Goal: Information Seeking & Learning: Learn about a topic

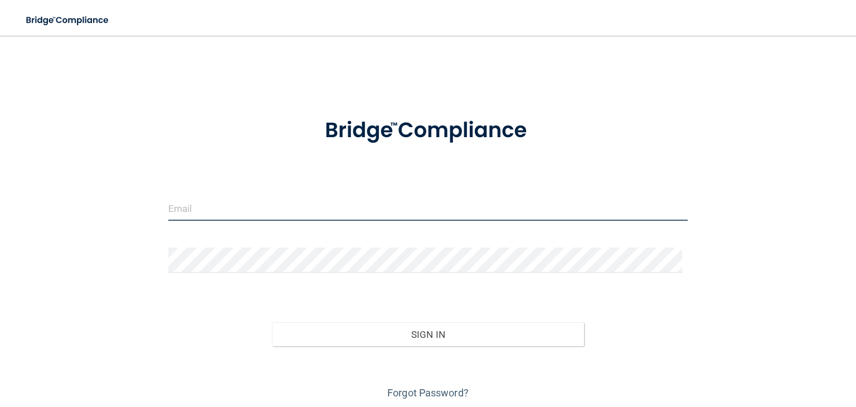
click at [206, 208] on input "email" at bounding box center [427, 208] width 519 height 25
click at [197, 210] on input "email" at bounding box center [427, 208] width 519 height 25
click at [201, 210] on input "email" at bounding box center [427, 208] width 519 height 25
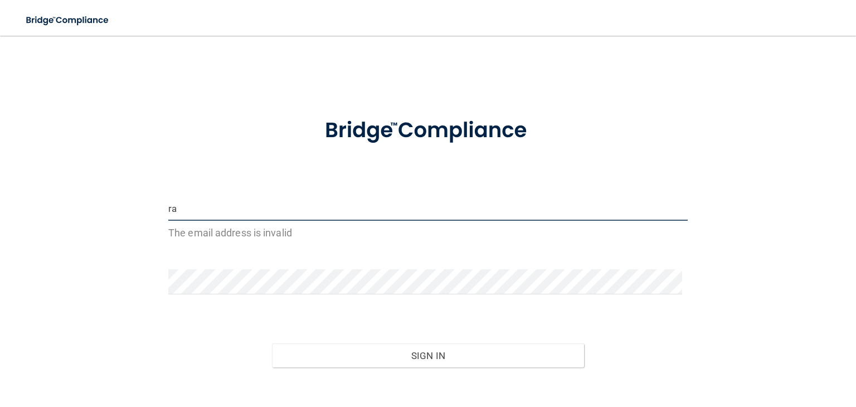
type input "r"
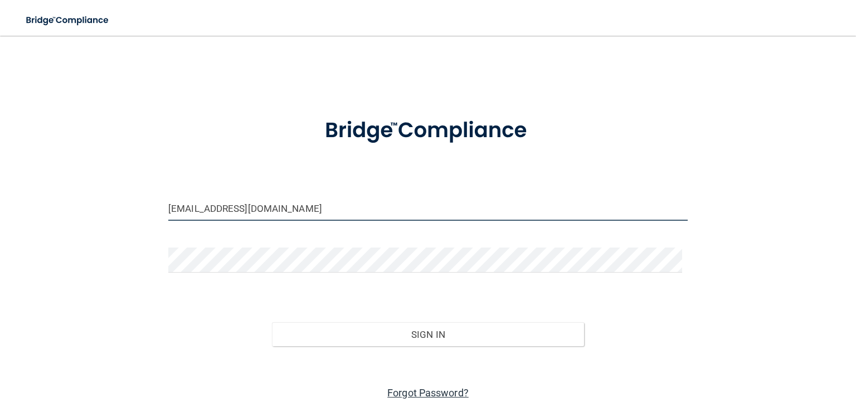
type input "[EMAIL_ADDRESS][DOMAIN_NAME]"
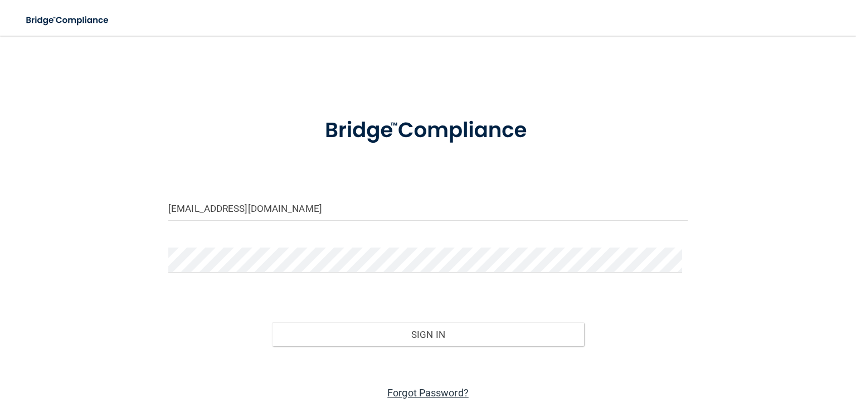
click at [421, 393] on link "Forgot Password?" at bounding box center [427, 393] width 81 height 12
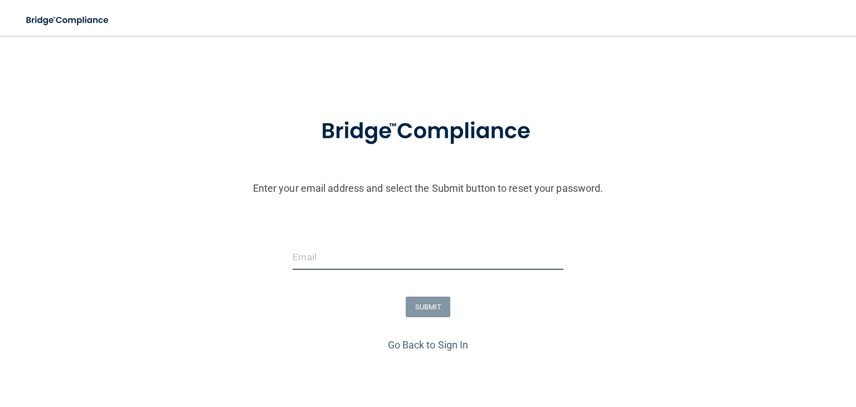
click at [314, 260] on input "email" at bounding box center [428, 257] width 270 height 25
type input "[EMAIL_ADDRESS][DOMAIN_NAME]"
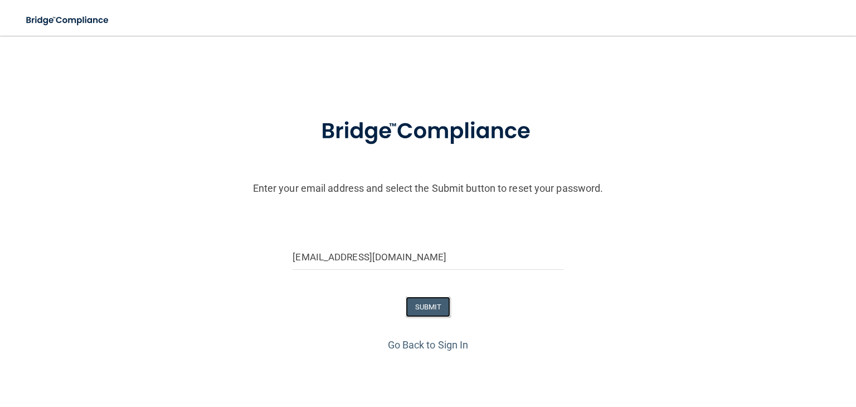
drag, startPoint x: 421, startPoint y: 312, endPoint x: 428, endPoint y: 308, distance: 7.5
click at [422, 313] on button "SUBMIT" at bounding box center [428, 307] width 45 height 21
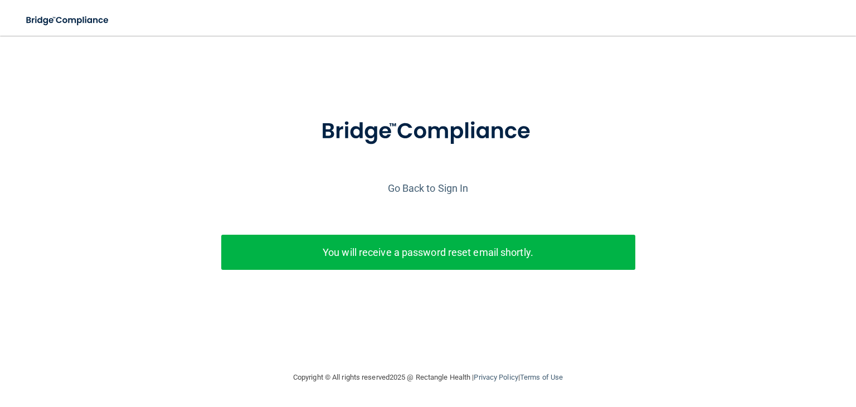
drag, startPoint x: 489, startPoint y: 260, endPoint x: 498, endPoint y: 257, distance: 8.7
click at [491, 260] on p "You will receive a password reset email shortly." at bounding box center [428, 252] width 397 height 18
click at [458, 188] on link "Go Back to Sign In" at bounding box center [428, 188] width 81 height 12
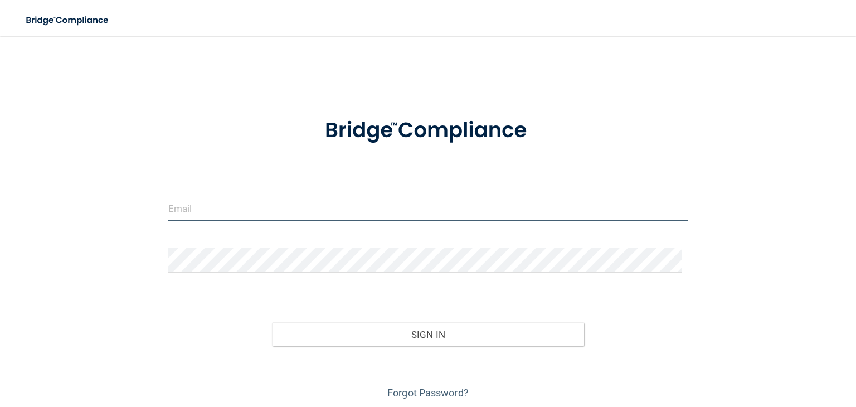
click at [203, 212] on input "email" at bounding box center [427, 208] width 519 height 25
type input "[EMAIL_ADDRESS][DOMAIN_NAME]"
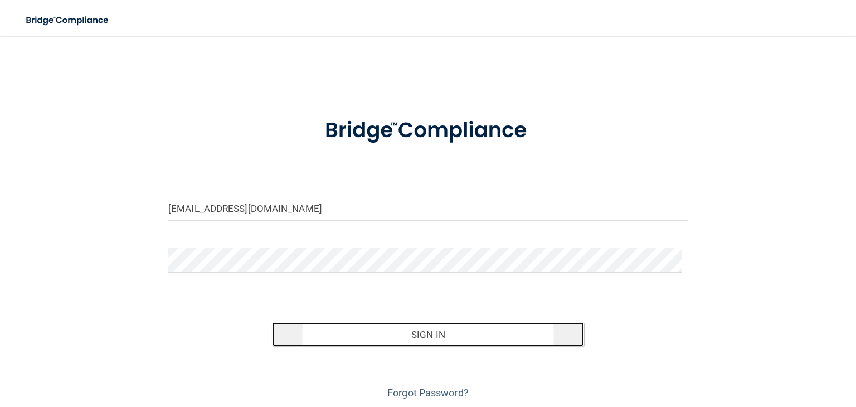
click at [430, 339] on button "Sign In" at bounding box center [428, 334] width 312 height 25
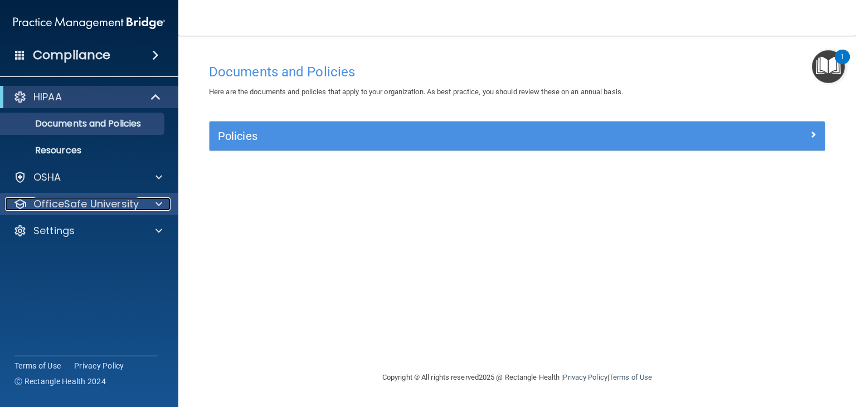
click at [158, 203] on span at bounding box center [159, 203] width 7 height 13
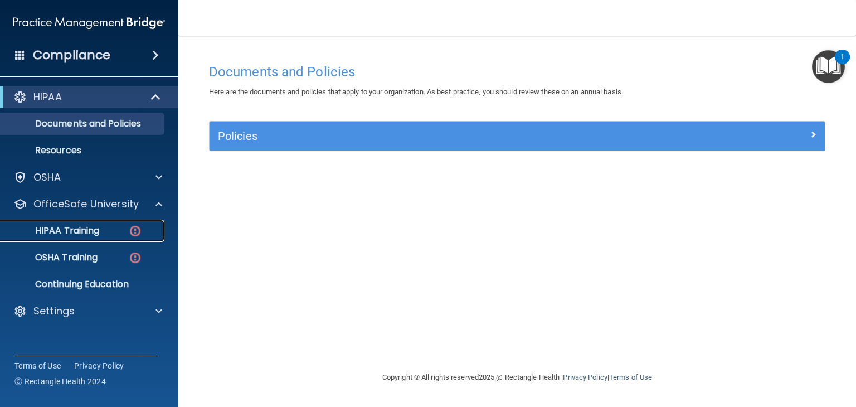
click at [105, 232] on div "HIPAA Training" at bounding box center [83, 230] width 152 height 11
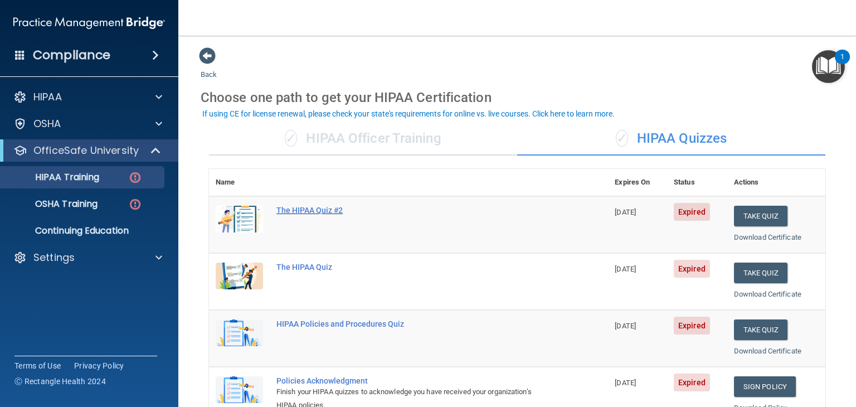
click at [328, 210] on div "The HIPAA Quiz #2" at bounding box center [414, 210] width 276 height 9
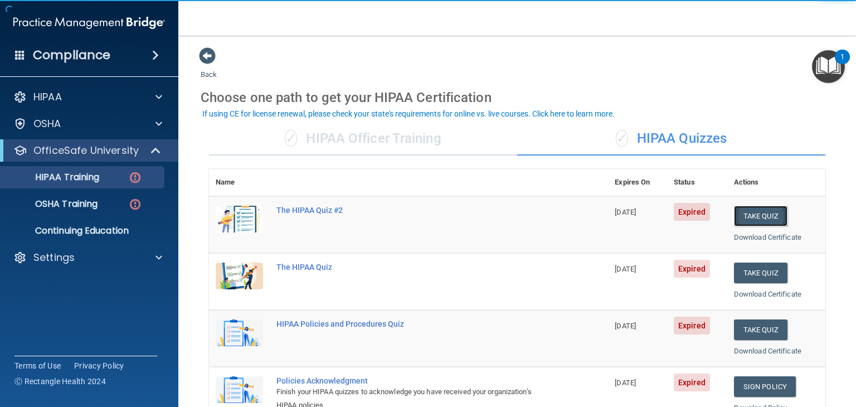
click at [750, 218] on button "Take Quiz" at bounding box center [761, 216] width 54 height 21
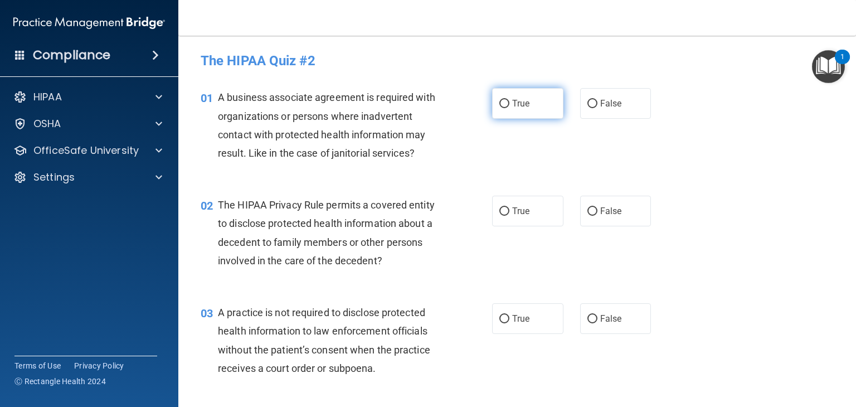
drag, startPoint x: 502, startPoint y: 103, endPoint x: 502, endPoint y: 116, distance: 13.4
click at [502, 105] on input "True" at bounding box center [504, 104] width 10 height 8
radio input "true"
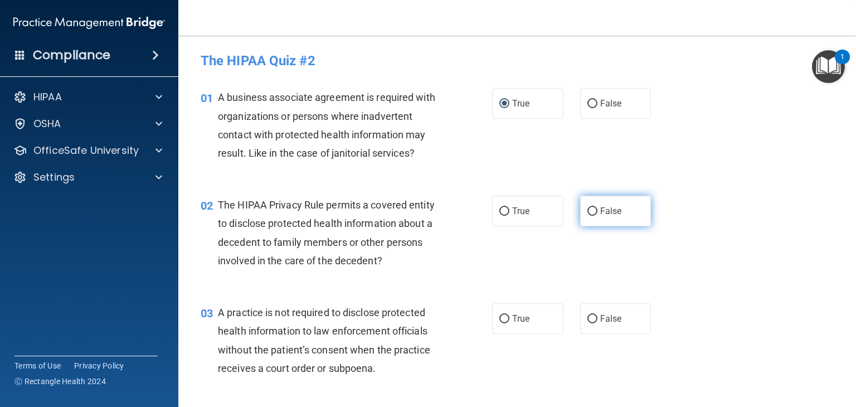
click at [587, 212] on input "False" at bounding box center [592, 211] width 10 height 8
radio input "true"
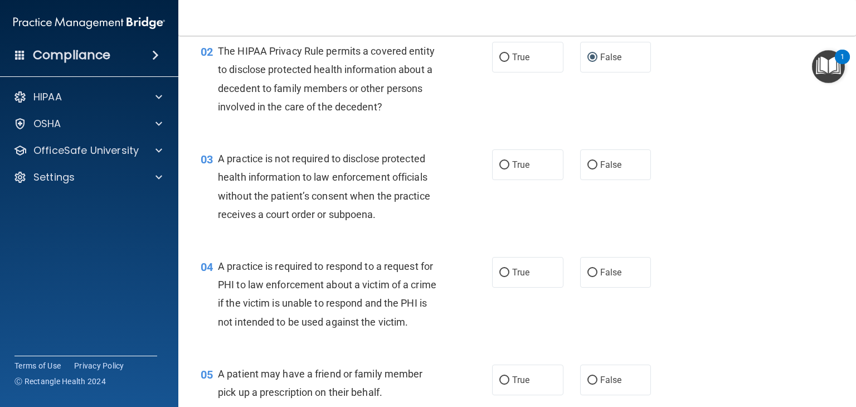
scroll to position [149, 0]
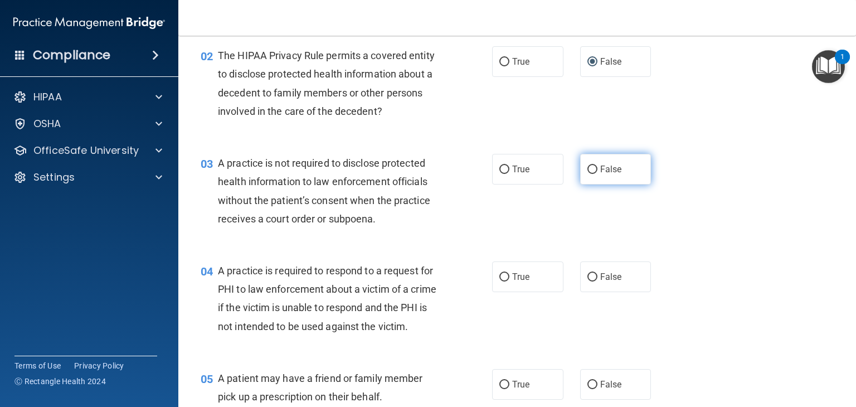
click at [591, 168] on input "False" at bounding box center [592, 170] width 10 height 8
radio input "true"
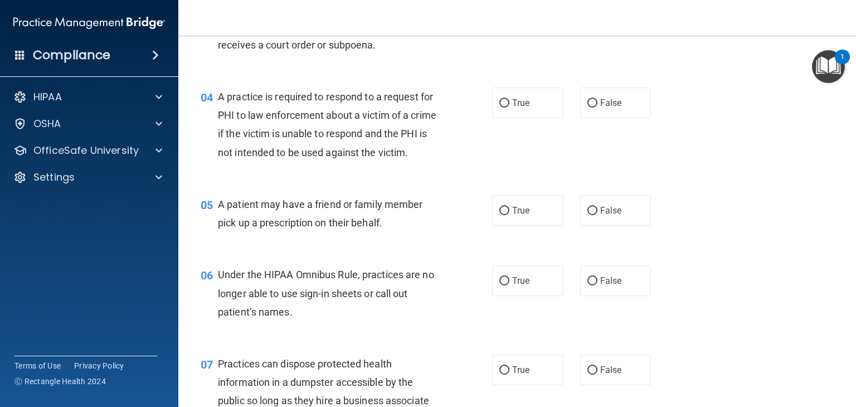
scroll to position [331, 0]
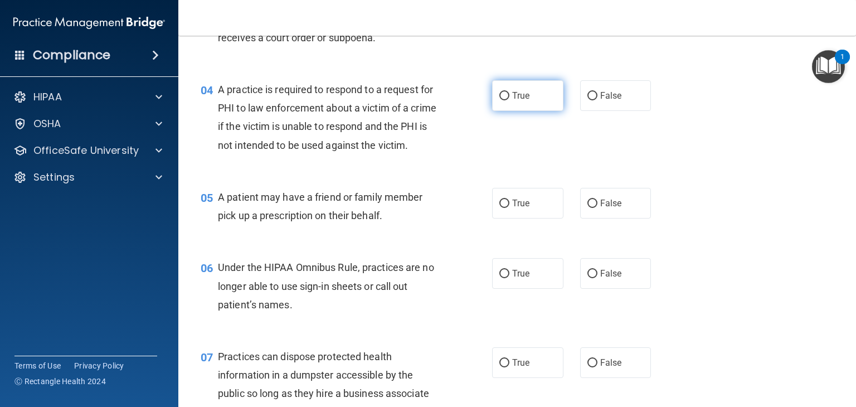
click at [499, 94] on input "True" at bounding box center [504, 96] width 10 height 8
radio input "true"
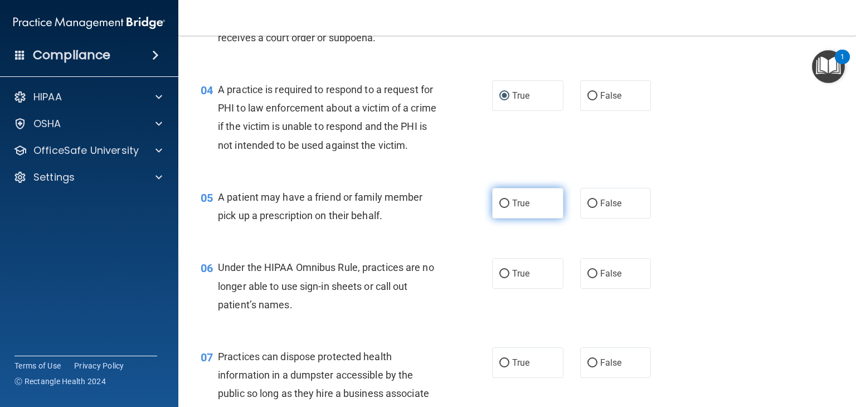
click at [499, 208] on input "True" at bounding box center [504, 204] width 10 height 8
radio input "true"
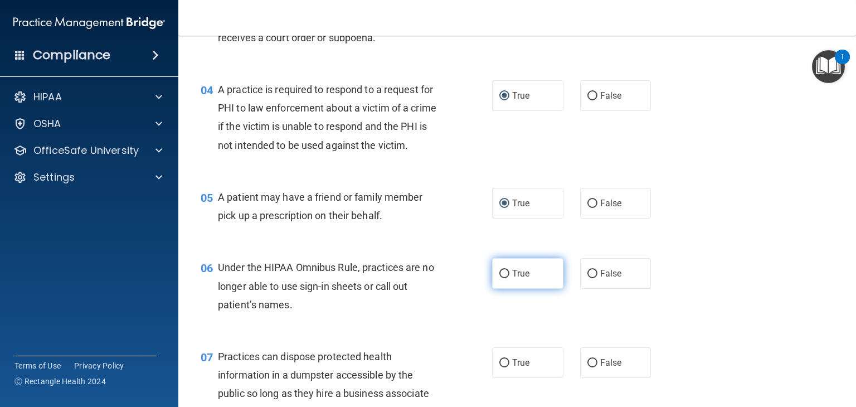
drag, startPoint x: 497, startPoint y: 293, endPoint x: 500, endPoint y: 299, distance: 7.2
click at [499, 278] on input "True" at bounding box center [504, 274] width 10 height 8
radio input "true"
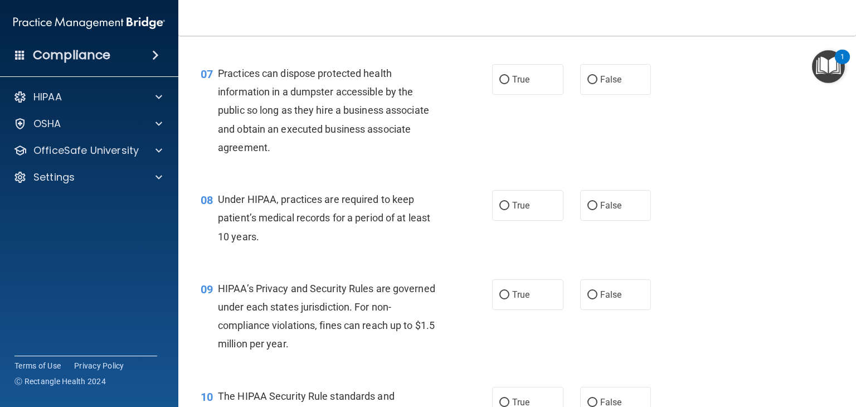
scroll to position [606, 0]
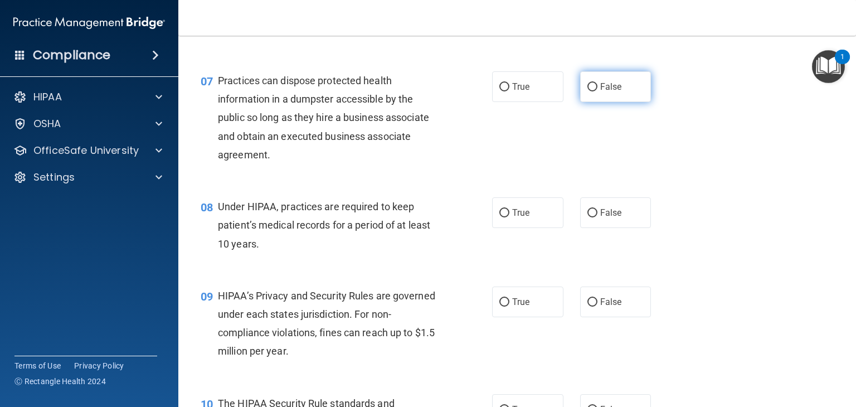
click at [590, 91] on input "False" at bounding box center [592, 87] width 10 height 8
radio input "true"
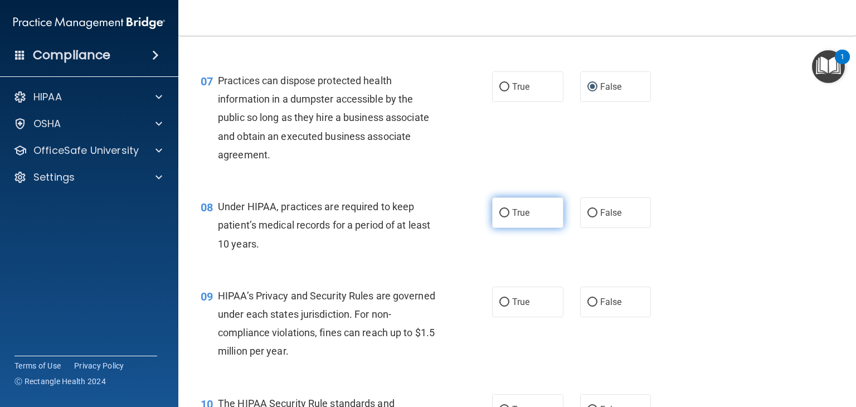
click at [499, 217] on input "True" at bounding box center [504, 213] width 10 height 8
radio input "true"
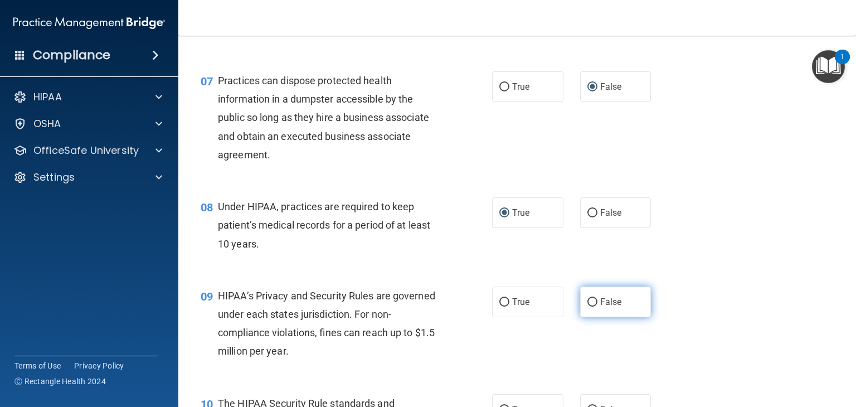
click at [587, 307] on input "False" at bounding box center [592, 302] width 10 height 8
radio input "true"
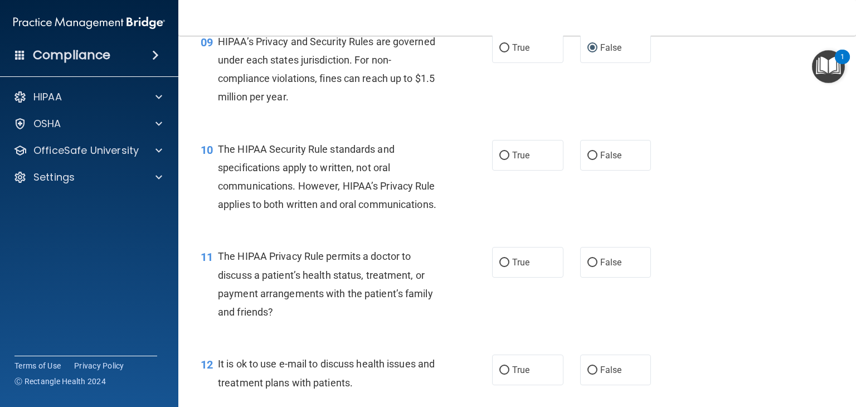
scroll to position [845, 0]
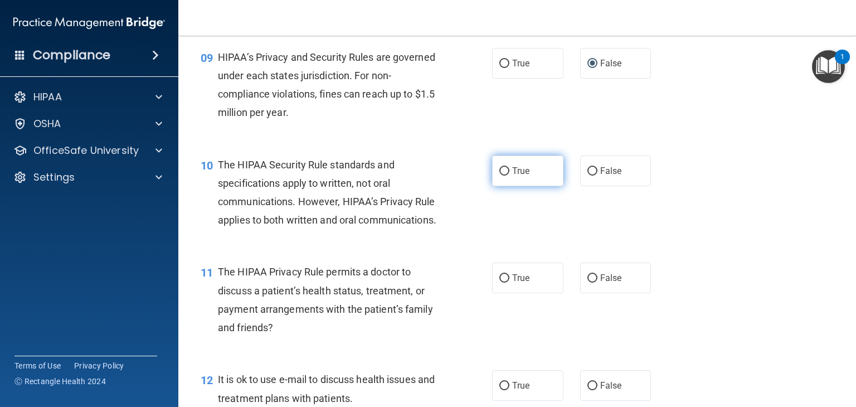
click at [500, 176] on input "True" at bounding box center [504, 171] width 10 height 8
radio input "true"
click at [589, 283] on input "False" at bounding box center [592, 278] width 10 height 8
radio input "true"
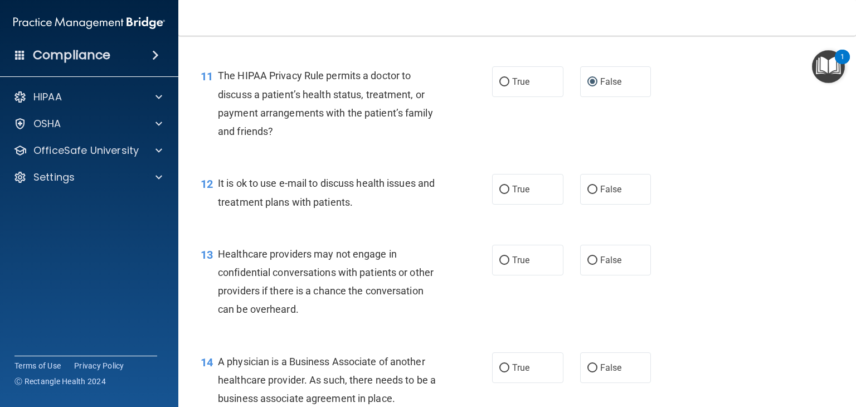
scroll to position [1072, 0]
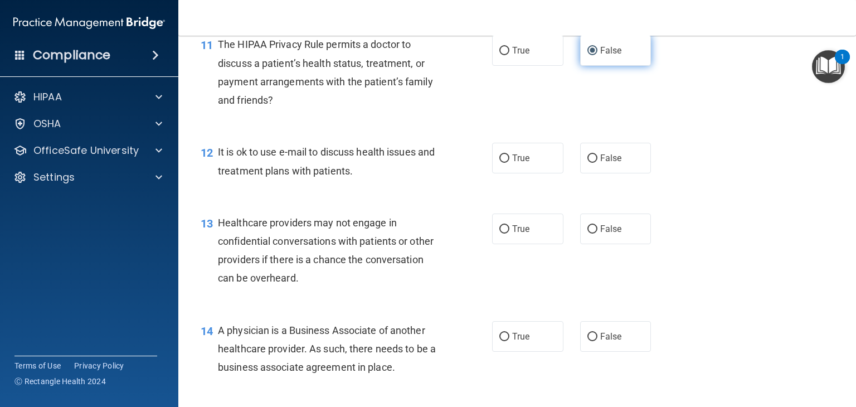
click at [587, 55] on input "False" at bounding box center [592, 51] width 10 height 8
click at [499, 55] on input "True" at bounding box center [504, 51] width 10 height 8
radio input "true"
radio input "false"
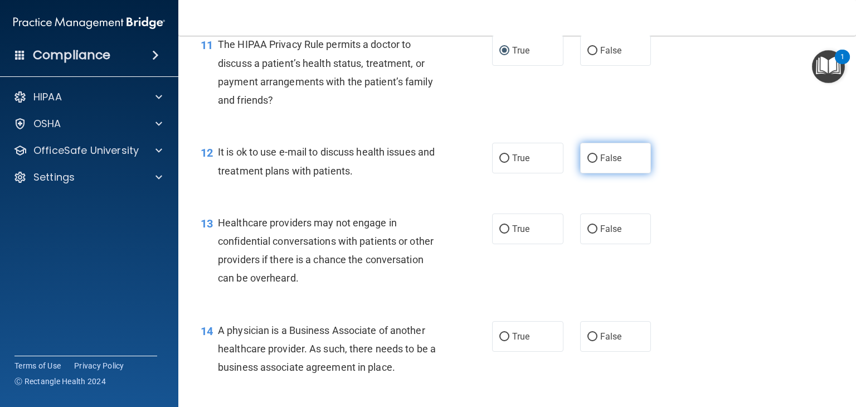
click at [589, 163] on input "False" at bounding box center [592, 158] width 10 height 8
radio input "true"
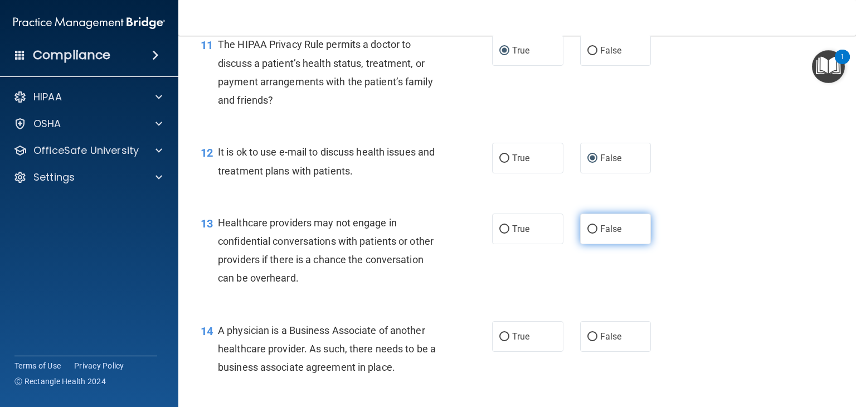
drag, startPoint x: 587, startPoint y: 265, endPoint x: 595, endPoint y: 273, distance: 11.4
click at [587, 234] on input "False" at bounding box center [592, 229] width 10 height 8
radio input "true"
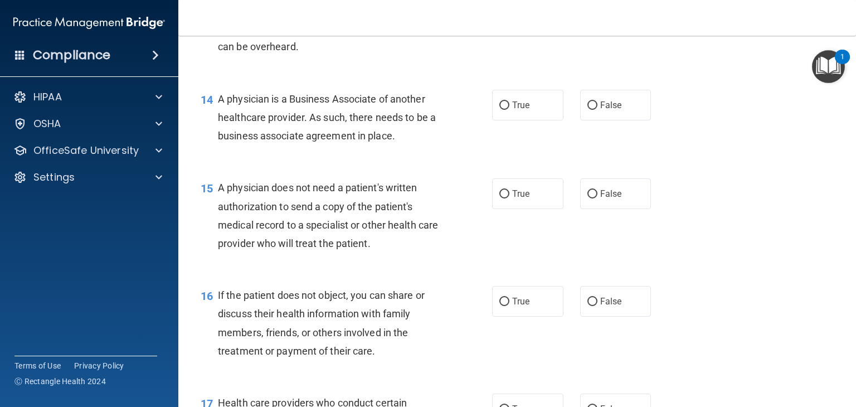
scroll to position [1308, 0]
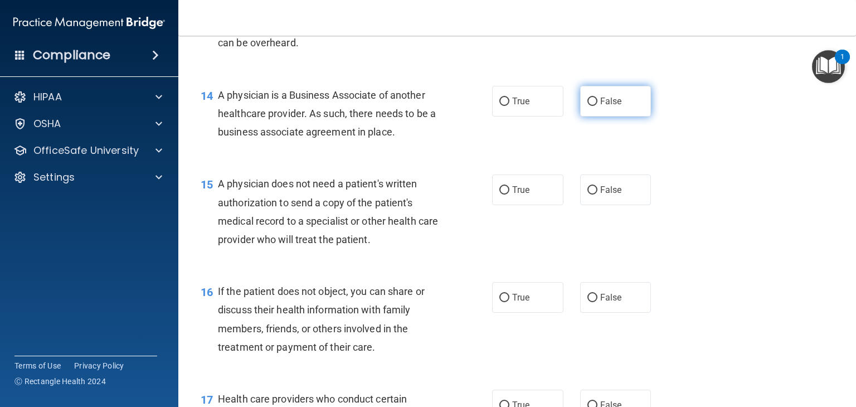
click at [589, 106] on input "False" at bounding box center [592, 102] width 10 height 8
radio input "true"
click at [589, 195] on input "False" at bounding box center [592, 190] width 10 height 8
radio input "true"
click at [502, 302] on input "True" at bounding box center [504, 298] width 10 height 8
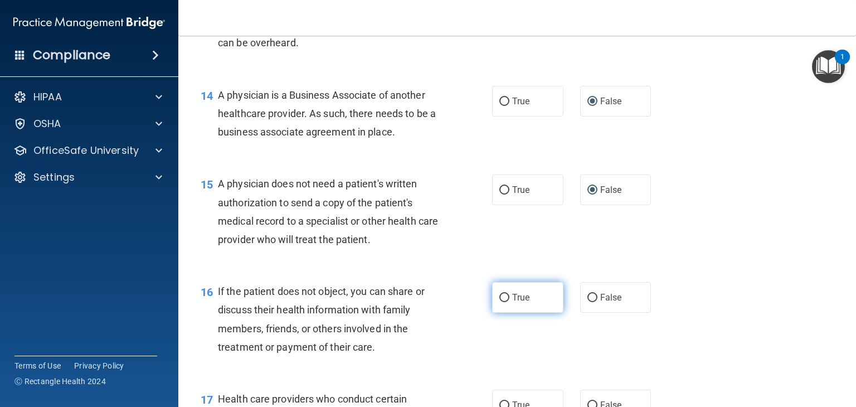
radio input "true"
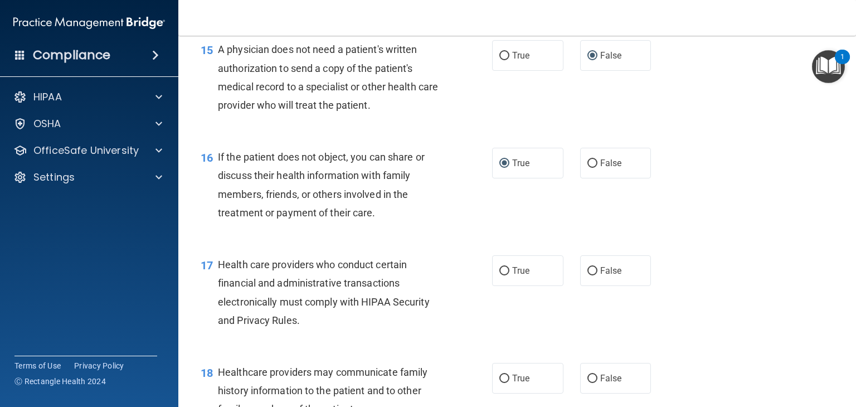
scroll to position [1504, 0]
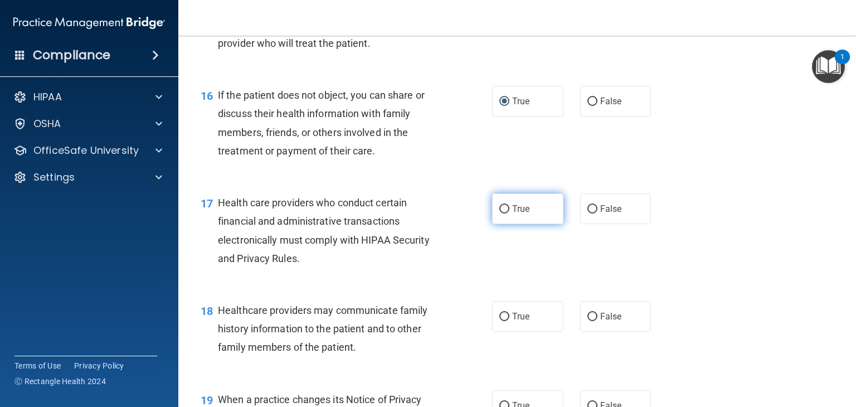
click at [504, 224] on label "True" at bounding box center [527, 208] width 71 height 31
click at [503, 213] on input "True" at bounding box center [504, 209] width 10 height 8
radio input "true"
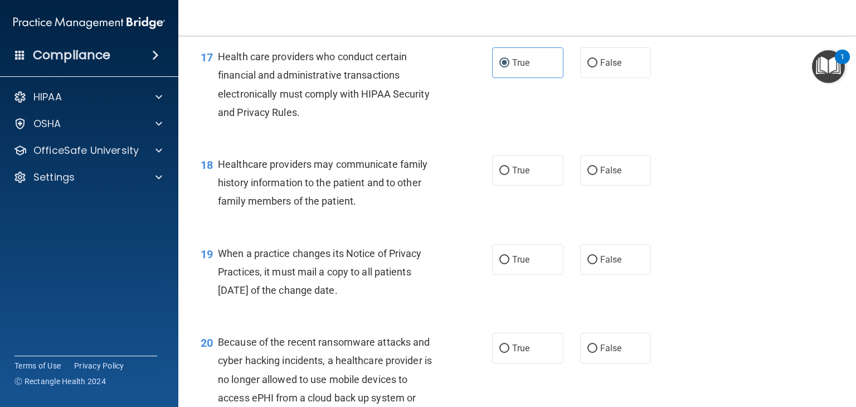
scroll to position [1658, 0]
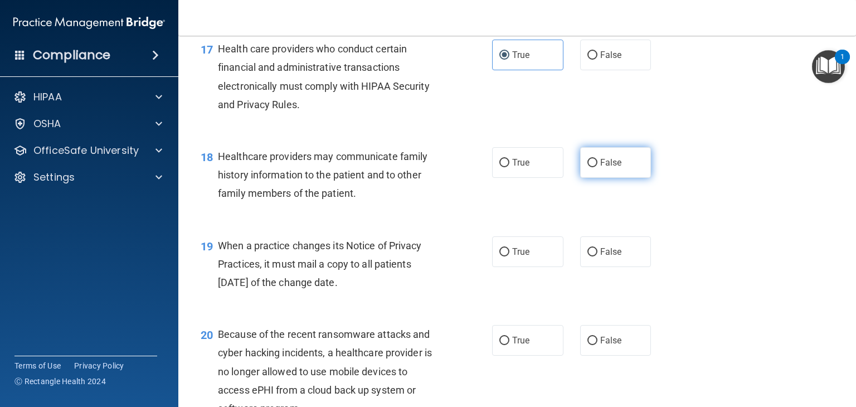
drag, startPoint x: 590, startPoint y: 199, endPoint x: 588, endPoint y: 205, distance: 5.8
click at [589, 167] on input "False" at bounding box center [592, 163] width 10 height 8
radio input "true"
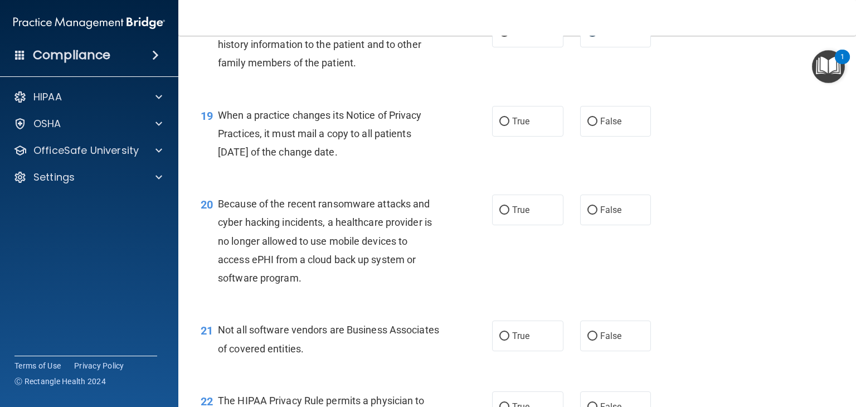
scroll to position [1800, 0]
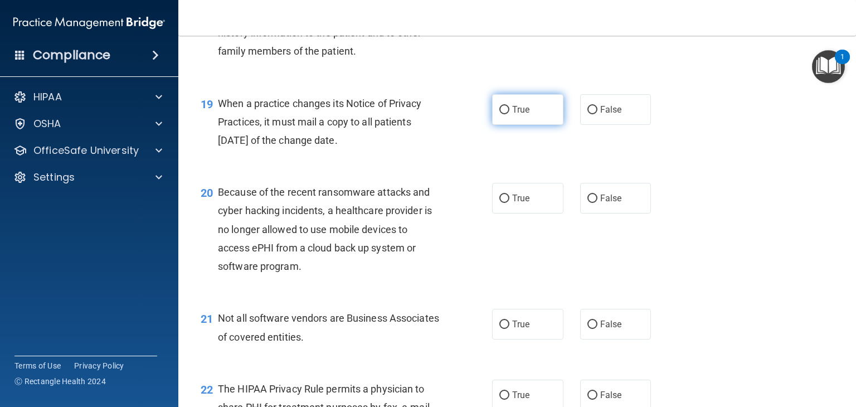
click at [499, 114] on input "True" at bounding box center [504, 110] width 10 height 8
radio input "true"
click at [504, 203] on input "True" at bounding box center [504, 199] width 10 height 8
radio input "true"
click at [499, 329] on input "True" at bounding box center [504, 324] width 10 height 8
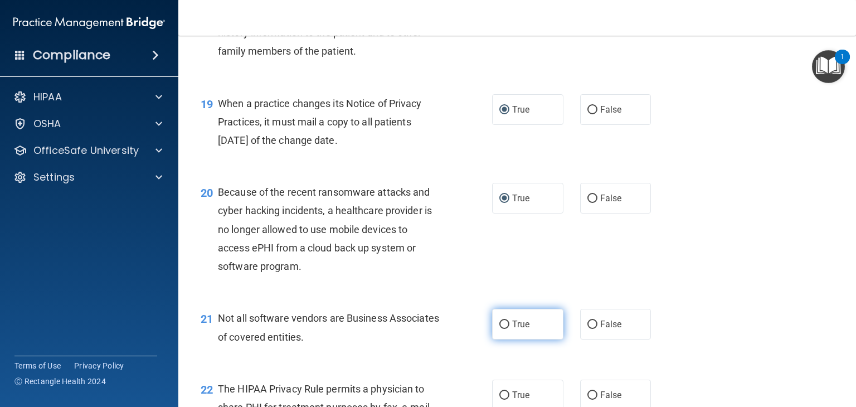
radio input "true"
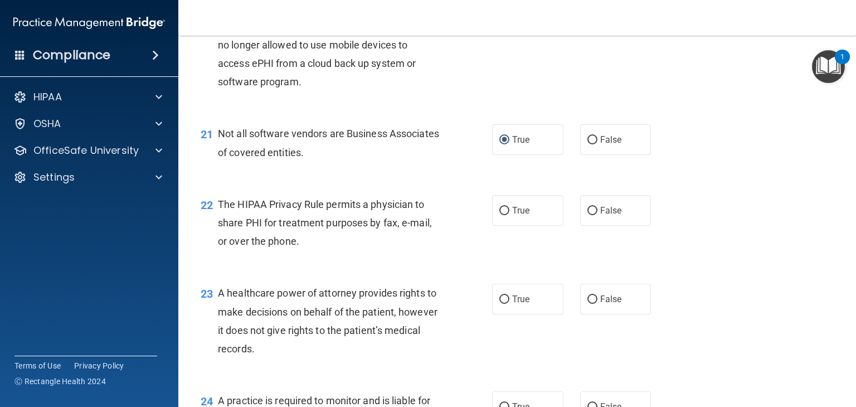
scroll to position [2019, 0]
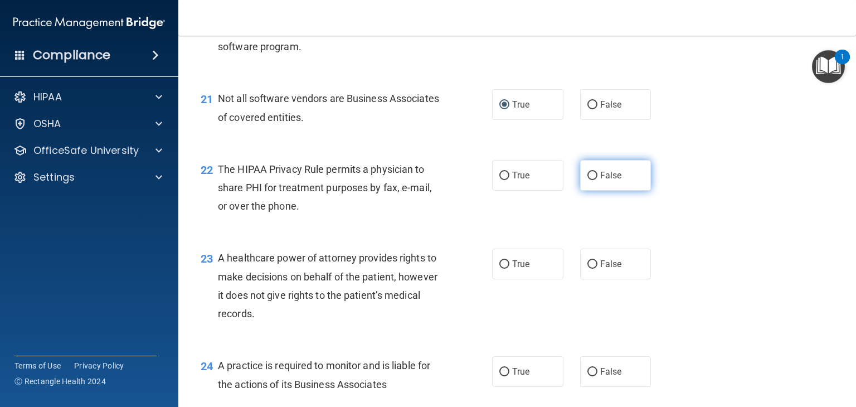
click at [588, 180] on input "False" at bounding box center [592, 176] width 10 height 8
radio input "true"
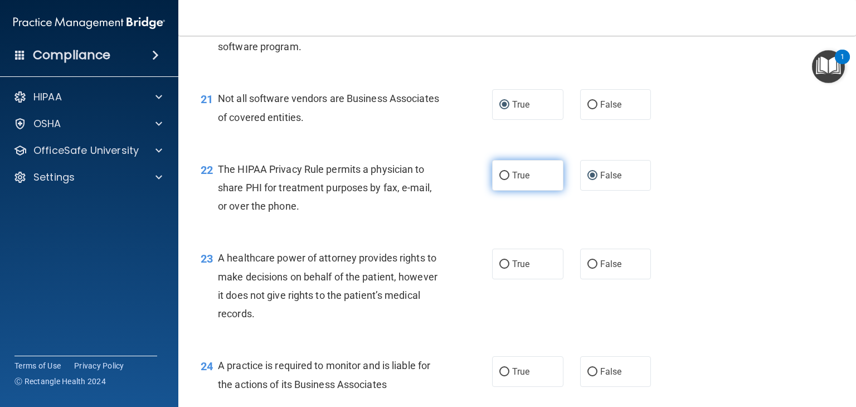
click at [499, 180] on input "True" at bounding box center [504, 176] width 10 height 8
radio input "true"
radio input "false"
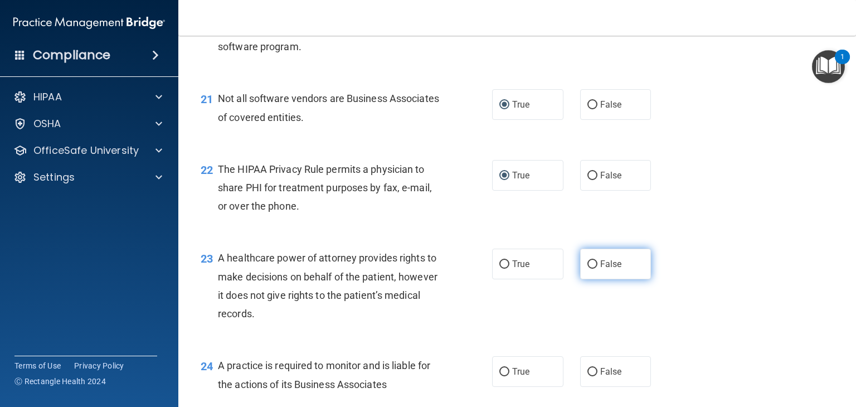
click at [587, 269] on input "False" at bounding box center [592, 264] width 10 height 8
radio input "true"
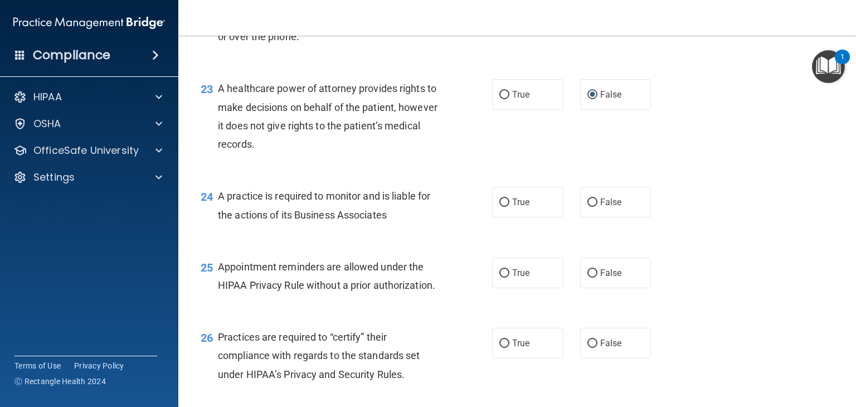
scroll to position [2262, 0]
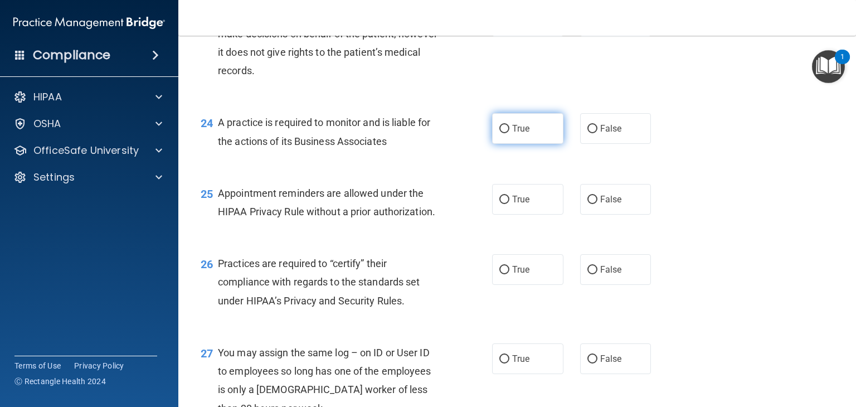
click at [501, 133] on input "True" at bounding box center [504, 129] width 10 height 8
radio input "true"
click at [587, 204] on input "False" at bounding box center [592, 200] width 10 height 8
radio input "true"
click at [502, 274] on input "True" at bounding box center [504, 270] width 10 height 8
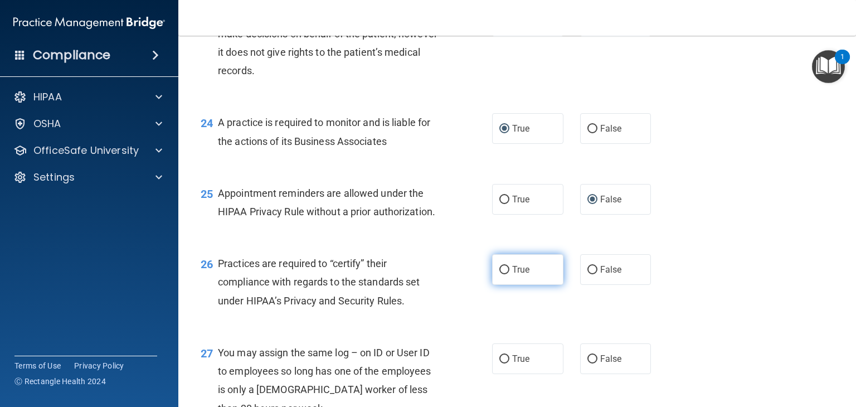
radio input "true"
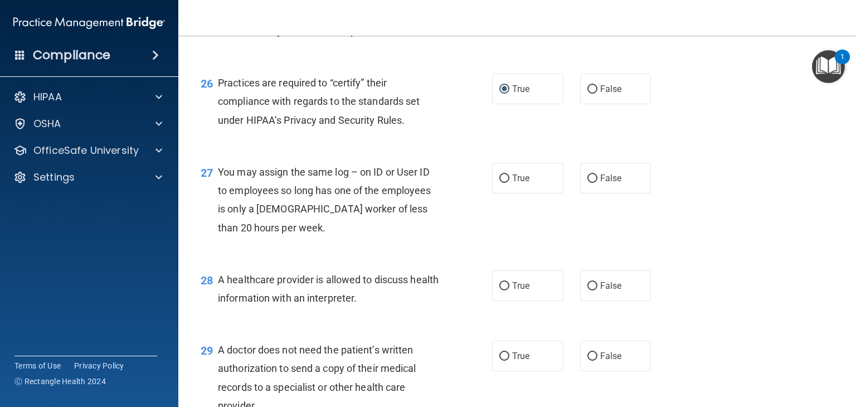
scroll to position [2451, 0]
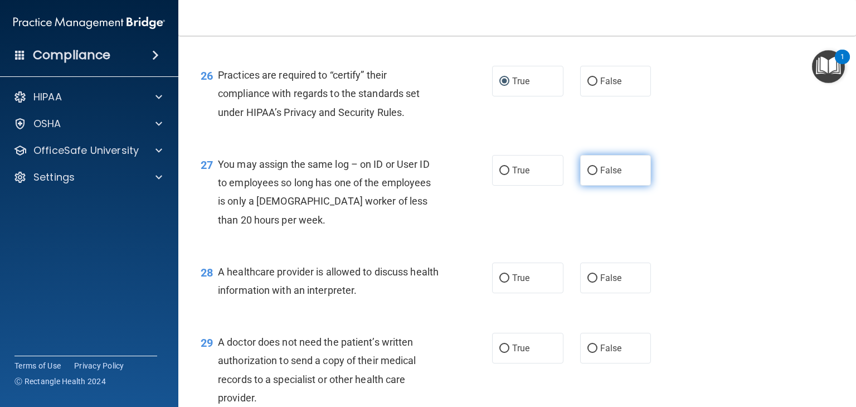
click at [587, 175] on input "False" at bounding box center [592, 171] width 10 height 8
radio input "true"
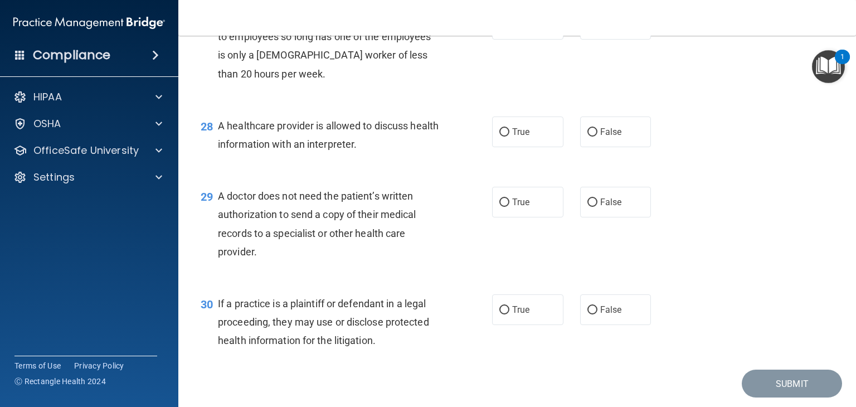
scroll to position [2608, 0]
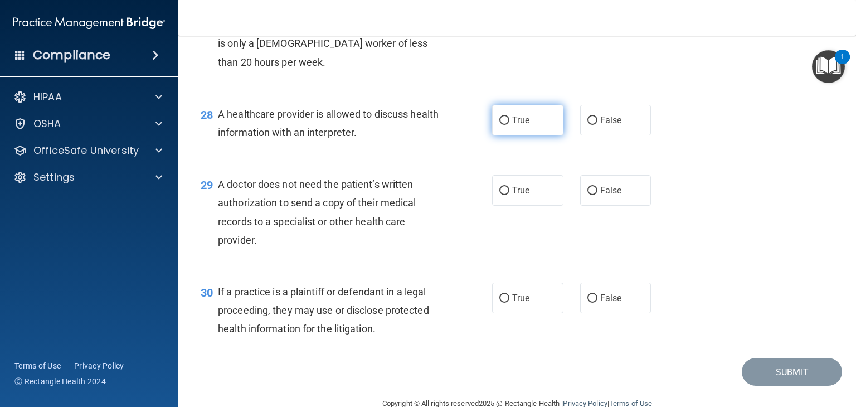
click at [499, 125] on input "True" at bounding box center [504, 120] width 10 height 8
radio input "true"
click at [502, 195] on input "True" at bounding box center [504, 191] width 10 height 8
radio input "true"
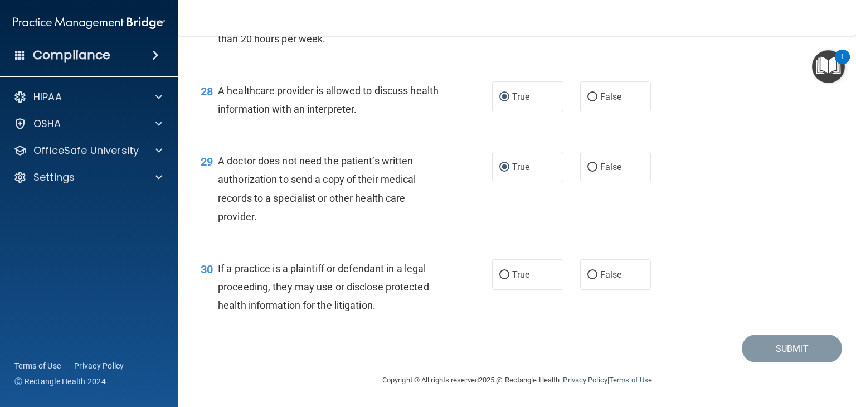
scroll to position [2669, 0]
click at [499, 168] on input "True" at bounding box center [504, 167] width 10 height 8
click at [587, 167] on input "False" at bounding box center [592, 167] width 10 height 8
radio input "true"
radio input "false"
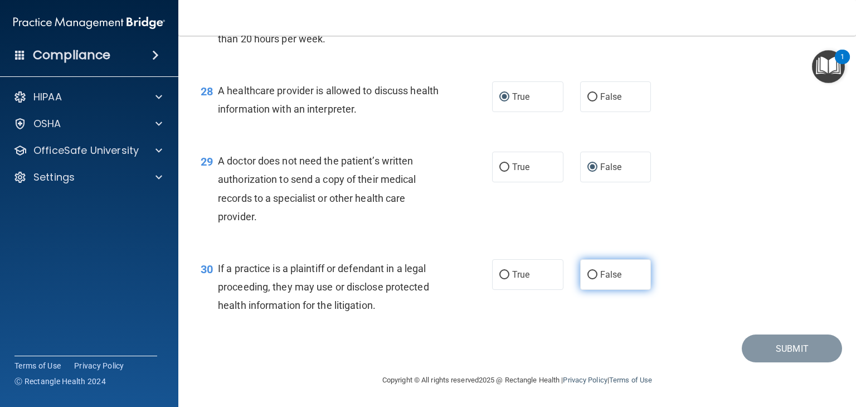
click at [589, 274] on input "False" at bounding box center [592, 275] width 10 height 8
radio input "true"
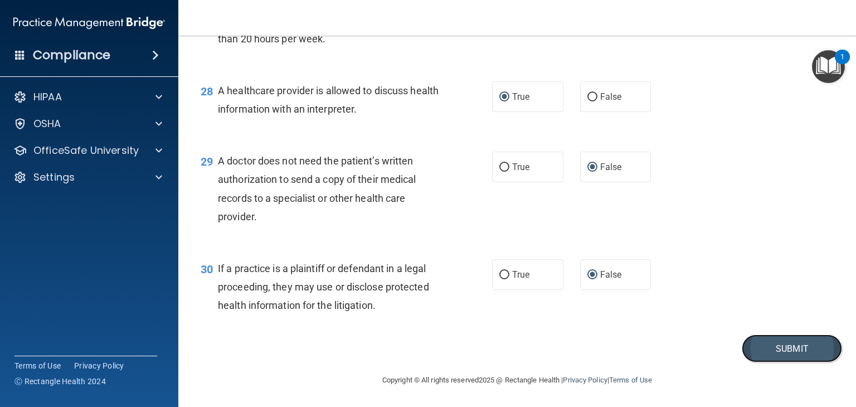
click at [808, 349] on button "Submit" at bounding box center [792, 348] width 100 height 28
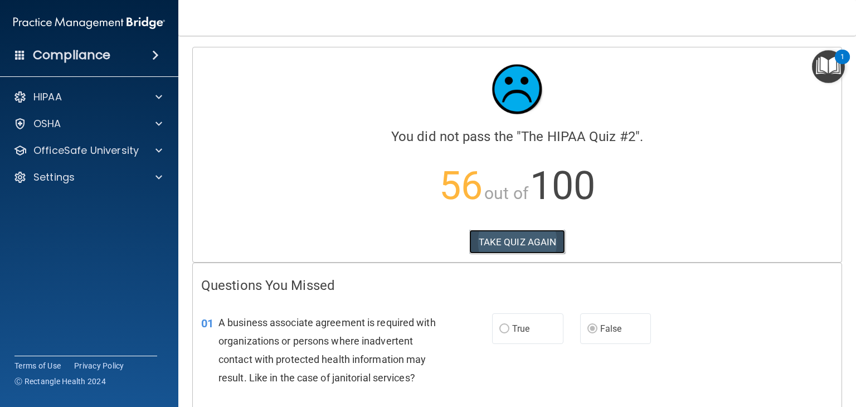
click at [510, 247] on button "TAKE QUIZ AGAIN" at bounding box center [517, 242] width 96 height 25
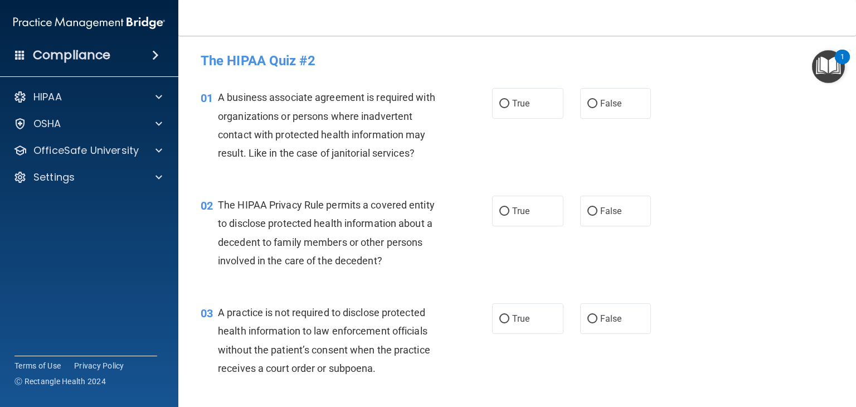
drag, startPoint x: 500, startPoint y: 103, endPoint x: 502, endPoint y: 120, distance: 17.4
click at [500, 104] on input "True" at bounding box center [504, 104] width 10 height 8
radio input "true"
click at [589, 106] on input "False" at bounding box center [592, 104] width 10 height 8
radio input "true"
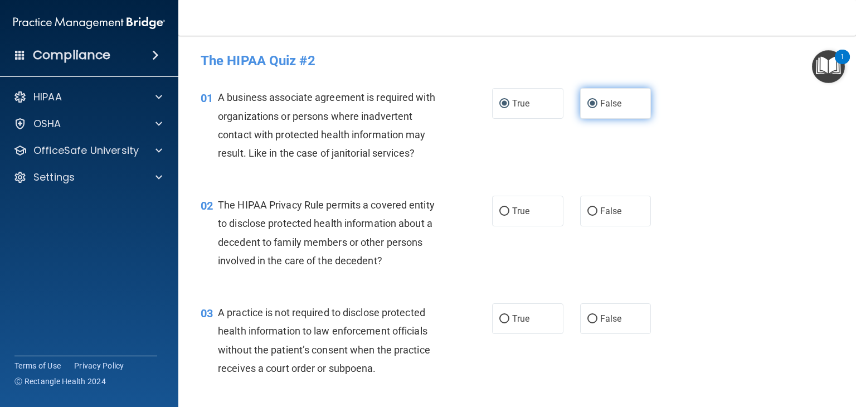
radio input "false"
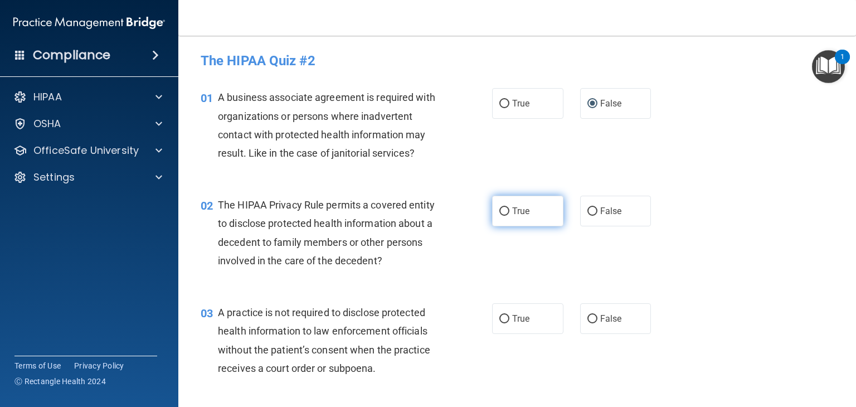
click at [504, 212] on input "True" at bounding box center [504, 211] width 10 height 8
radio input "true"
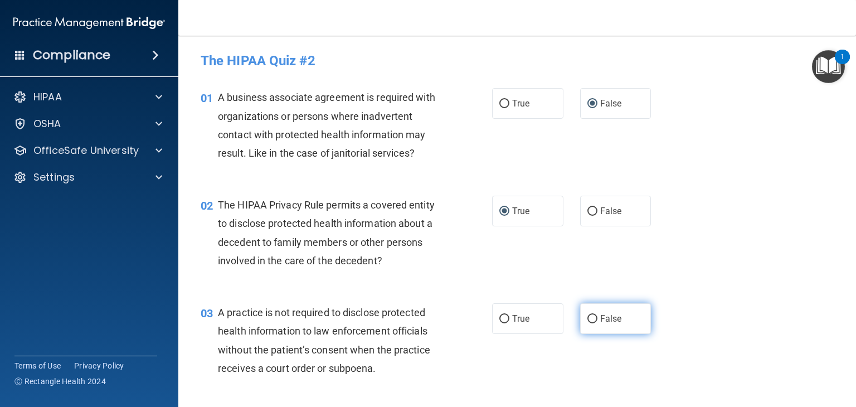
click at [587, 315] on input "False" at bounding box center [592, 319] width 10 height 8
radio input "true"
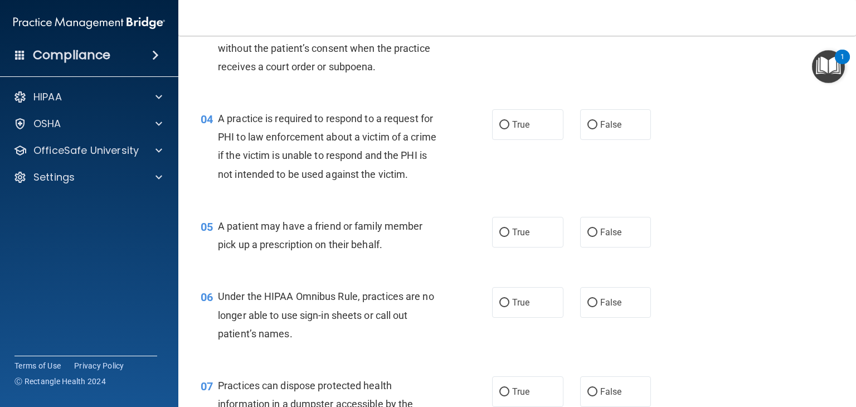
scroll to position [298, 0]
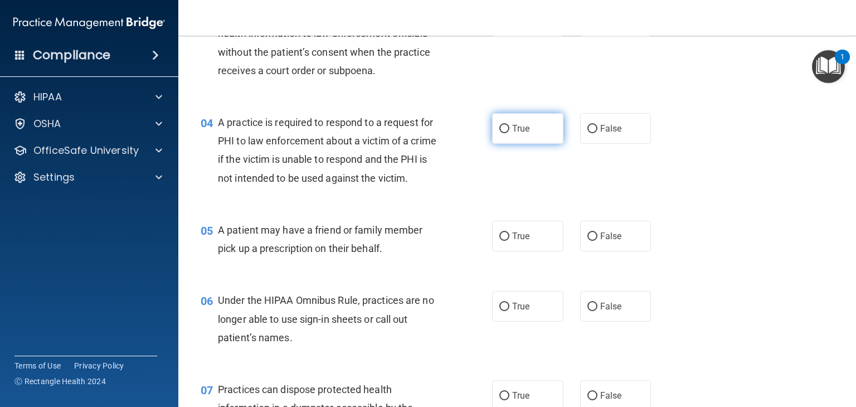
drag, startPoint x: 500, startPoint y: 125, endPoint x: 506, endPoint y: 135, distance: 11.5
click at [500, 127] on input "True" at bounding box center [504, 129] width 10 height 8
radio input "true"
click at [500, 241] on input "True" at bounding box center [504, 236] width 10 height 8
radio input "true"
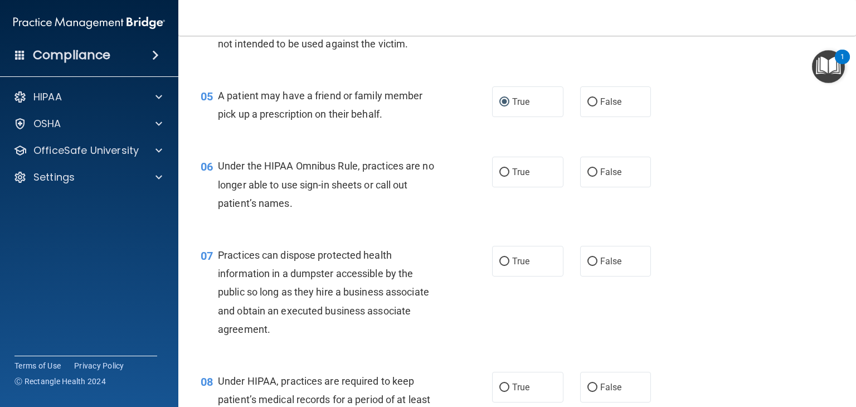
scroll to position [451, 0]
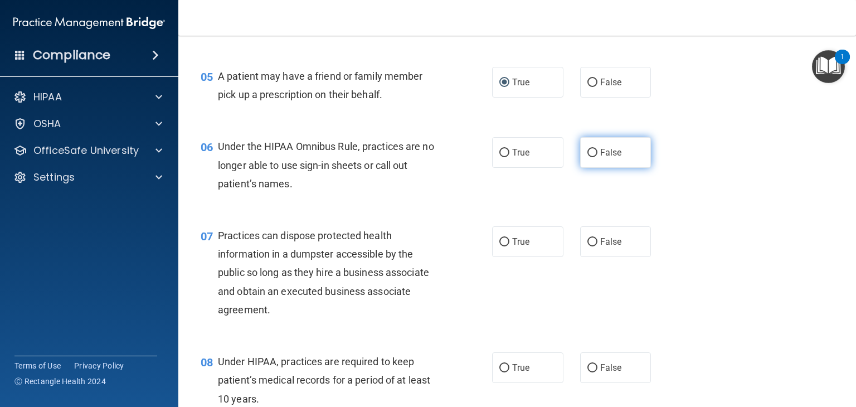
click at [589, 157] on input "False" at bounding box center [592, 153] width 10 height 8
radio input "true"
click at [587, 246] on input "False" at bounding box center [592, 242] width 10 height 8
radio input "true"
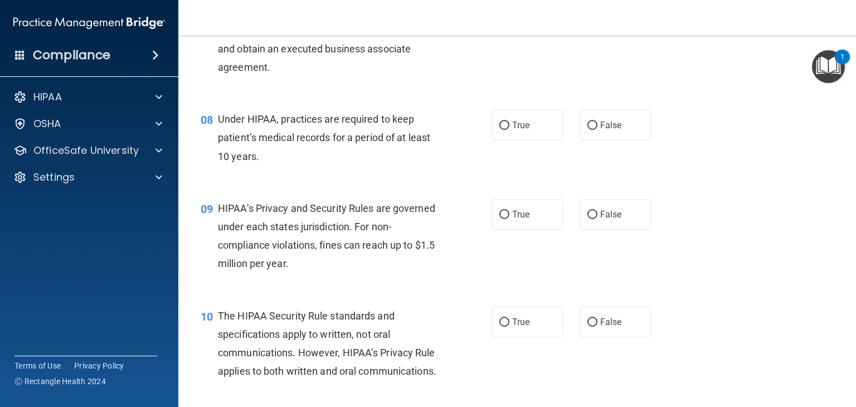
scroll to position [698, 0]
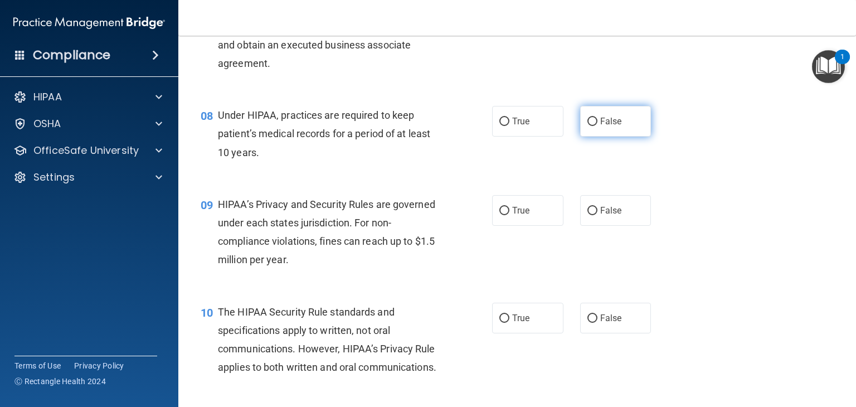
click at [587, 126] on input "False" at bounding box center [592, 122] width 10 height 8
radio input "true"
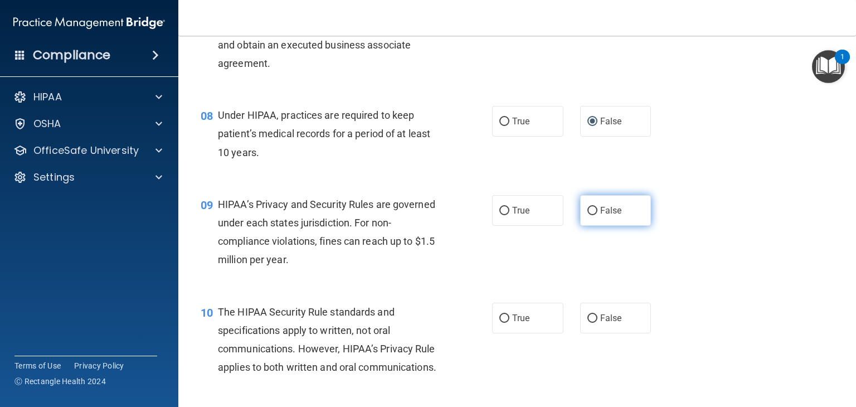
click at [587, 215] on input "False" at bounding box center [592, 211] width 10 height 8
radio input "true"
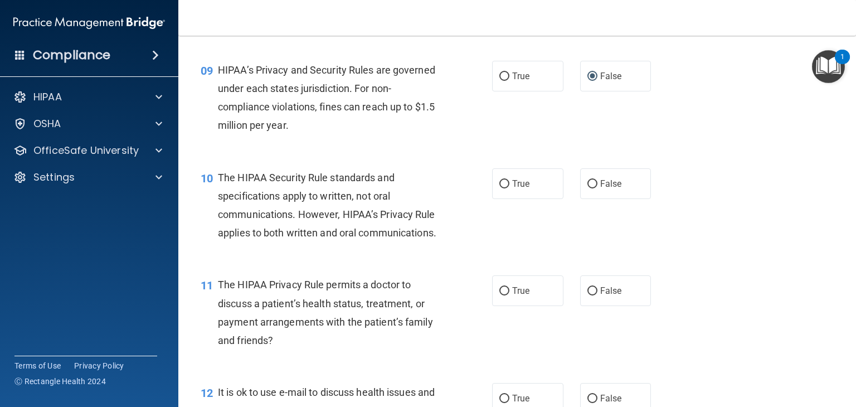
scroll to position [856, 0]
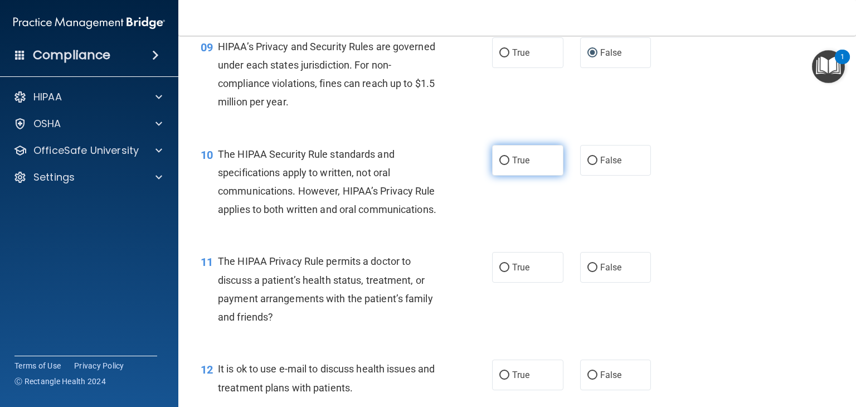
click at [504, 165] on input "True" at bounding box center [504, 161] width 10 height 8
radio input "true"
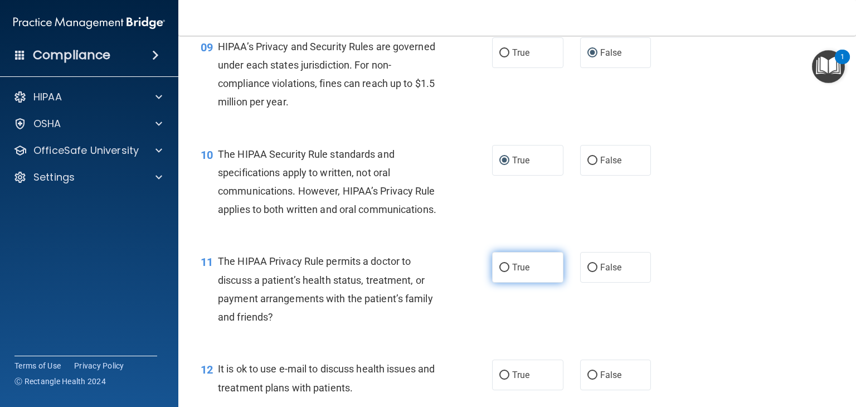
click at [499, 272] on input "True" at bounding box center [504, 268] width 10 height 8
radio input "true"
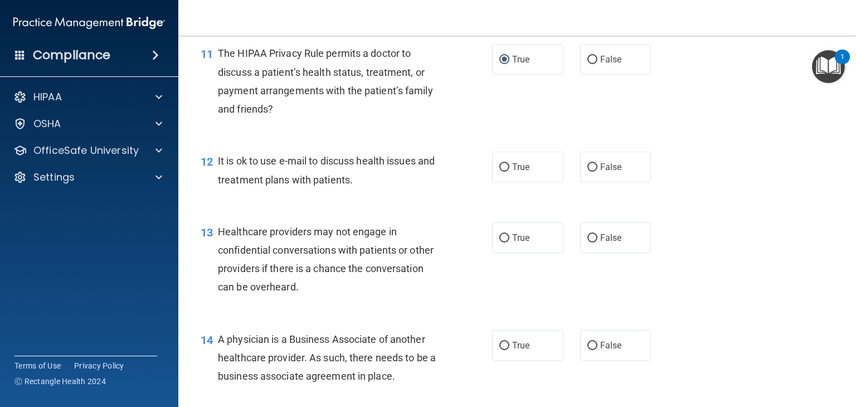
scroll to position [1071, 0]
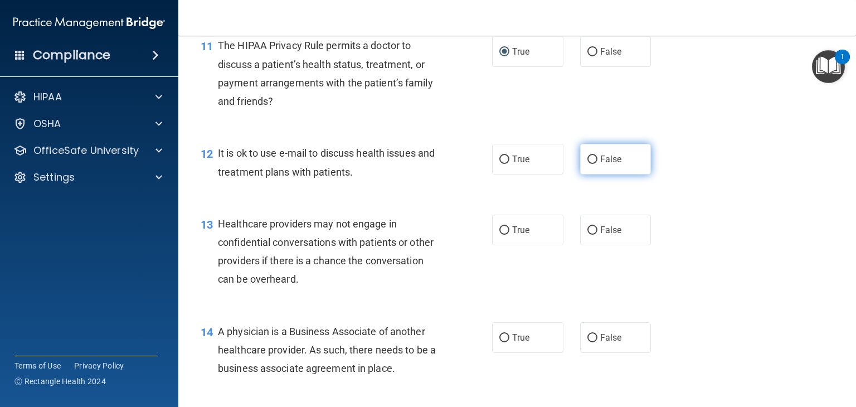
click at [587, 164] on input "False" at bounding box center [592, 160] width 10 height 8
radio input "true"
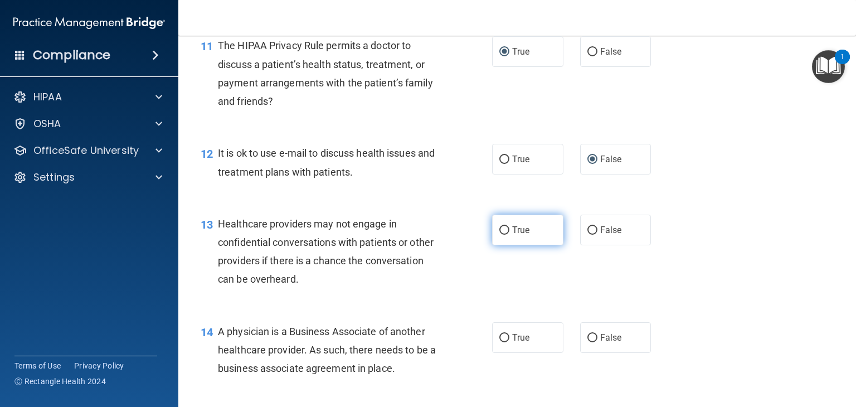
click at [499, 235] on input "True" at bounding box center [504, 230] width 10 height 8
radio input "true"
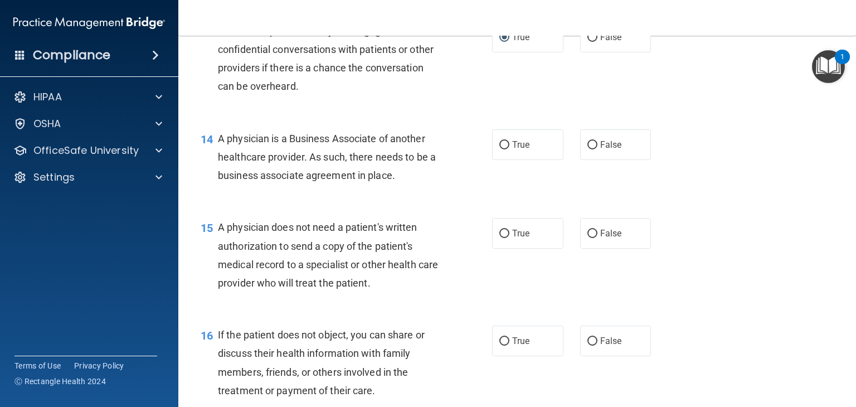
scroll to position [1271, 0]
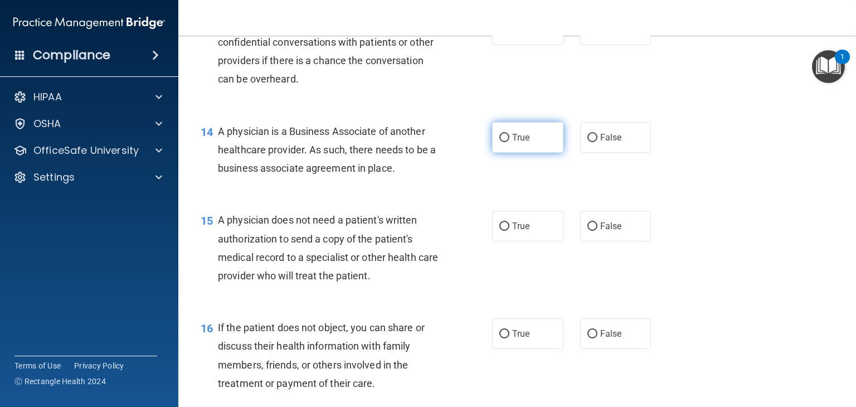
click at [500, 142] on input "True" at bounding box center [504, 138] width 10 height 8
radio input "true"
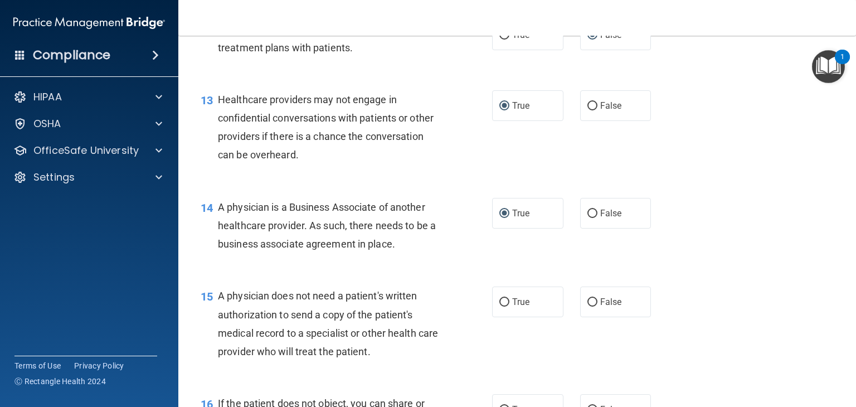
scroll to position [1199, 0]
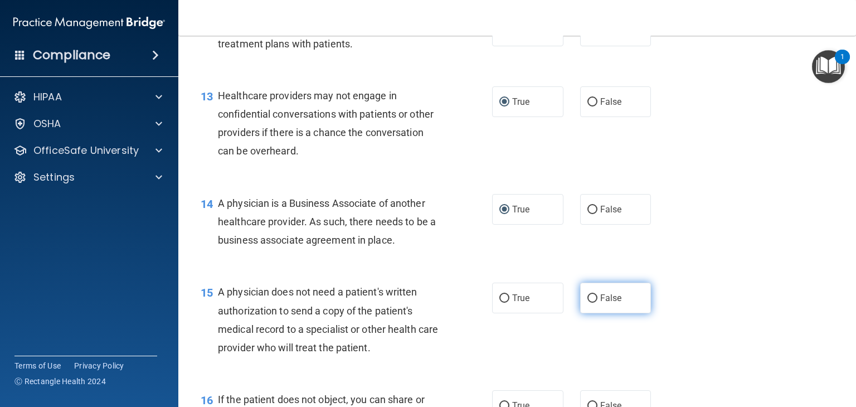
click at [587, 303] on input "False" at bounding box center [592, 298] width 10 height 8
radio input "true"
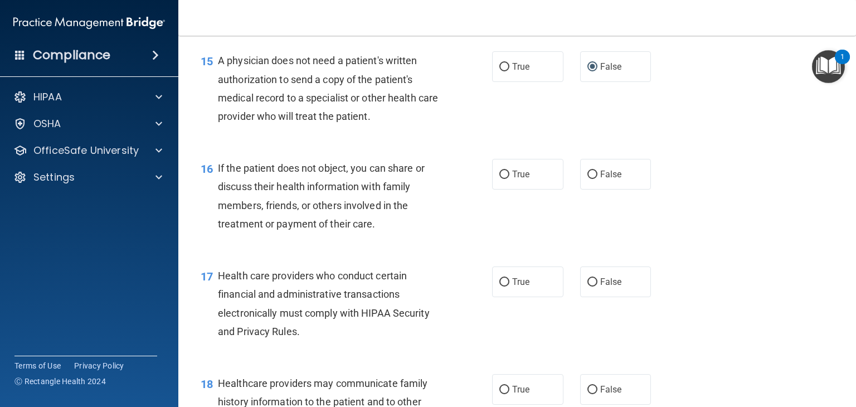
scroll to position [1438, 0]
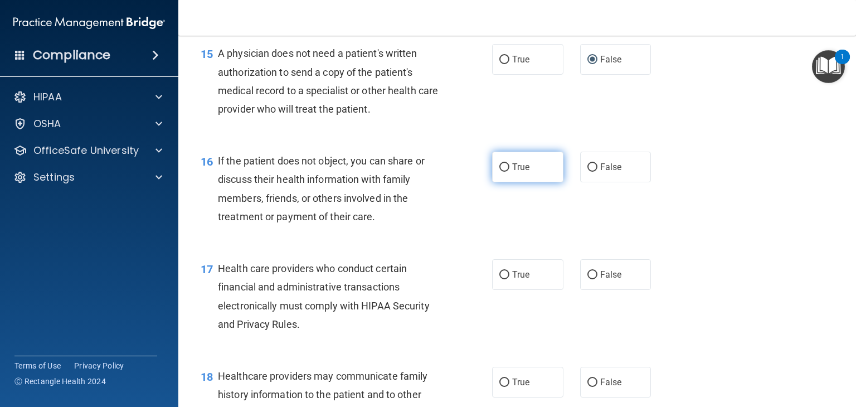
click at [502, 172] on input "True" at bounding box center [504, 167] width 10 height 8
radio input "true"
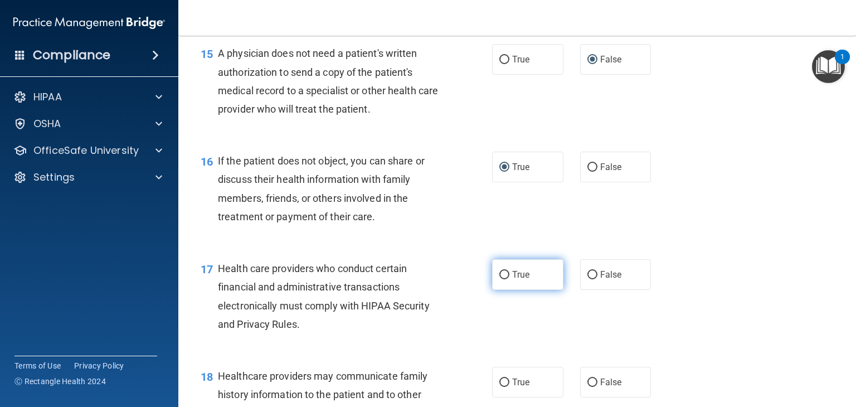
click at [502, 279] on input "True" at bounding box center [504, 275] width 10 height 8
radio input "true"
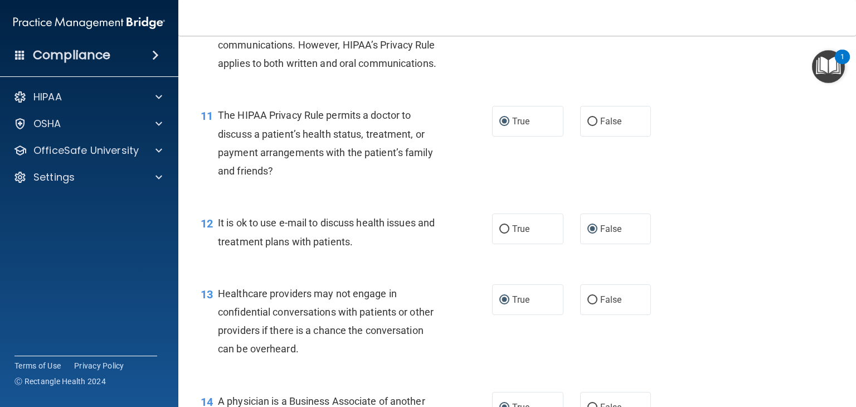
scroll to position [957, 0]
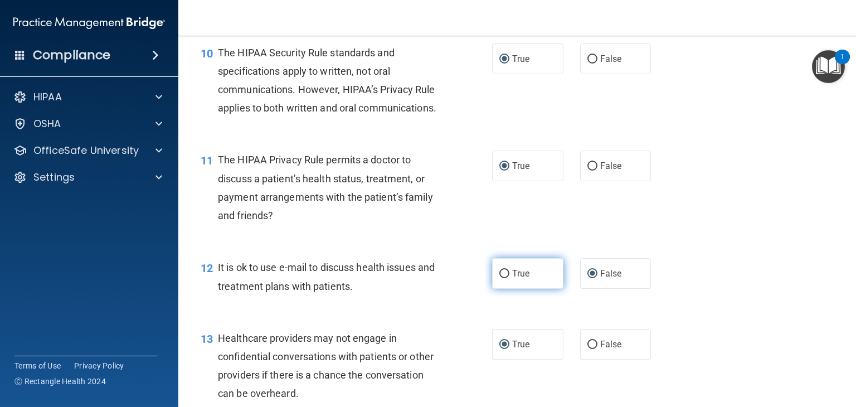
click at [503, 278] on input "True" at bounding box center [504, 274] width 10 height 8
radio input "true"
radio input "false"
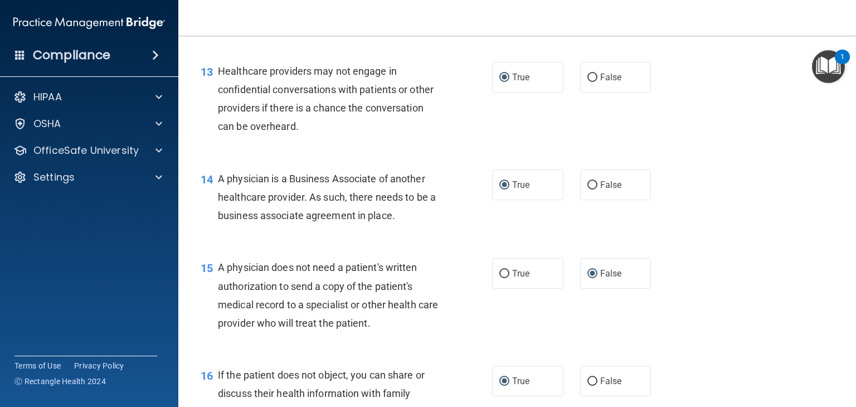
scroll to position [1262, 0]
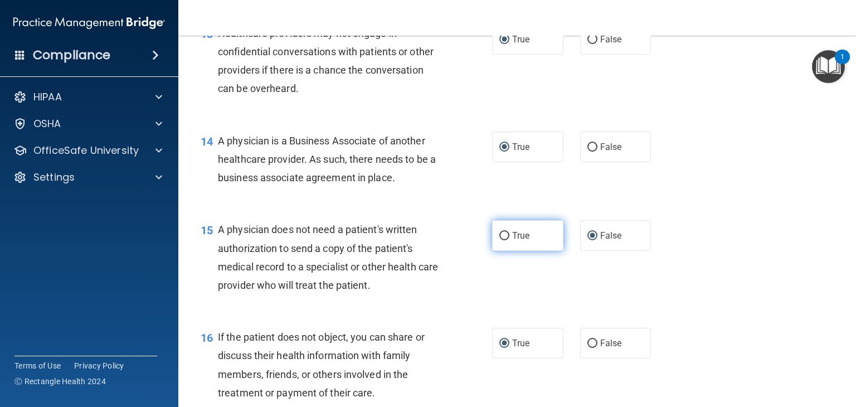
click at [499, 240] on input "True" at bounding box center [504, 236] width 10 height 8
radio input "true"
radio input "false"
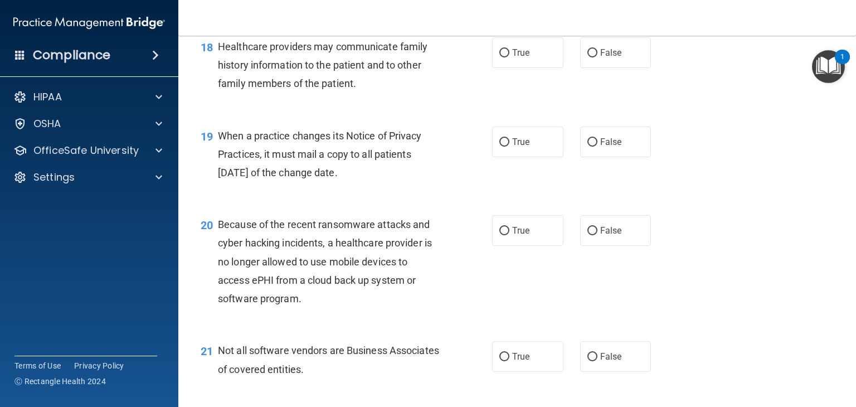
scroll to position [1775, 0]
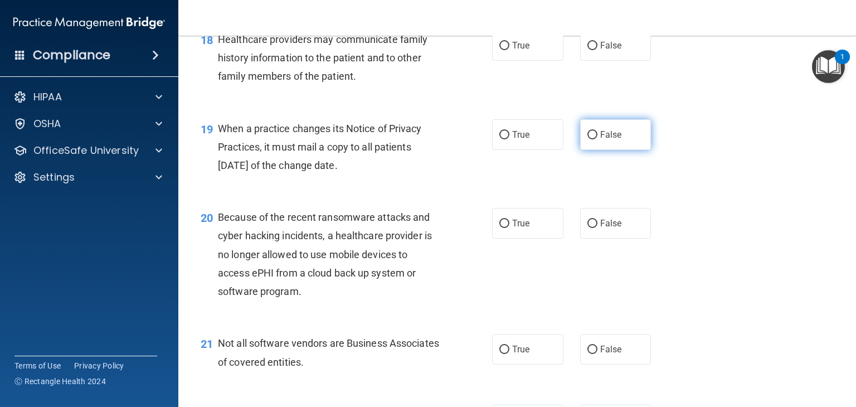
click at [587, 139] on input "False" at bounding box center [592, 135] width 10 height 8
radio input "true"
click at [499, 50] on input "True" at bounding box center [504, 46] width 10 height 8
radio input "true"
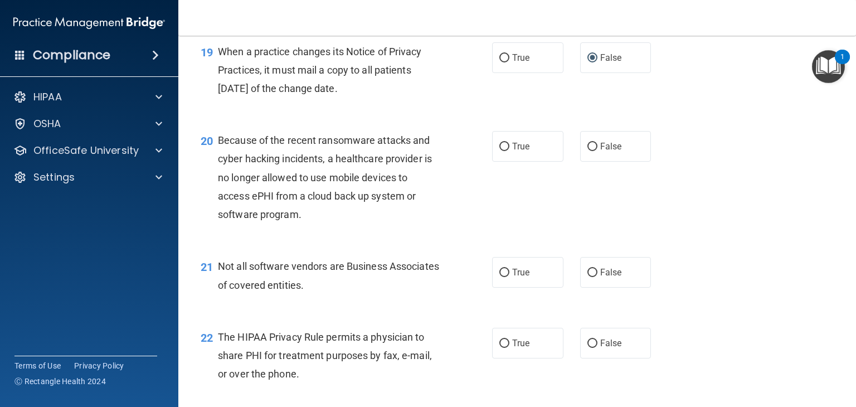
scroll to position [1863, 0]
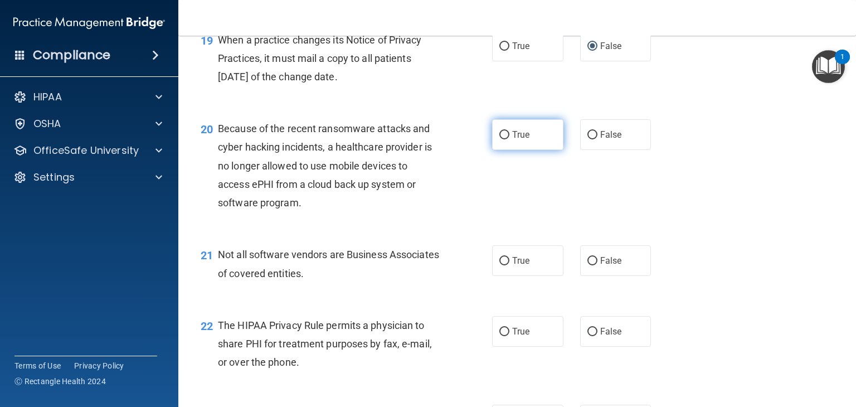
click at [501, 139] on input "True" at bounding box center [504, 135] width 10 height 8
radio input "true"
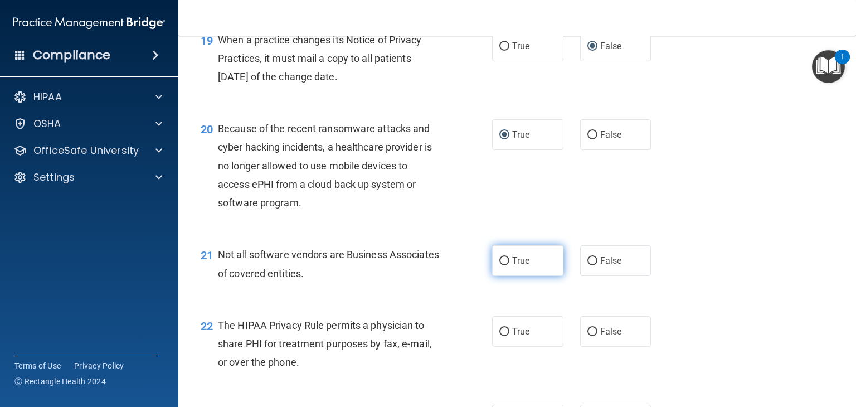
drag, startPoint x: 502, startPoint y: 297, endPoint x: 506, endPoint y: 302, distance: 6.7
click at [503, 265] on input "True" at bounding box center [504, 261] width 10 height 8
radio input "true"
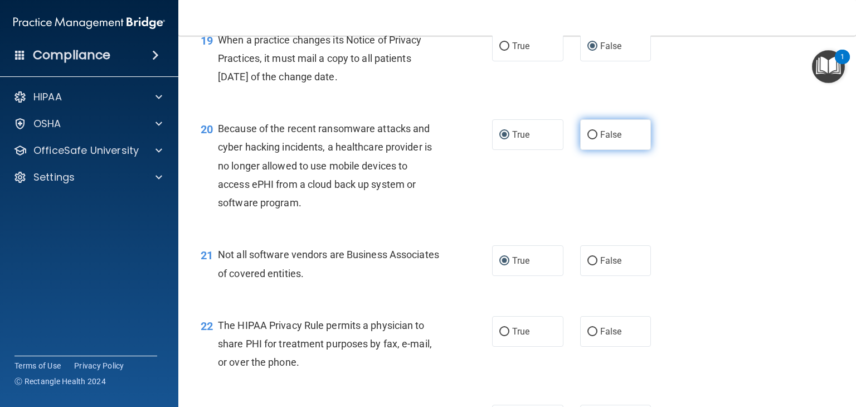
click at [589, 139] on input "False" at bounding box center [592, 135] width 10 height 8
radio input "true"
radio input "false"
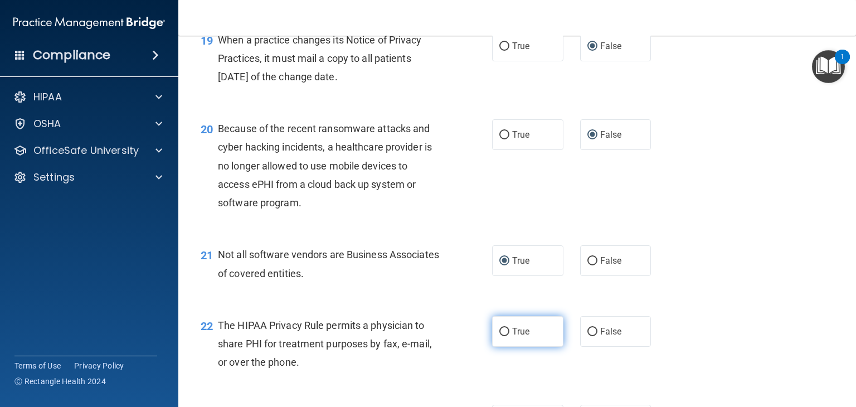
click at [500, 336] on input "True" at bounding box center [504, 332] width 10 height 8
radio input "true"
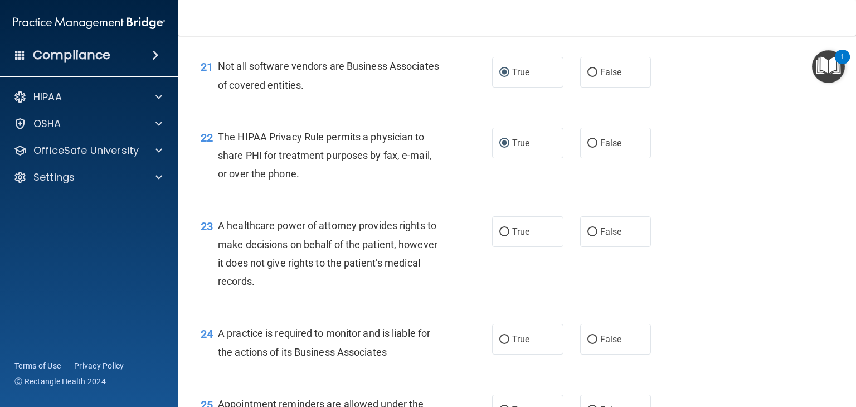
scroll to position [2234, 0]
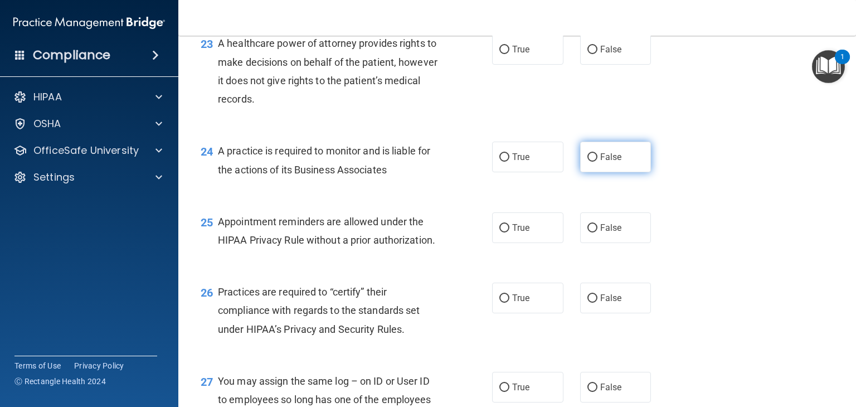
click at [589, 162] on input "False" at bounding box center [592, 157] width 10 height 8
radio input "true"
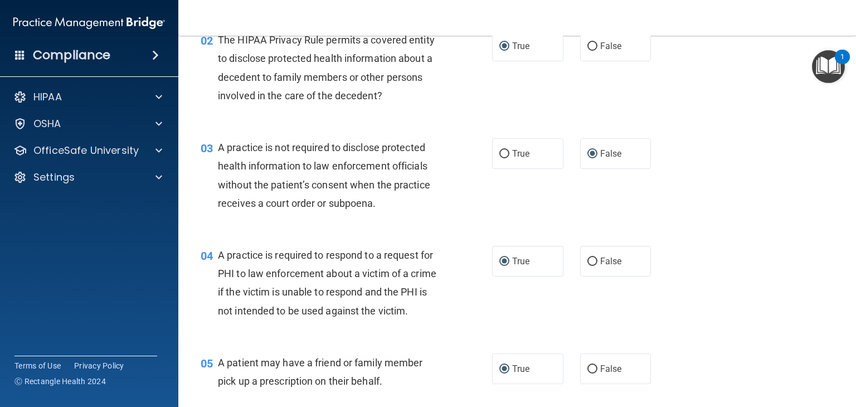
scroll to position [0, 0]
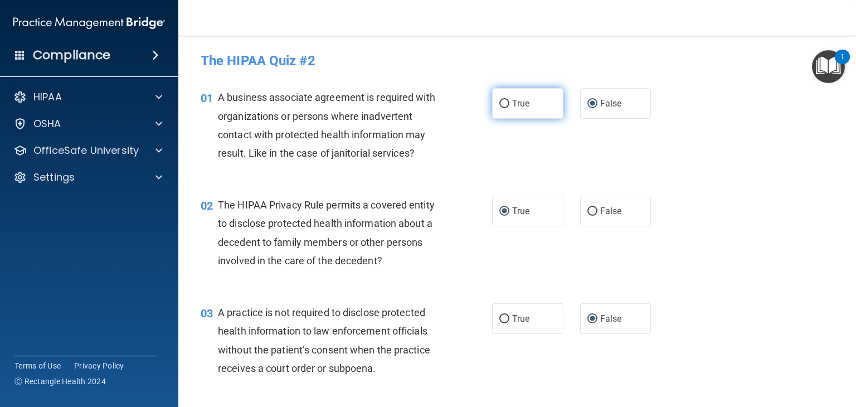
click at [499, 102] on input "True" at bounding box center [504, 104] width 10 height 8
radio input "true"
radio input "false"
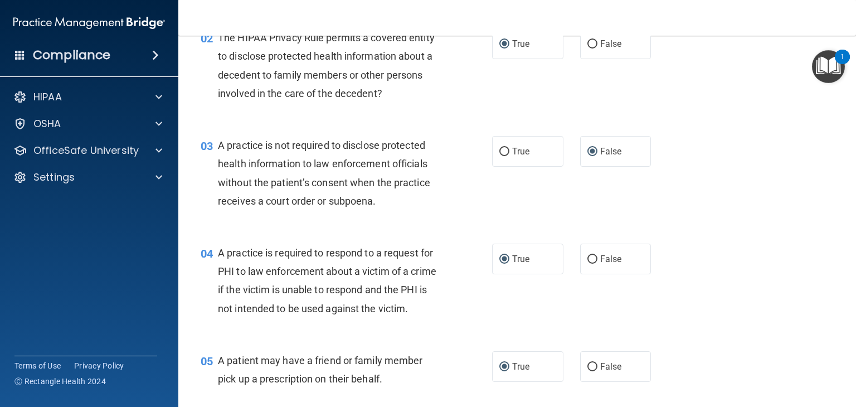
scroll to position [223, 0]
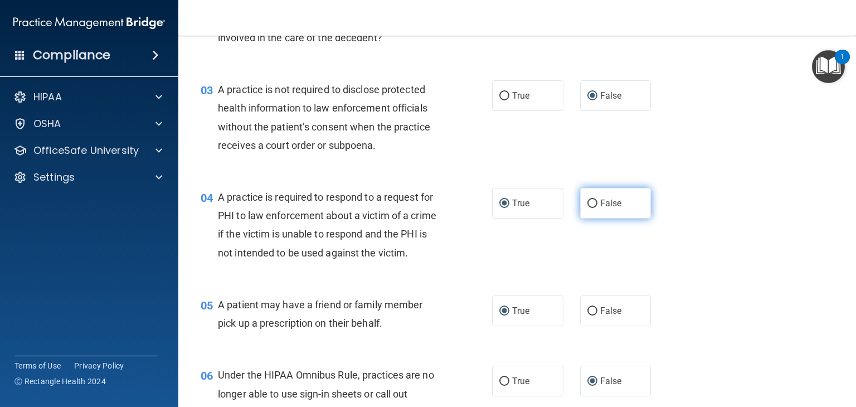
click at [588, 205] on input "False" at bounding box center [592, 204] width 10 height 8
radio input "true"
radio input "false"
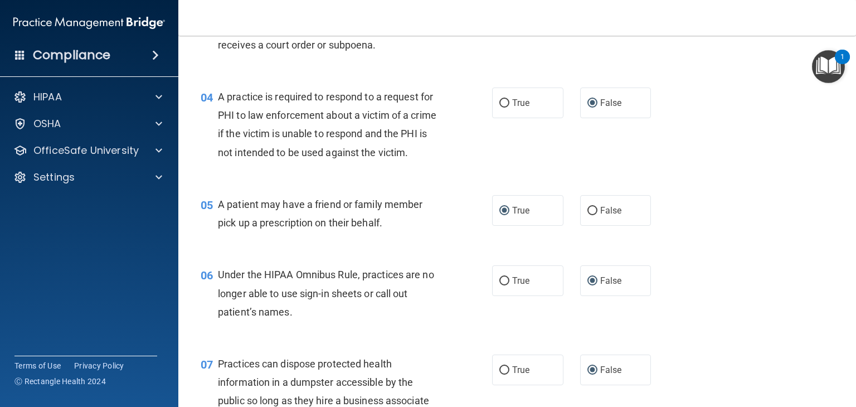
scroll to position [334, 0]
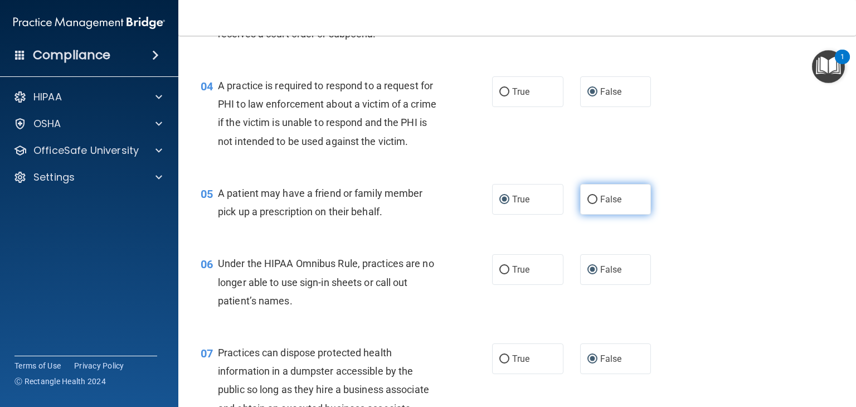
click at [587, 204] on input "False" at bounding box center [592, 200] width 10 height 8
radio input "true"
radio input "false"
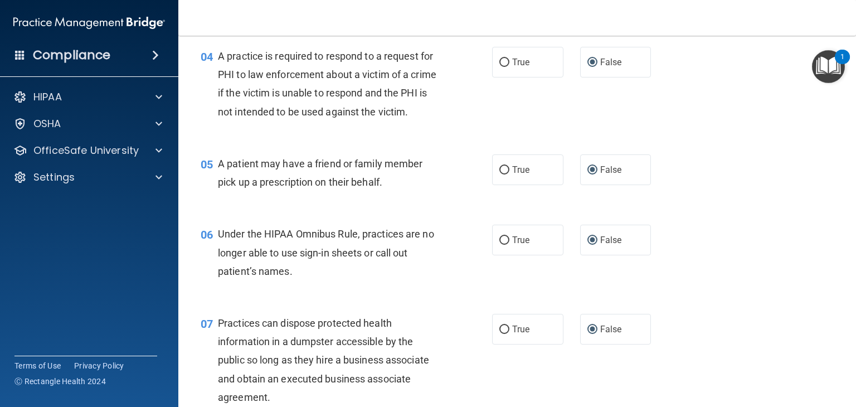
scroll to position [390, 0]
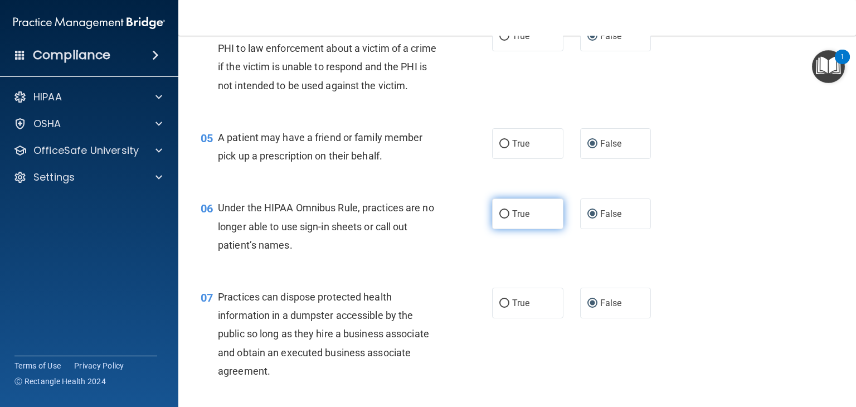
click at [501, 218] on input "True" at bounding box center [504, 214] width 10 height 8
radio input "true"
radio input "false"
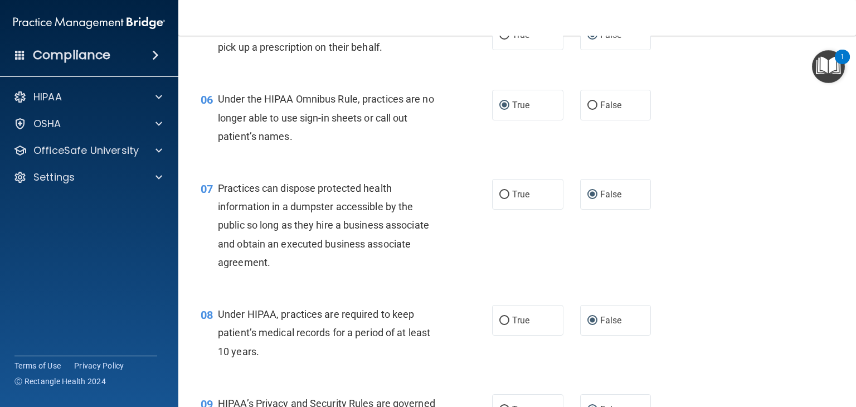
scroll to position [502, 0]
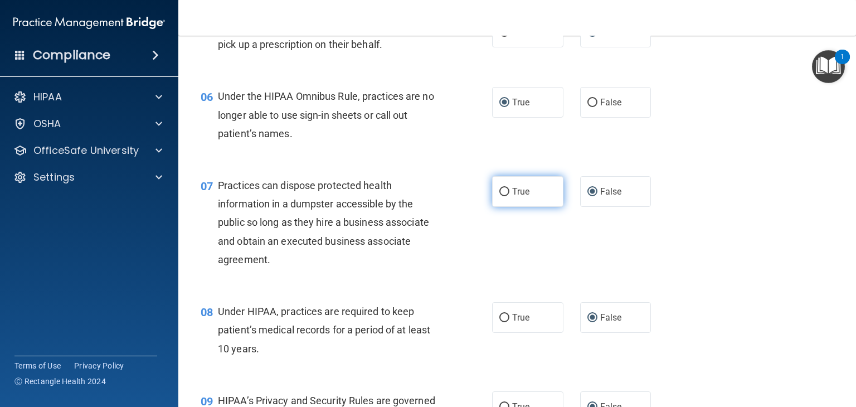
click at [501, 196] on input "True" at bounding box center [504, 192] width 10 height 8
radio input "true"
radio input "false"
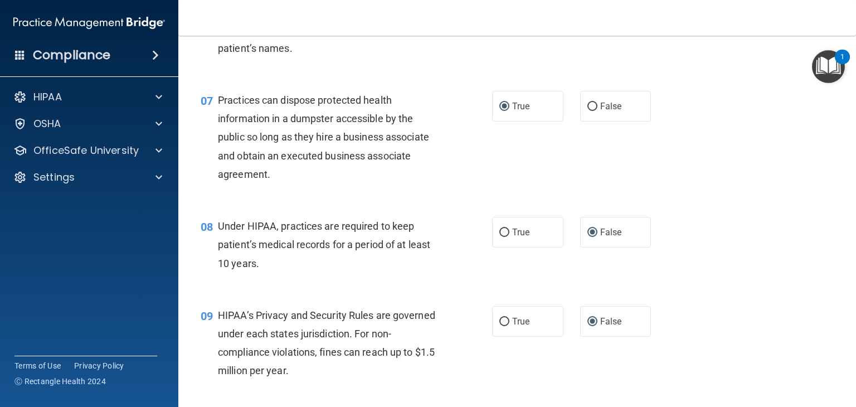
scroll to position [613, 0]
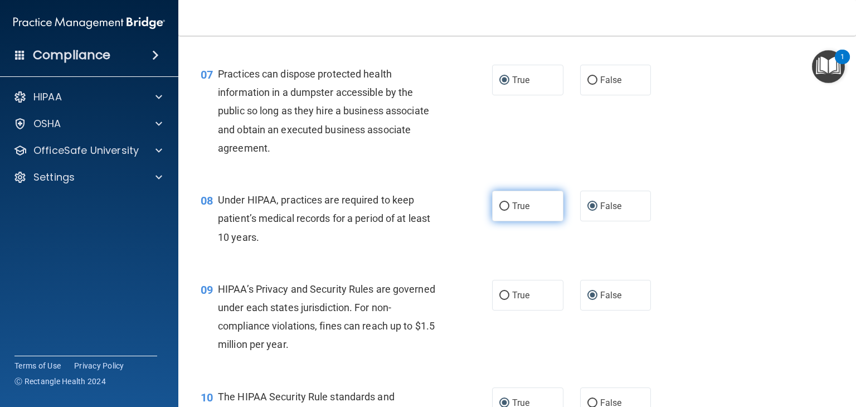
click at [503, 211] on input "True" at bounding box center [504, 206] width 10 height 8
radio input "true"
radio input "false"
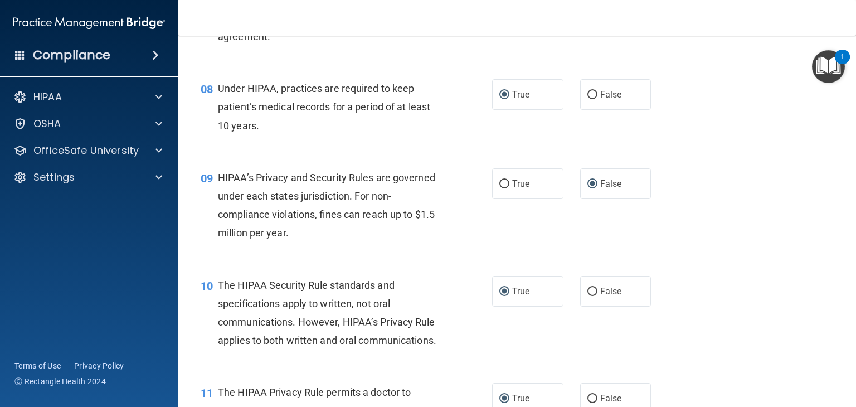
scroll to position [780, 0]
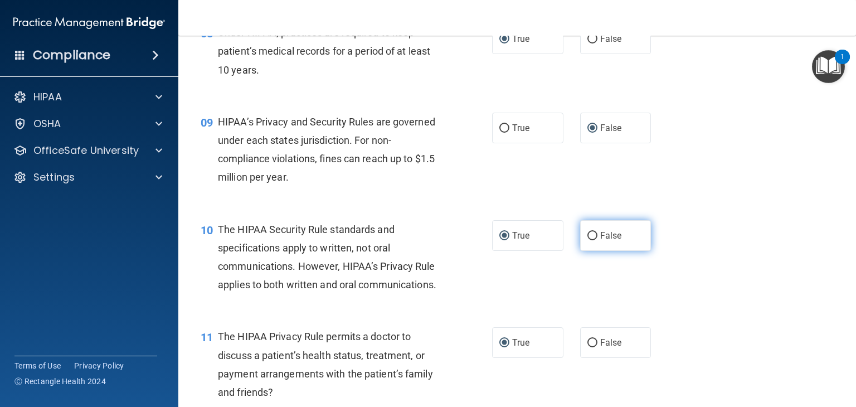
click at [587, 240] on input "False" at bounding box center [592, 236] width 10 height 8
radio input "true"
radio input "false"
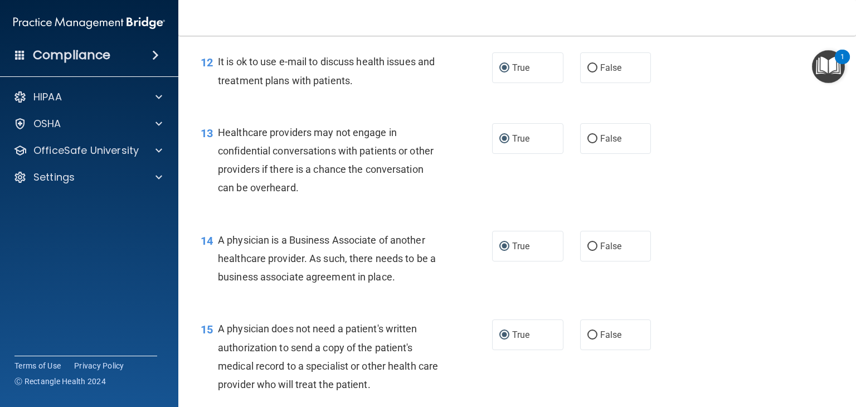
scroll to position [1170, 0]
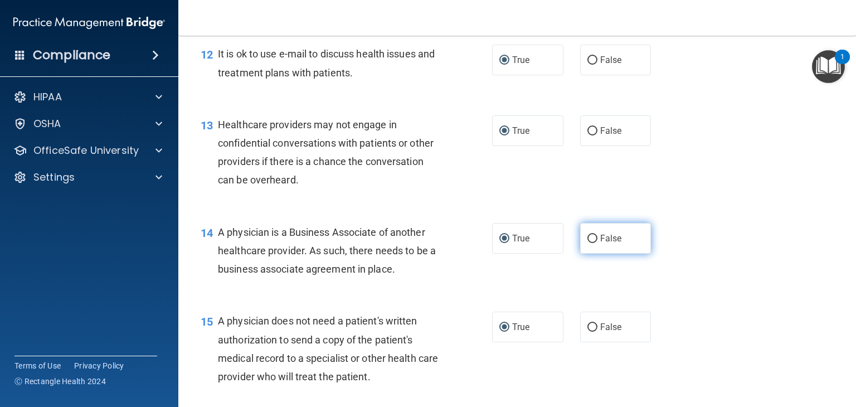
click at [587, 243] on input "False" at bounding box center [592, 239] width 10 height 8
radio input "true"
radio input "false"
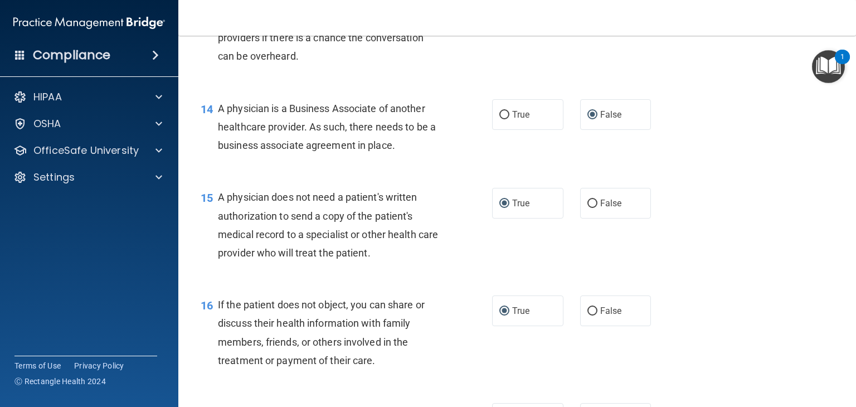
scroll to position [1338, 0]
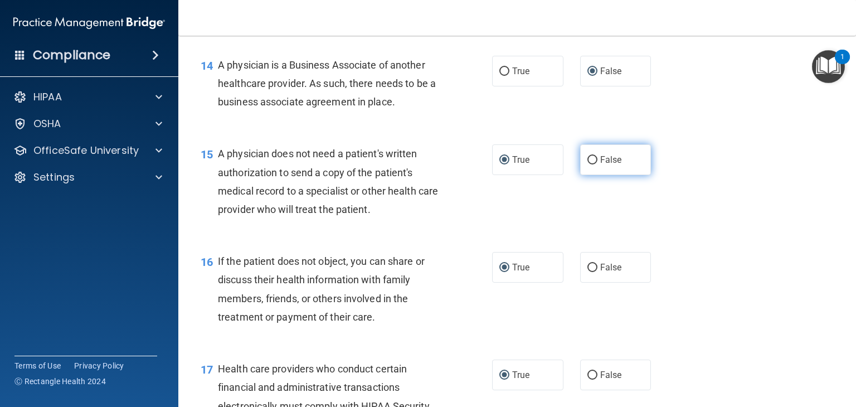
click at [588, 164] on input "False" at bounding box center [592, 160] width 10 height 8
radio input "true"
radio input "false"
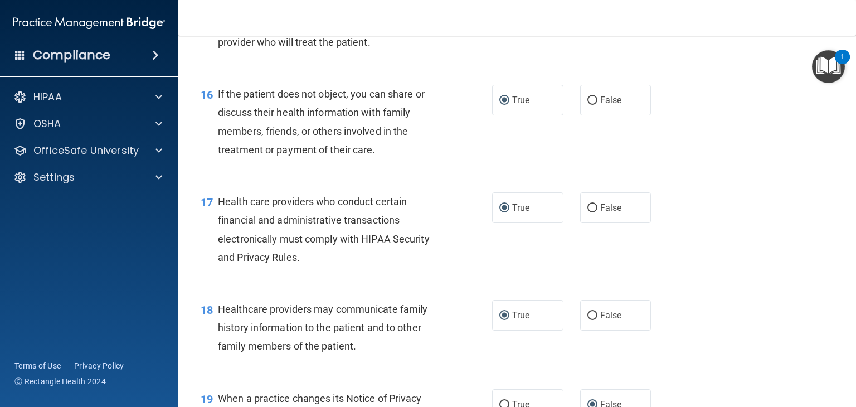
scroll to position [1561, 0]
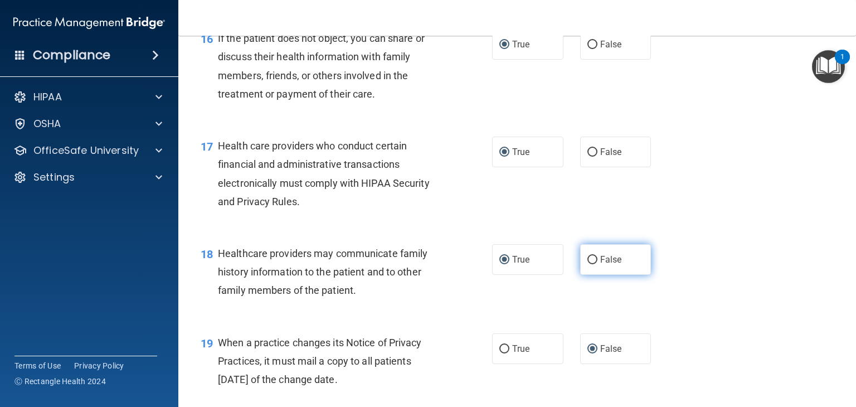
click at [587, 264] on input "False" at bounding box center [592, 260] width 10 height 8
radio input "true"
radio input "false"
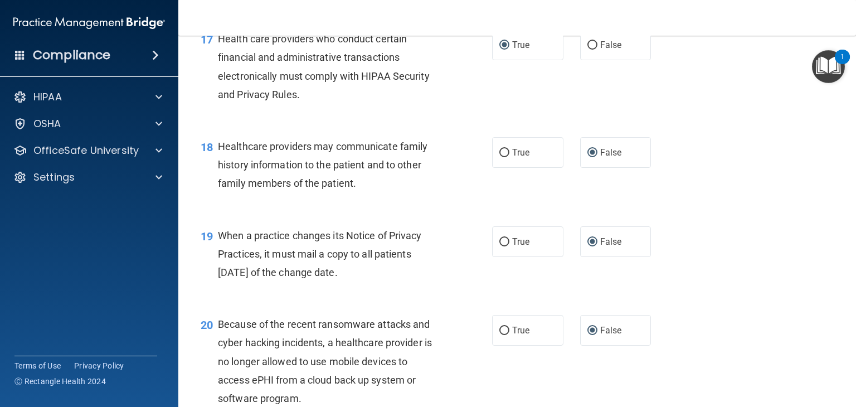
scroll to position [1672, 0]
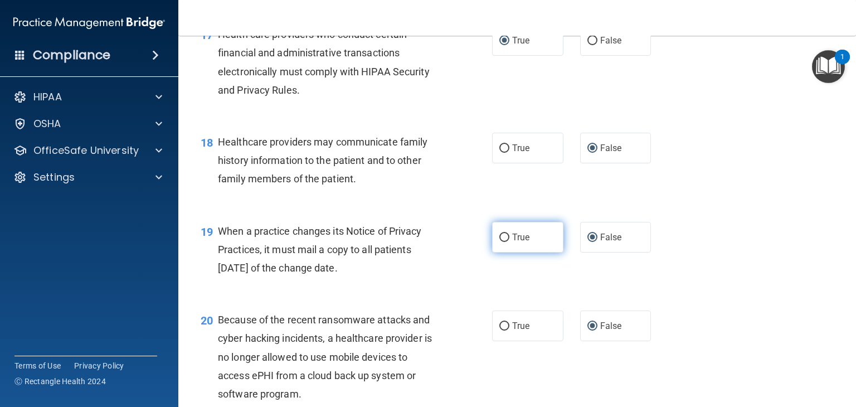
click at [499, 242] on input "True" at bounding box center [504, 238] width 10 height 8
radio input "true"
radio input "false"
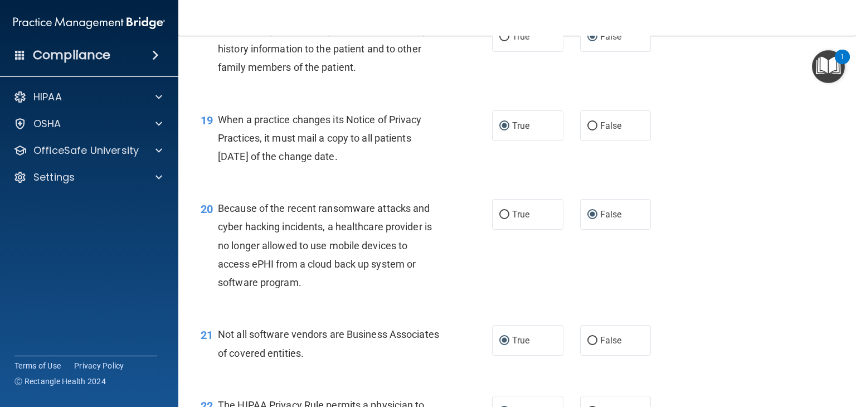
scroll to position [1839, 0]
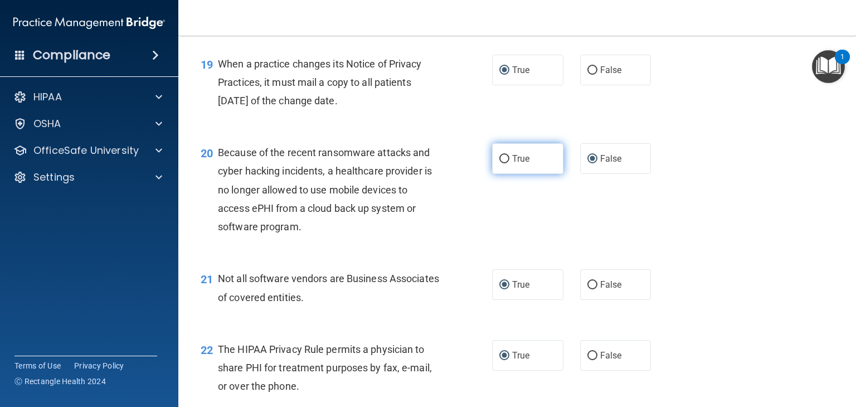
click at [500, 163] on input "True" at bounding box center [504, 159] width 10 height 8
radio input "true"
radio input "false"
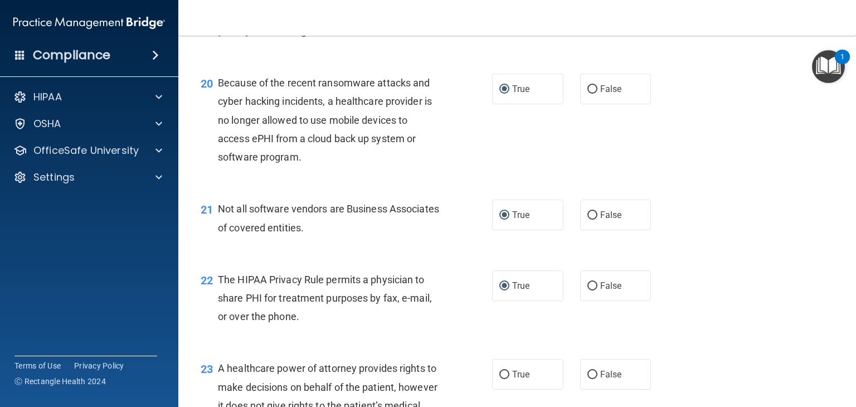
scroll to position [1951, 0]
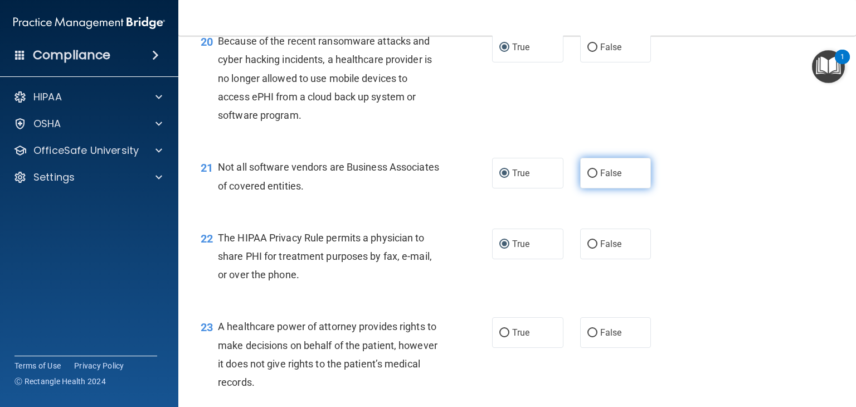
drag, startPoint x: 585, startPoint y: 210, endPoint x: 608, endPoint y: 226, distance: 27.5
click at [587, 178] on input "False" at bounding box center [592, 173] width 10 height 8
radio input "true"
radio input "false"
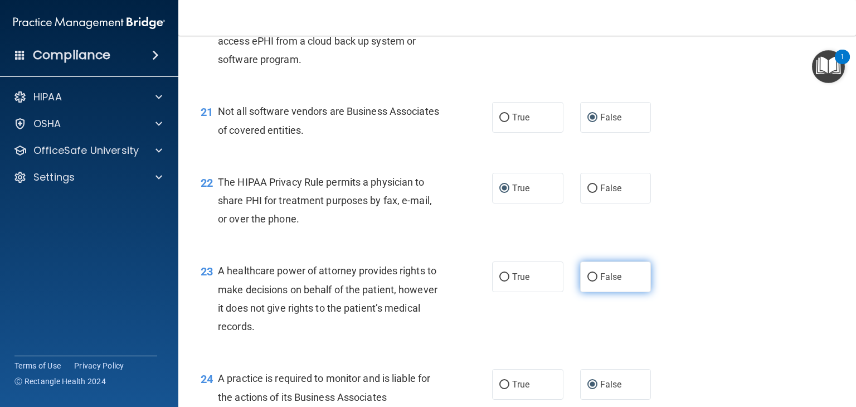
click at [587, 281] on input "False" at bounding box center [592, 277] width 10 height 8
radio input "true"
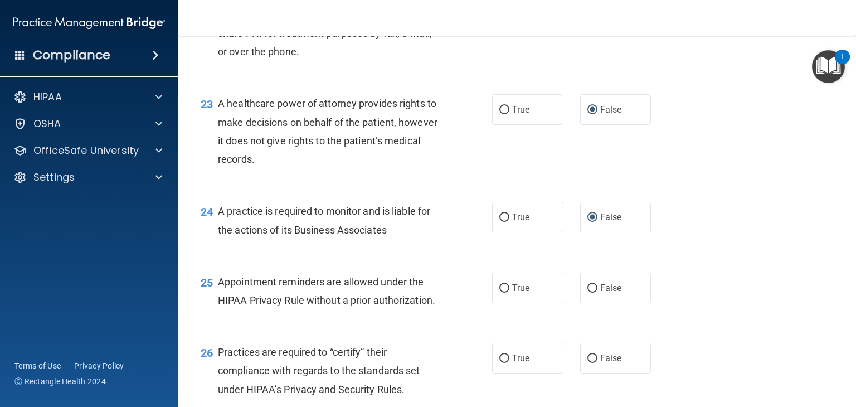
scroll to position [2229, 0]
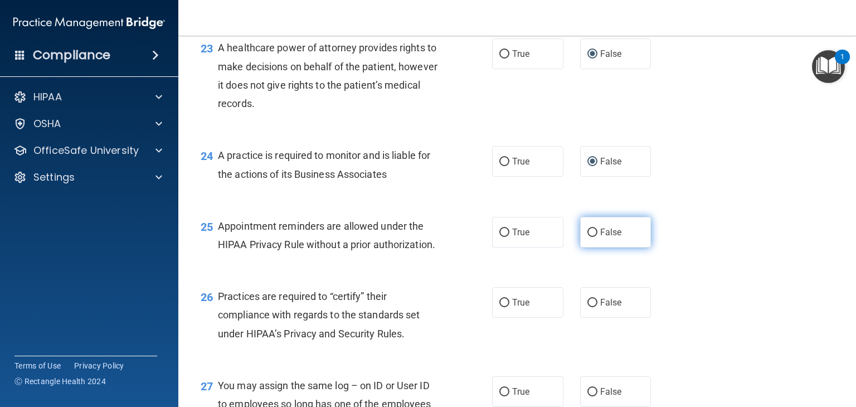
click at [587, 237] on input "False" at bounding box center [592, 233] width 10 height 8
radio input "true"
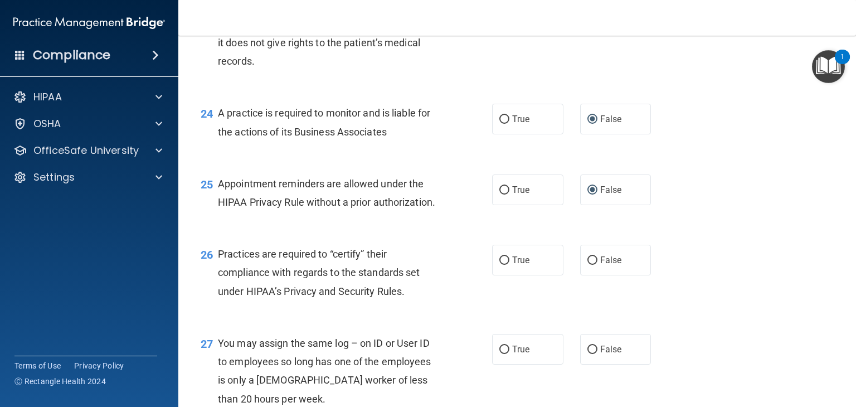
scroll to position [2341, 0]
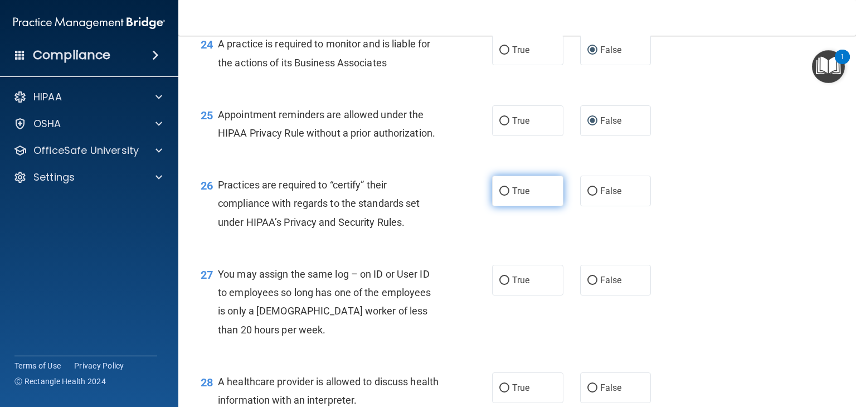
click at [500, 196] on input "True" at bounding box center [504, 191] width 10 height 8
radio input "true"
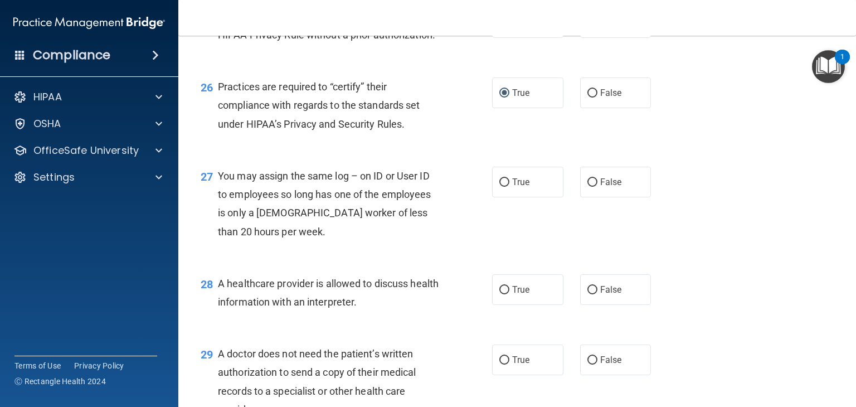
scroll to position [2452, 0]
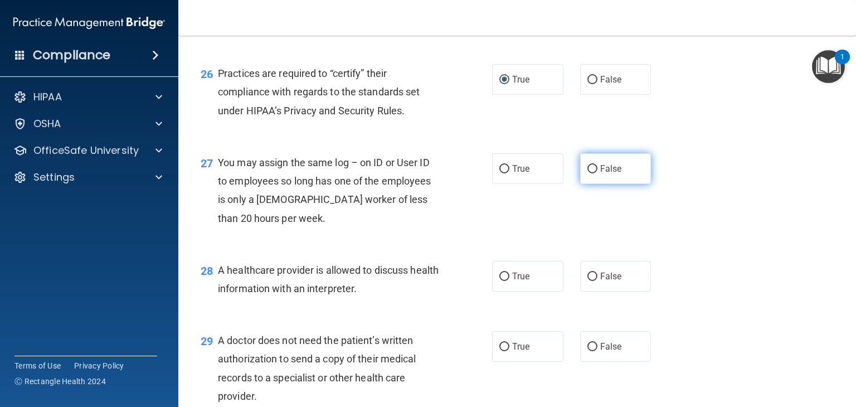
click at [588, 173] on input "False" at bounding box center [592, 169] width 10 height 8
radio input "true"
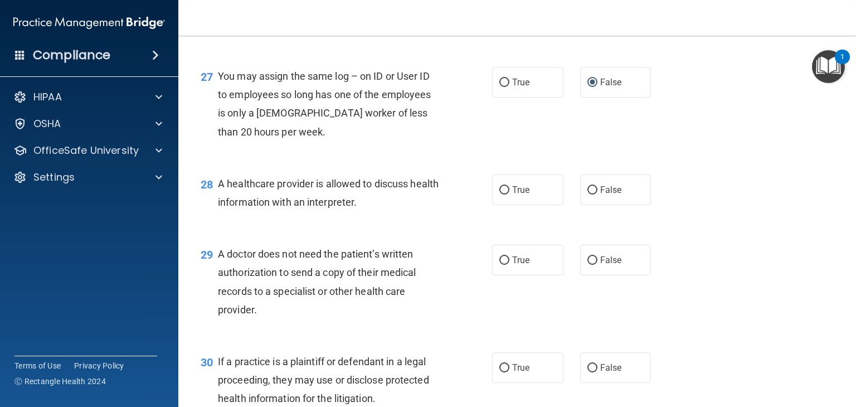
scroll to position [2564, 0]
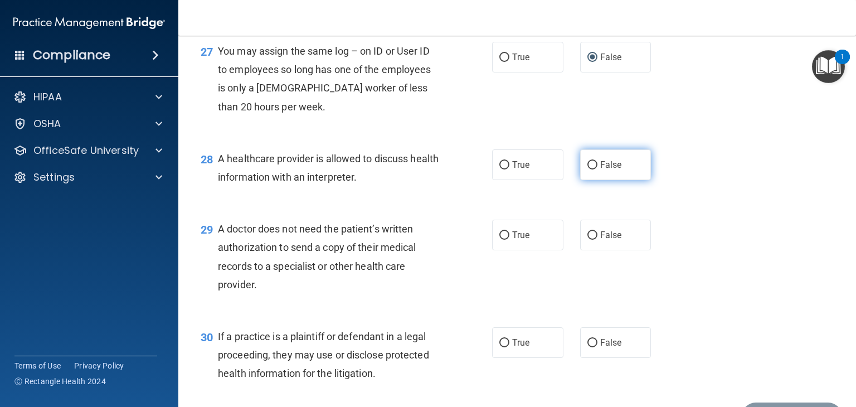
click at [587, 169] on input "False" at bounding box center [592, 165] width 10 height 8
radio input "true"
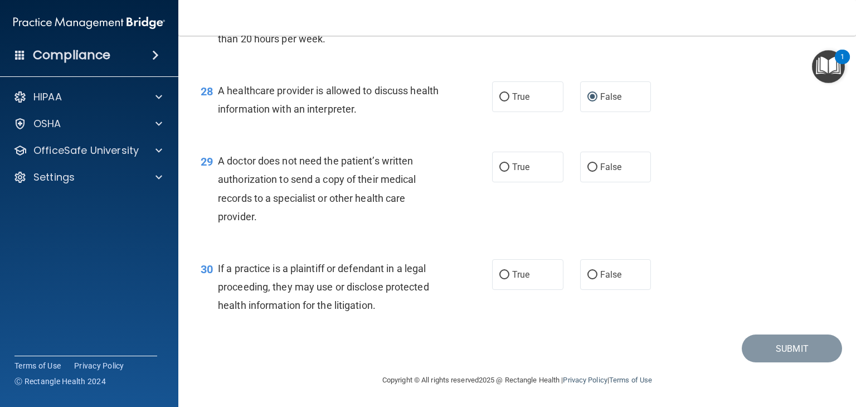
scroll to position [2669, 0]
click at [499, 166] on input "True" at bounding box center [504, 167] width 10 height 8
radio input "true"
click at [587, 274] on input "False" at bounding box center [592, 275] width 10 height 8
radio input "true"
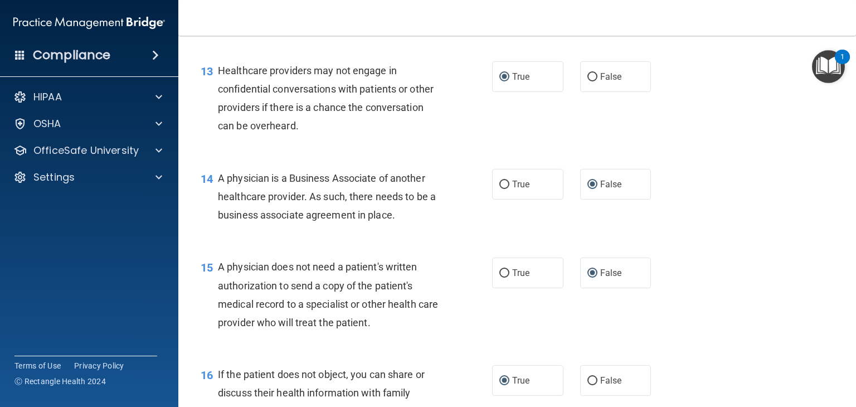
scroll to position [1234, 0]
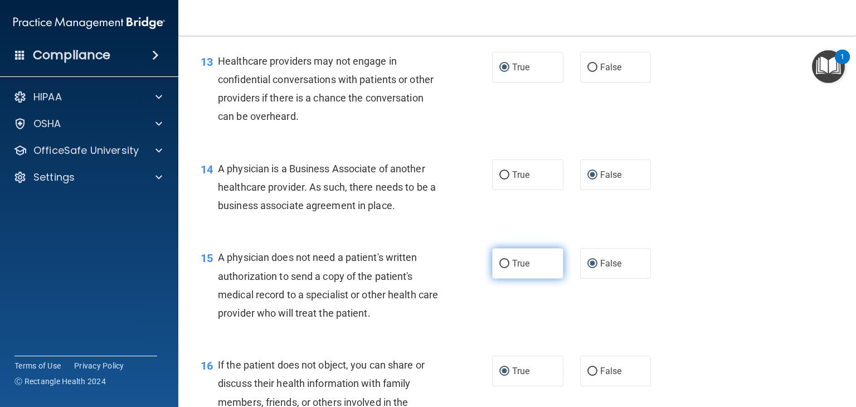
click at [500, 268] on input "True" at bounding box center [504, 264] width 10 height 8
radio input "true"
radio input "false"
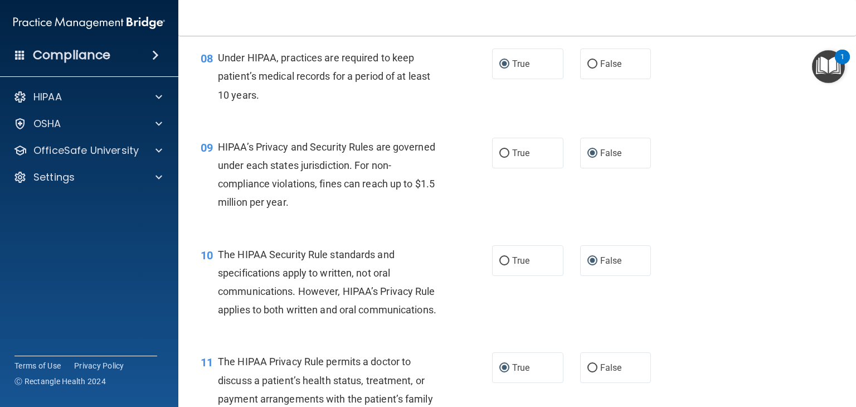
scroll to position [780, 0]
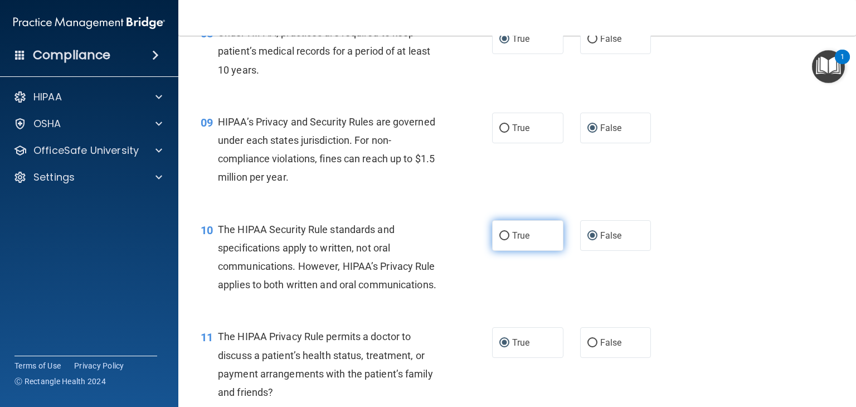
click at [501, 240] on input "True" at bounding box center [504, 236] width 10 height 8
radio input "true"
radio input "false"
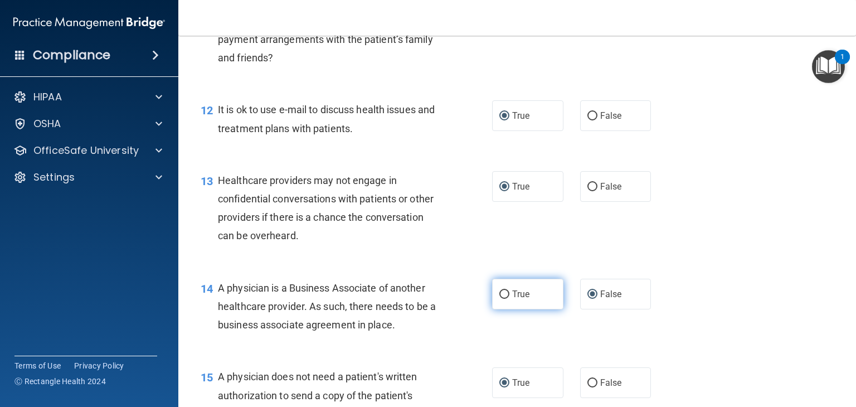
scroll to position [1170, 0]
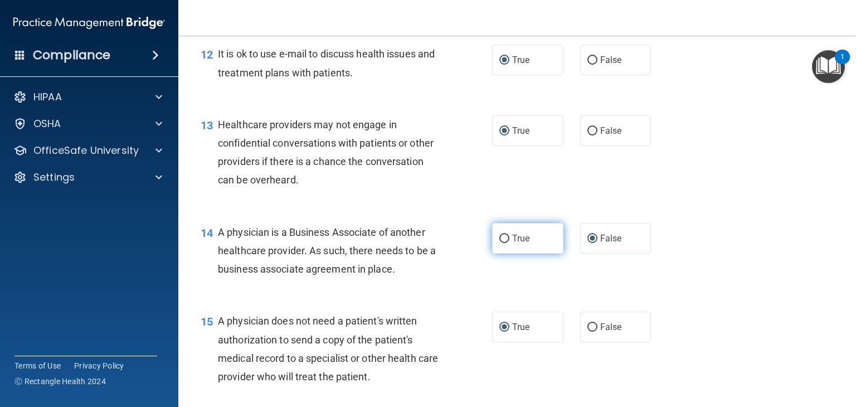
click at [503, 243] on input "True" at bounding box center [504, 239] width 10 height 8
radio input "true"
radio input "false"
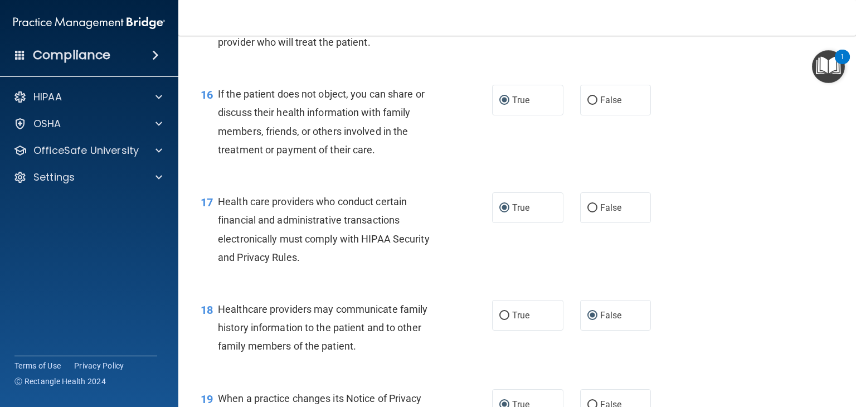
scroll to position [1561, 0]
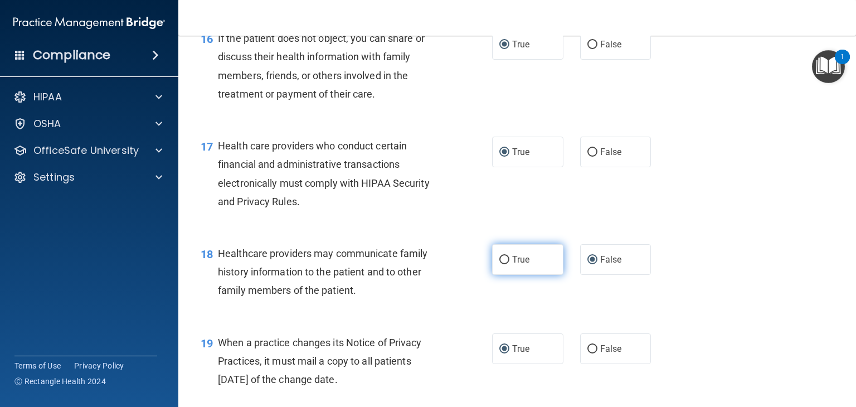
click at [499, 264] on input "True" at bounding box center [504, 260] width 10 height 8
radio input "true"
radio input "false"
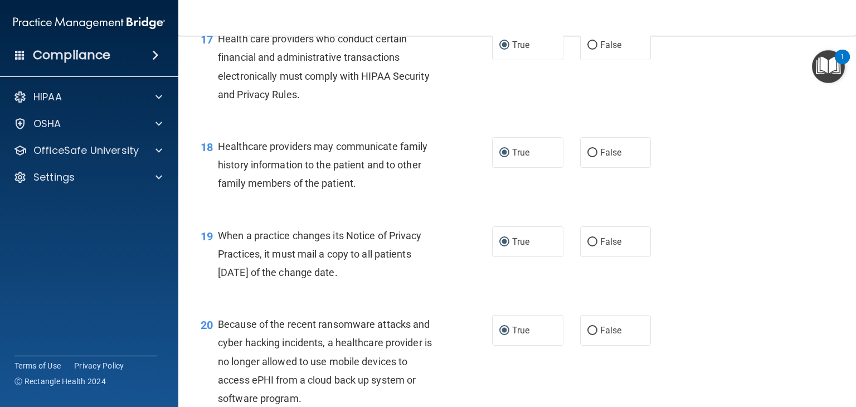
scroll to position [1672, 0]
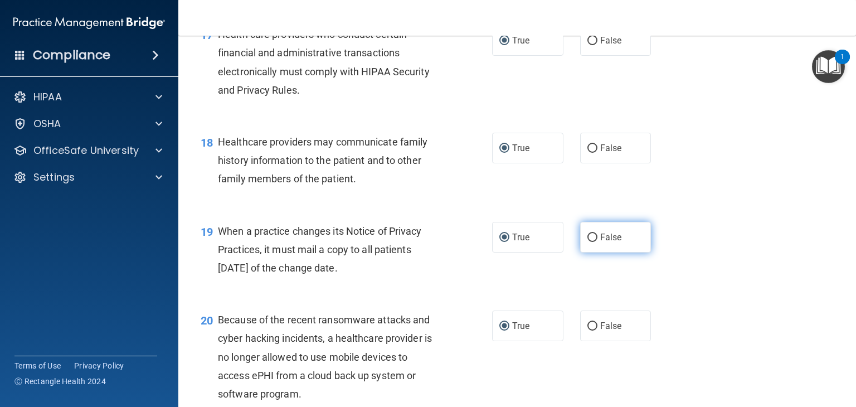
click at [587, 242] on input "False" at bounding box center [592, 238] width 10 height 8
radio input "true"
radio input "false"
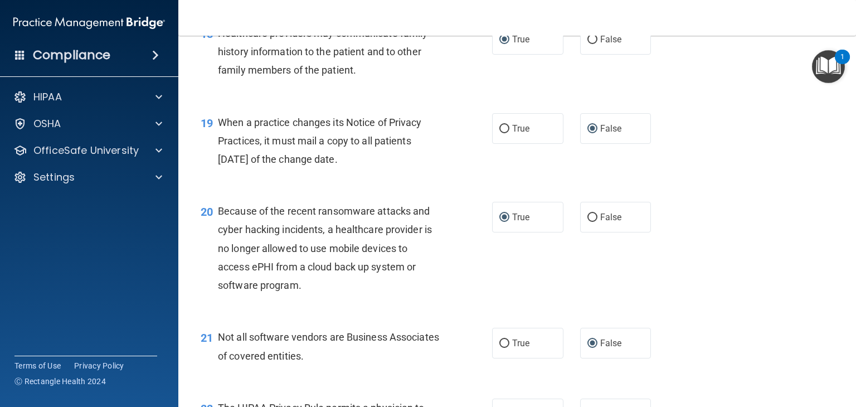
scroll to position [1784, 0]
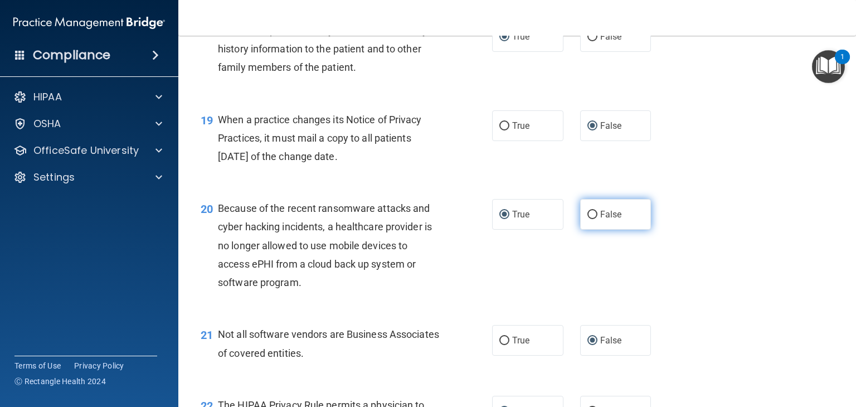
drag, startPoint x: 584, startPoint y: 250, endPoint x: 589, endPoint y: 266, distance: 16.4
click at [587, 219] on input "False" at bounding box center [592, 215] width 10 height 8
radio input "true"
radio input "false"
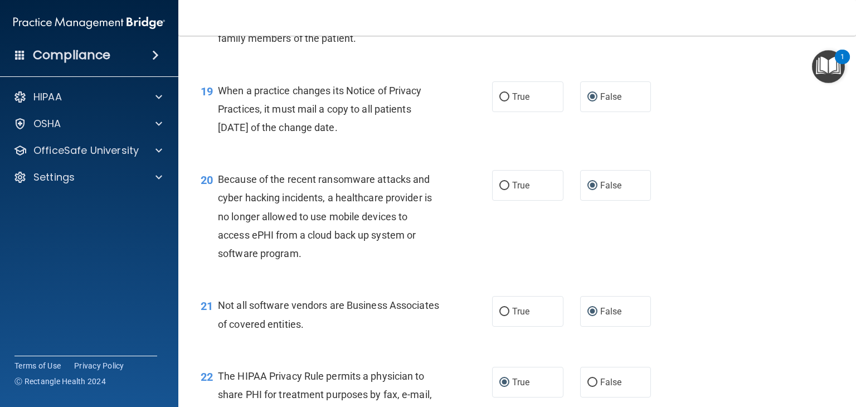
scroll to position [1839, 0]
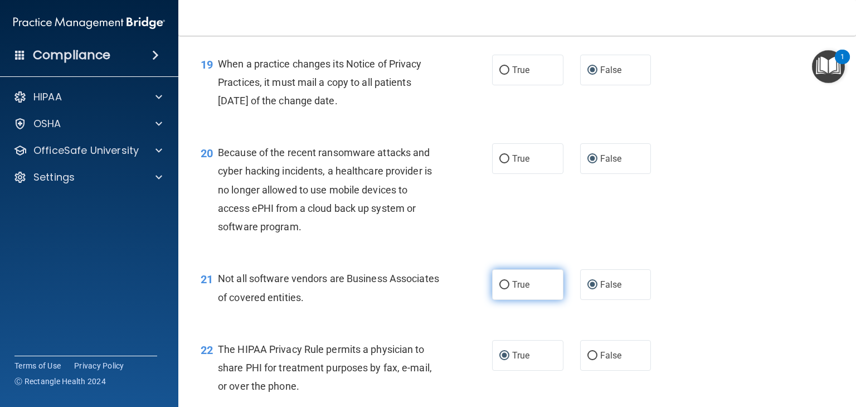
click at [502, 289] on input "True" at bounding box center [504, 285] width 10 height 8
radio input "true"
radio input "false"
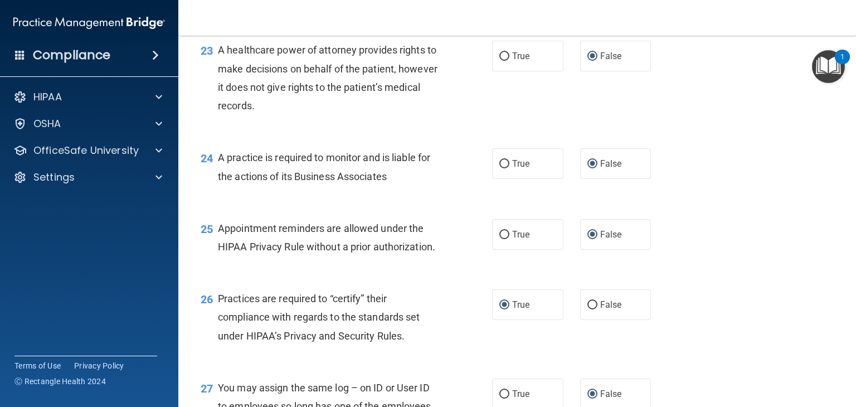
scroll to position [2229, 0]
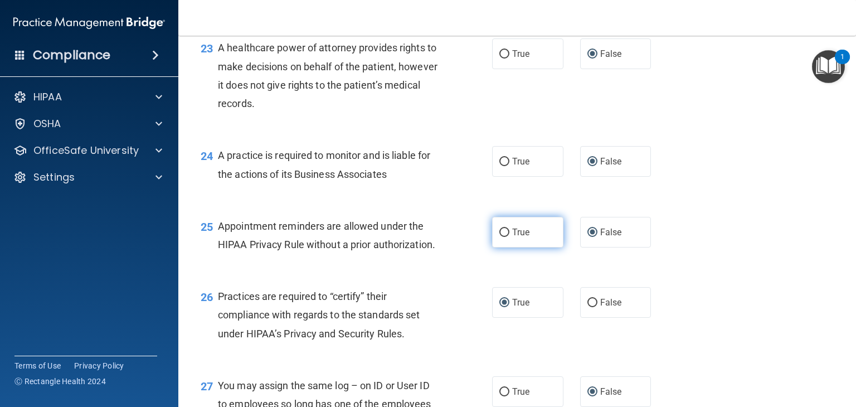
click at [499, 237] on input "True" at bounding box center [504, 233] width 10 height 8
radio input "true"
radio input "false"
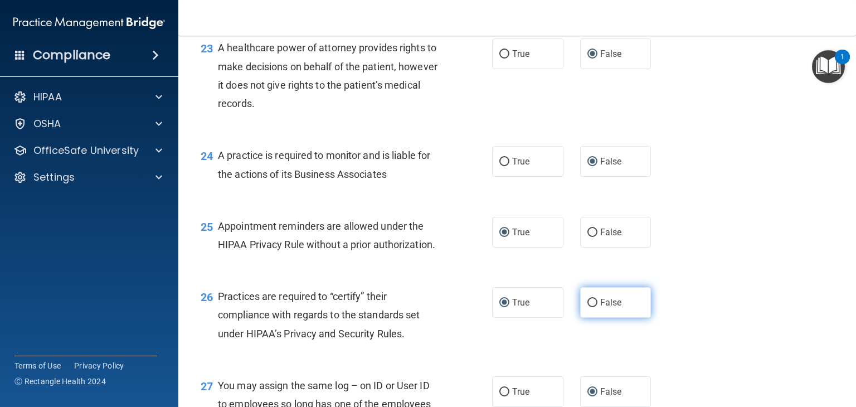
click at [587, 307] on input "False" at bounding box center [592, 303] width 10 height 8
radio input "true"
radio input "false"
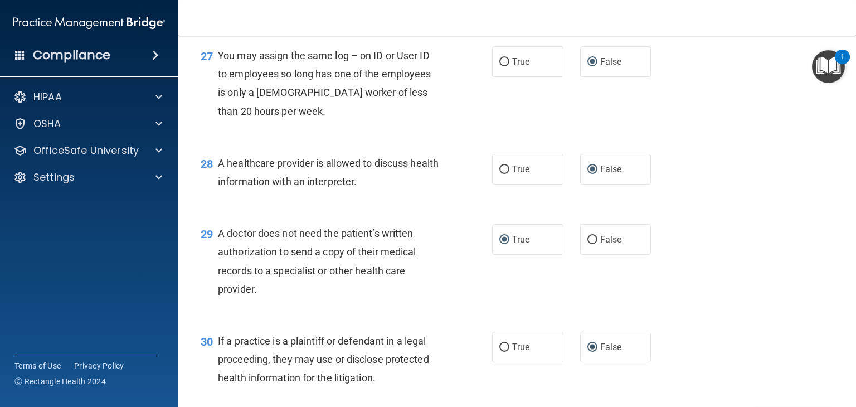
scroll to position [2564, 0]
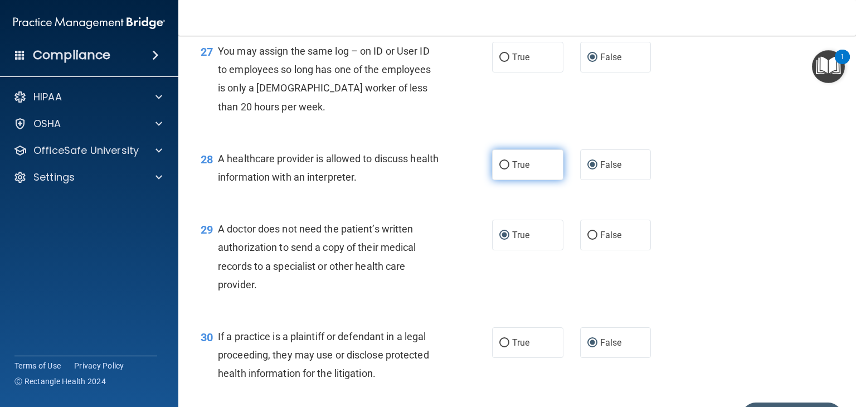
click at [499, 169] on input "True" at bounding box center [504, 165] width 10 height 8
radio input "true"
radio input "false"
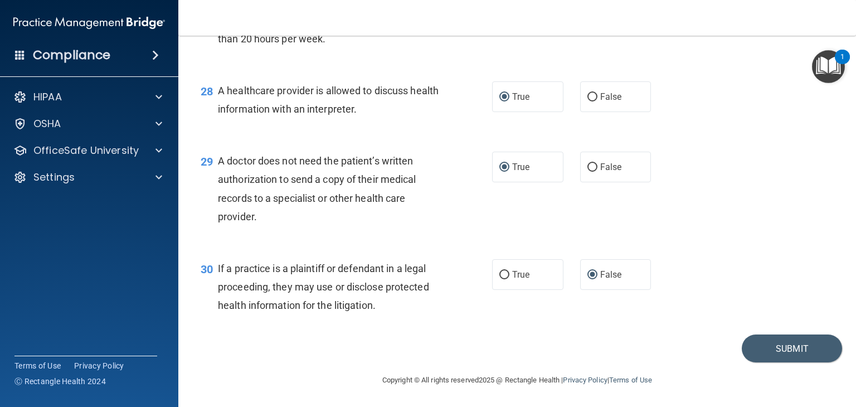
scroll to position [2669, 0]
drag, startPoint x: 500, startPoint y: 274, endPoint x: 511, endPoint y: 281, distance: 12.8
click at [500, 275] on input "True" at bounding box center [504, 275] width 10 height 8
radio input "true"
radio input "false"
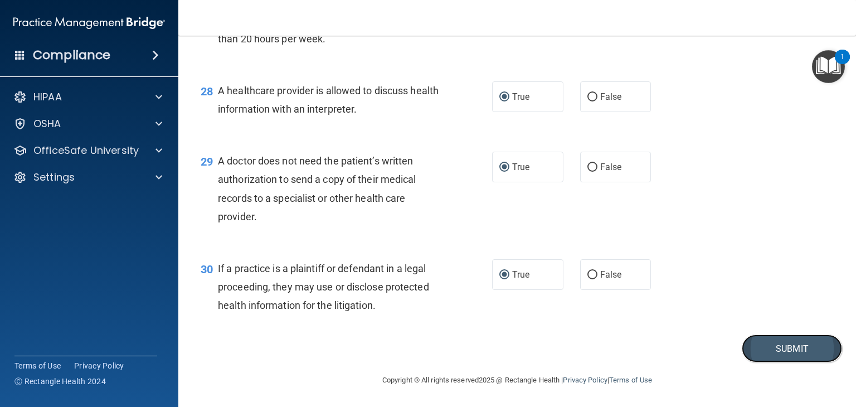
click at [787, 348] on button "Submit" at bounding box center [792, 348] width 100 height 28
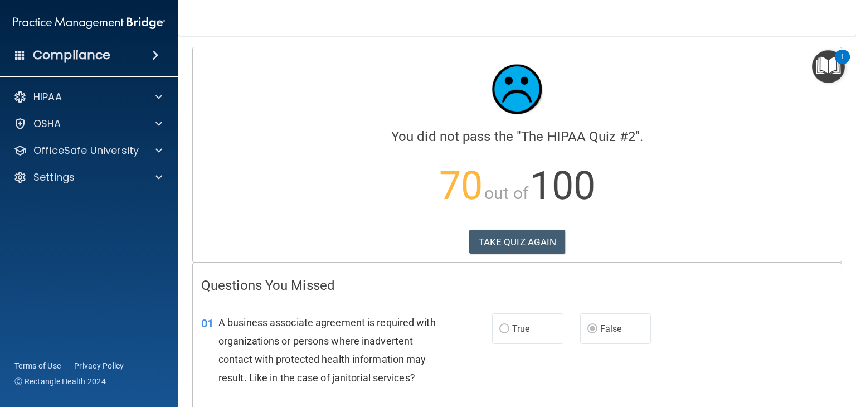
scroll to position [56, 0]
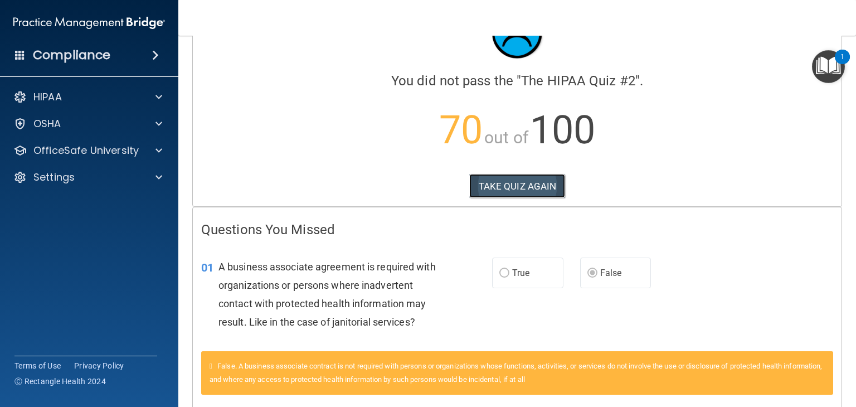
click at [507, 186] on button "TAKE QUIZ AGAIN" at bounding box center [517, 186] width 96 height 25
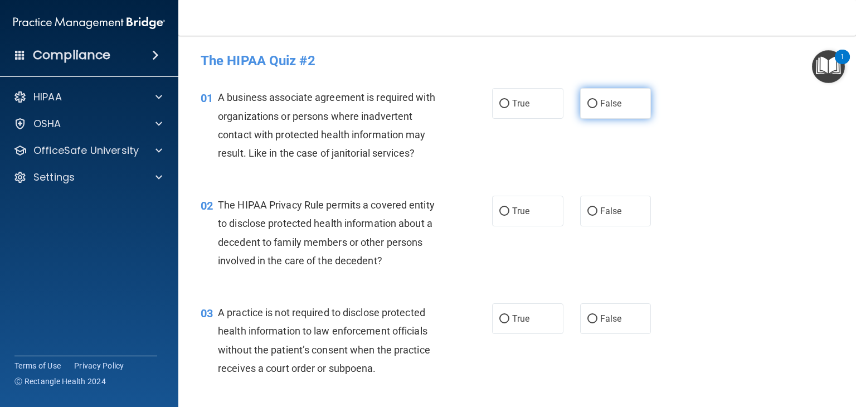
click at [587, 103] on input "False" at bounding box center [592, 104] width 10 height 8
radio input "true"
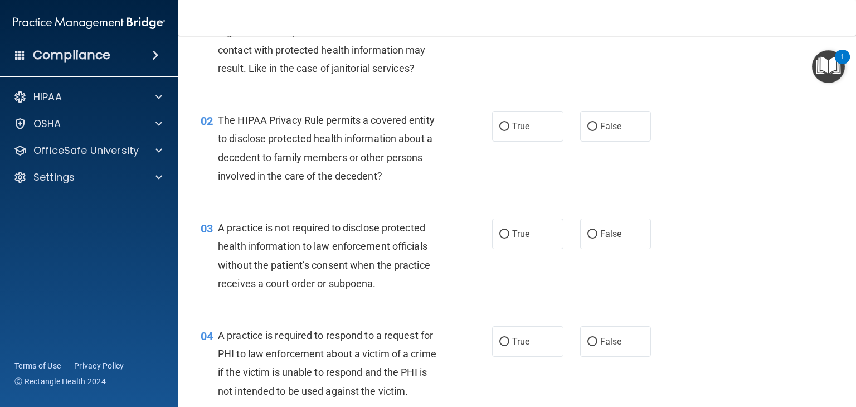
scroll to position [111, 0]
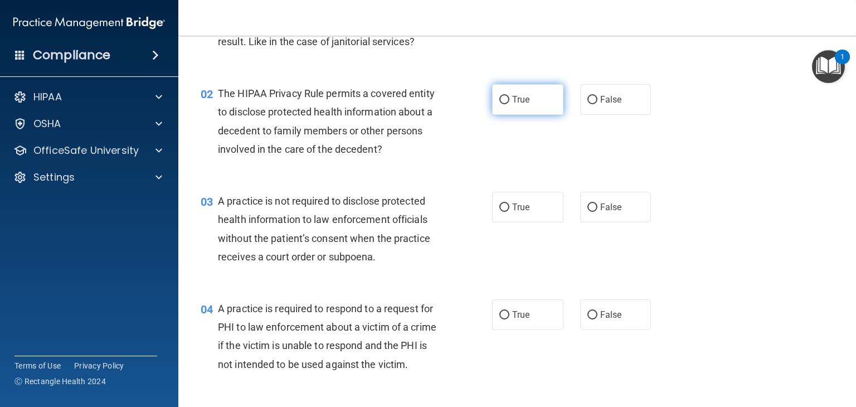
click at [500, 99] on input "True" at bounding box center [504, 100] width 10 height 8
radio input "true"
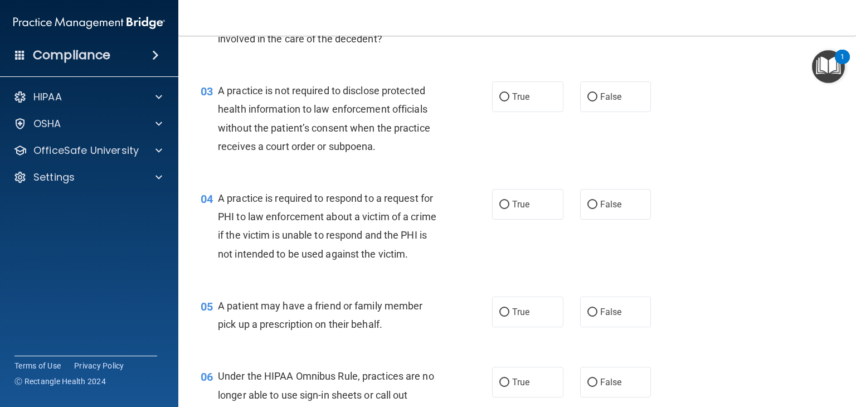
scroll to position [223, 0]
click at [587, 95] on input "False" at bounding box center [592, 96] width 10 height 8
radio input "true"
click at [499, 204] on input "True" at bounding box center [504, 204] width 10 height 8
radio input "true"
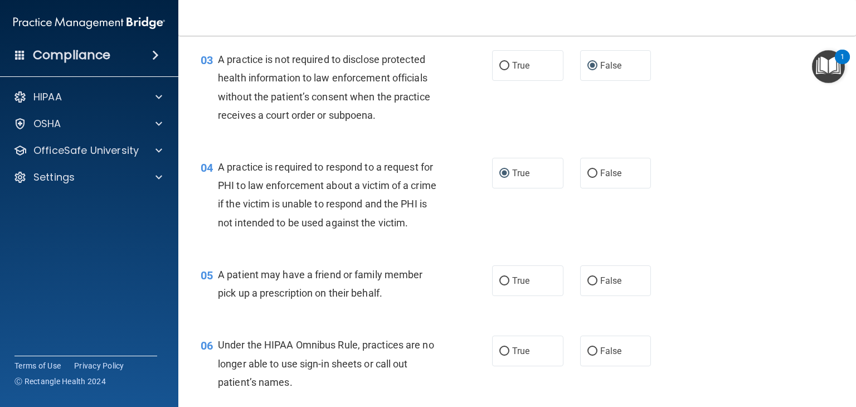
scroll to position [279, 0]
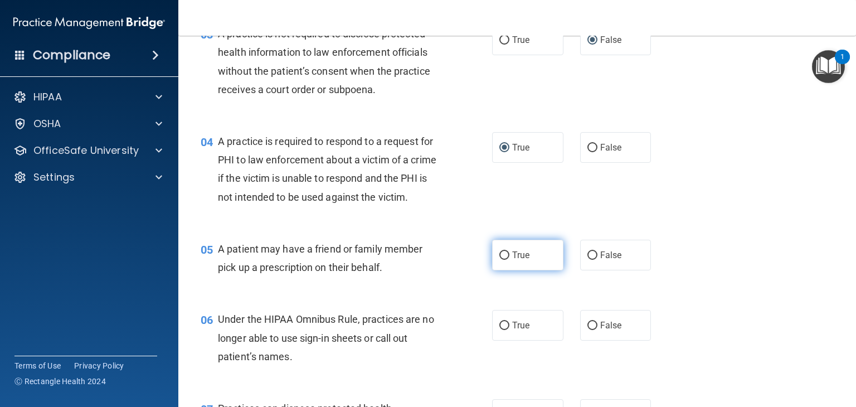
click at [502, 260] on input "True" at bounding box center [504, 255] width 10 height 8
radio input "true"
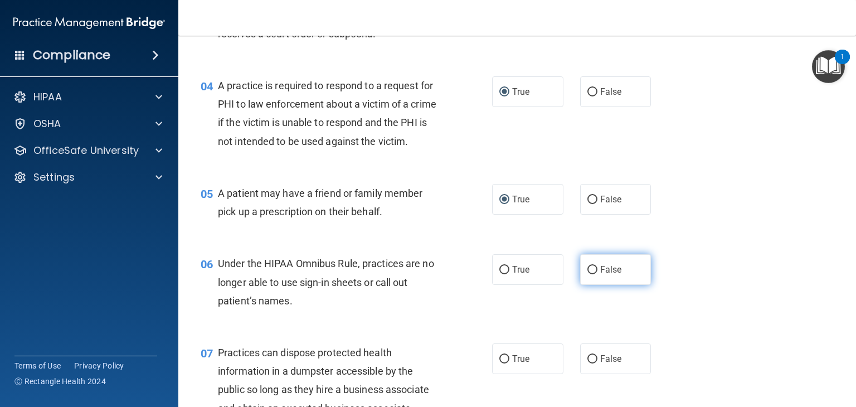
click at [587, 274] on input "False" at bounding box center [592, 270] width 10 height 8
radio input "true"
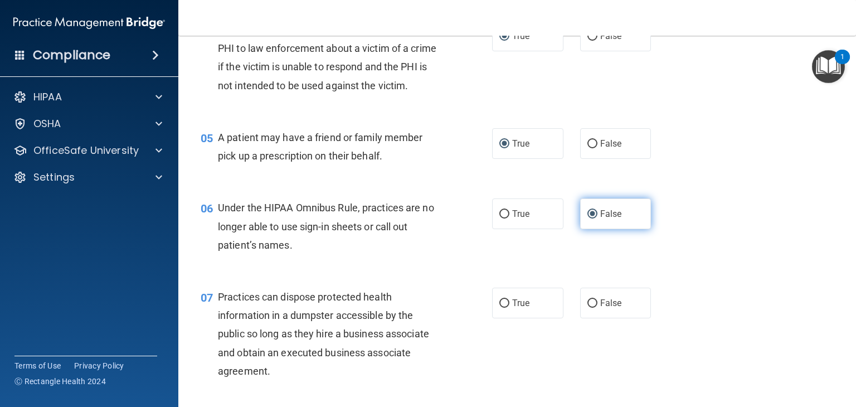
scroll to position [446, 0]
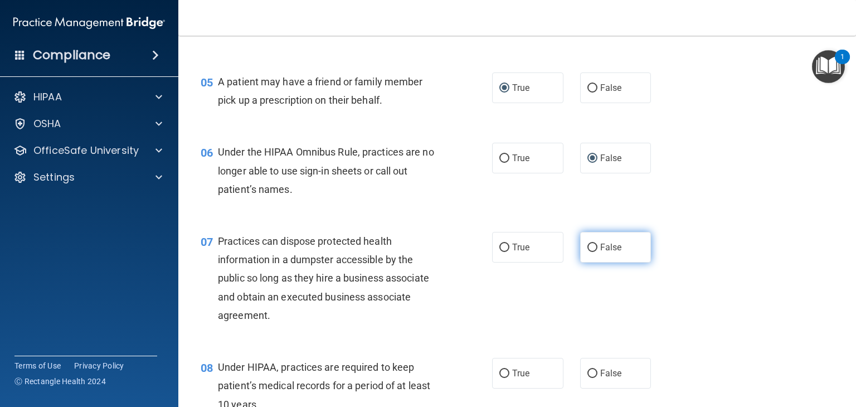
click at [587, 252] on input "False" at bounding box center [592, 248] width 10 height 8
radio input "true"
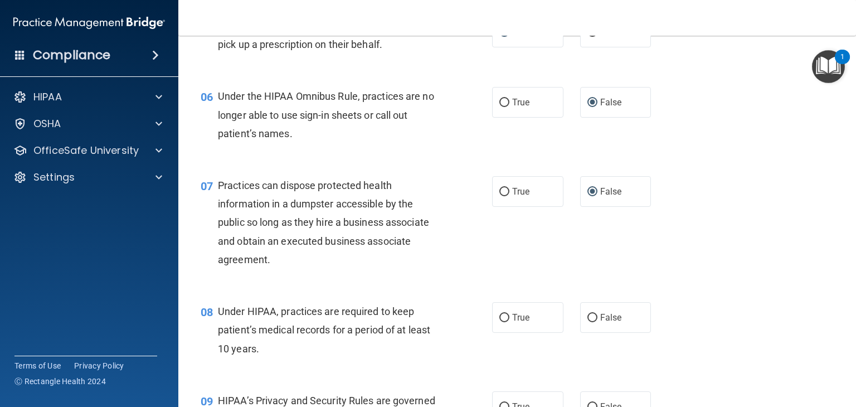
scroll to position [557, 0]
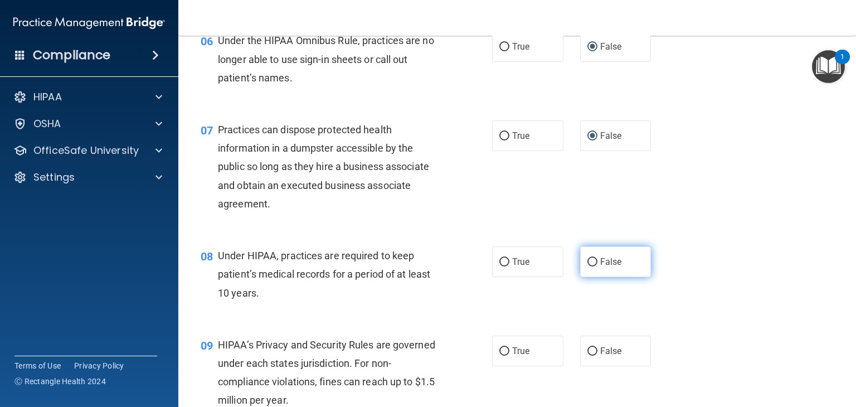
click at [587, 266] on input "False" at bounding box center [592, 262] width 10 height 8
radio input "true"
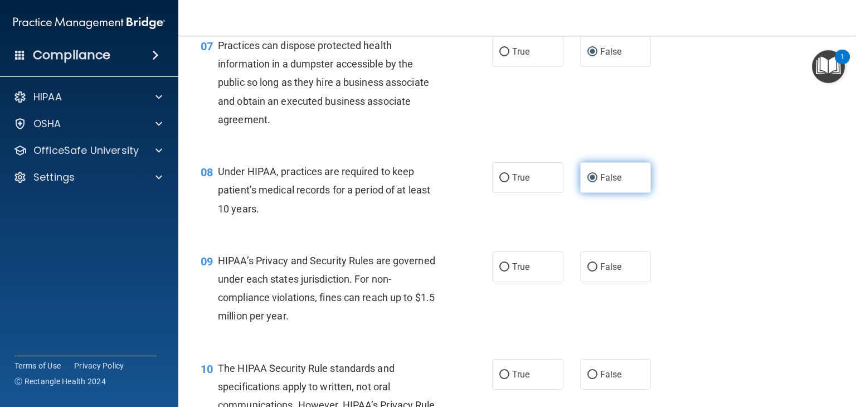
scroll to position [669, 0]
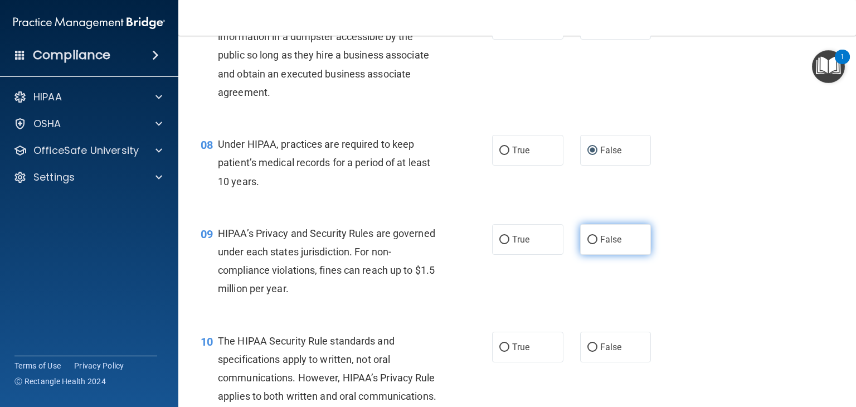
click at [588, 244] on input "False" at bounding box center [592, 240] width 10 height 8
radio input "true"
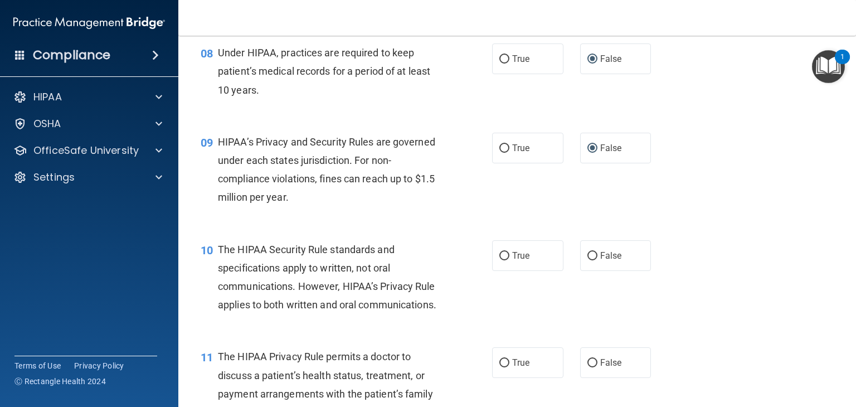
scroll to position [780, 0]
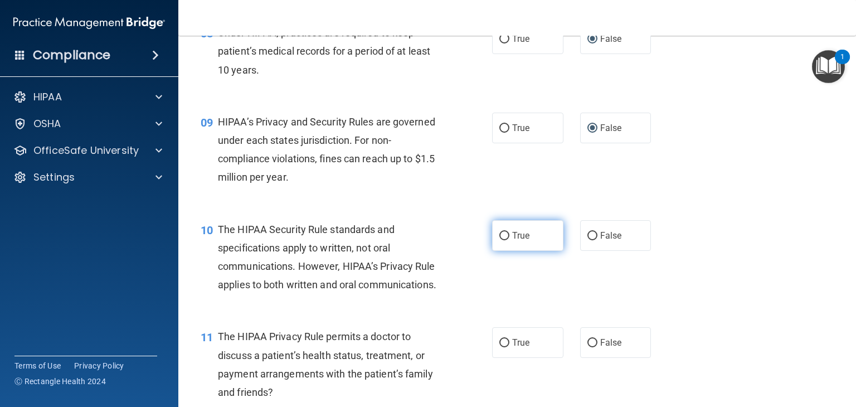
drag, startPoint x: 499, startPoint y: 253, endPoint x: 507, endPoint y: 261, distance: 10.6
click at [500, 240] on input "True" at bounding box center [504, 236] width 10 height 8
radio input "true"
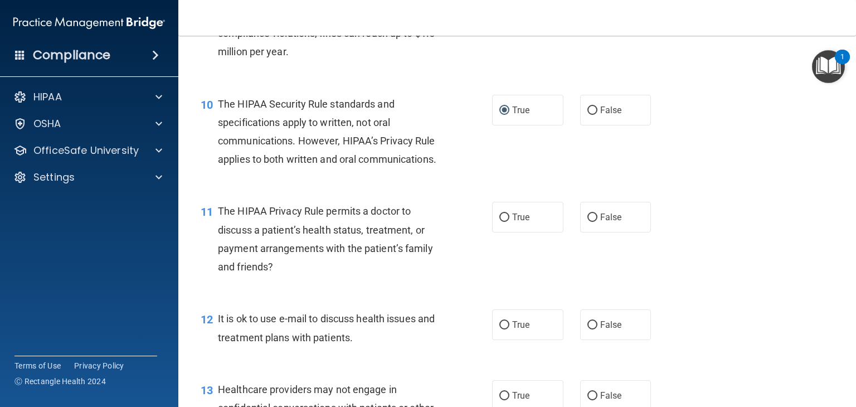
scroll to position [947, 0]
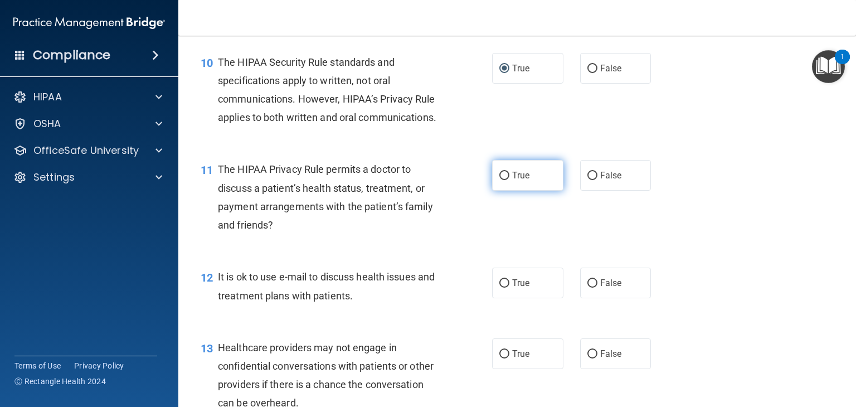
click at [500, 180] on input "True" at bounding box center [504, 176] width 10 height 8
radio input "true"
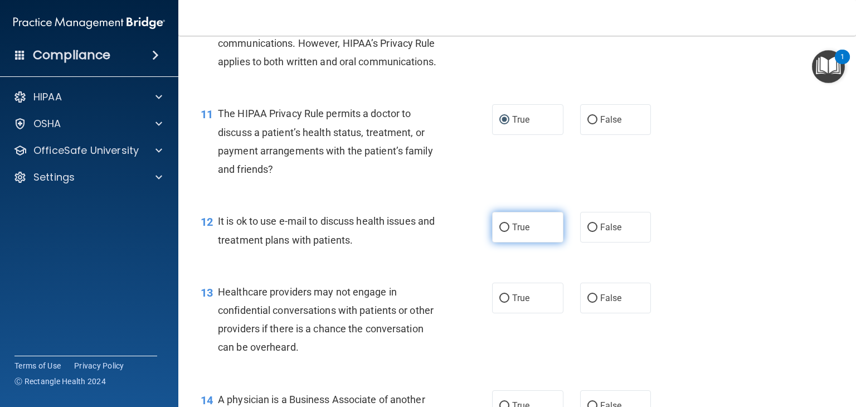
click at [500, 232] on input "True" at bounding box center [504, 227] width 10 height 8
radio input "true"
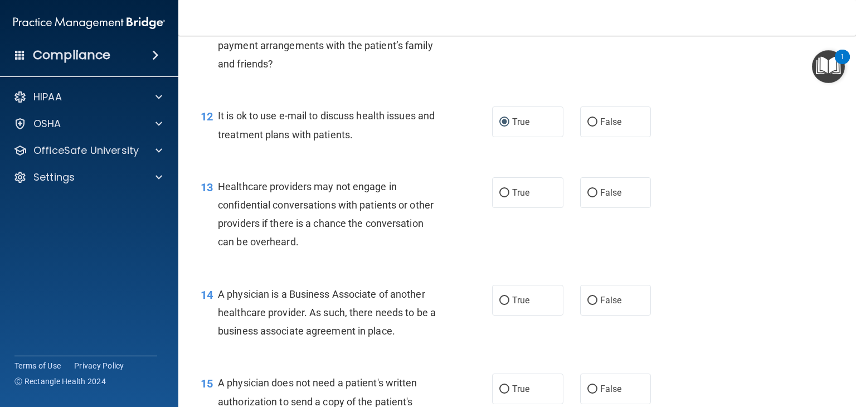
scroll to position [1115, 0]
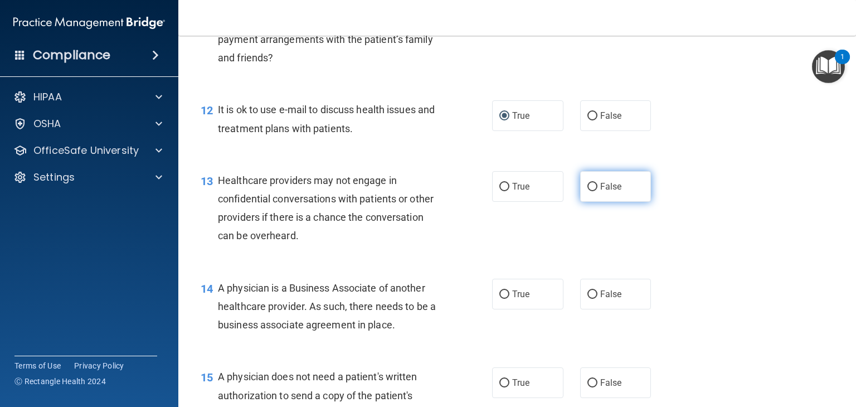
click at [587, 191] on input "False" at bounding box center [592, 187] width 10 height 8
radio input "true"
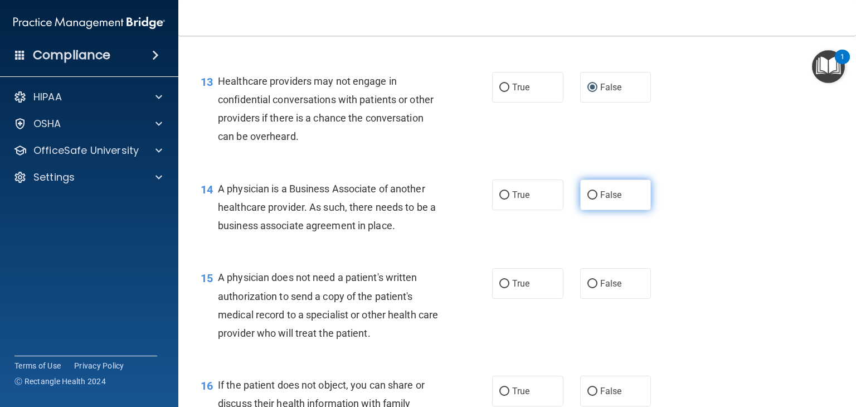
scroll to position [1226, 0]
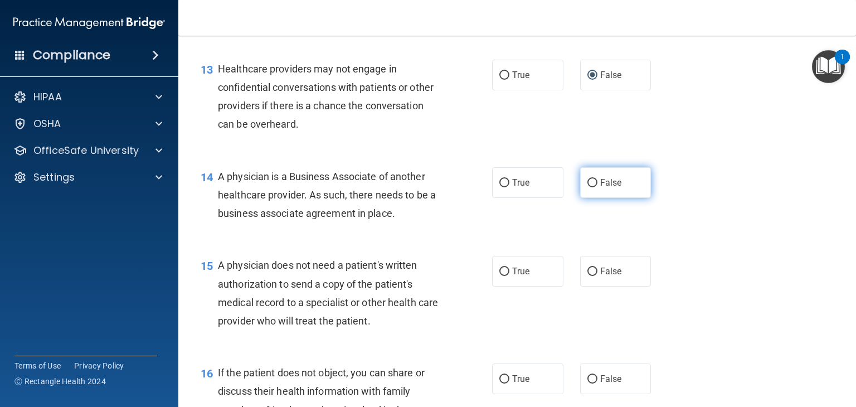
click at [587, 187] on input "False" at bounding box center [592, 183] width 10 height 8
radio input "true"
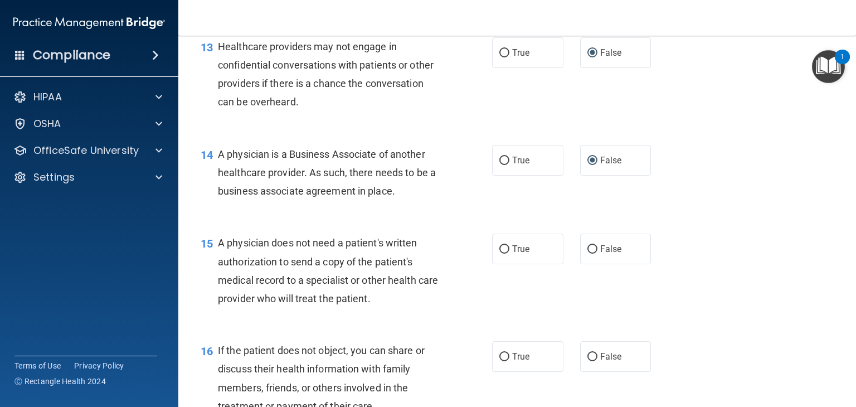
scroll to position [1282, 0]
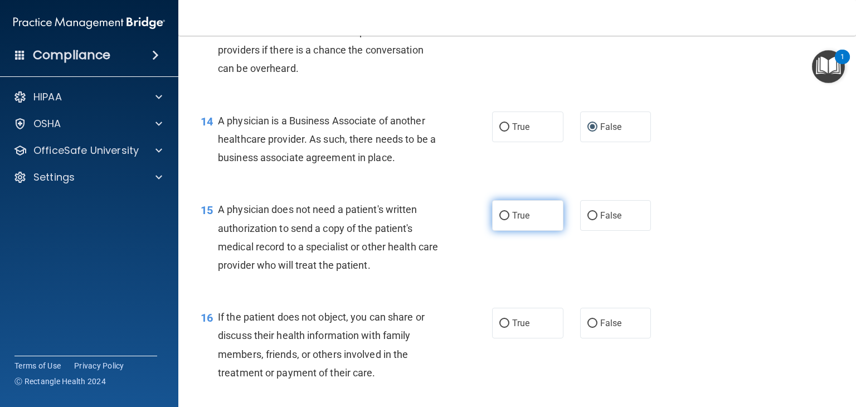
click at [499, 220] on input "True" at bounding box center [504, 216] width 10 height 8
radio input "true"
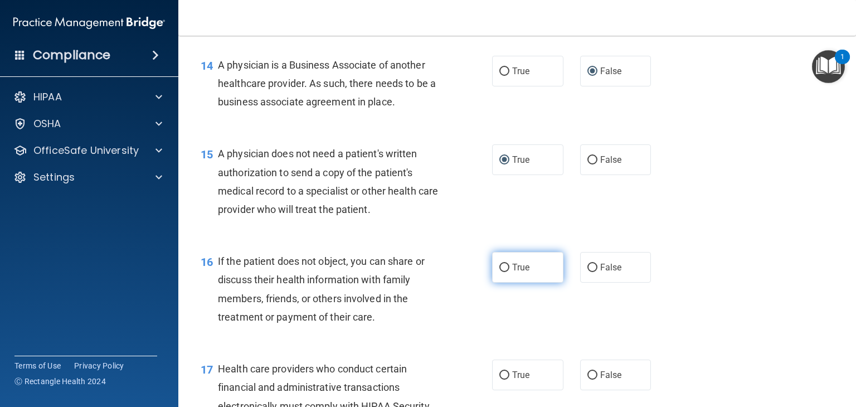
drag, startPoint x: 497, startPoint y: 306, endPoint x: 516, endPoint y: 308, distance: 19.1
click at [499, 272] on input "True" at bounding box center [504, 268] width 10 height 8
radio input "true"
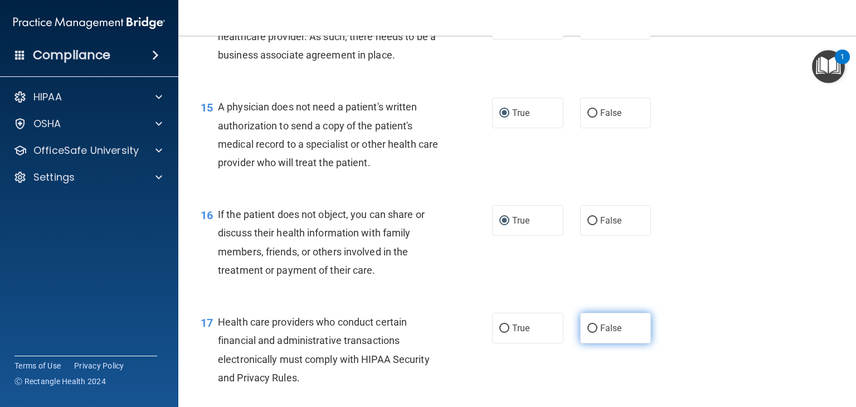
scroll to position [1449, 0]
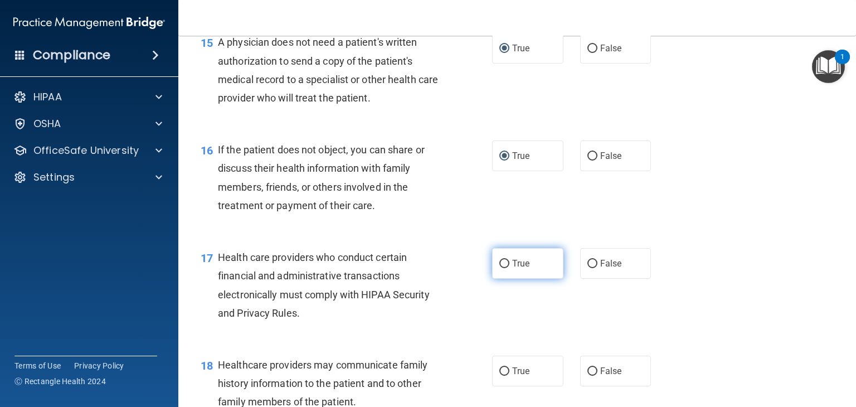
click at [499, 268] on input "True" at bounding box center [504, 264] width 10 height 8
radio input "true"
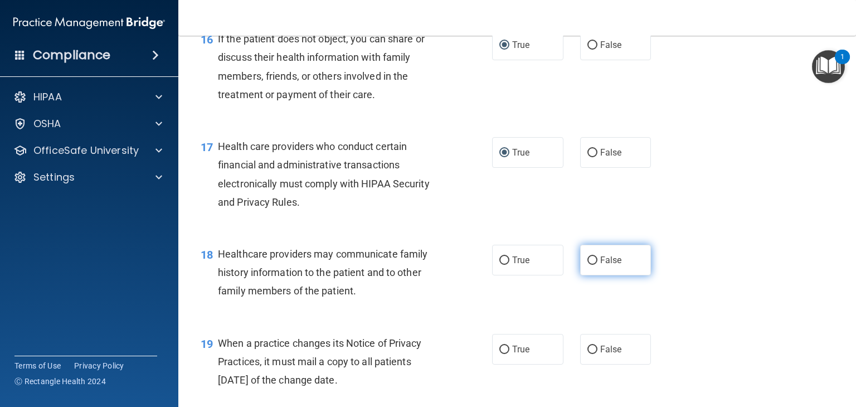
scroll to position [1561, 0]
click at [587, 264] on input "False" at bounding box center [592, 260] width 10 height 8
radio input "true"
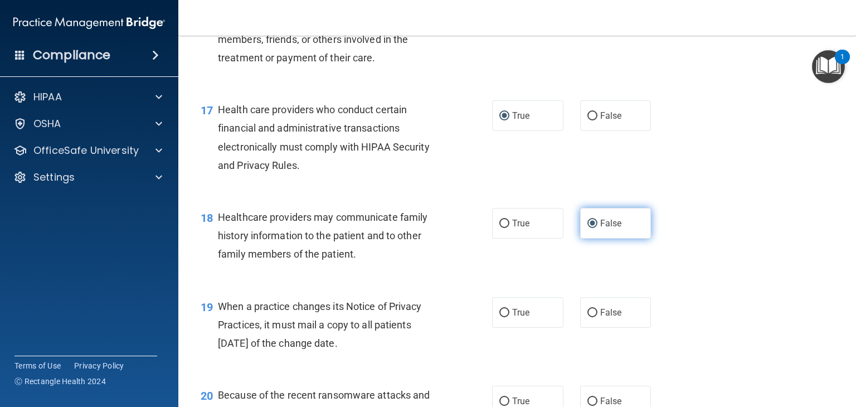
scroll to position [1616, 0]
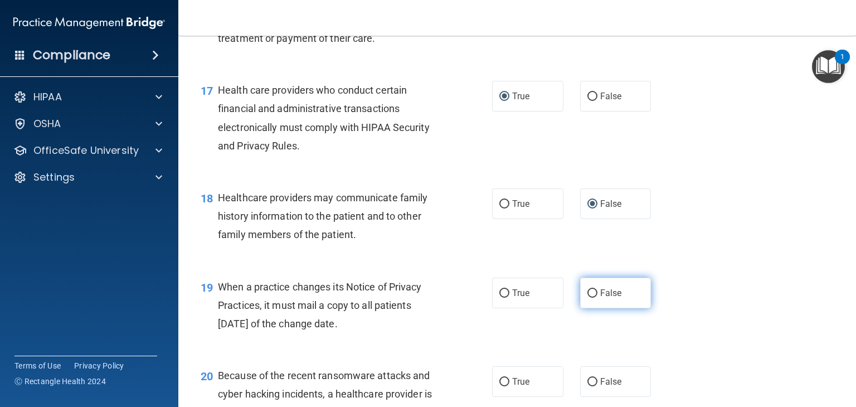
click at [587, 298] on input "False" at bounding box center [592, 293] width 10 height 8
radio input "true"
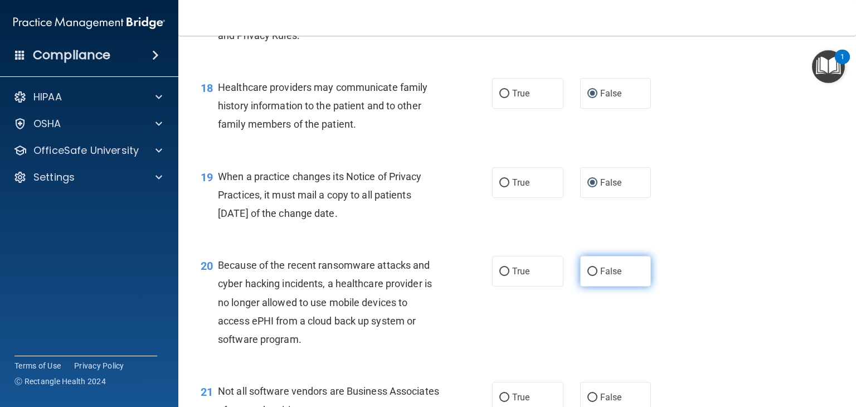
scroll to position [1728, 0]
click at [587, 275] on input "False" at bounding box center [592, 270] width 10 height 8
radio input "true"
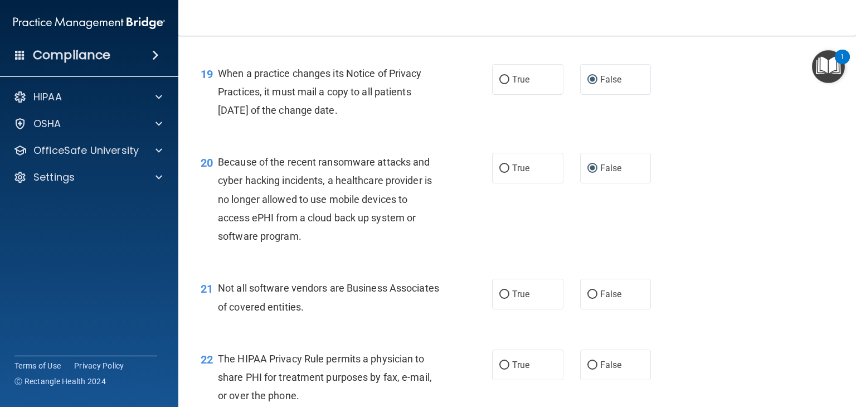
scroll to position [1839, 0]
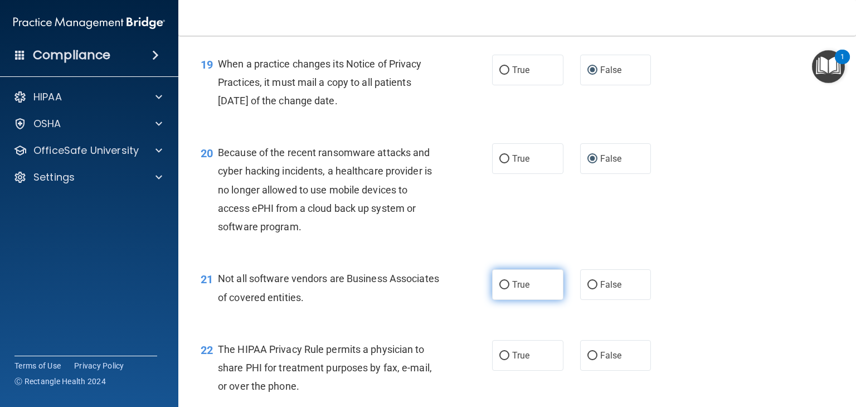
drag, startPoint x: 500, startPoint y: 320, endPoint x: 507, endPoint y: 323, distance: 7.0
click at [503, 289] on input "True" at bounding box center [504, 285] width 10 height 8
radio input "true"
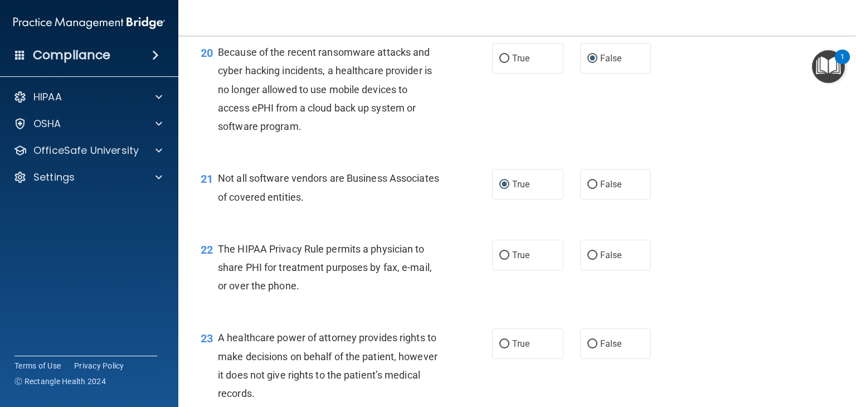
scroll to position [1951, 0]
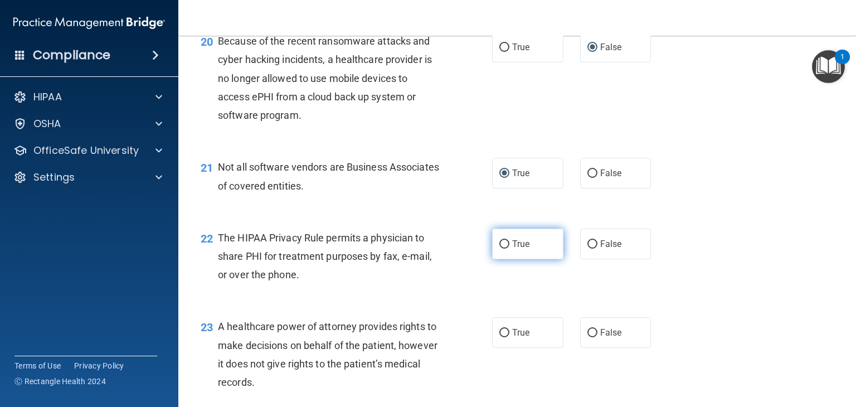
click at [499, 249] on input "True" at bounding box center [504, 244] width 10 height 8
radio input "true"
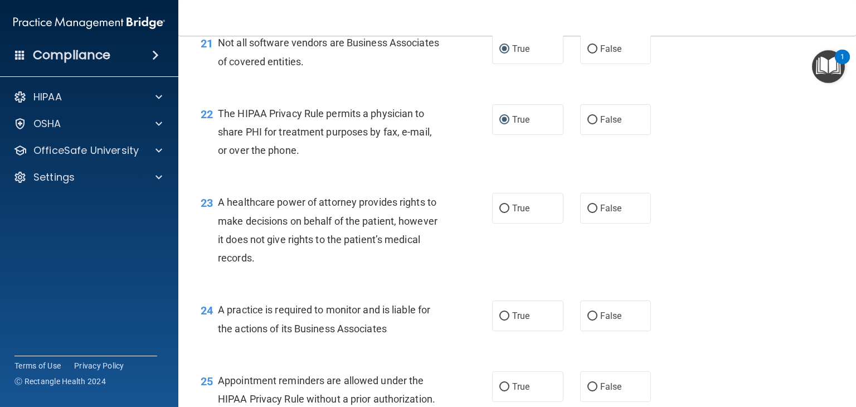
scroll to position [2118, 0]
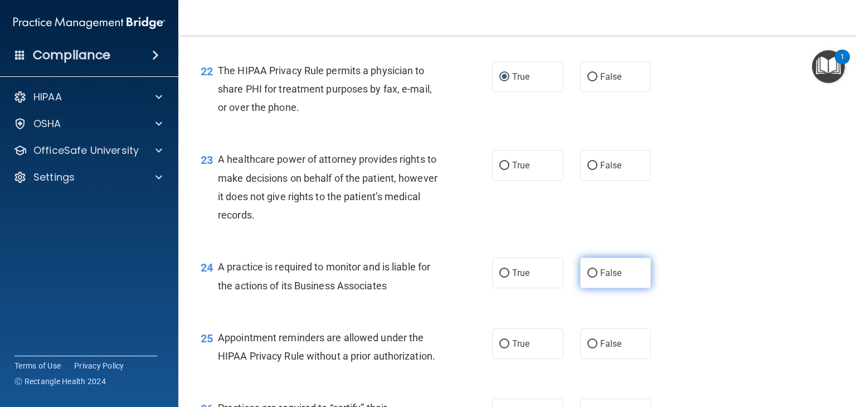
click at [587, 278] on input "False" at bounding box center [592, 273] width 10 height 8
radio input "true"
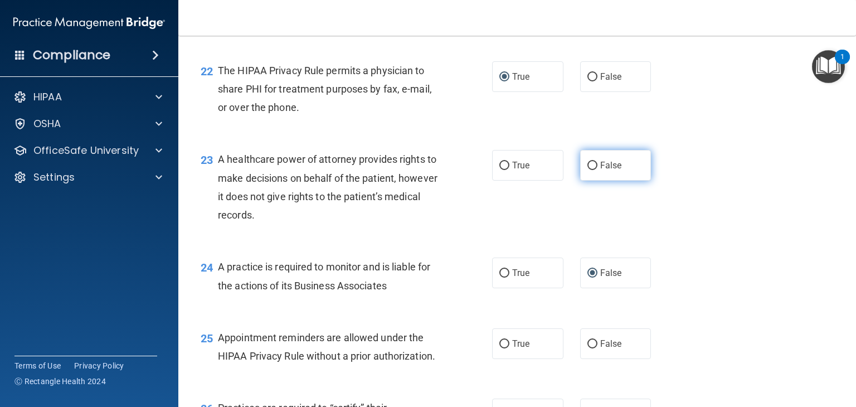
click at [587, 170] on input "False" at bounding box center [592, 166] width 10 height 8
radio input "true"
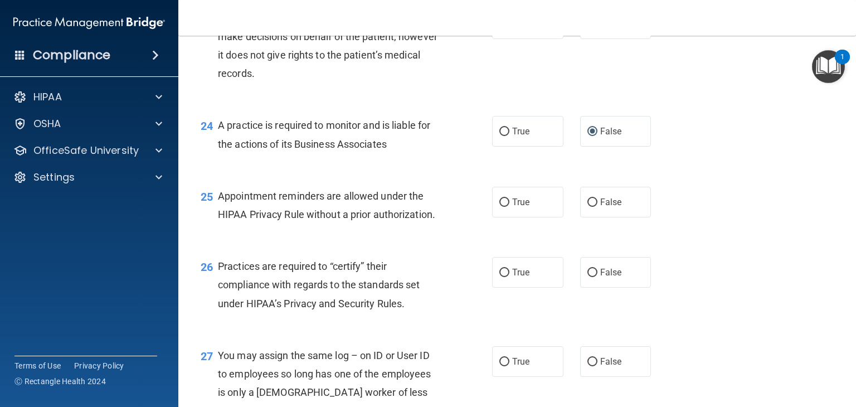
scroll to position [2285, 0]
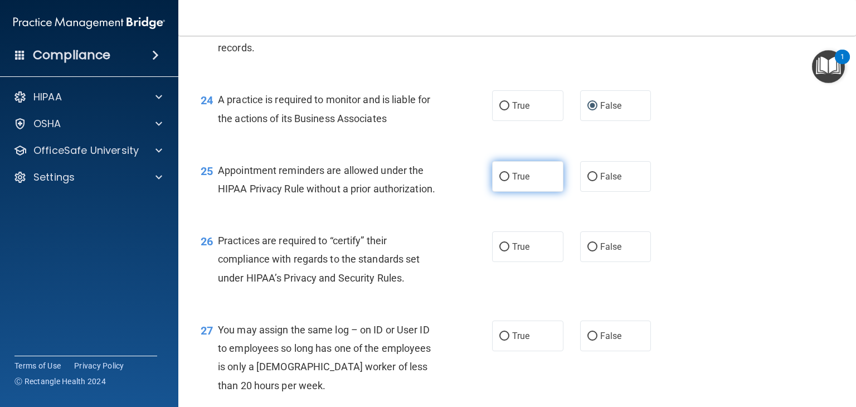
click at [499, 181] on input "True" at bounding box center [504, 177] width 10 height 8
radio input "true"
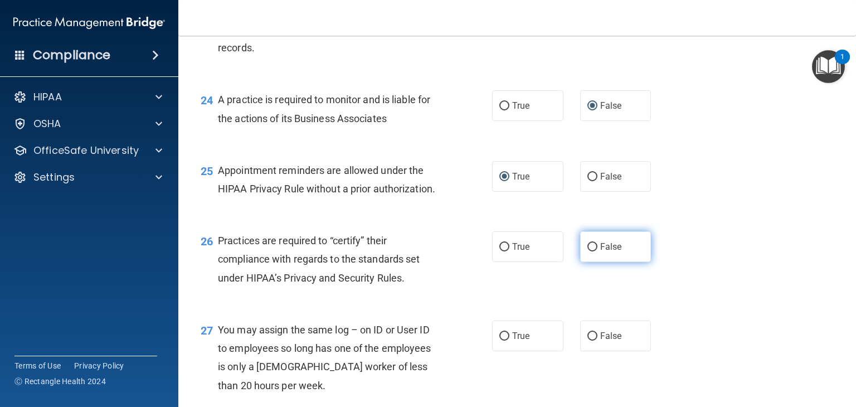
click at [587, 251] on input "False" at bounding box center [592, 247] width 10 height 8
radio input "true"
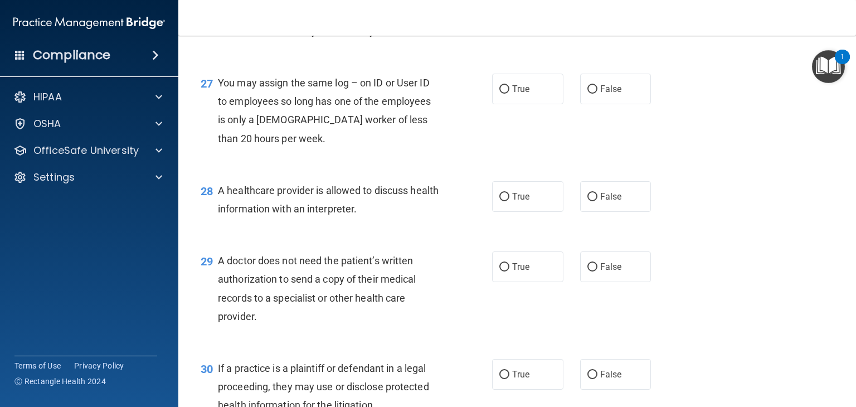
scroll to position [2564, 0]
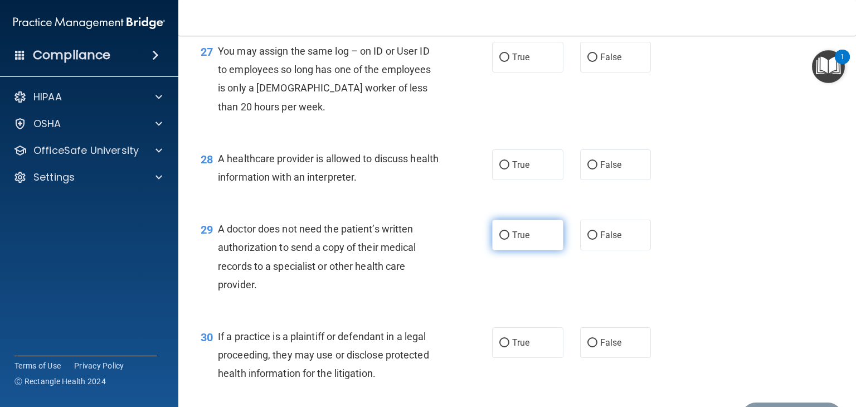
click at [501, 240] on input "True" at bounding box center [504, 235] width 10 height 8
radio input "true"
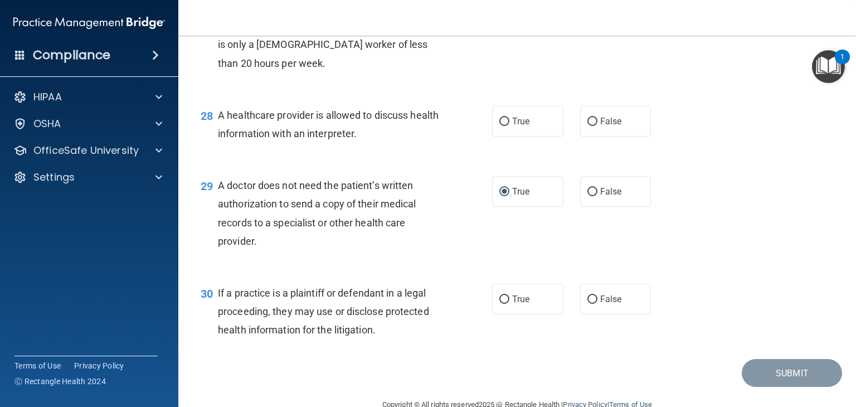
scroll to position [2669, 0]
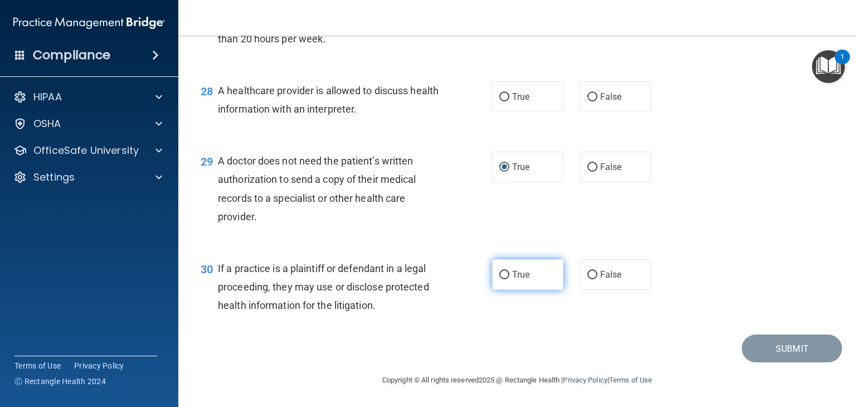
click at [499, 274] on input "True" at bounding box center [504, 275] width 10 height 8
radio input "true"
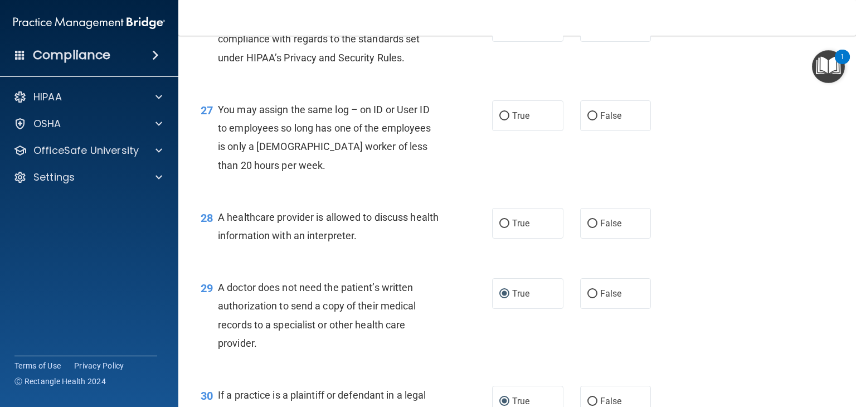
scroll to position [2502, 0]
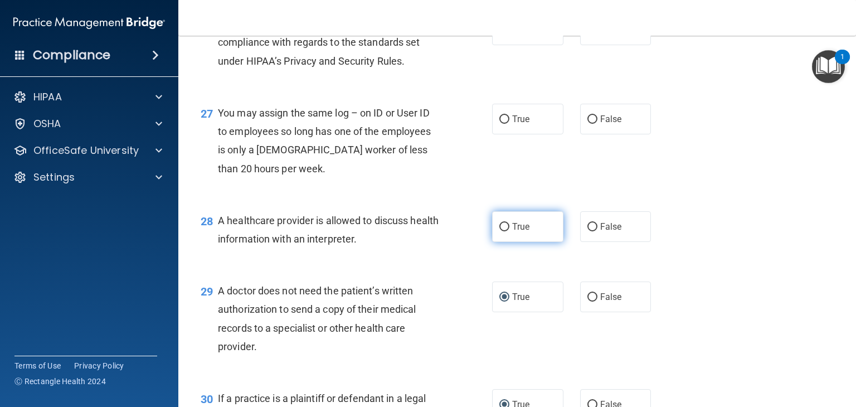
click at [500, 231] on input "True" at bounding box center [504, 227] width 10 height 8
radio input "true"
click at [587, 124] on input "False" at bounding box center [592, 119] width 10 height 8
radio input "true"
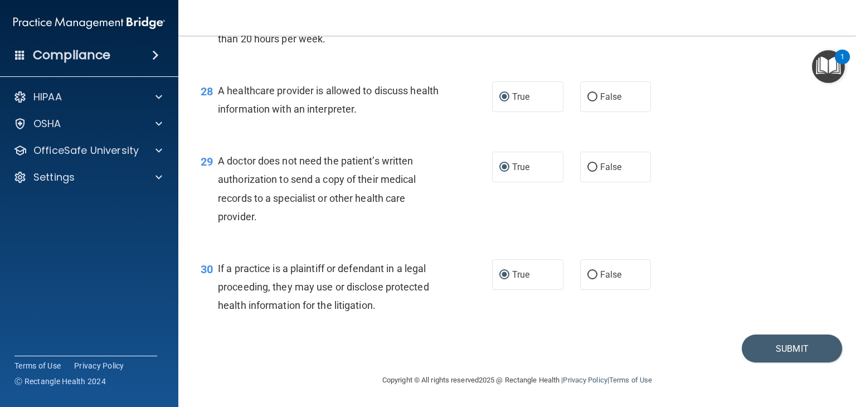
scroll to position [2669, 0]
click at [800, 356] on button "Submit" at bounding box center [792, 348] width 100 height 28
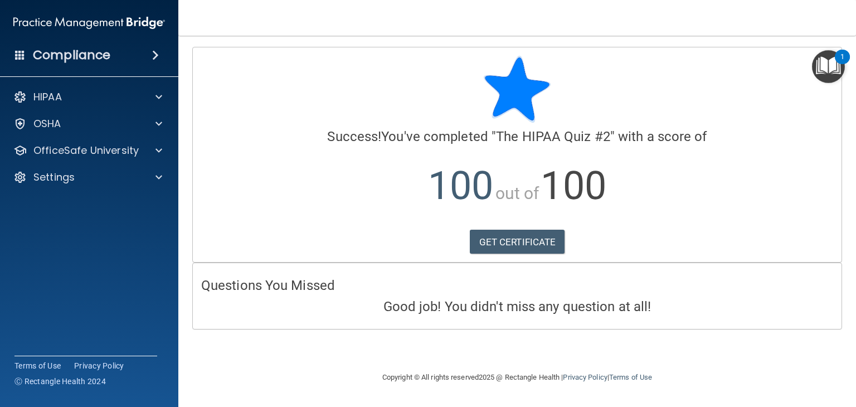
click at [830, 64] on img "Open Resource Center, 1 new notification" at bounding box center [828, 66] width 33 height 33
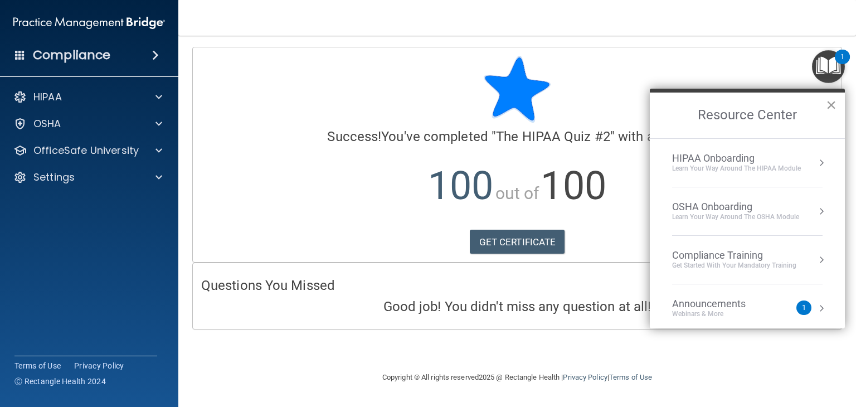
click at [829, 105] on button "×" at bounding box center [831, 105] width 11 height 18
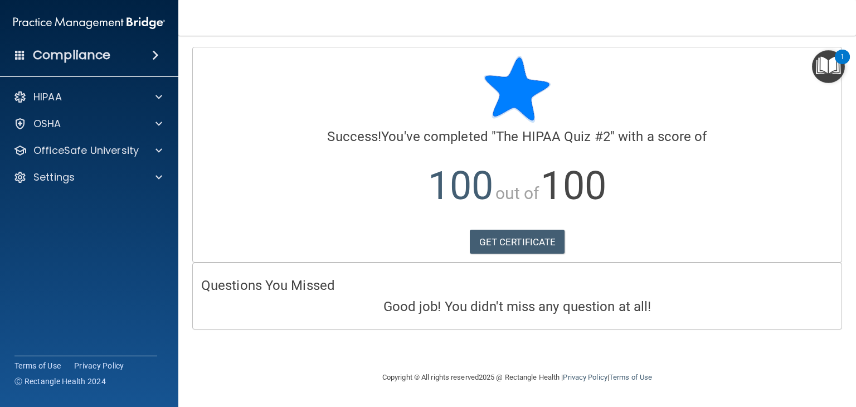
click at [134, 54] on div "Compliance" at bounding box center [89, 55] width 178 height 25
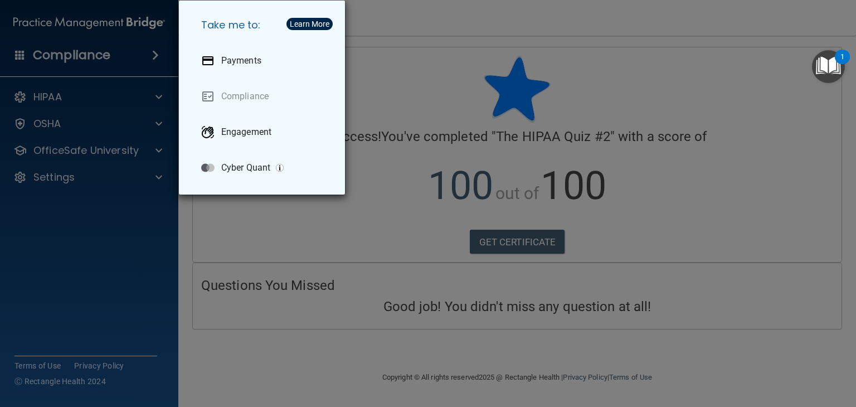
click at [479, 79] on div "Take me to: Payments Compliance Engagement Cyber Quant" at bounding box center [428, 203] width 856 height 407
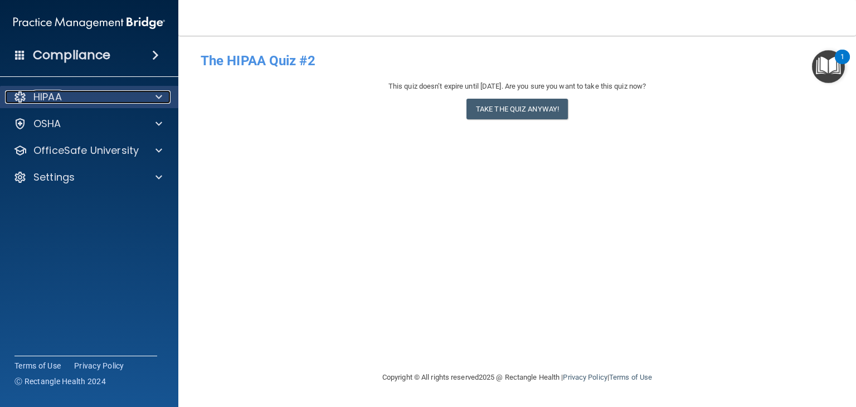
click at [75, 101] on div "HIPAA" at bounding box center [74, 96] width 138 height 13
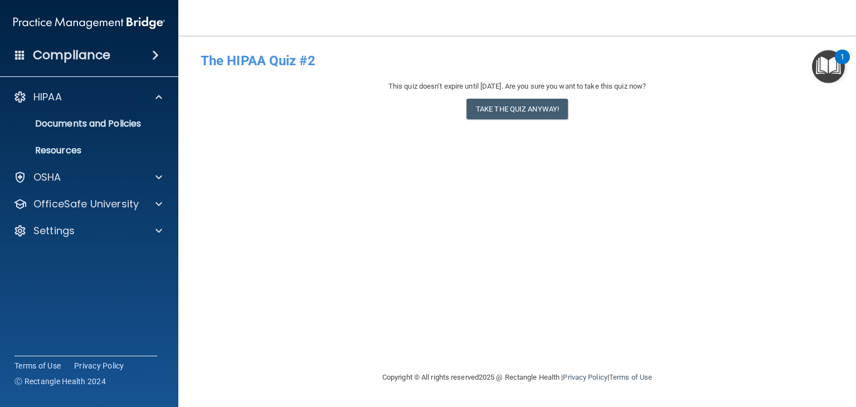
click at [239, 109] on div "This quiz doesn’t expire until [DATE]. Are you sure you want to take this quiz …" at bounding box center [517, 102] width 633 height 45
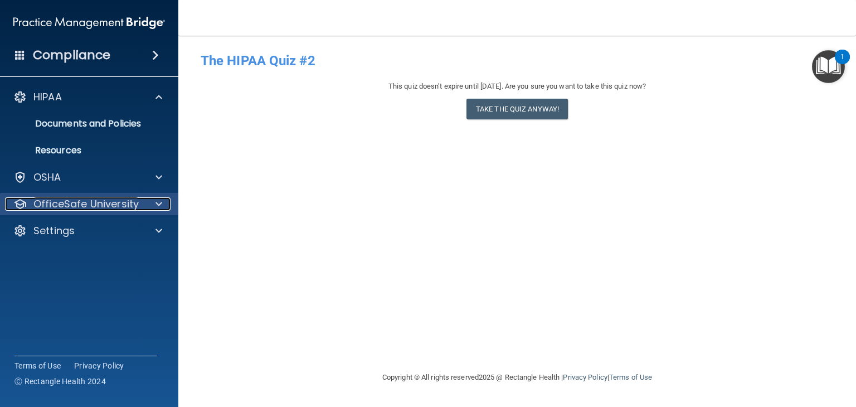
click at [156, 205] on span at bounding box center [159, 203] width 7 height 13
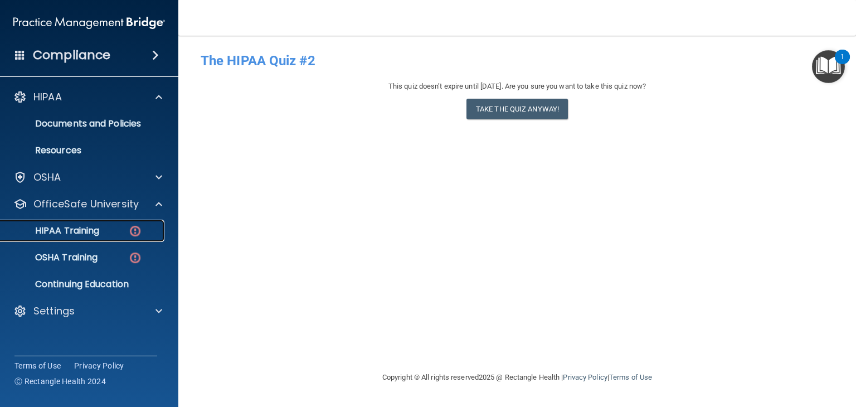
click at [134, 229] on img at bounding box center [135, 231] width 14 height 14
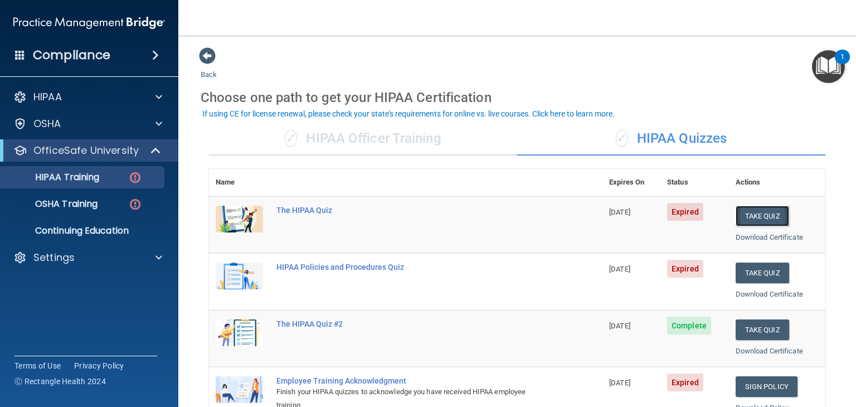
click at [747, 217] on button "Take Quiz" at bounding box center [763, 216] width 54 height 21
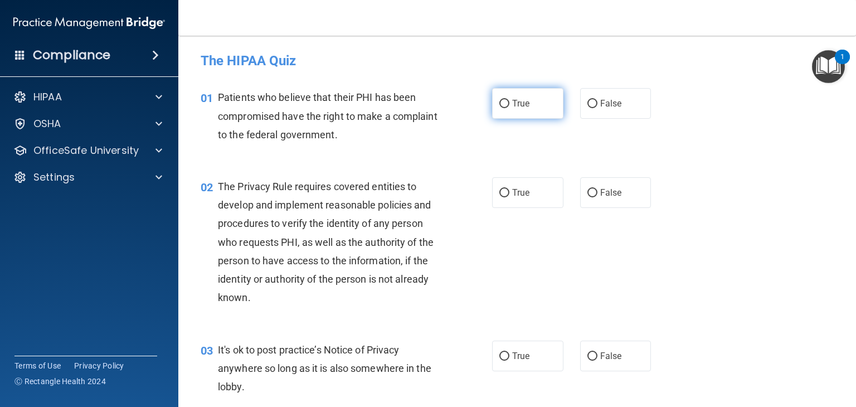
click at [499, 105] on input "True" at bounding box center [504, 104] width 10 height 8
radio input "true"
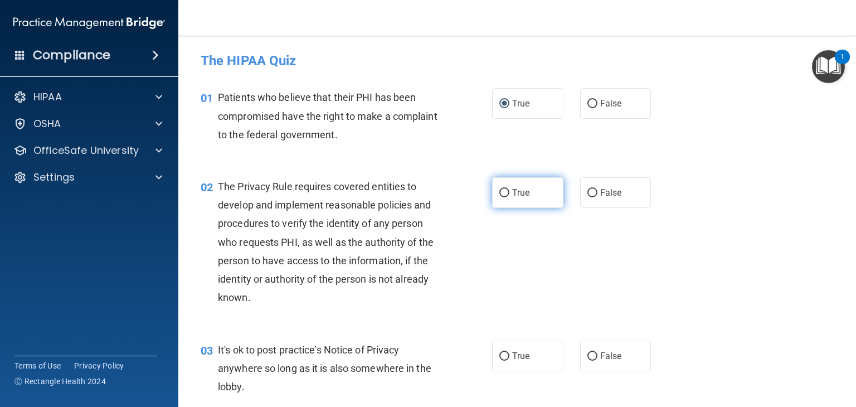
drag, startPoint x: 498, startPoint y: 193, endPoint x: 503, endPoint y: 199, distance: 7.9
click at [499, 195] on input "True" at bounding box center [504, 193] width 10 height 8
radio input "true"
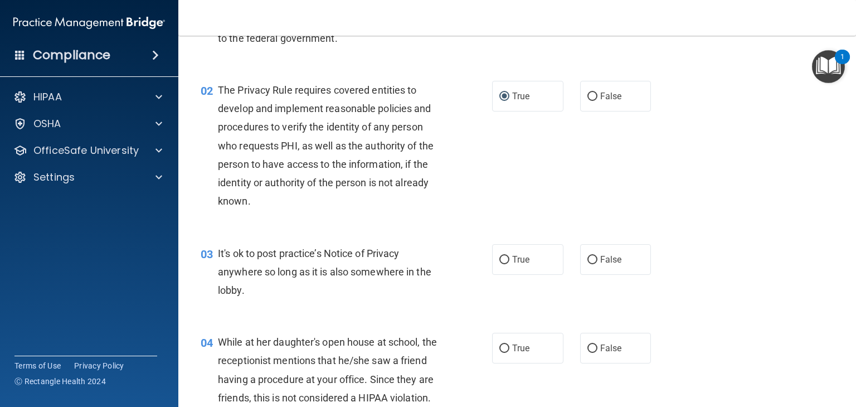
scroll to position [111, 0]
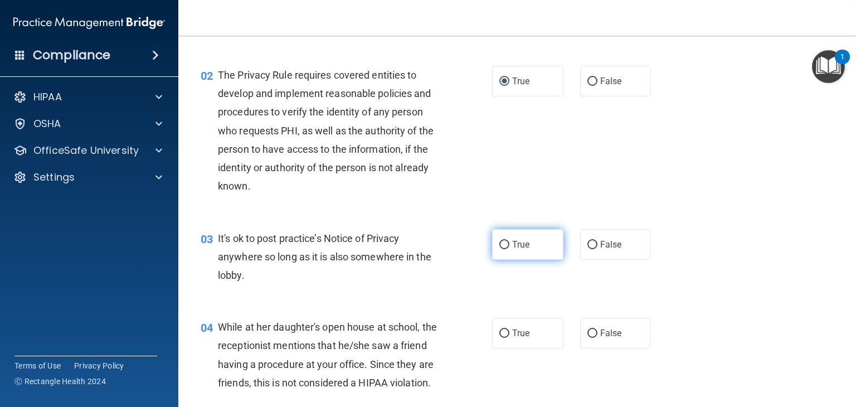
click at [502, 245] on input "True" at bounding box center [504, 245] width 10 height 8
radio input "true"
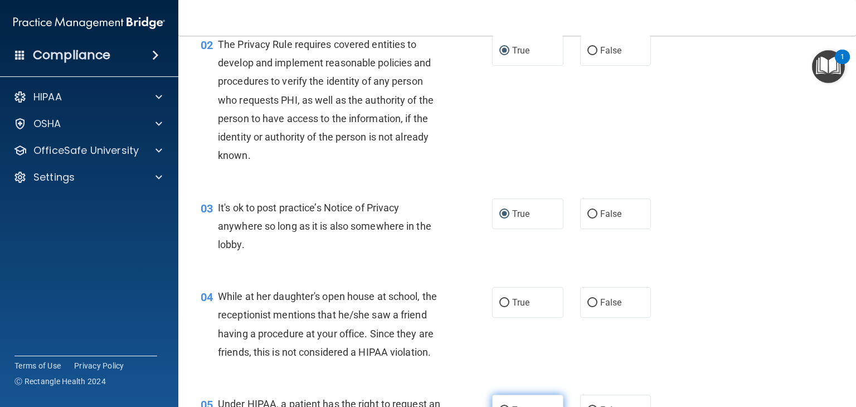
scroll to position [279, 0]
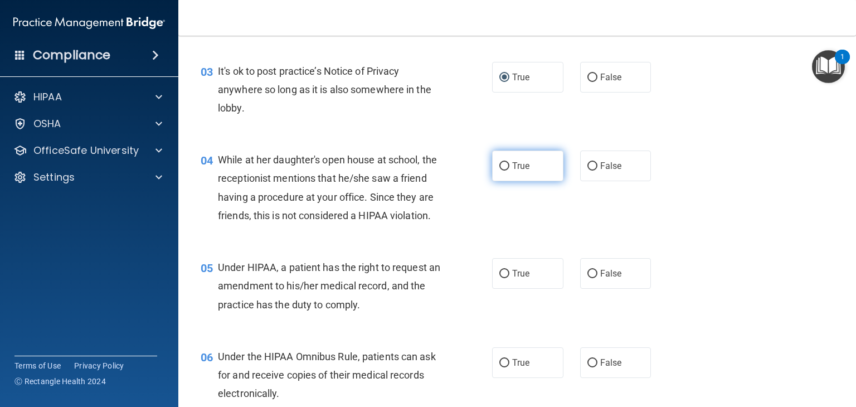
click at [500, 168] on input "True" at bounding box center [504, 166] width 10 height 8
radio input "true"
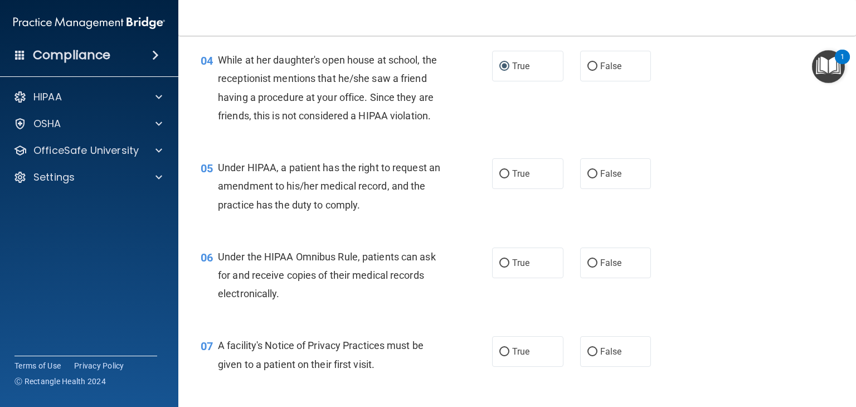
scroll to position [390, 0]
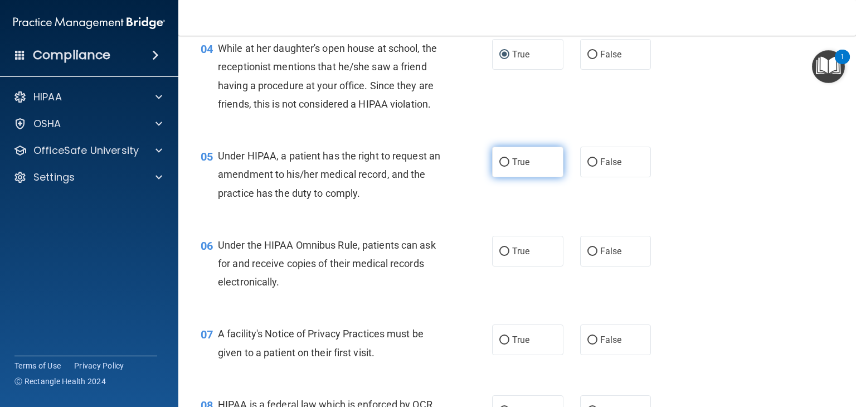
drag, startPoint x: 500, startPoint y: 181, endPoint x: 500, endPoint y: 188, distance: 7.3
click at [501, 167] on input "True" at bounding box center [504, 162] width 10 height 8
radio input "true"
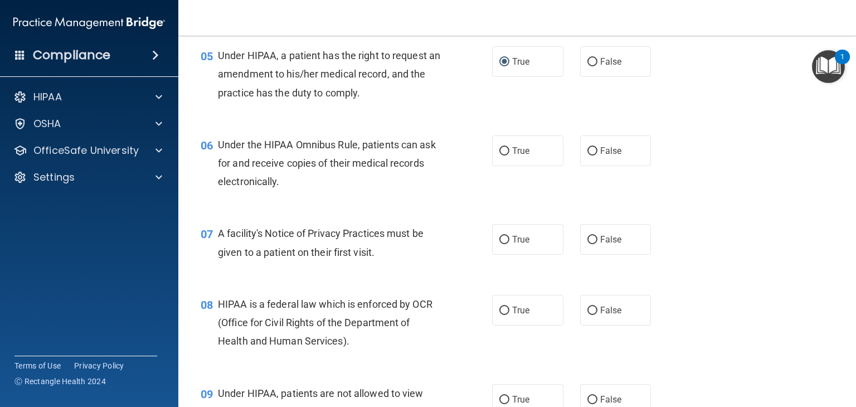
scroll to position [502, 0]
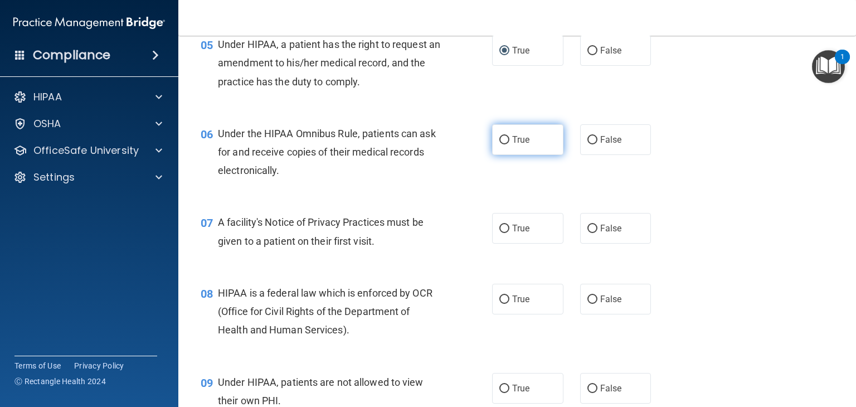
drag, startPoint x: 501, startPoint y: 159, endPoint x: 499, endPoint y: 164, distance: 5.8
click at [501, 144] on input "True" at bounding box center [504, 140] width 10 height 8
radio input "true"
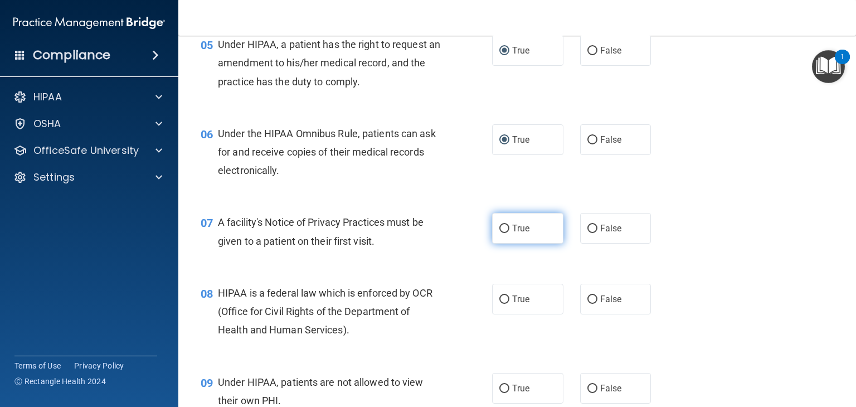
click at [500, 233] on input "True" at bounding box center [504, 229] width 10 height 8
radio input "true"
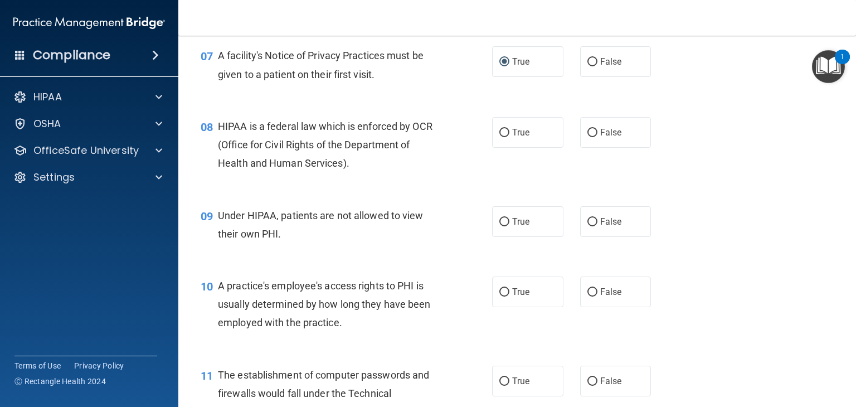
scroll to position [669, 0]
drag, startPoint x: 499, startPoint y: 154, endPoint x: 504, endPoint y: 159, distance: 6.7
click at [500, 147] on label "True" at bounding box center [527, 131] width 71 height 31
click at [500, 137] on input "True" at bounding box center [504, 132] width 10 height 8
radio input "true"
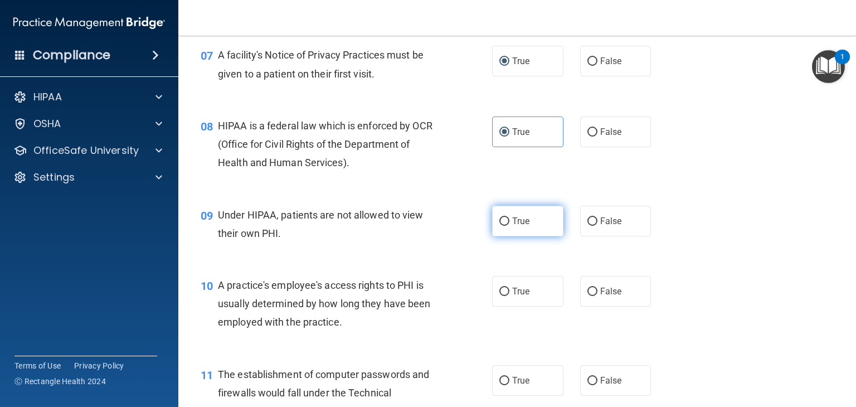
click at [500, 226] on input "True" at bounding box center [504, 221] width 10 height 8
radio input "true"
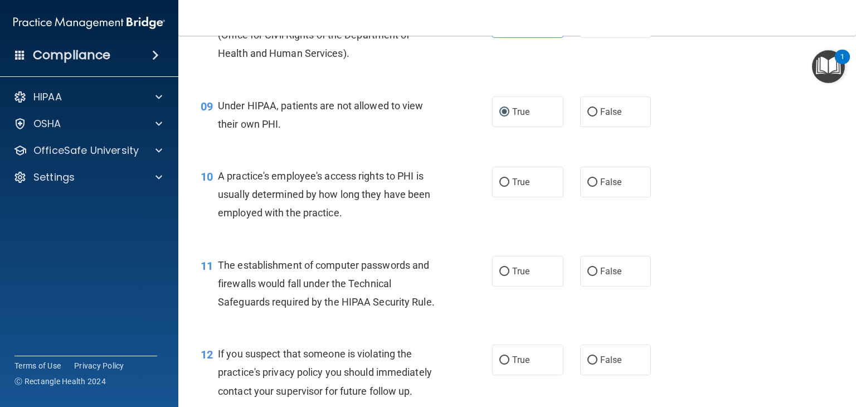
scroll to position [780, 0]
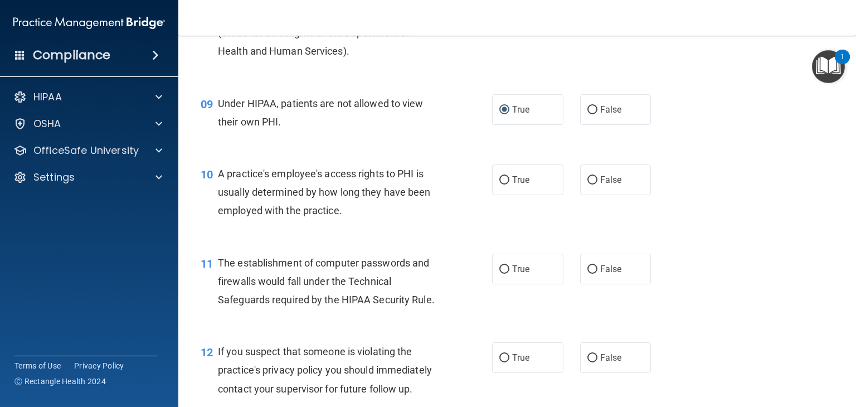
drag, startPoint x: 499, startPoint y: 198, endPoint x: 518, endPoint y: 228, distance: 34.8
click at [502, 195] on label "True" at bounding box center [527, 179] width 71 height 31
click at [502, 184] on input "True" at bounding box center [504, 180] width 10 height 8
radio input "true"
click at [502, 274] on input "True" at bounding box center [504, 269] width 10 height 8
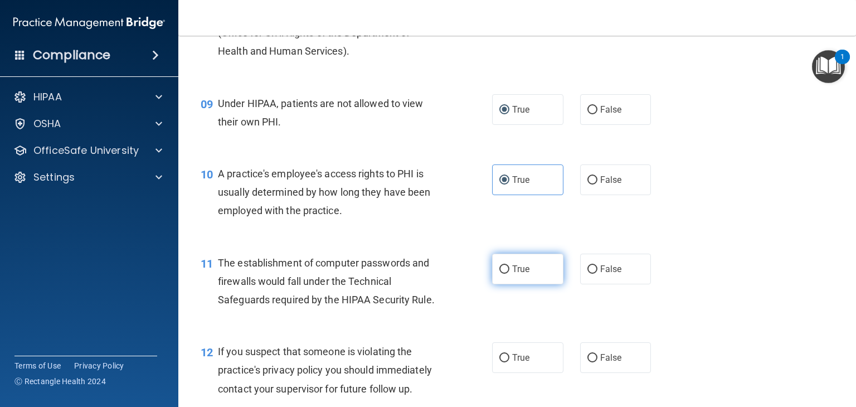
radio input "true"
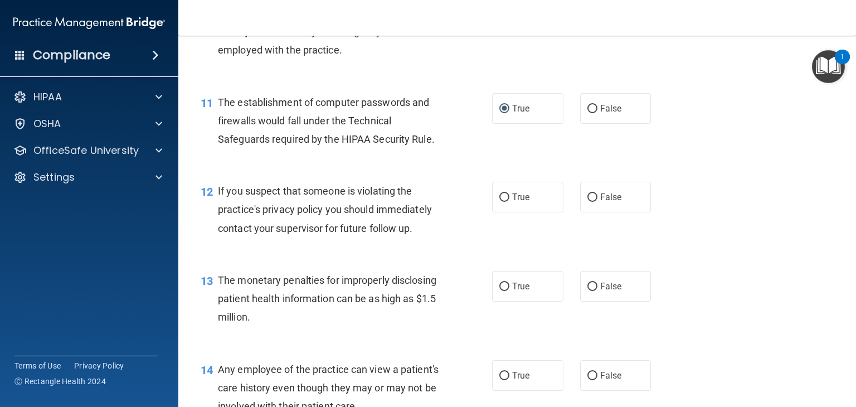
scroll to position [947, 0]
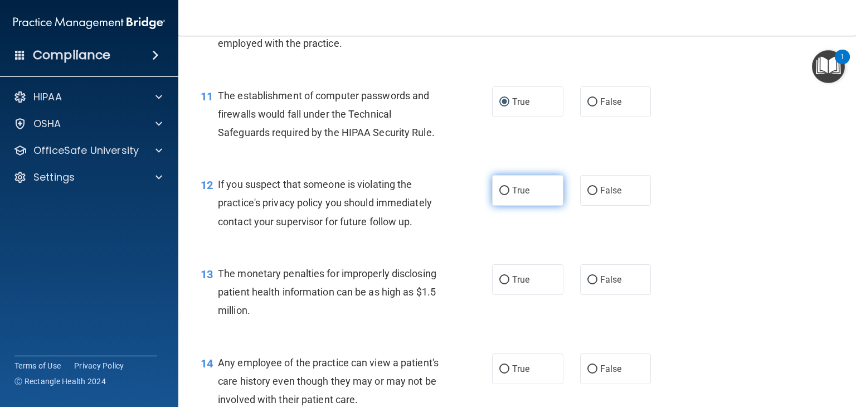
click at [500, 195] on input "True" at bounding box center [504, 191] width 10 height 8
radio input "true"
drag, startPoint x: 500, startPoint y: 300, endPoint x: 509, endPoint y: 295, distance: 10.2
click at [501, 284] on input "True" at bounding box center [504, 280] width 10 height 8
radio input "true"
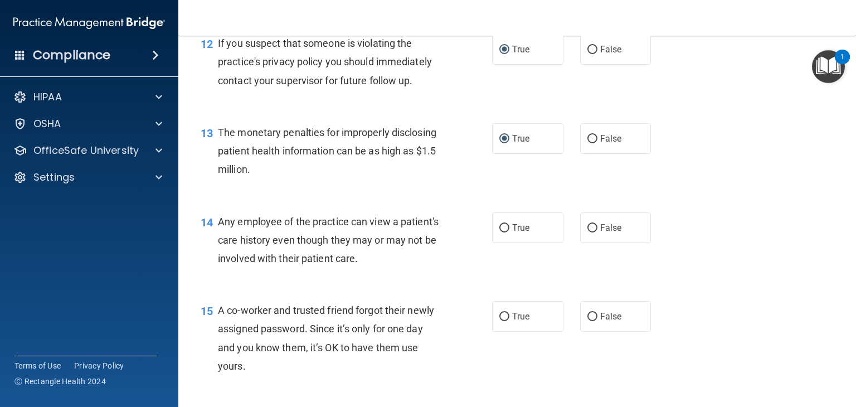
scroll to position [1115, 0]
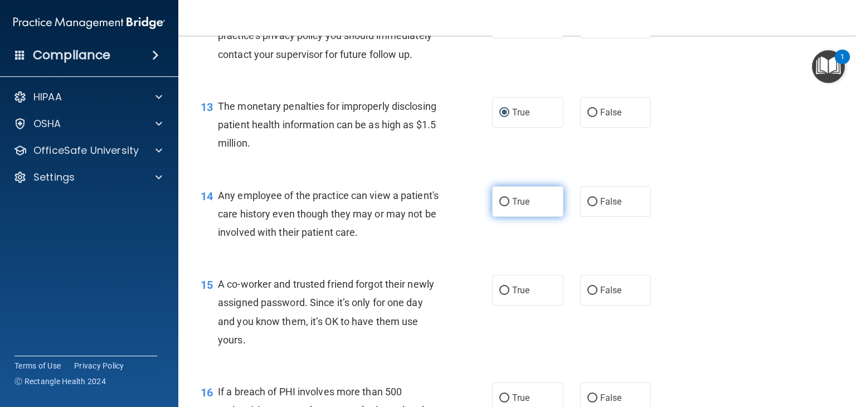
drag, startPoint x: 499, startPoint y: 221, endPoint x: 503, endPoint y: 232, distance: 11.8
click at [499, 206] on input "True" at bounding box center [504, 202] width 10 height 8
radio input "true"
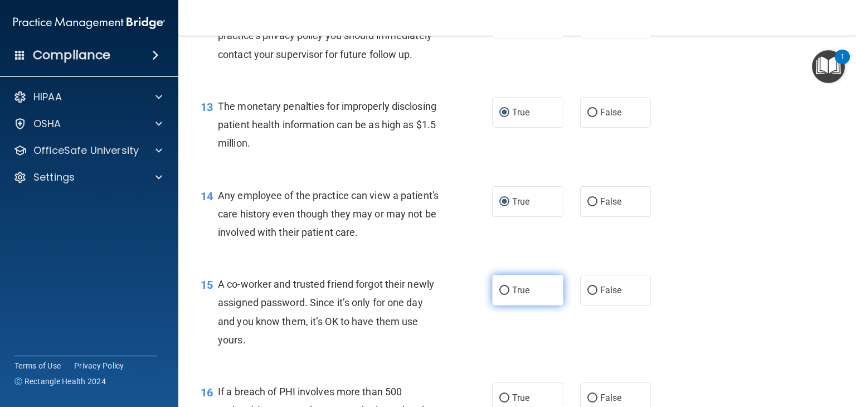
drag, startPoint x: 502, startPoint y: 309, endPoint x: 508, endPoint y: 305, distance: 7.6
click at [503, 295] on input "True" at bounding box center [504, 290] width 10 height 8
radio input "true"
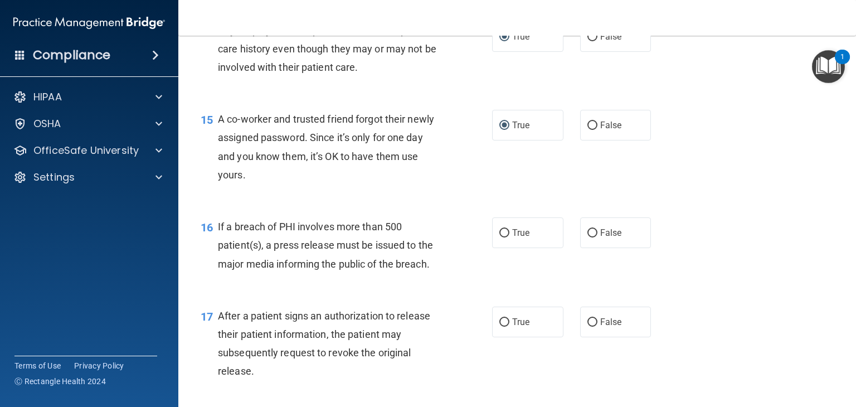
scroll to position [1282, 0]
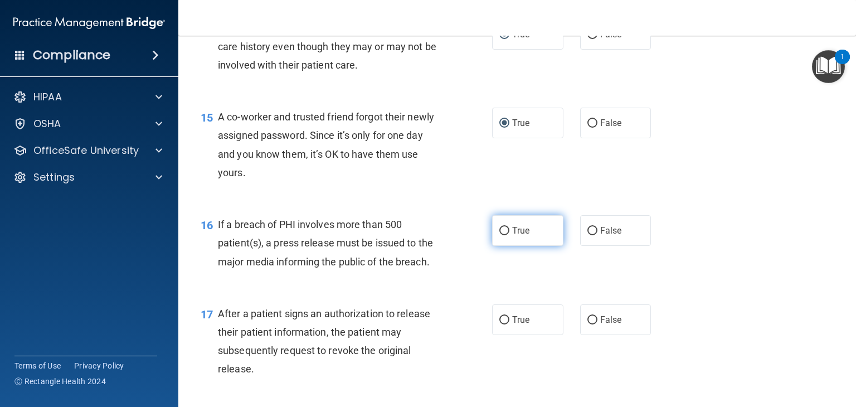
click at [502, 235] on input "True" at bounding box center [504, 231] width 10 height 8
radio input "true"
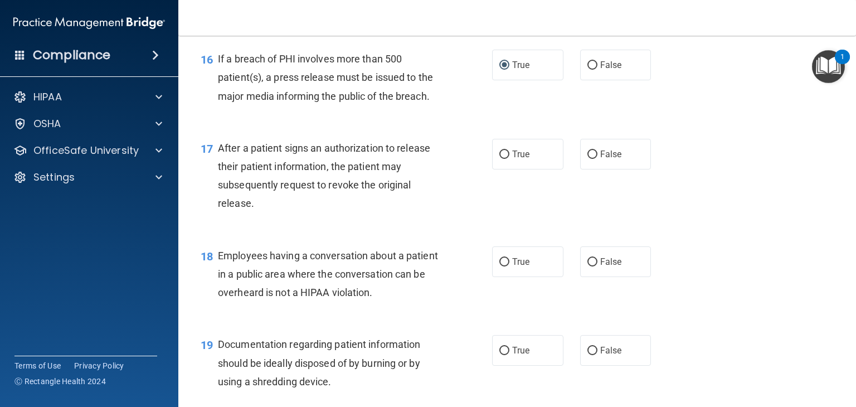
scroll to position [1449, 0]
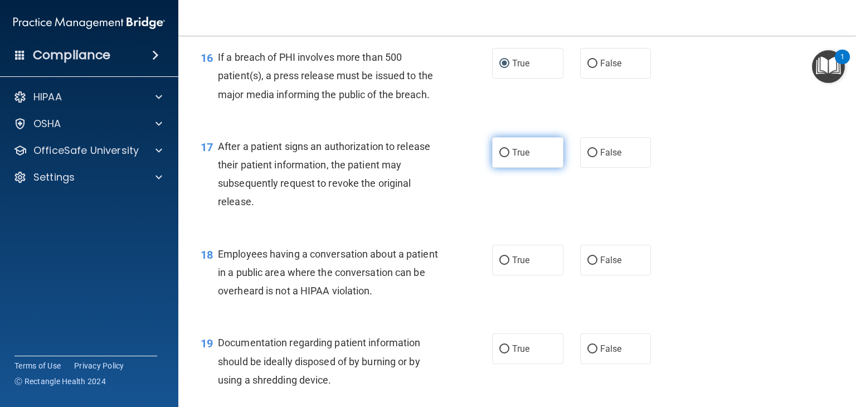
click at [503, 157] on input "True" at bounding box center [504, 153] width 10 height 8
radio input "true"
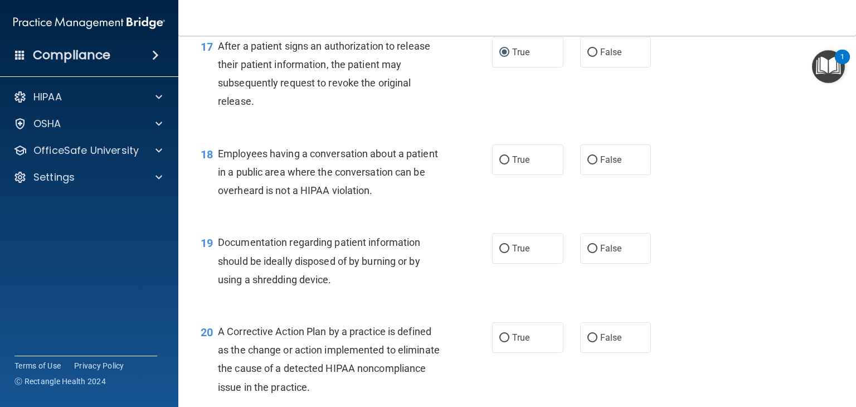
scroll to position [1561, 0]
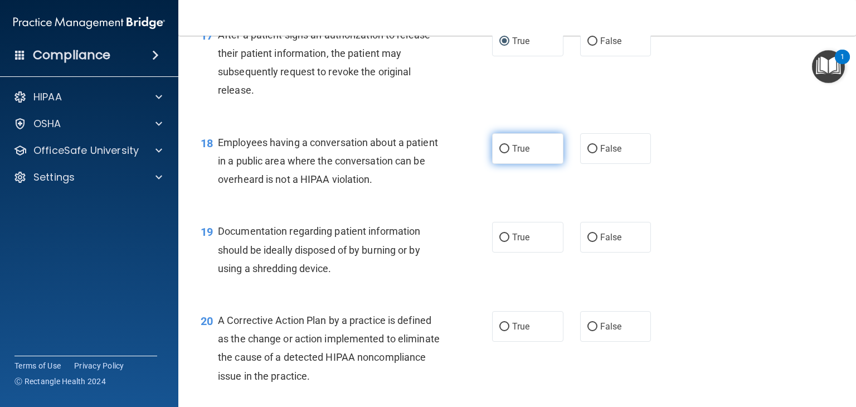
click at [499, 164] on label "True" at bounding box center [527, 148] width 71 height 31
click at [499, 153] on input "True" at bounding box center [504, 149] width 10 height 8
radio input "true"
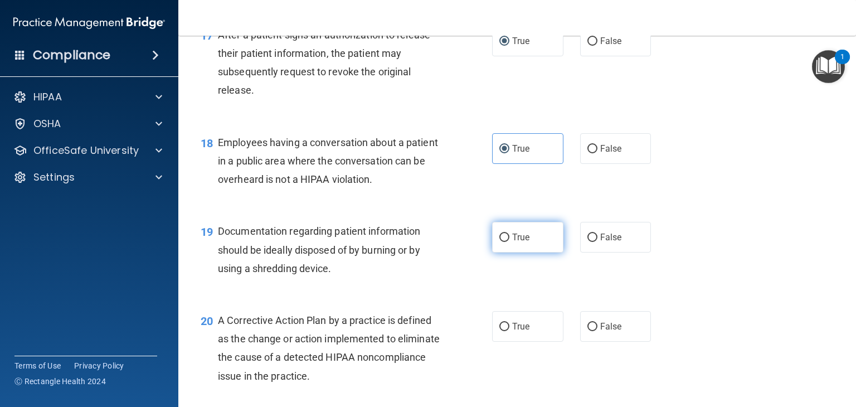
click at [499, 242] on input "True" at bounding box center [504, 238] width 10 height 8
radio input "true"
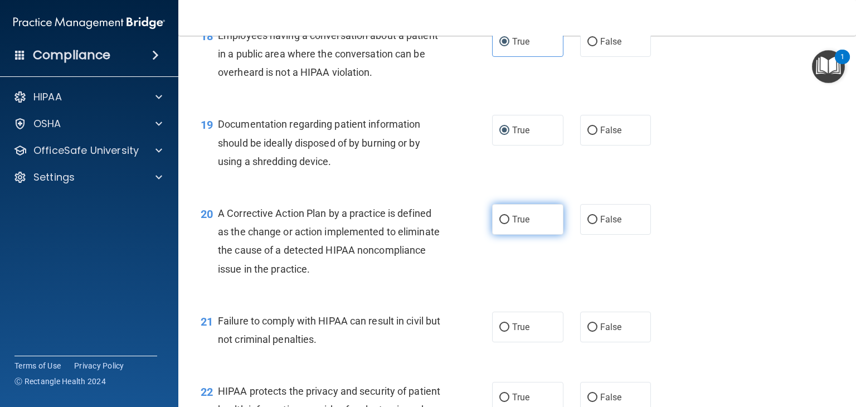
scroll to position [1672, 0]
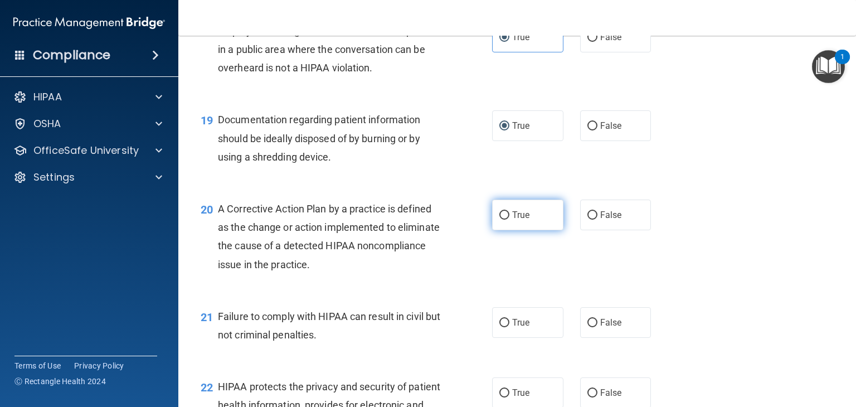
click at [502, 220] on input "True" at bounding box center [504, 215] width 10 height 8
radio input "true"
drag, startPoint x: 499, startPoint y: 341, endPoint x: 508, endPoint y: 336, distance: 10.0
click at [500, 327] on input "True" at bounding box center [504, 323] width 10 height 8
radio input "true"
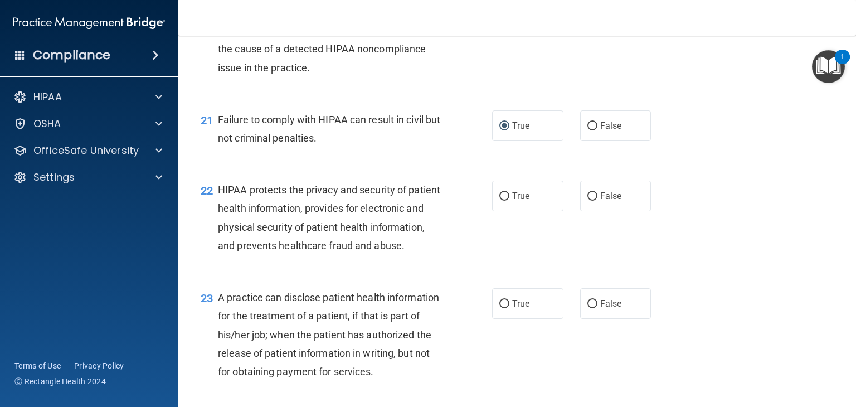
scroll to position [1895, 0]
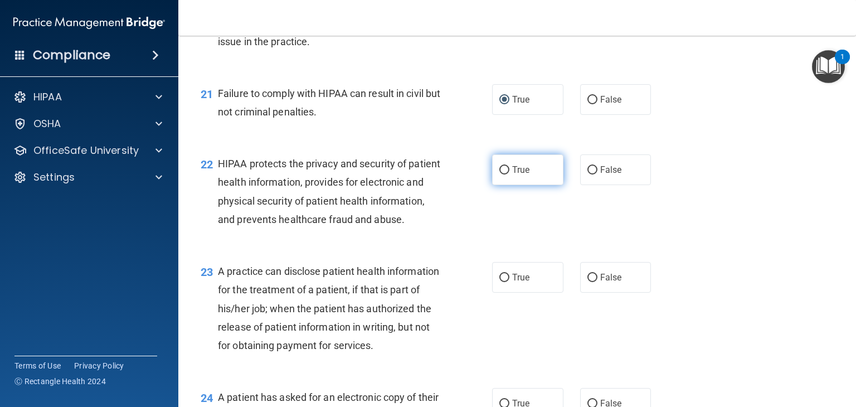
click at [499, 174] on input "True" at bounding box center [504, 170] width 10 height 8
radio input "true"
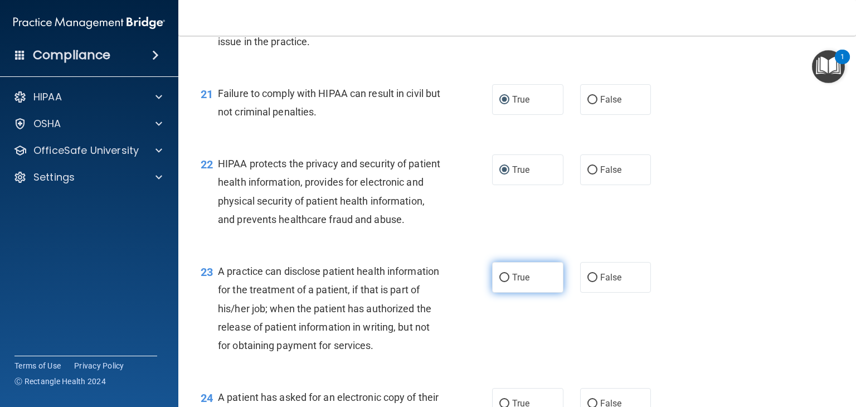
drag, startPoint x: 500, startPoint y: 315, endPoint x: 506, endPoint y: 304, distance: 12.2
click at [502, 282] on input "True" at bounding box center [504, 278] width 10 height 8
radio input "true"
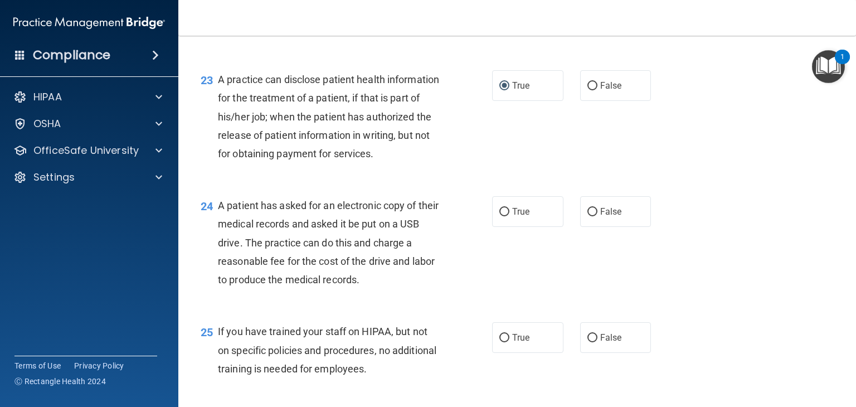
scroll to position [2118, 0]
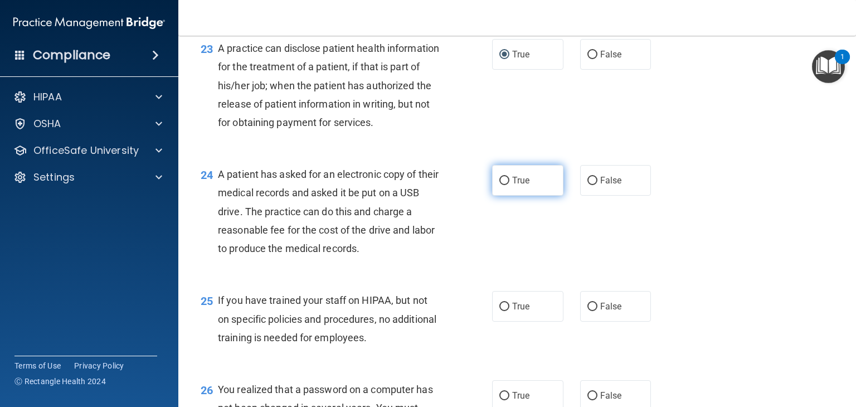
click at [500, 196] on label "True" at bounding box center [527, 180] width 71 height 31
click at [500, 185] on input "True" at bounding box center [504, 181] width 10 height 8
radio input "true"
drag, startPoint x: 498, startPoint y: 363, endPoint x: 508, endPoint y: 356, distance: 13.2
click at [499, 311] on input "True" at bounding box center [504, 307] width 10 height 8
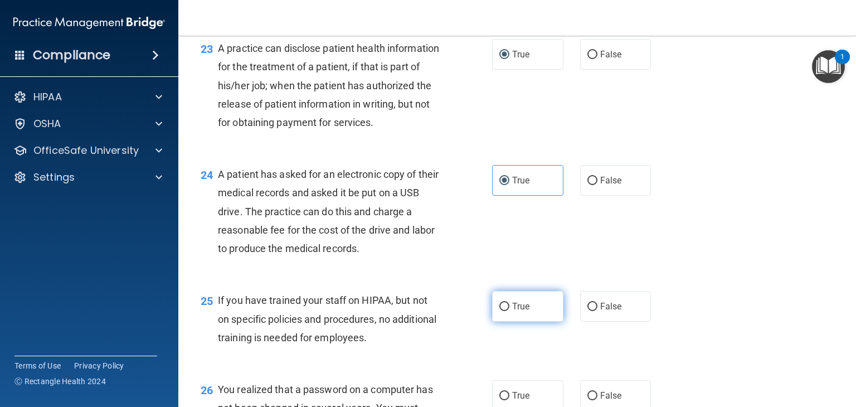
radio input "true"
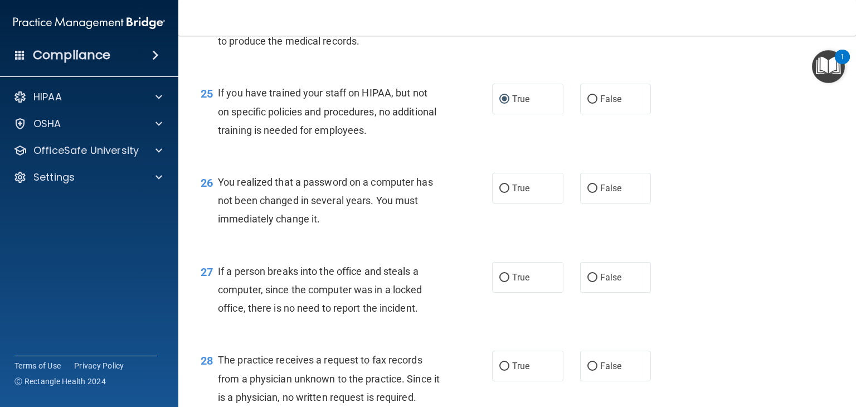
scroll to position [2341, 0]
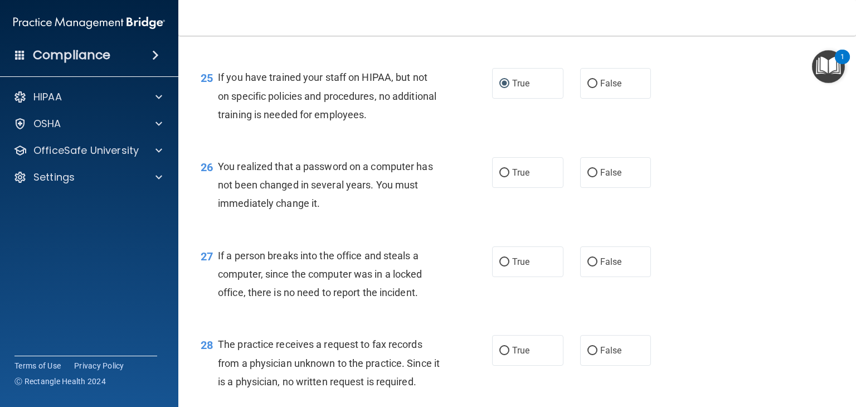
drag, startPoint x: 499, startPoint y: 228, endPoint x: 499, endPoint y: 257, distance: 29.0
click at [500, 188] on label "True" at bounding box center [527, 172] width 71 height 31
click at [500, 177] on input "True" at bounding box center [504, 173] width 10 height 8
radio input "true"
click at [499, 266] on input "True" at bounding box center [504, 262] width 10 height 8
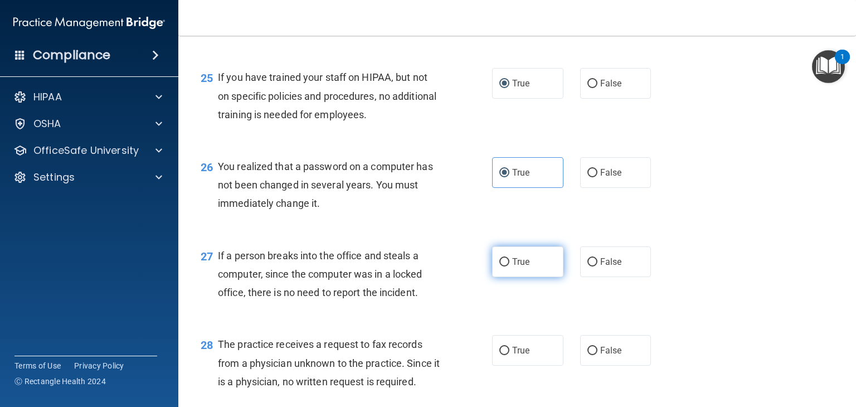
radio input "true"
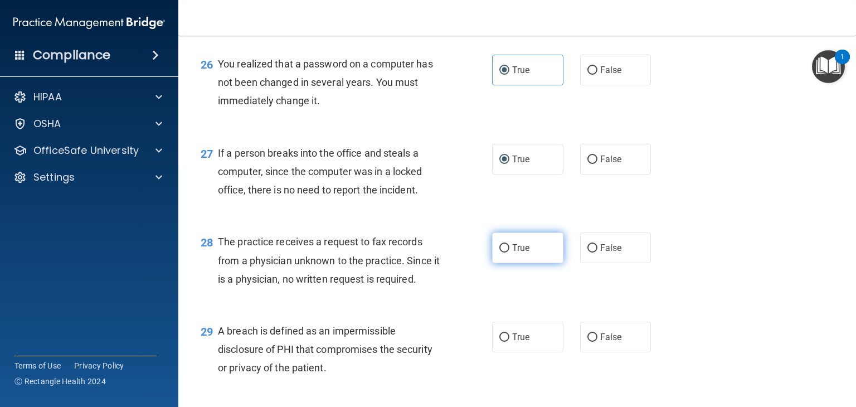
scroll to position [2452, 0]
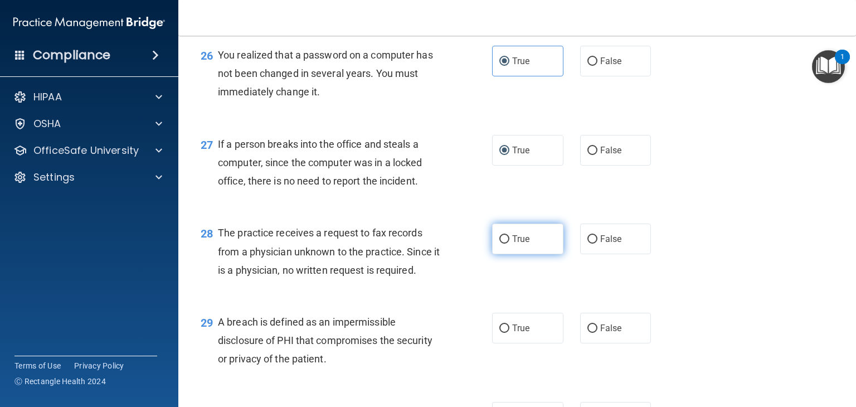
drag, startPoint x: 499, startPoint y: 294, endPoint x: 503, endPoint y: 290, distance: 5.9
click at [500, 244] on input "True" at bounding box center [504, 239] width 10 height 8
radio input "true"
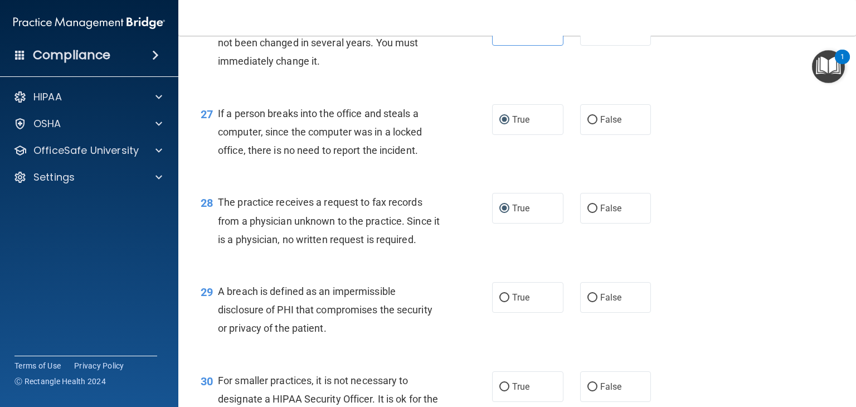
scroll to position [2564, 0]
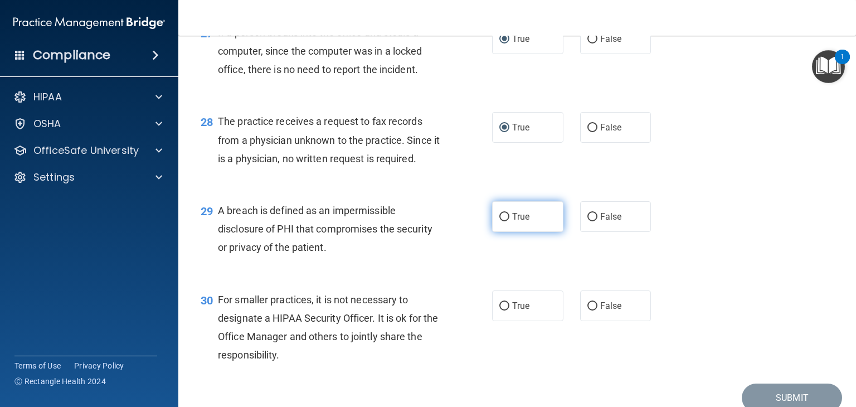
click at [502, 221] on input "True" at bounding box center [504, 217] width 10 height 8
radio input "true"
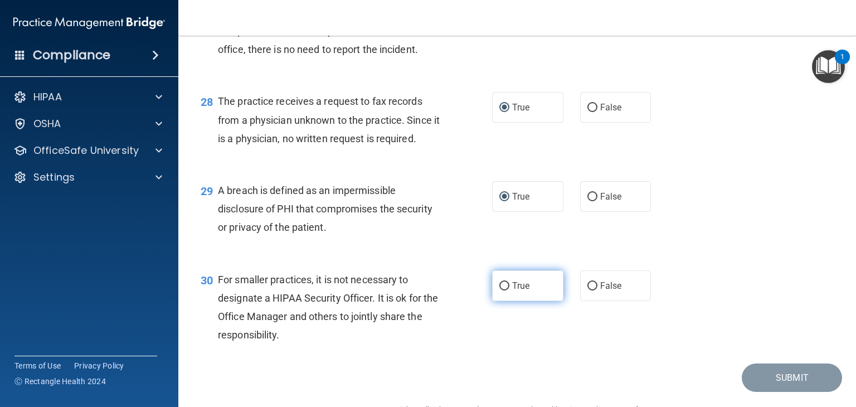
scroll to position [2620, 0]
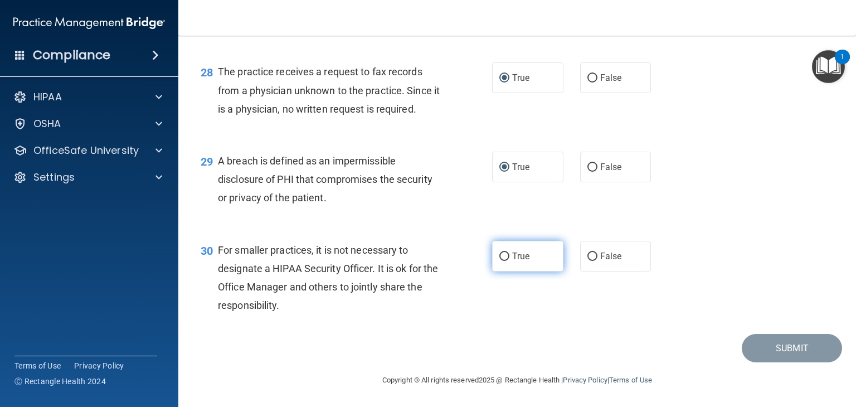
click at [503, 261] on input "True" at bounding box center [504, 256] width 10 height 8
radio input "true"
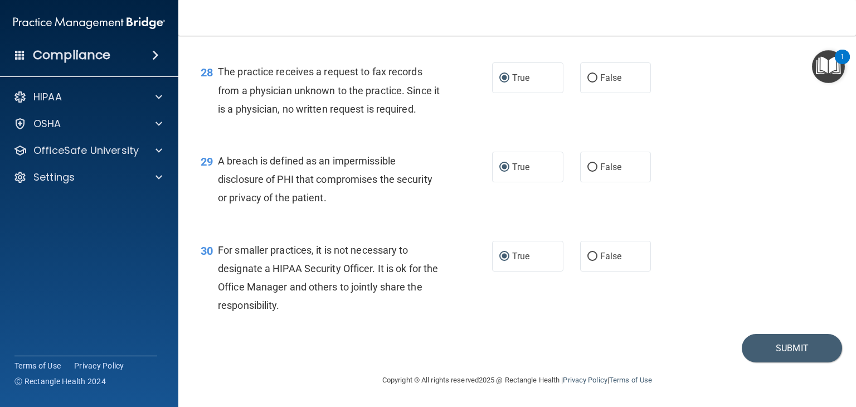
scroll to position [2669, 0]
click at [785, 353] on button "Submit" at bounding box center [792, 348] width 100 height 28
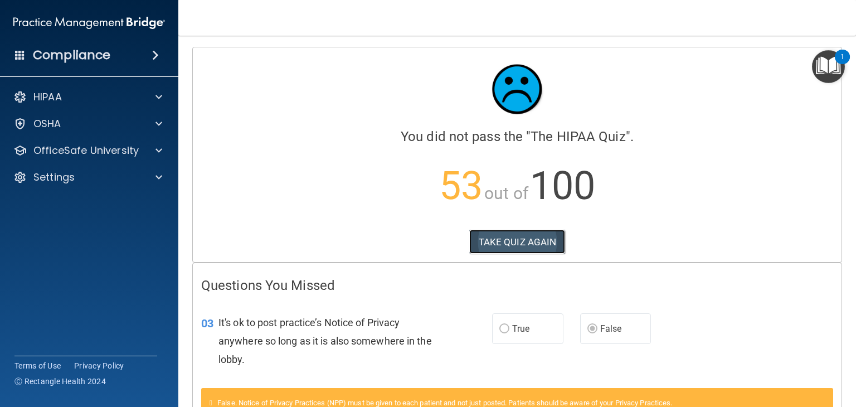
click at [517, 248] on button "TAKE QUIZ AGAIN" at bounding box center [517, 242] width 96 height 25
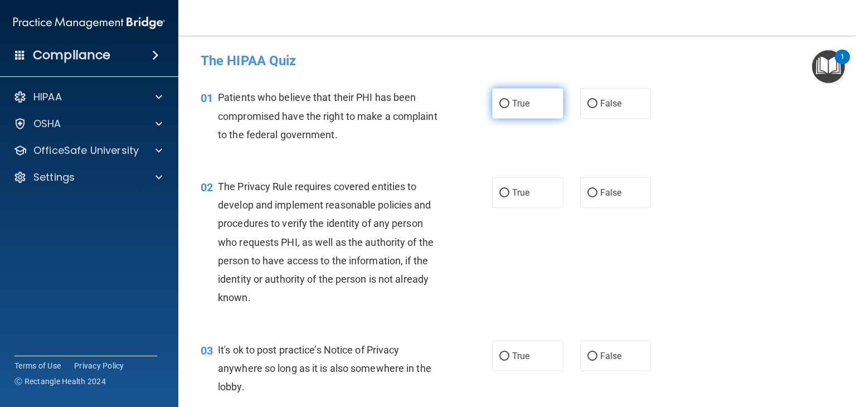
click at [501, 105] on input "True" at bounding box center [504, 104] width 10 height 8
radio input "true"
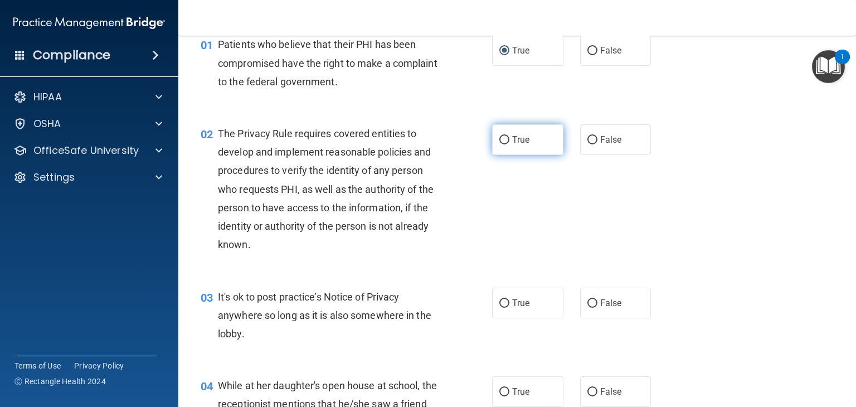
scroll to position [56, 0]
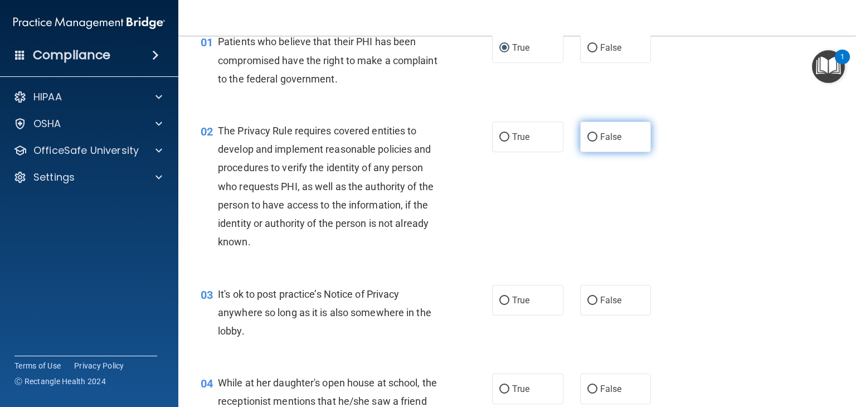
click at [589, 137] on input "False" at bounding box center [592, 137] width 10 height 8
radio input "true"
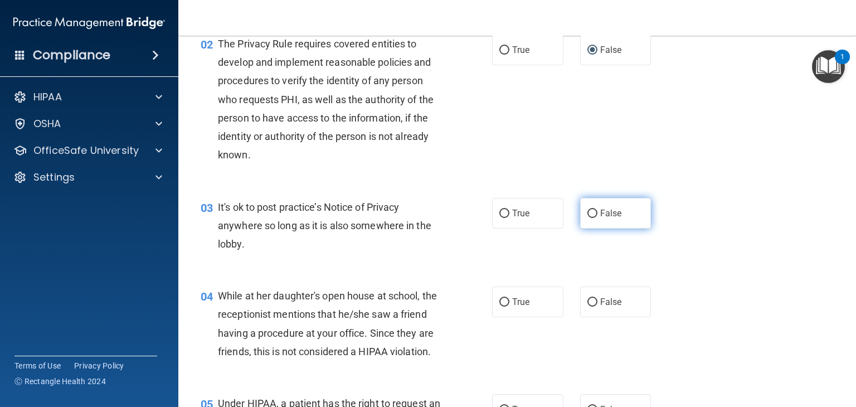
scroll to position [167, 0]
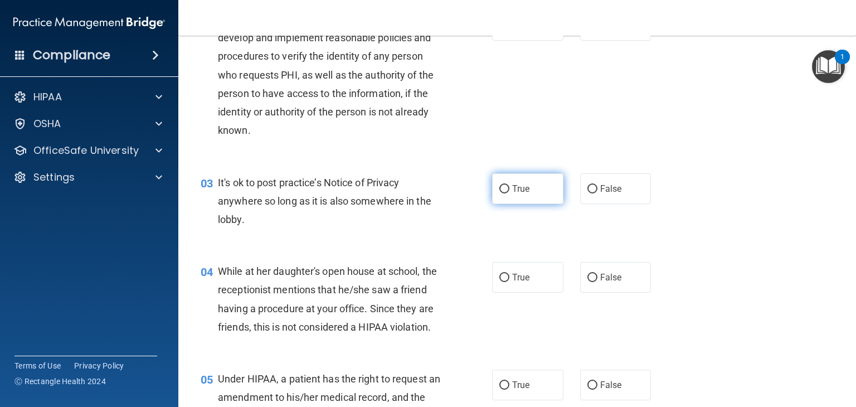
click at [501, 188] on input "True" at bounding box center [504, 189] width 10 height 8
radio input "true"
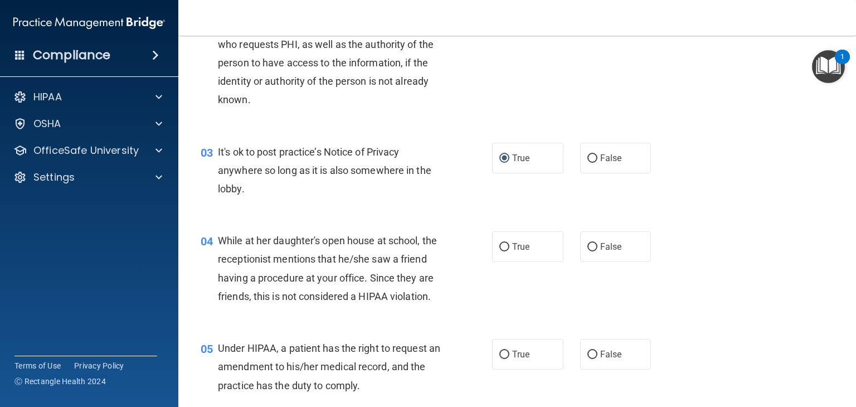
scroll to position [223, 0]
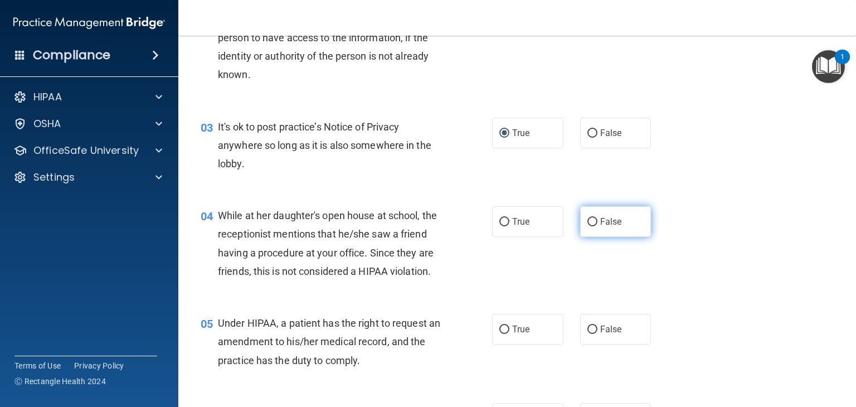
drag, startPoint x: 585, startPoint y: 221, endPoint x: 579, endPoint y: 221, distance: 6.1
click at [587, 221] on input "False" at bounding box center [592, 222] width 10 height 8
radio input "true"
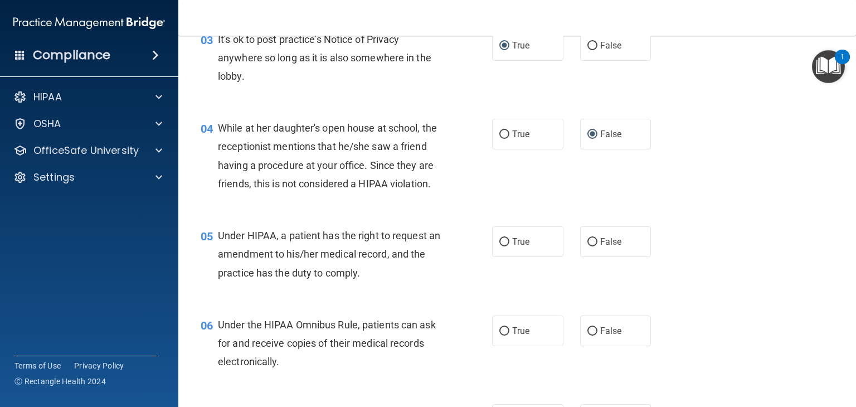
scroll to position [334, 0]
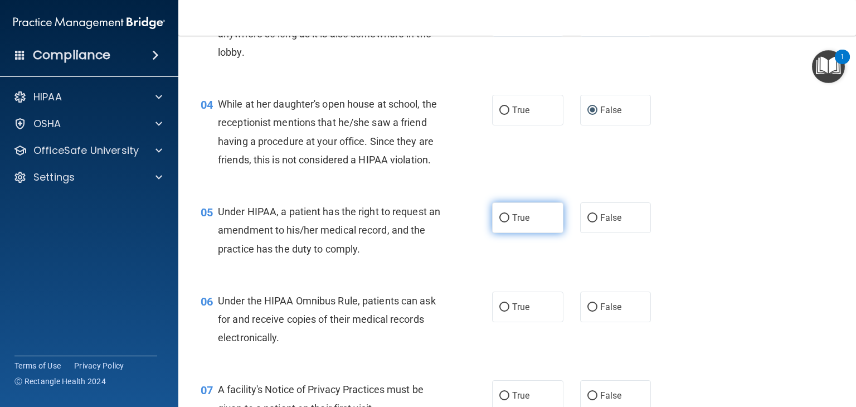
click at [499, 222] on input "True" at bounding box center [504, 218] width 10 height 8
radio input "true"
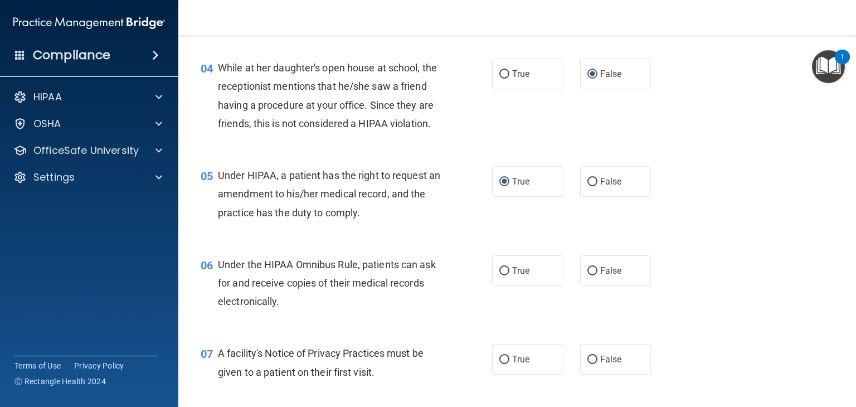
scroll to position [390, 0]
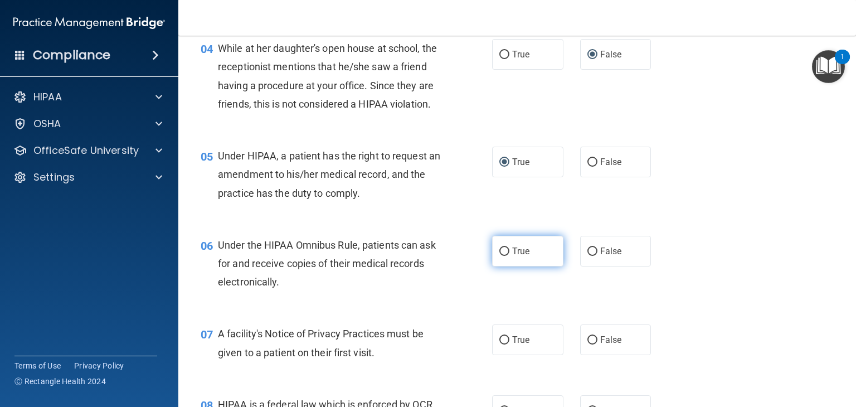
click at [499, 256] on input "True" at bounding box center [504, 251] width 10 height 8
radio input "true"
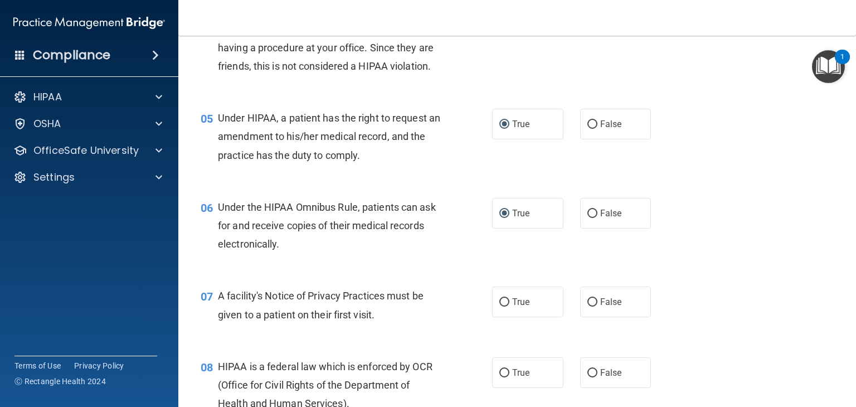
scroll to position [446, 0]
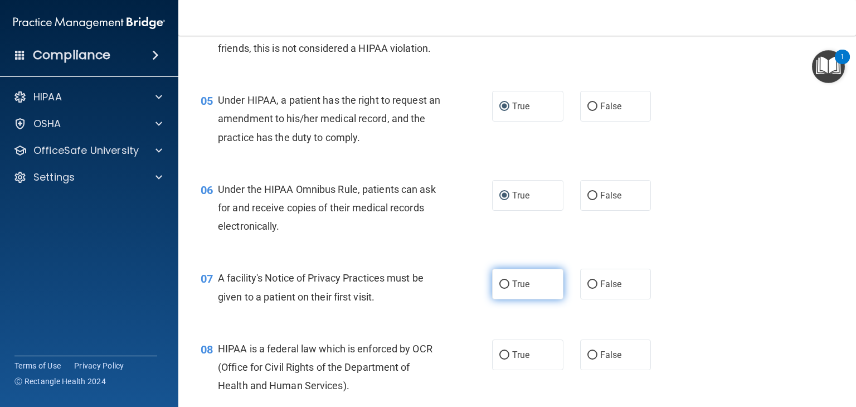
click at [505, 299] on label "True" at bounding box center [527, 284] width 71 height 31
click at [505, 289] on input "True" at bounding box center [504, 284] width 10 height 8
radio input "true"
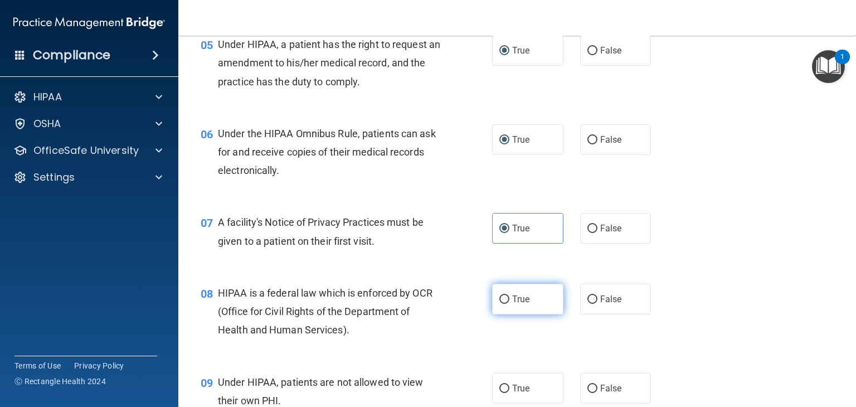
click at [499, 304] on input "True" at bounding box center [504, 299] width 10 height 8
radio input "true"
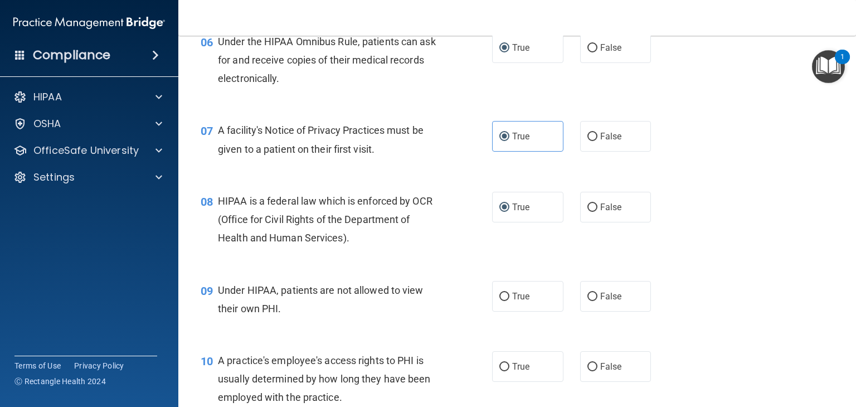
scroll to position [613, 0]
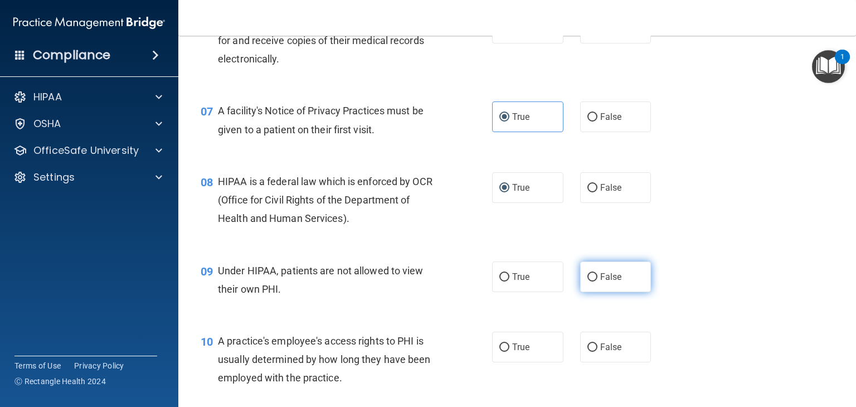
click at [587, 281] on input "False" at bounding box center [592, 277] width 10 height 8
radio input "true"
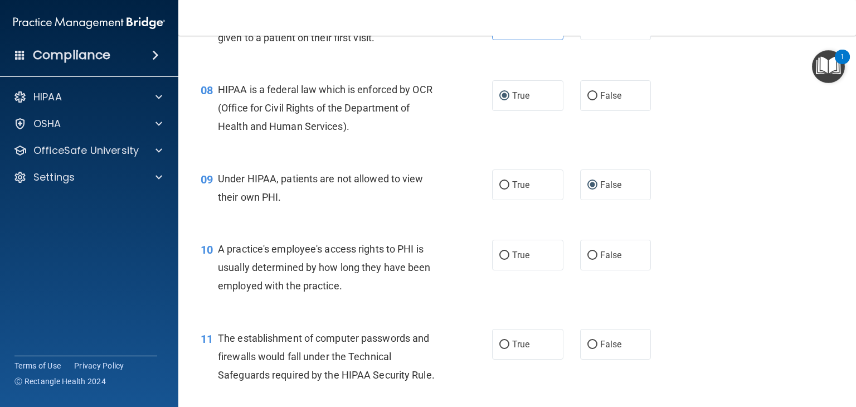
scroll to position [725, 0]
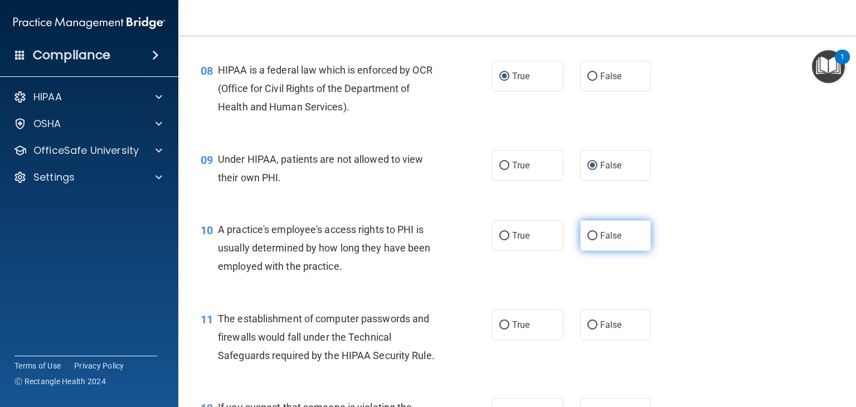
click at [587, 240] on input "False" at bounding box center [592, 236] width 10 height 8
radio input "true"
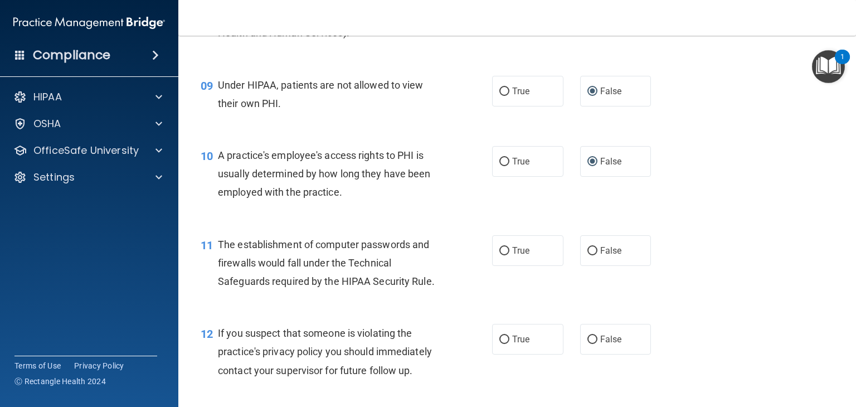
scroll to position [836, 0]
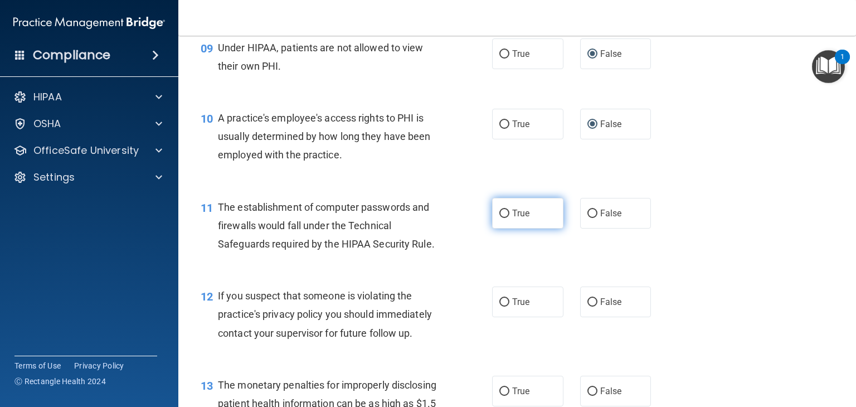
click at [508, 229] on label "True" at bounding box center [527, 213] width 71 height 31
click at [508, 218] on input "True" at bounding box center [504, 214] width 10 height 8
radio input "true"
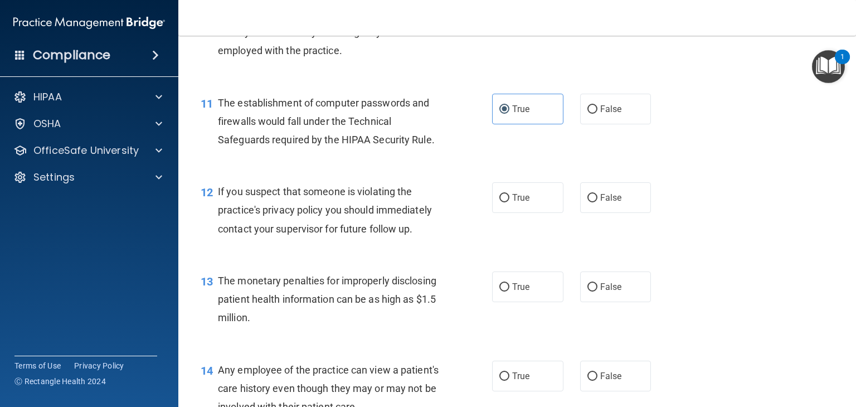
scroll to position [947, 0]
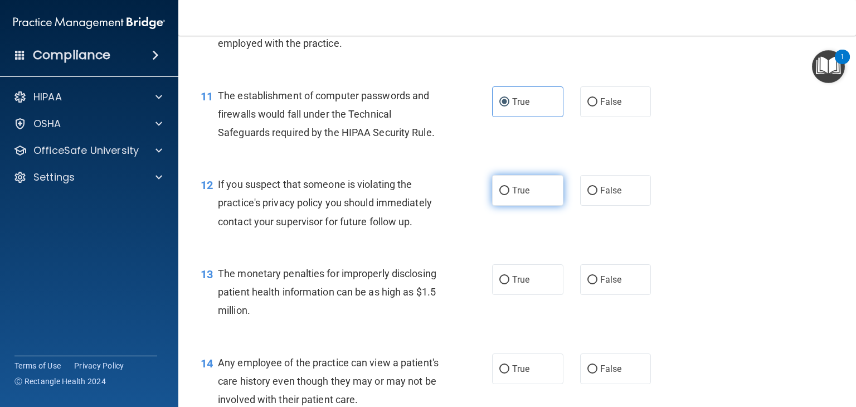
click at [499, 195] on input "True" at bounding box center [504, 191] width 10 height 8
radio input "true"
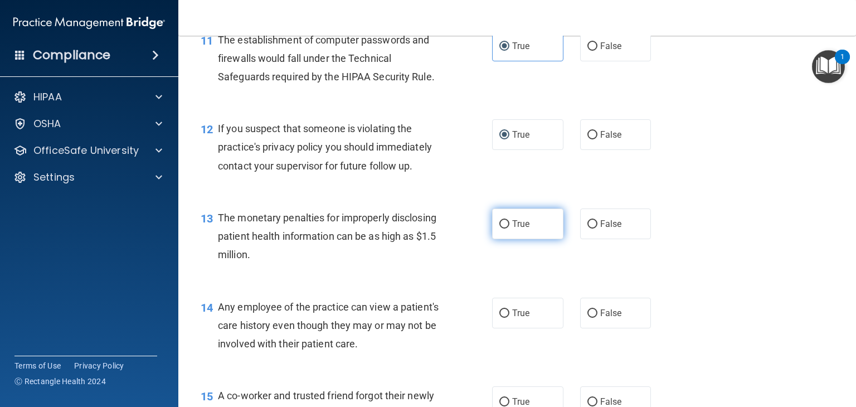
drag, startPoint x: 498, startPoint y: 244, endPoint x: 503, endPoint y: 275, distance: 31.5
click at [499, 229] on input "True" at bounding box center [504, 224] width 10 height 8
radio input "true"
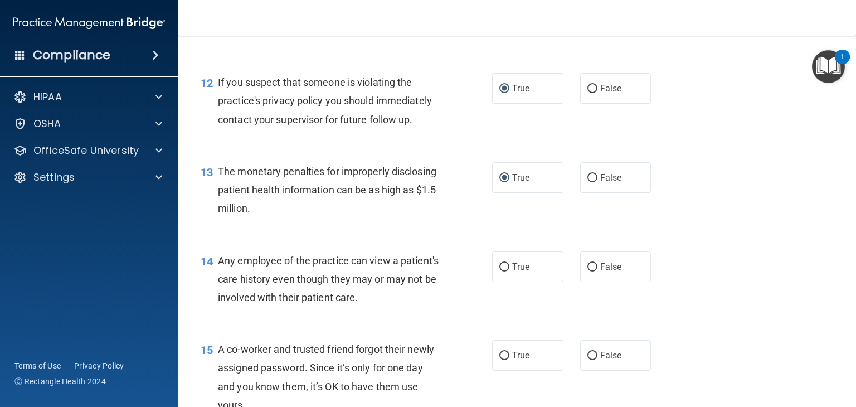
scroll to position [1115, 0]
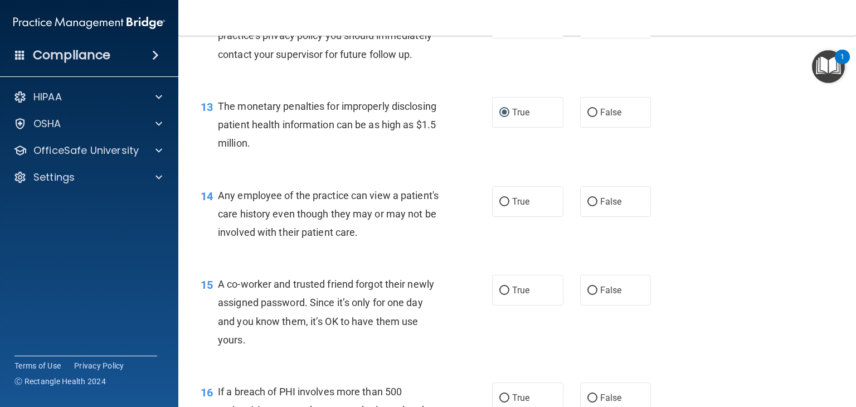
drag, startPoint x: 586, startPoint y: 221, endPoint x: 579, endPoint y: 259, distance: 38.6
click at [586, 217] on label "False" at bounding box center [615, 201] width 71 height 31
click at [587, 206] on input "False" at bounding box center [592, 202] width 10 height 8
radio input "true"
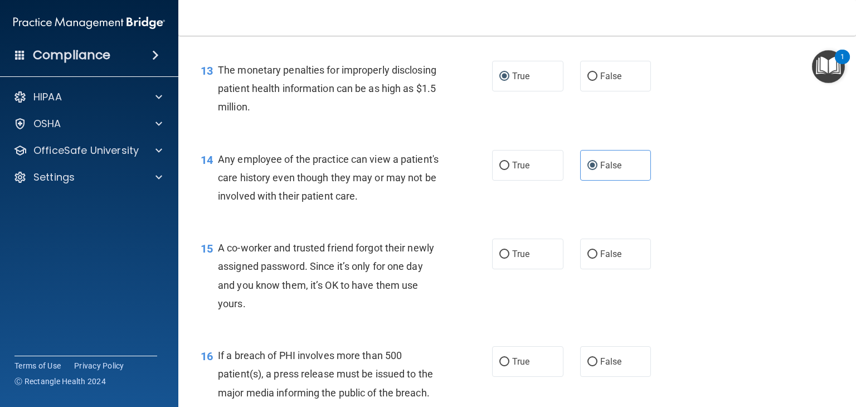
scroll to position [1170, 0]
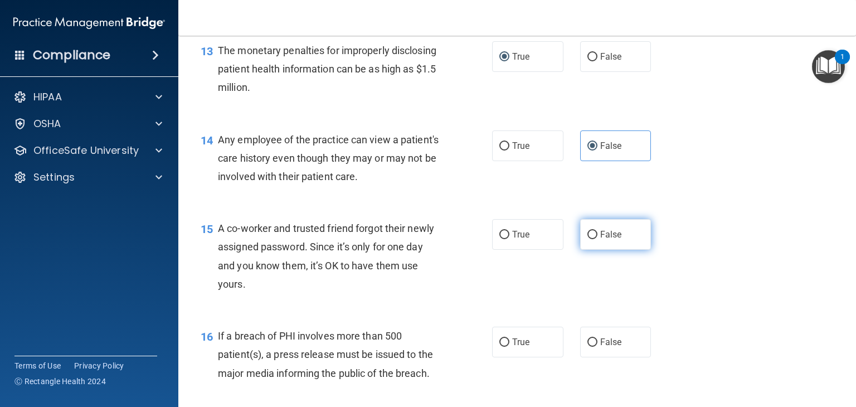
click at [587, 239] on input "False" at bounding box center [592, 235] width 10 height 8
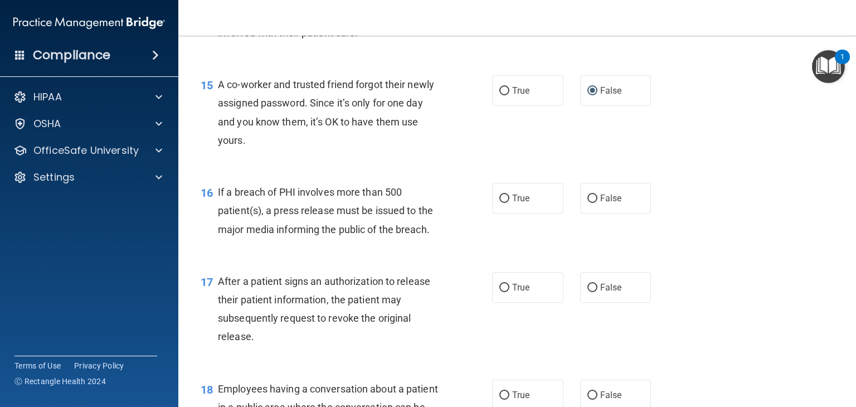
scroll to position [1338, 0]
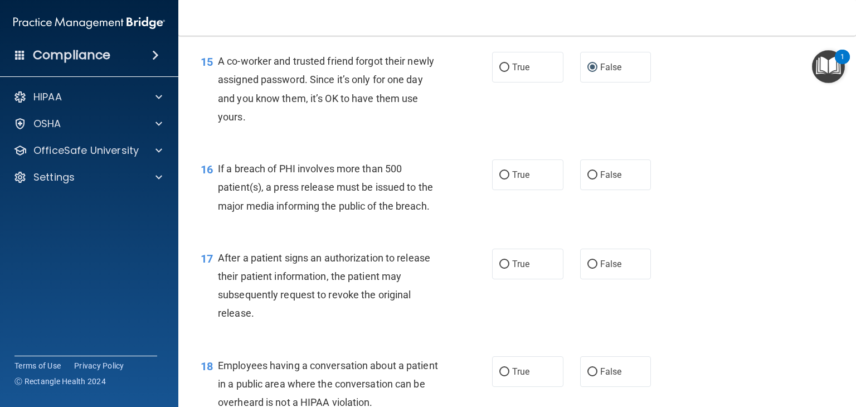
drag, startPoint x: 499, startPoint y: 192, endPoint x: 505, endPoint y: 227, distance: 35.6
click at [499, 179] on input "True" at bounding box center [504, 175] width 10 height 8
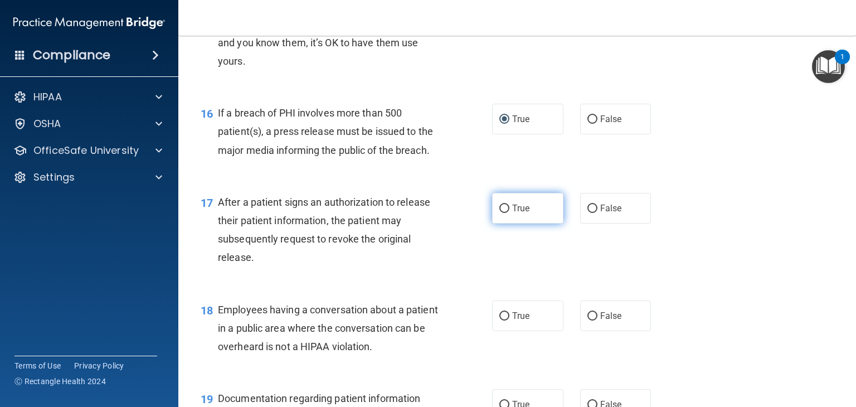
click at [503, 213] on input "True" at bounding box center [504, 209] width 10 height 8
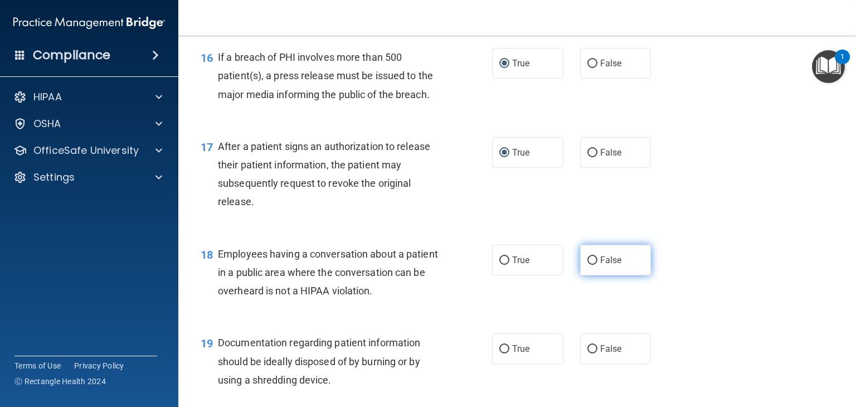
drag, startPoint x: 585, startPoint y: 278, endPoint x: 591, endPoint y: 286, distance: 9.9
click at [587, 265] on input "False" at bounding box center [592, 260] width 10 height 8
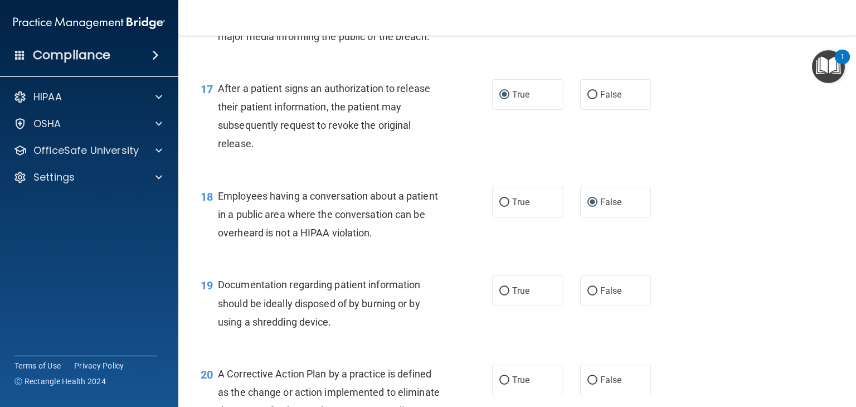
scroll to position [1616, 0]
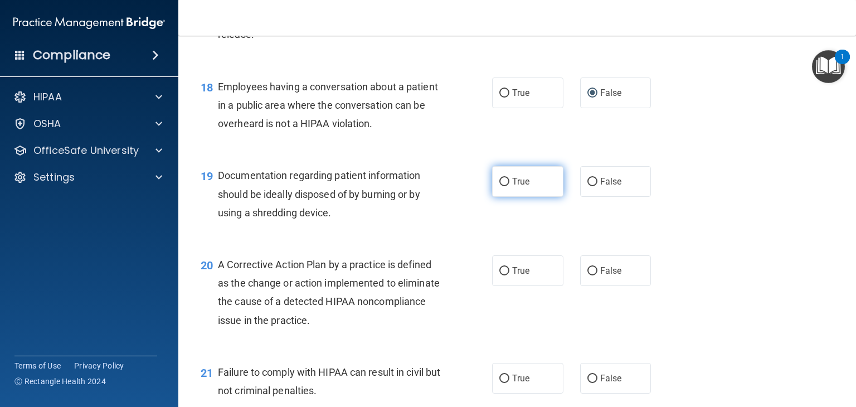
drag, startPoint x: 498, startPoint y: 201, endPoint x: 497, endPoint y: 213, distance: 12.9
click at [499, 186] on input "True" at bounding box center [504, 182] width 10 height 8
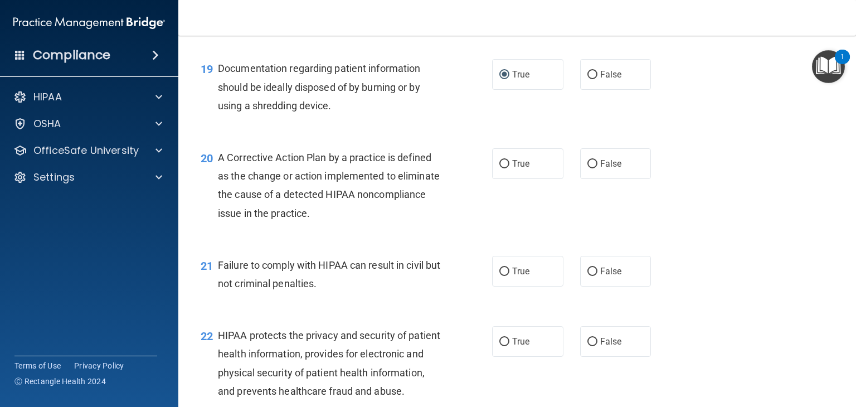
scroll to position [1728, 0]
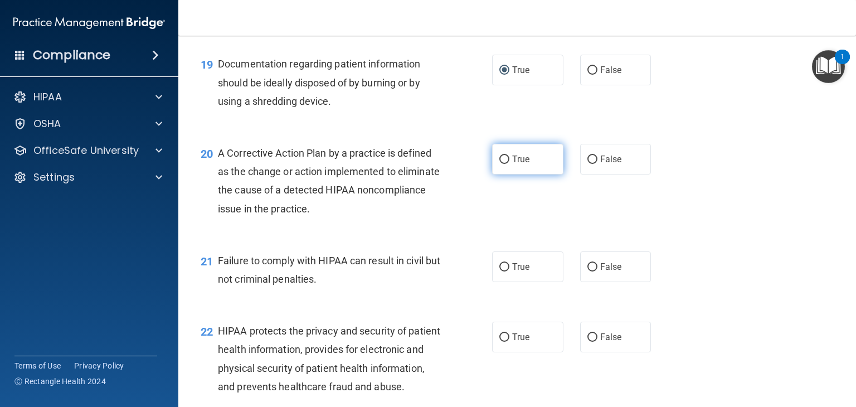
click at [501, 164] on input "True" at bounding box center [504, 160] width 10 height 8
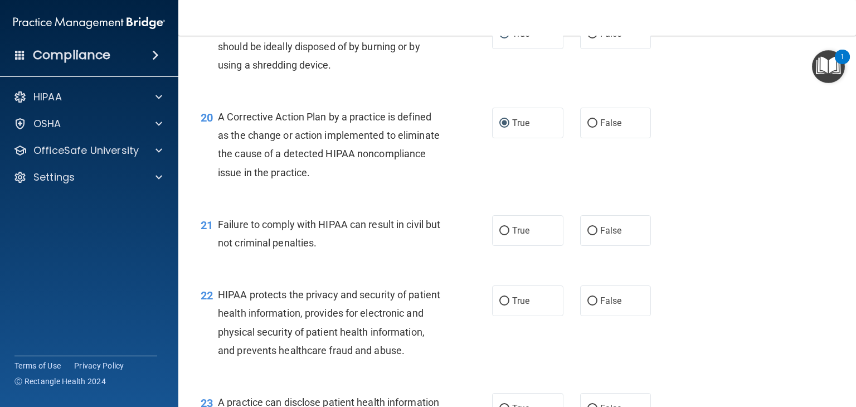
scroll to position [1784, 0]
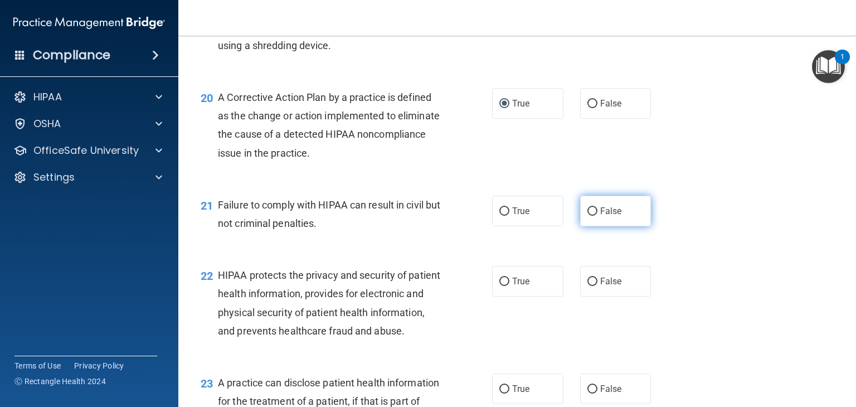
click at [587, 216] on input "False" at bounding box center [592, 211] width 10 height 8
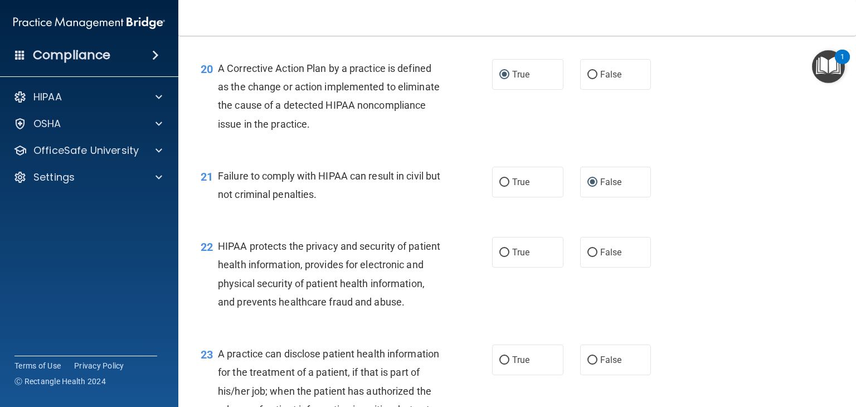
scroll to position [1839, 0]
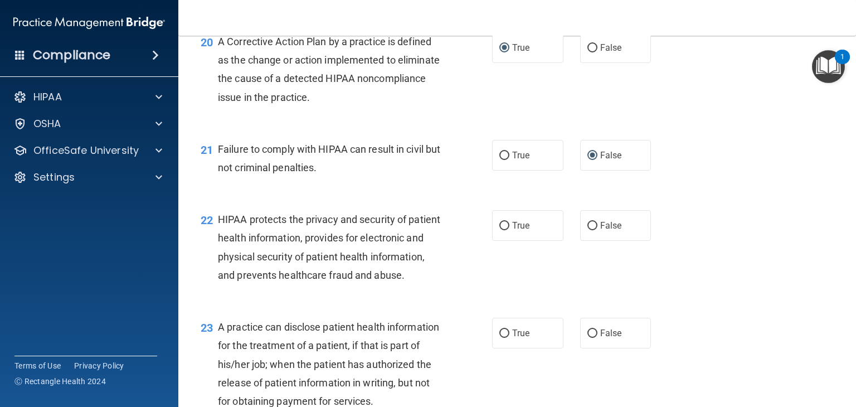
drag, startPoint x: 502, startPoint y: 245, endPoint x: 505, endPoint y: 278, distance: 32.5
click at [502, 230] on input "True" at bounding box center [504, 226] width 10 height 8
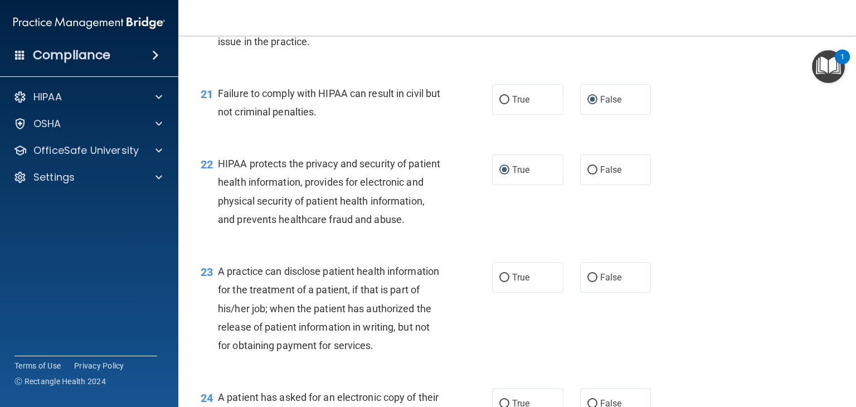
scroll to position [1951, 0]
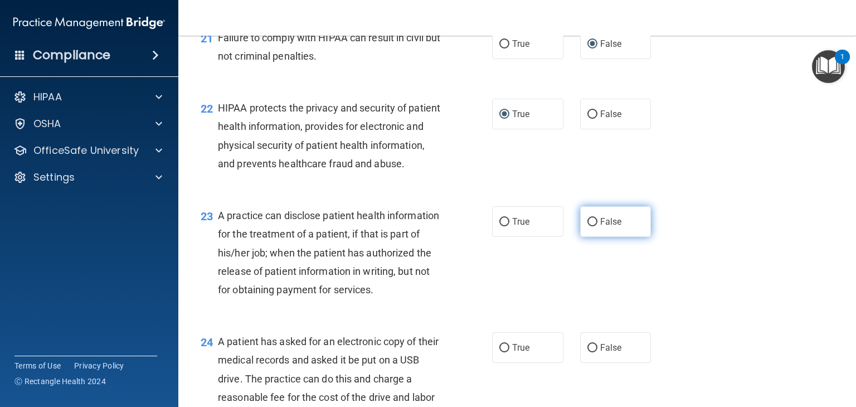
drag, startPoint x: 586, startPoint y: 259, endPoint x: 589, endPoint y: 268, distance: 9.9
click at [589, 237] on label "False" at bounding box center [615, 221] width 71 height 31
click at [589, 226] on input "False" at bounding box center [592, 222] width 10 height 8
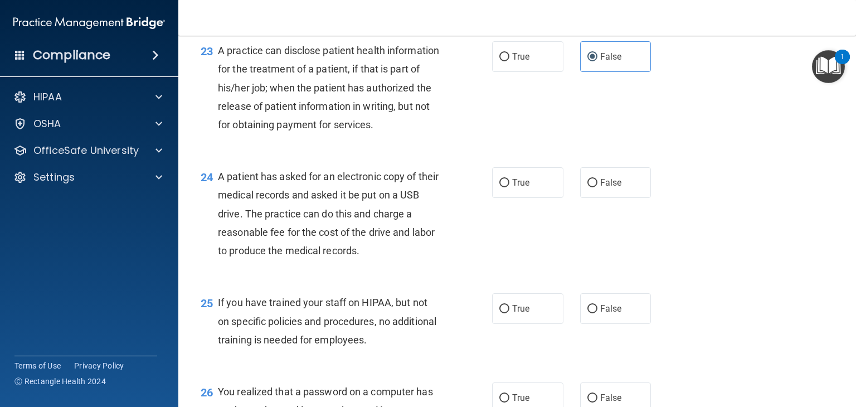
scroll to position [2118, 0]
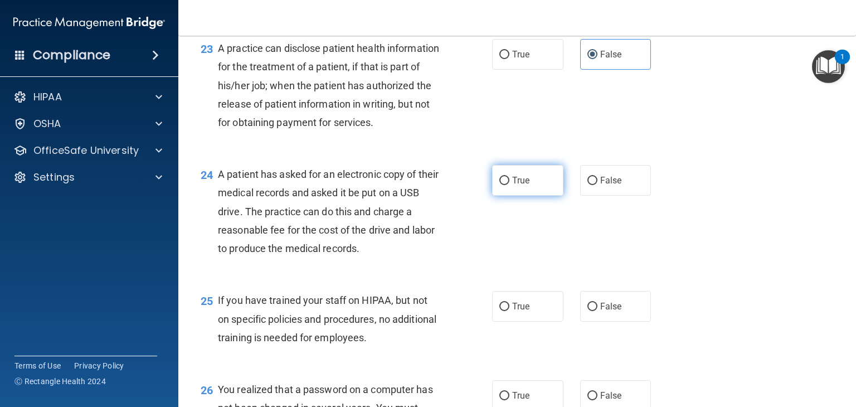
click at [499, 185] on input "True" at bounding box center [504, 181] width 10 height 8
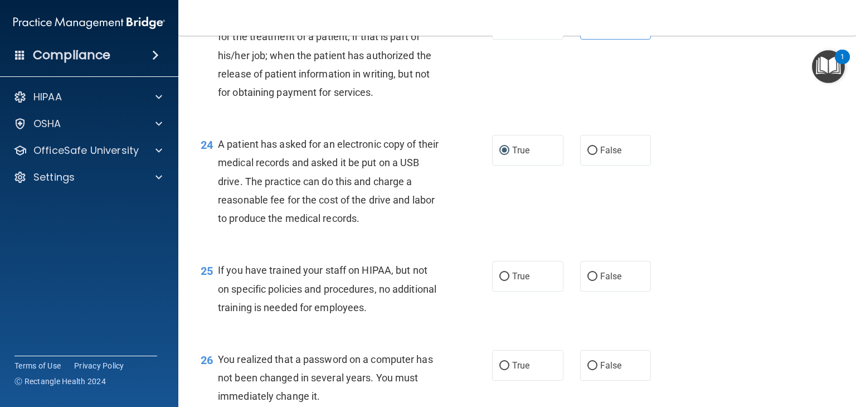
scroll to position [2174, 0]
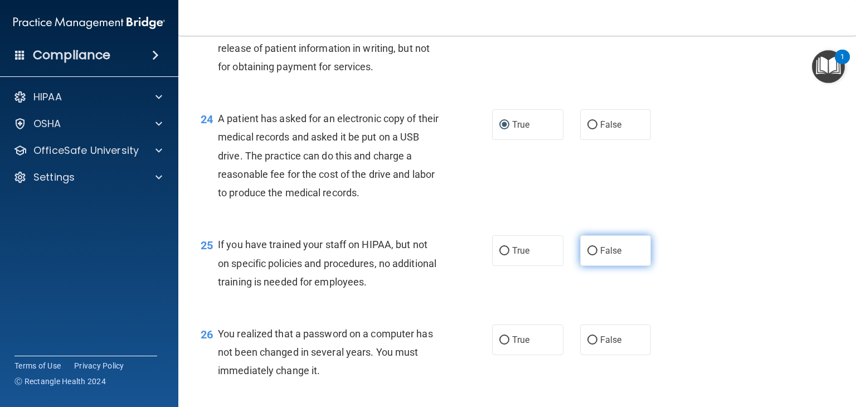
click at [587, 255] on input "False" at bounding box center [592, 251] width 10 height 8
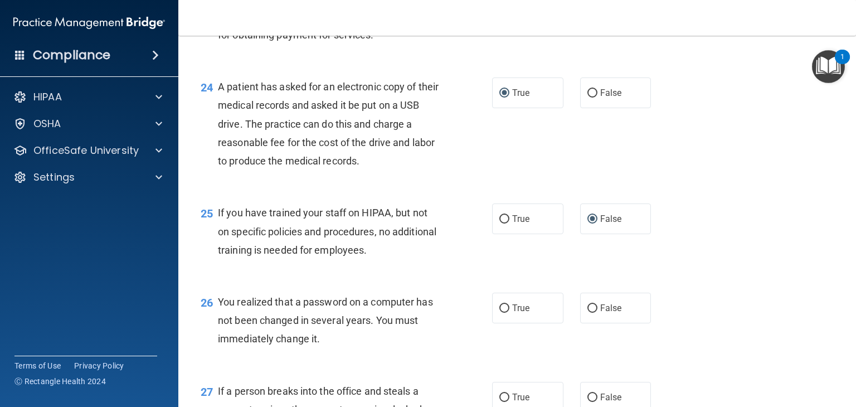
scroll to position [2285, 0]
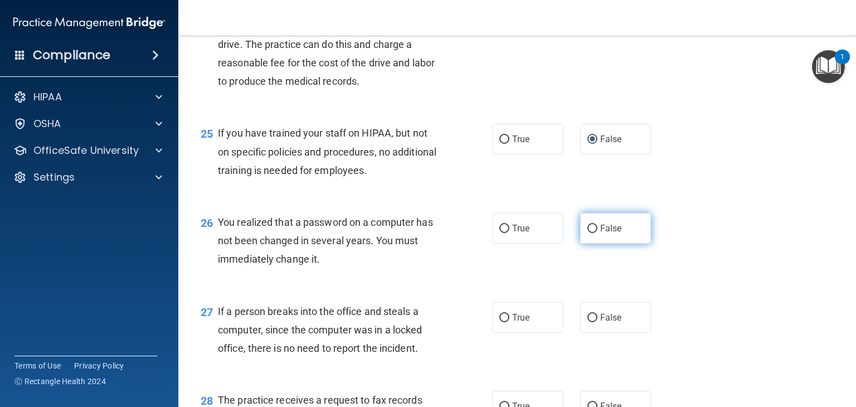
click at [587, 233] on input "False" at bounding box center [592, 229] width 10 height 8
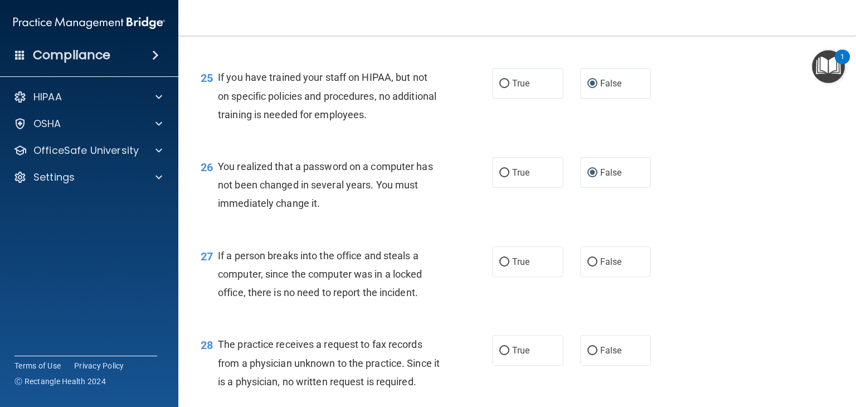
scroll to position [2397, 0]
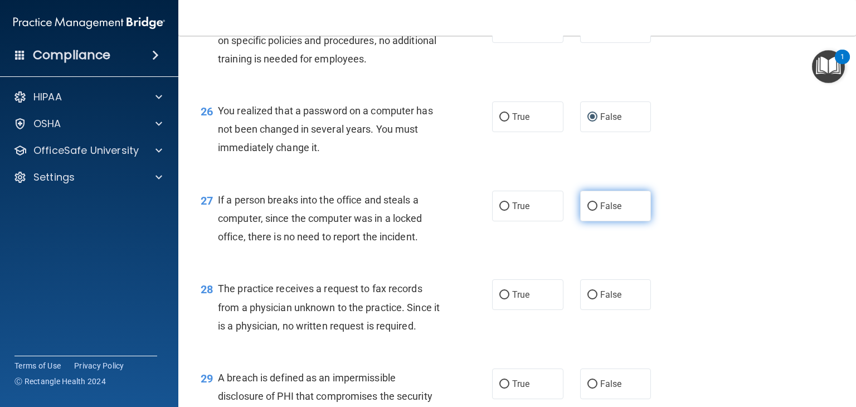
click at [588, 211] on input "False" at bounding box center [592, 206] width 10 height 8
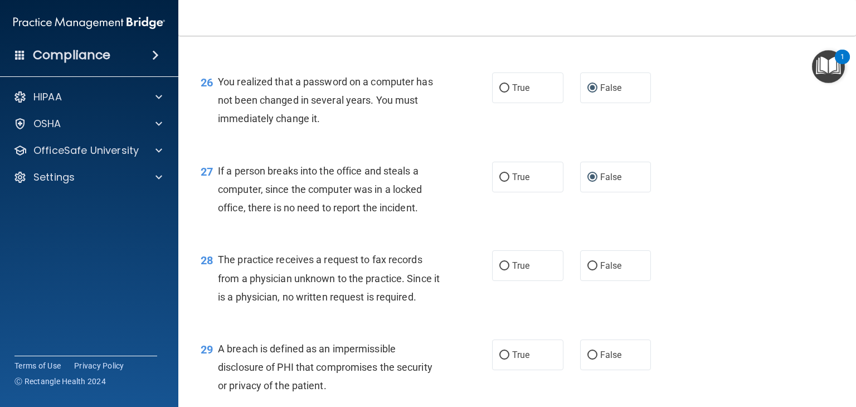
scroll to position [2452, 0]
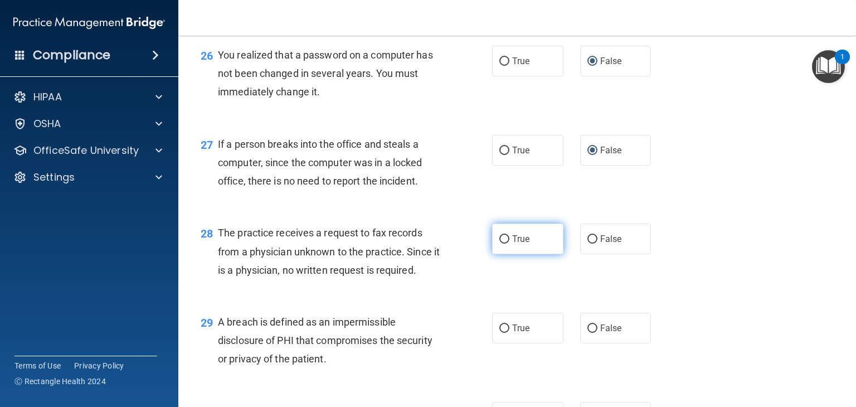
click at [499, 244] on input "True" at bounding box center [504, 239] width 10 height 8
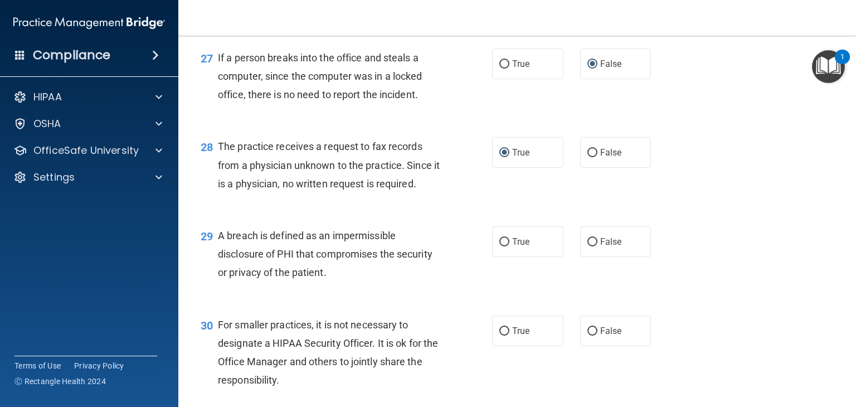
scroll to position [2564, 0]
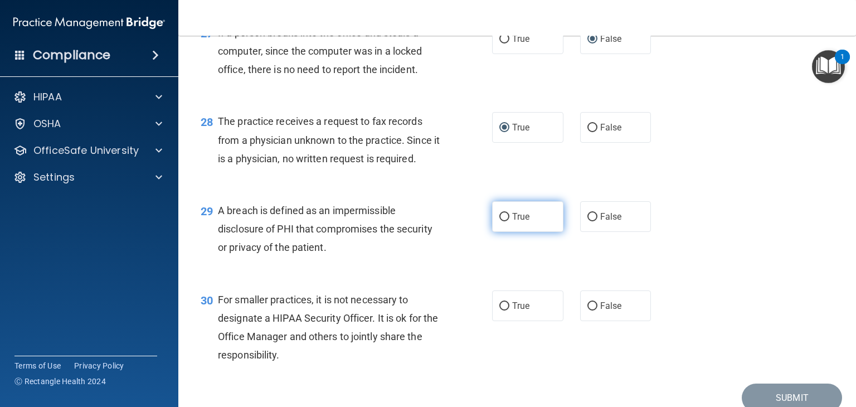
click at [499, 221] on input "True" at bounding box center [504, 217] width 10 height 8
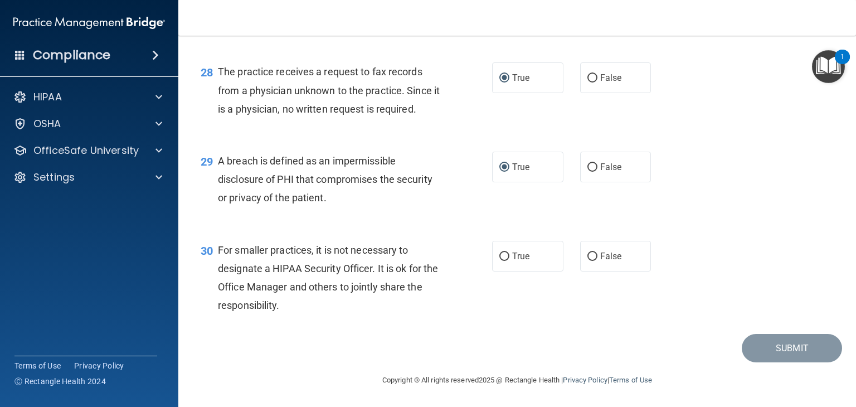
scroll to position [2669, 0]
click at [587, 256] on input "False" at bounding box center [592, 256] width 10 height 8
click at [796, 347] on button "Submit" at bounding box center [792, 348] width 100 height 28
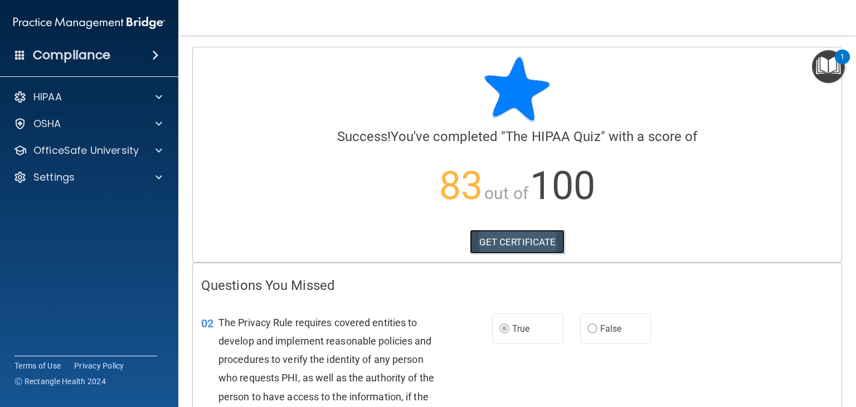
click at [519, 248] on link "GET CERTIFICATE" at bounding box center [517, 242] width 95 height 25
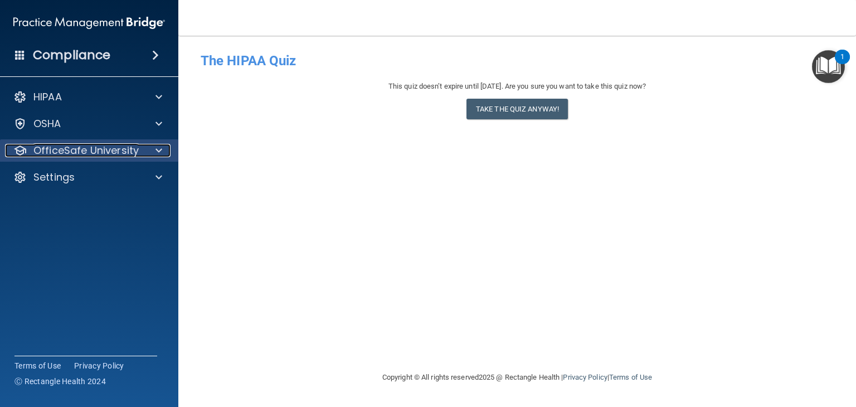
click at [106, 152] on p "OfficeSafe University" at bounding box center [85, 150] width 105 height 13
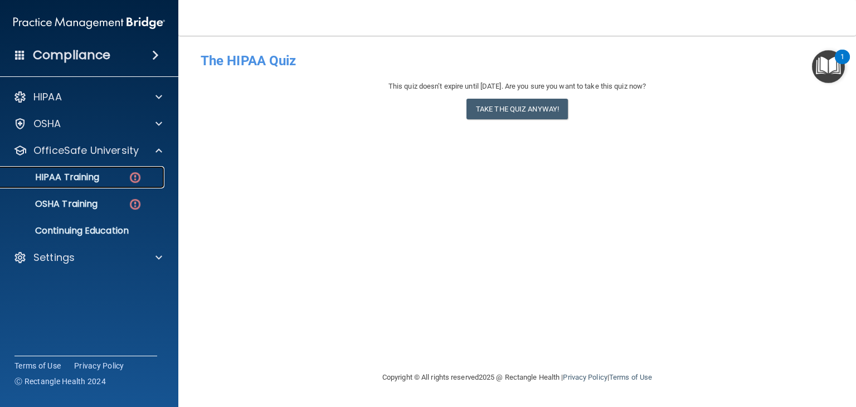
click at [135, 176] on img at bounding box center [135, 178] width 14 height 14
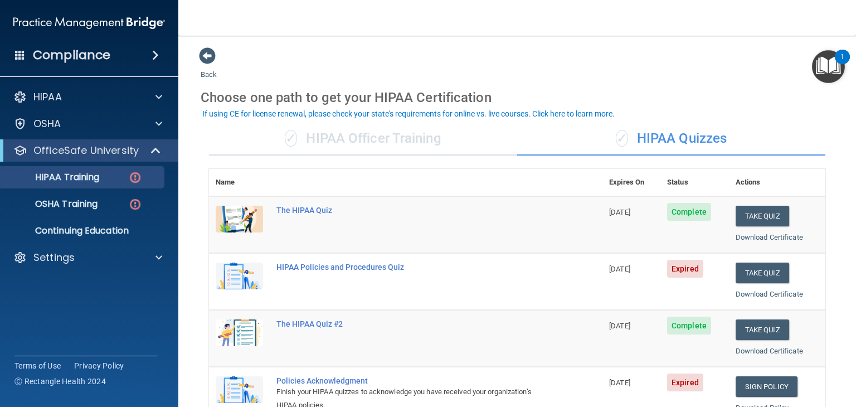
click at [684, 327] on span "Complete" at bounding box center [689, 326] width 44 height 18
click at [760, 351] on link "Download Certificate" at bounding box center [769, 351] width 67 height 8
click at [756, 272] on button "Take Quiz" at bounding box center [763, 273] width 54 height 21
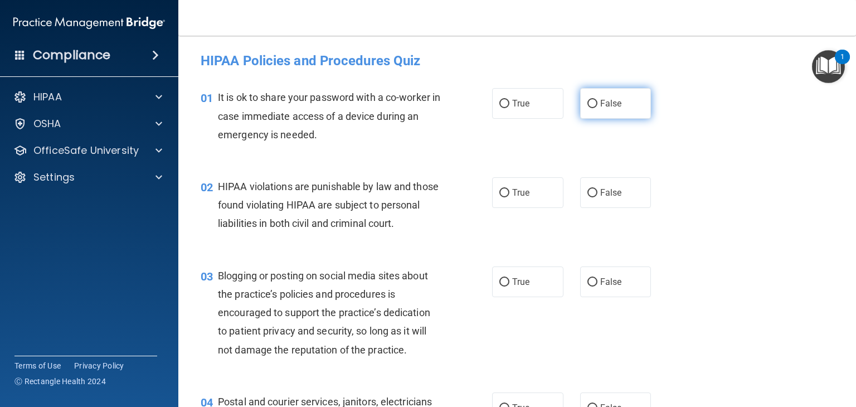
click at [587, 104] on input "False" at bounding box center [592, 104] width 10 height 8
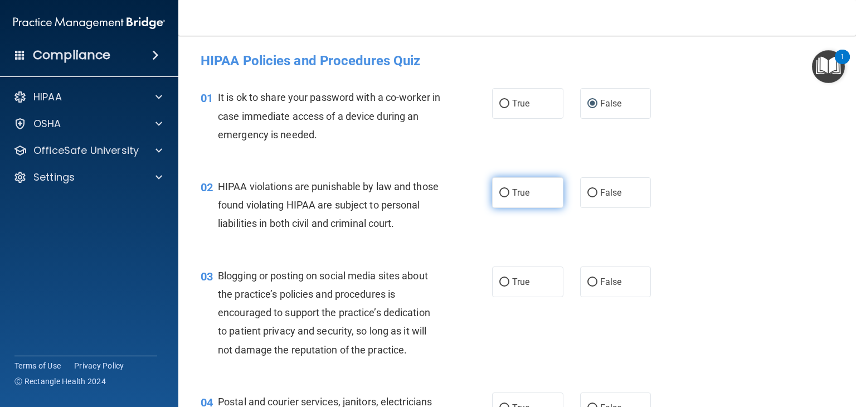
drag, startPoint x: 500, startPoint y: 192, endPoint x: 509, endPoint y: 196, distance: 10.2
click at [502, 194] on input "True" at bounding box center [504, 193] width 10 height 8
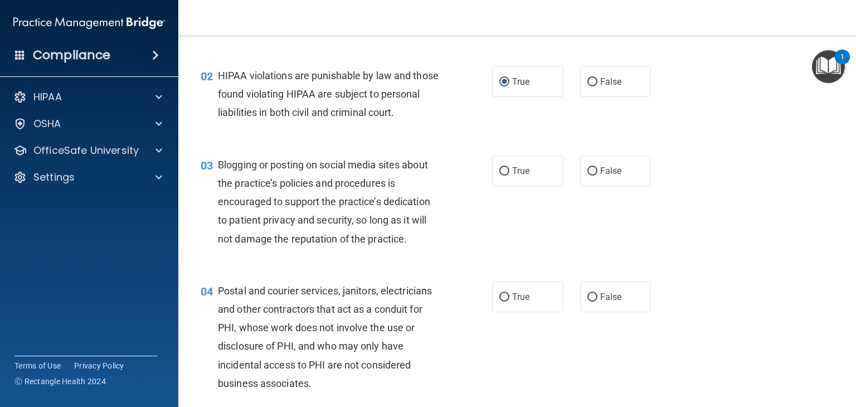
scroll to position [111, 0]
drag, startPoint x: 502, startPoint y: 192, endPoint x: 506, endPoint y: 210, distance: 17.8
click at [499, 186] on label "True" at bounding box center [527, 170] width 71 height 31
click at [499, 175] on input "True" at bounding box center [504, 171] width 10 height 8
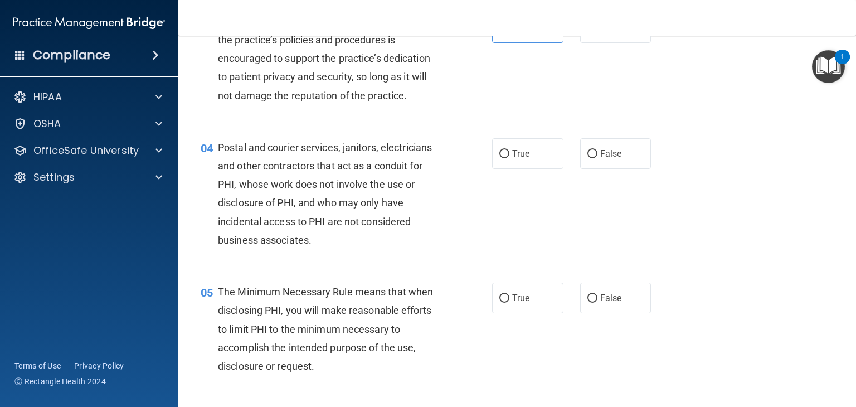
scroll to position [279, 0]
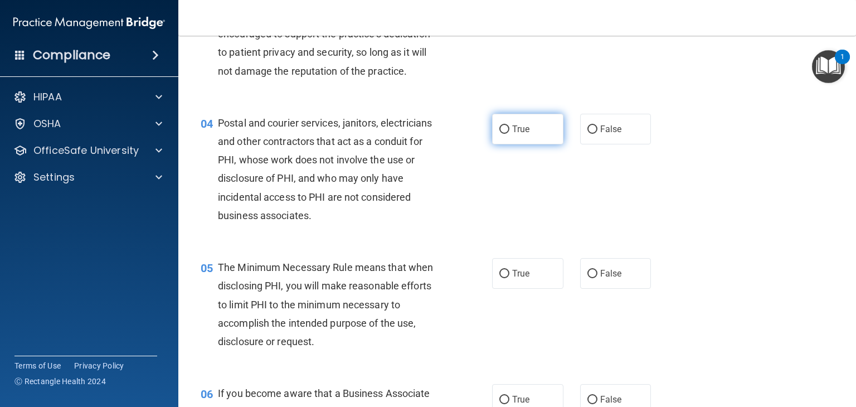
click at [500, 134] on input "True" at bounding box center [504, 129] width 10 height 8
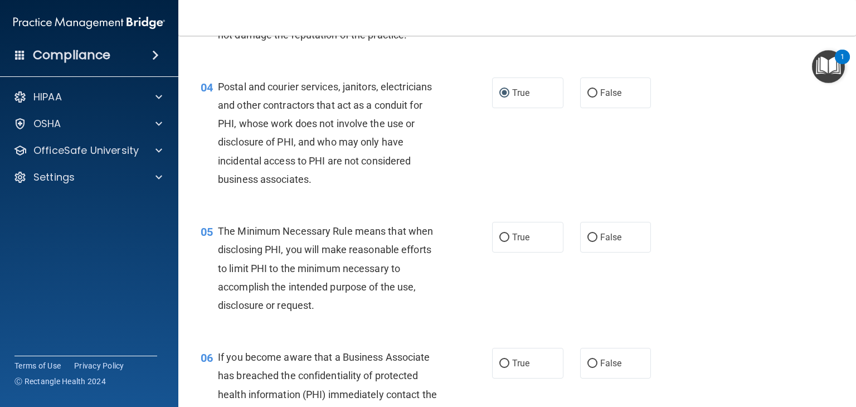
scroll to position [334, 0]
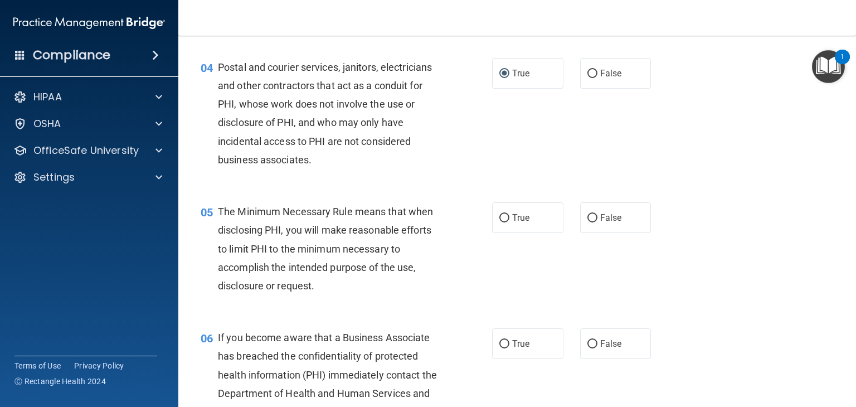
drag, startPoint x: 501, startPoint y: 235, endPoint x: 495, endPoint y: 304, distance: 68.8
click at [500, 222] on input "True" at bounding box center [504, 218] width 10 height 8
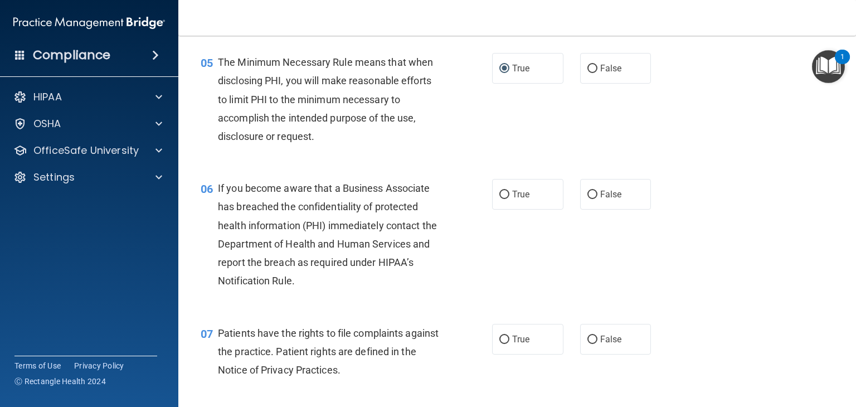
scroll to position [502, 0]
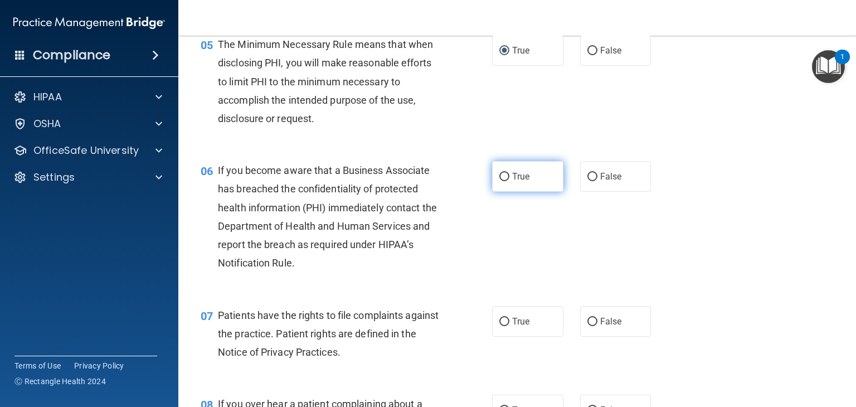
click at [503, 181] on input "True" at bounding box center [504, 177] width 10 height 8
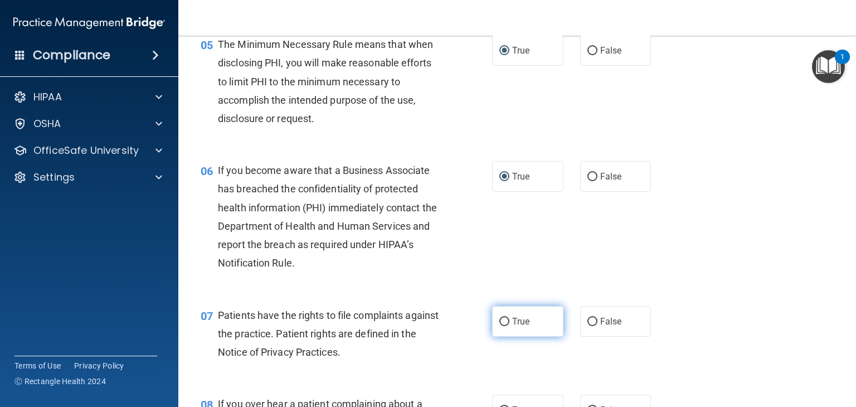
click at [504, 326] on input "True" at bounding box center [504, 322] width 10 height 8
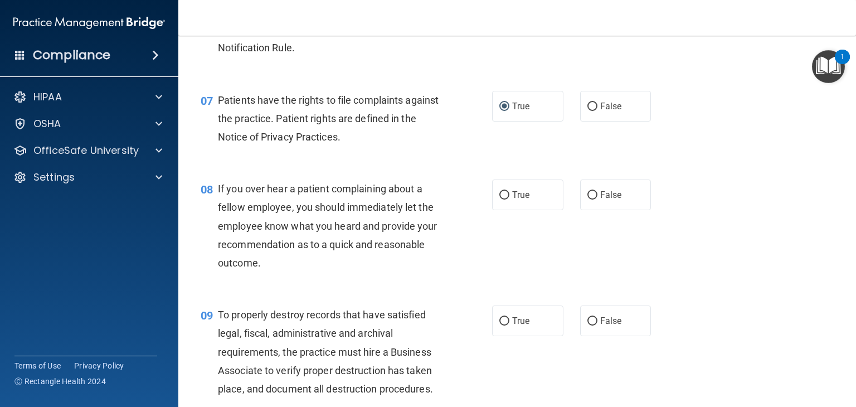
scroll to position [725, 0]
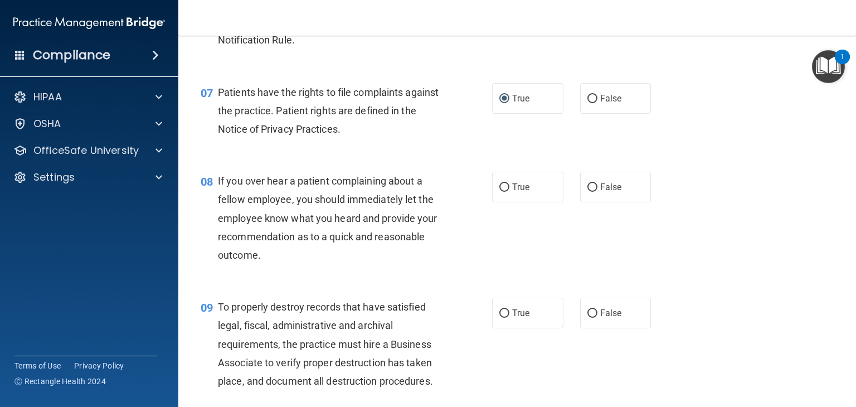
drag, startPoint x: 586, startPoint y: 206, endPoint x: 588, endPoint y: 242, distance: 36.3
click at [587, 192] on input "False" at bounding box center [592, 187] width 10 height 8
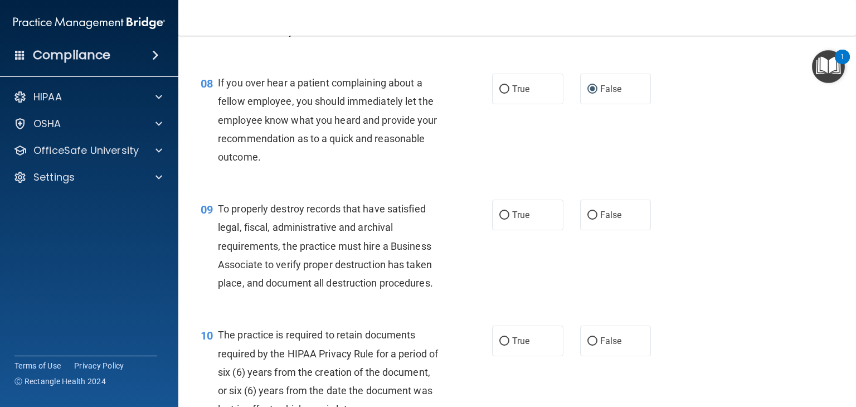
scroll to position [836, 0]
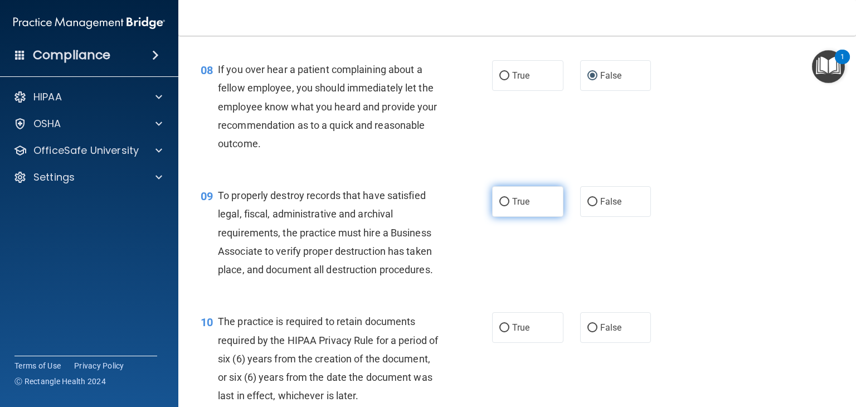
click at [502, 206] on input "True" at bounding box center [504, 202] width 10 height 8
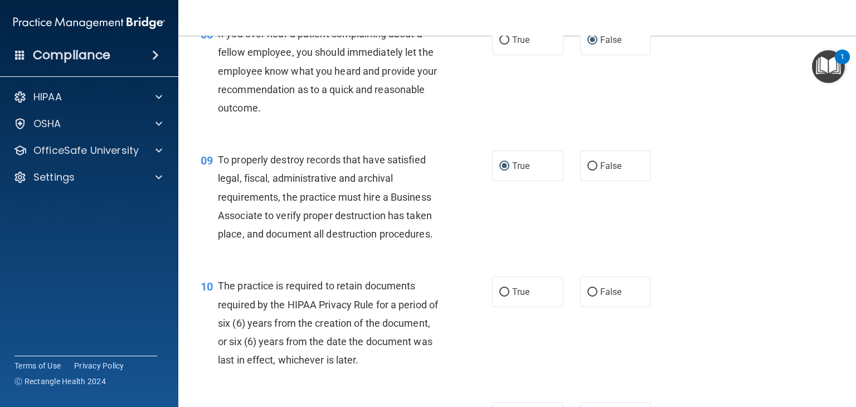
scroll to position [947, 0]
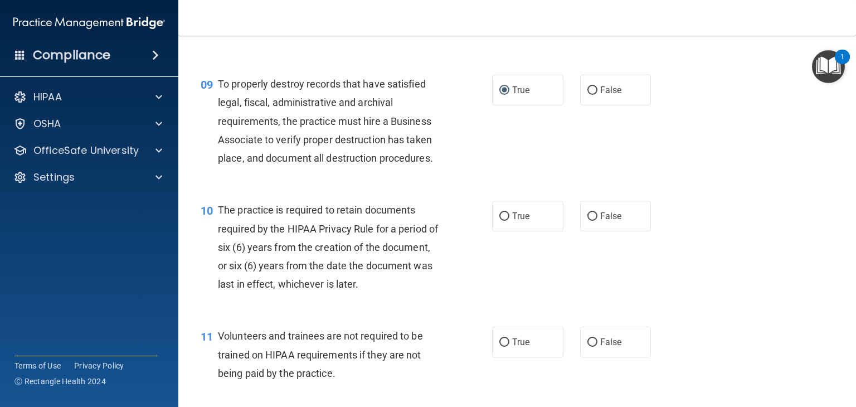
drag, startPoint x: 589, startPoint y: 233, endPoint x: 599, endPoint y: 305, distance: 73.2
click at [589, 221] on input "False" at bounding box center [592, 216] width 10 height 8
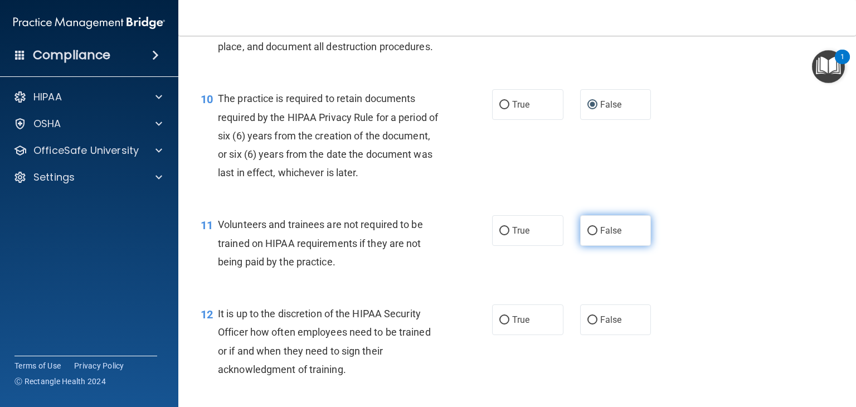
click at [587, 235] on input "False" at bounding box center [592, 231] width 10 height 8
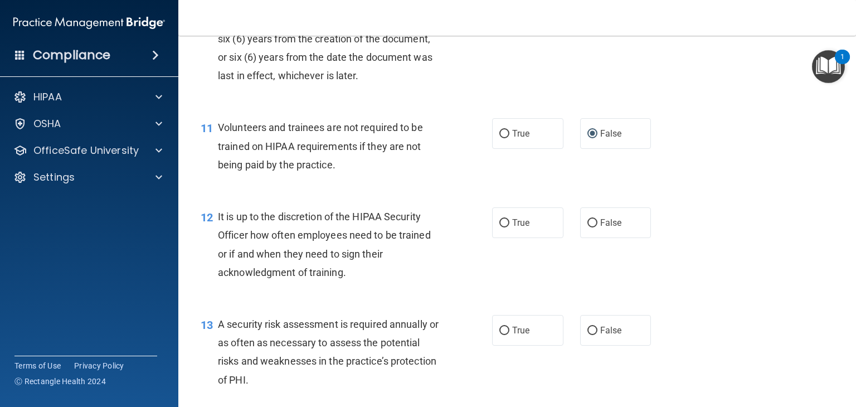
scroll to position [1170, 0]
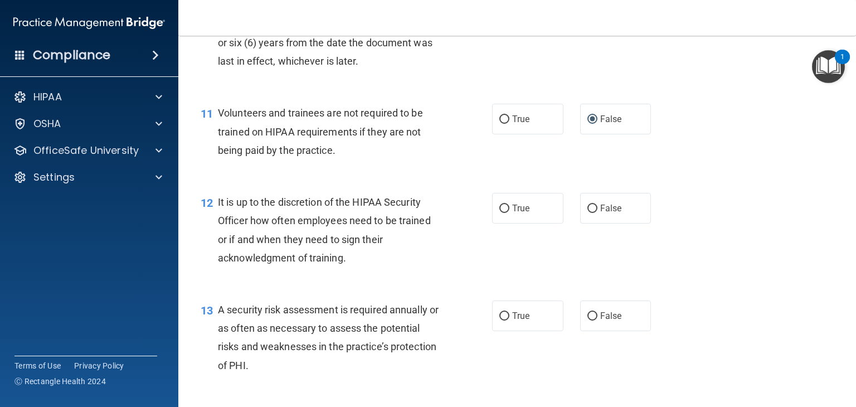
drag, startPoint x: 497, startPoint y: 224, endPoint x: 498, endPoint y: 252, distance: 27.9
click at [499, 213] on input "True" at bounding box center [504, 209] width 10 height 8
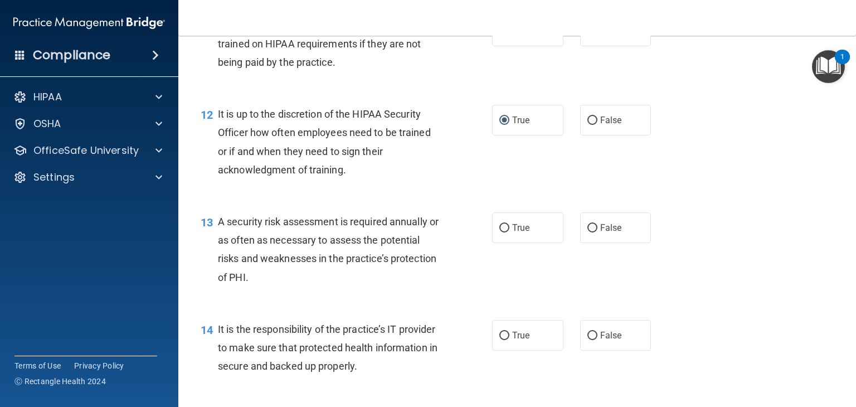
scroll to position [1282, 0]
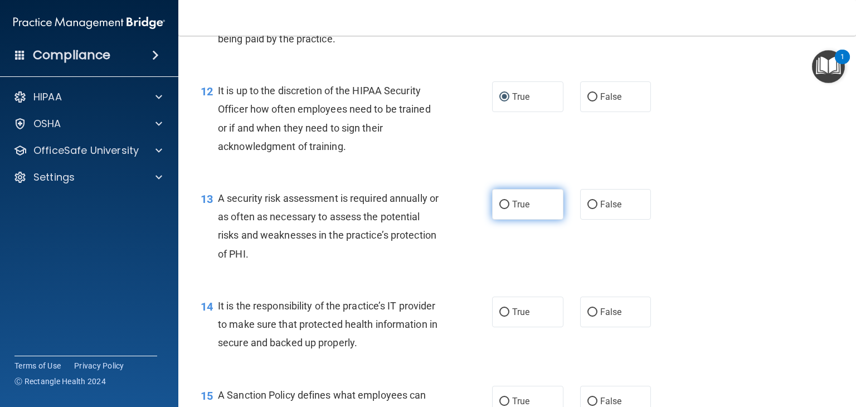
drag, startPoint x: 499, startPoint y: 218, endPoint x: 508, endPoint y: 234, distance: 18.0
click at [500, 209] on input "True" at bounding box center [504, 205] width 10 height 8
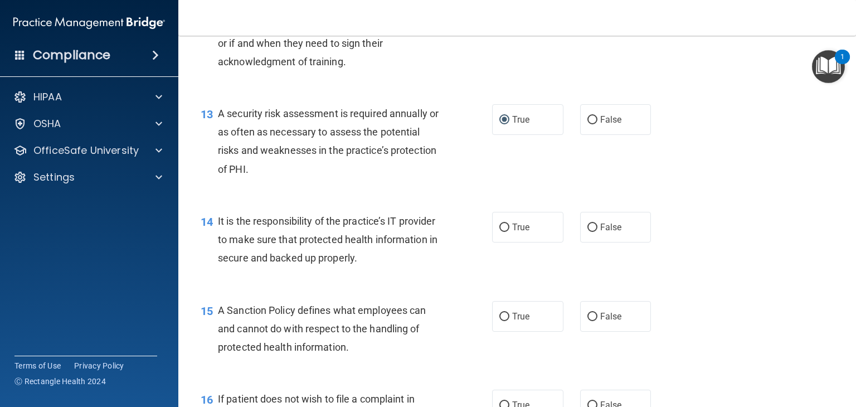
scroll to position [1393, 0]
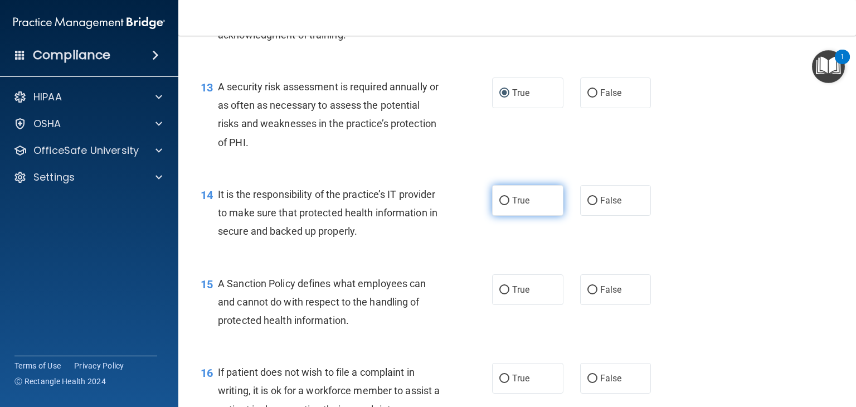
drag, startPoint x: 498, startPoint y: 219, endPoint x: 498, endPoint y: 226, distance: 6.7
click at [499, 205] on input "True" at bounding box center [504, 201] width 10 height 8
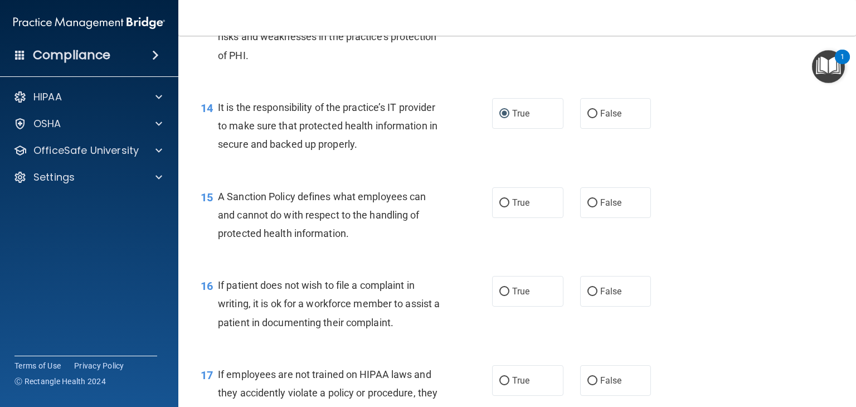
scroll to position [1505, 0]
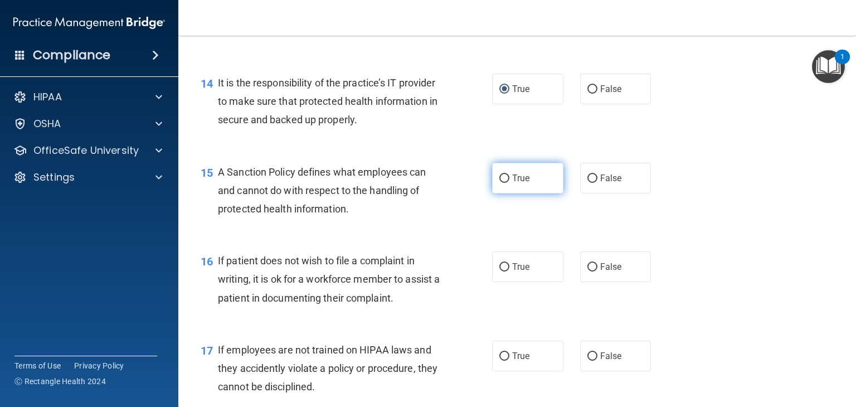
click at [502, 183] on input "True" at bounding box center [504, 178] width 10 height 8
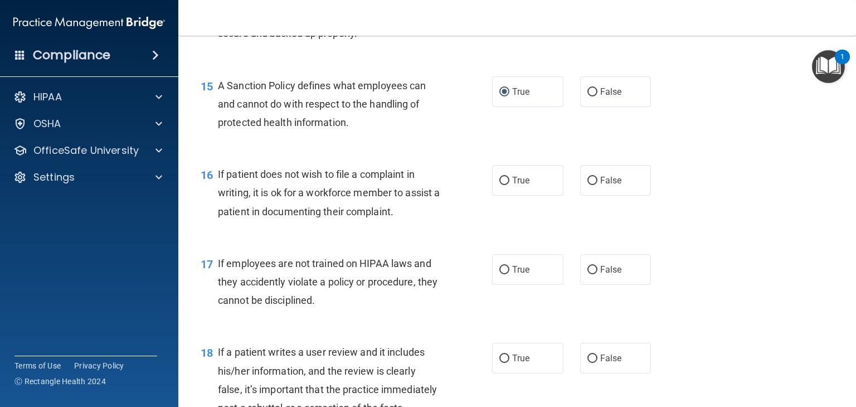
scroll to position [1616, 0]
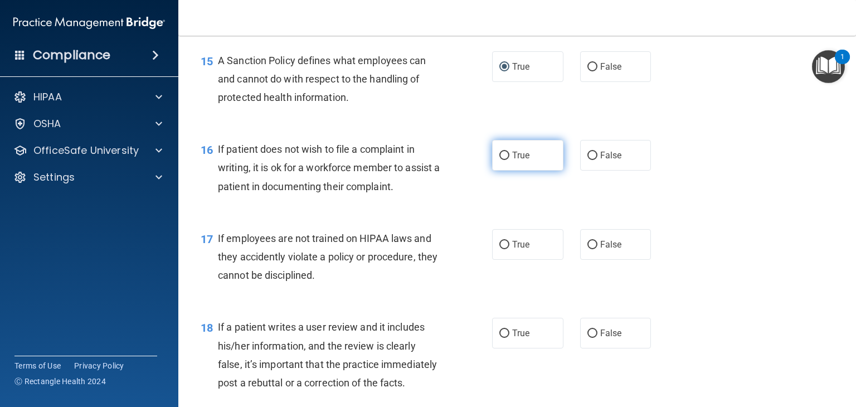
click at [500, 160] on input "True" at bounding box center [504, 156] width 10 height 8
click at [502, 249] on input "True" at bounding box center [504, 245] width 10 height 8
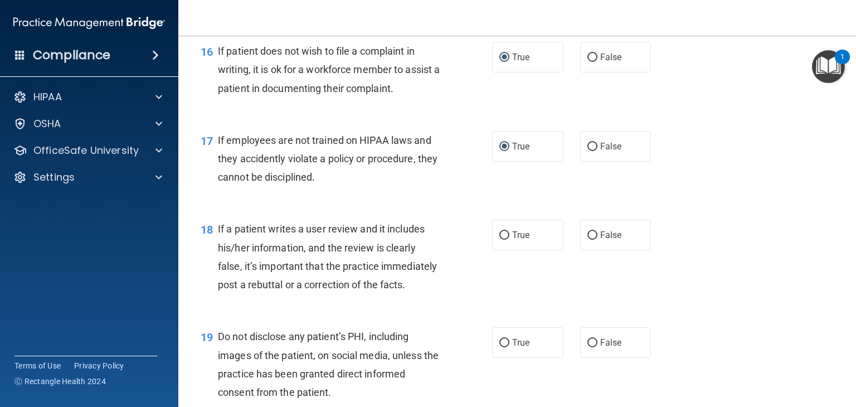
scroll to position [1728, 0]
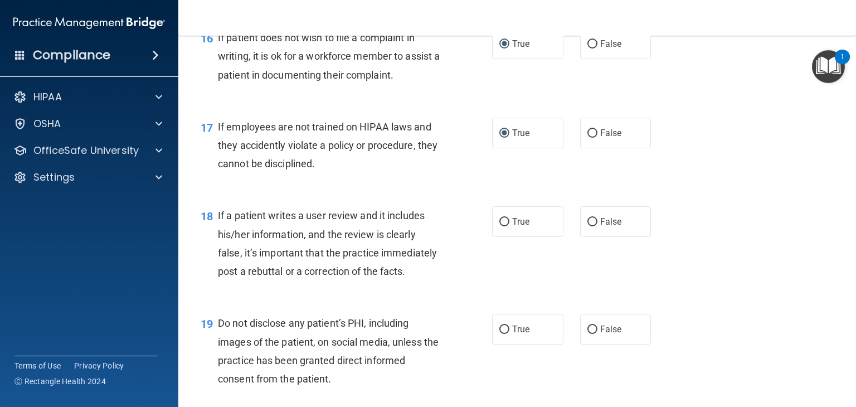
drag, startPoint x: 501, startPoint y: 240, endPoint x: 510, endPoint y: 287, distance: 48.2
click at [501, 226] on input "True" at bounding box center [504, 222] width 10 height 8
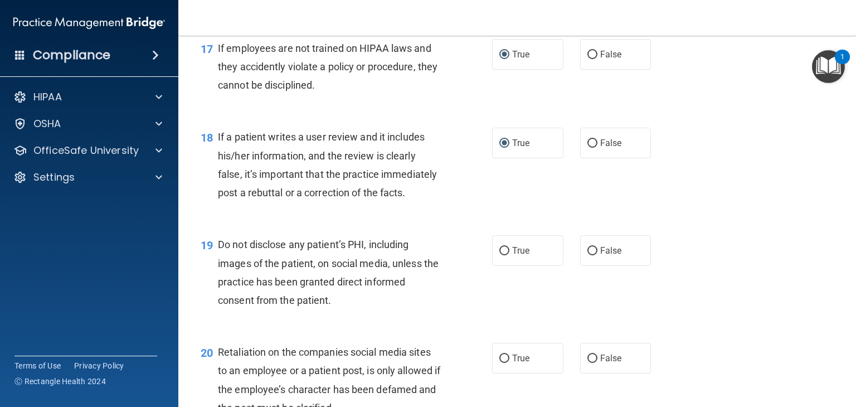
scroll to position [1839, 0]
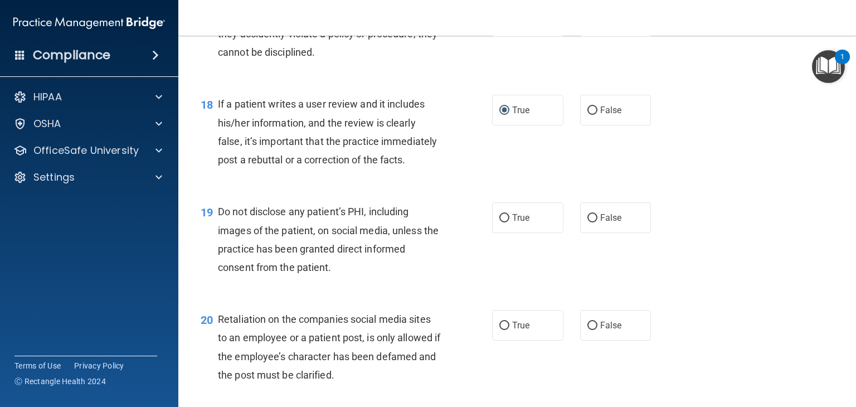
drag, startPoint x: 499, startPoint y: 256, endPoint x: 508, endPoint y: 279, distance: 24.3
click at [502, 233] on label "True" at bounding box center [527, 217] width 71 height 31
click at [502, 222] on input "True" at bounding box center [504, 218] width 10 height 8
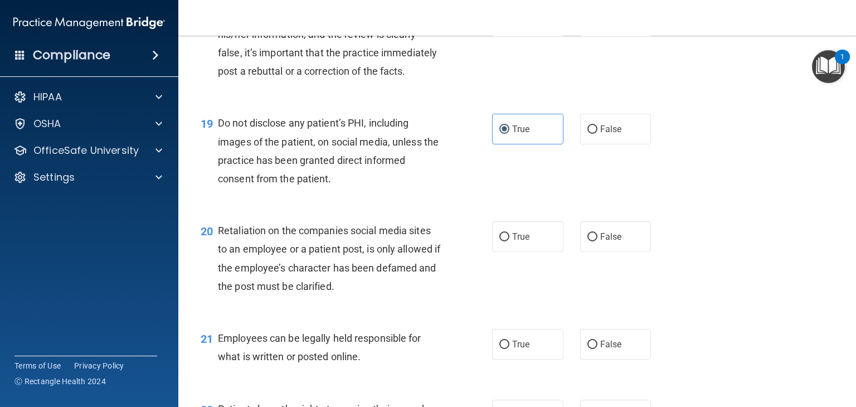
scroll to position [1951, 0]
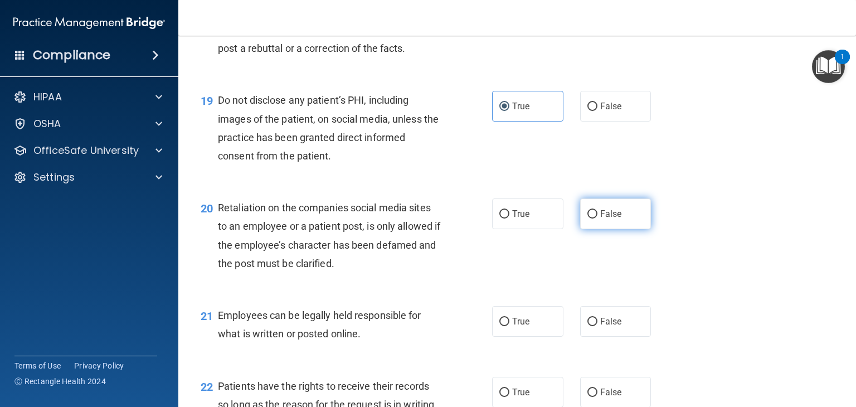
click at [587, 218] on input "False" at bounding box center [592, 214] width 10 height 8
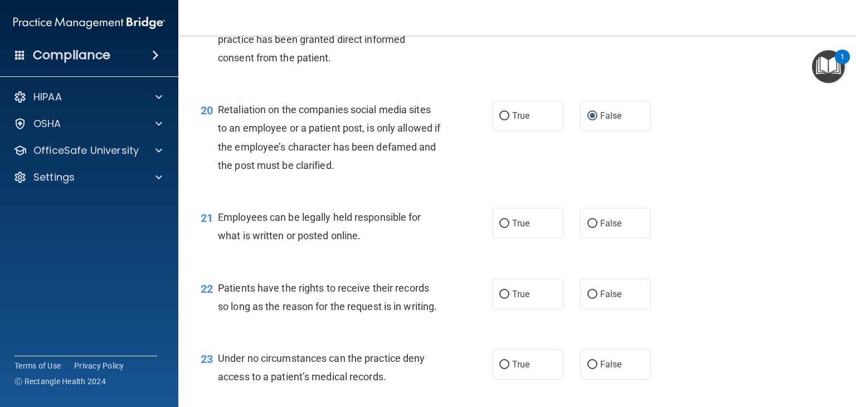
scroll to position [2062, 0]
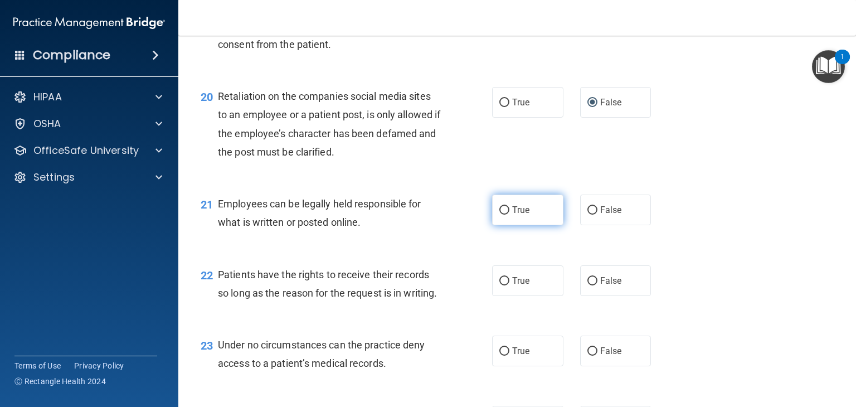
click at [502, 215] on input "True" at bounding box center [504, 210] width 10 height 8
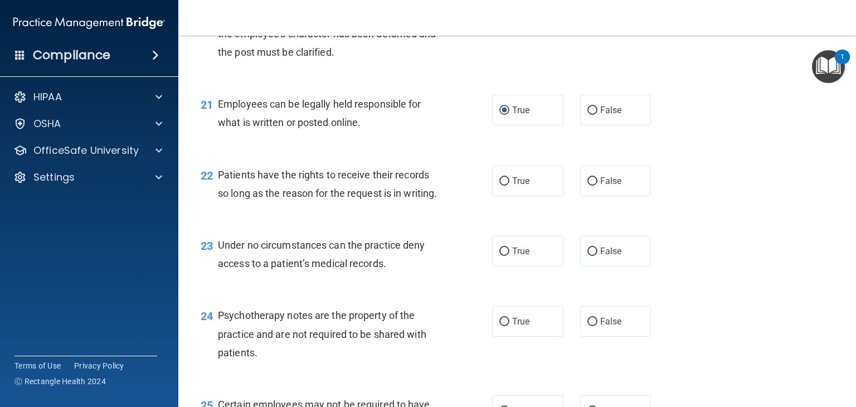
scroll to position [2174, 0]
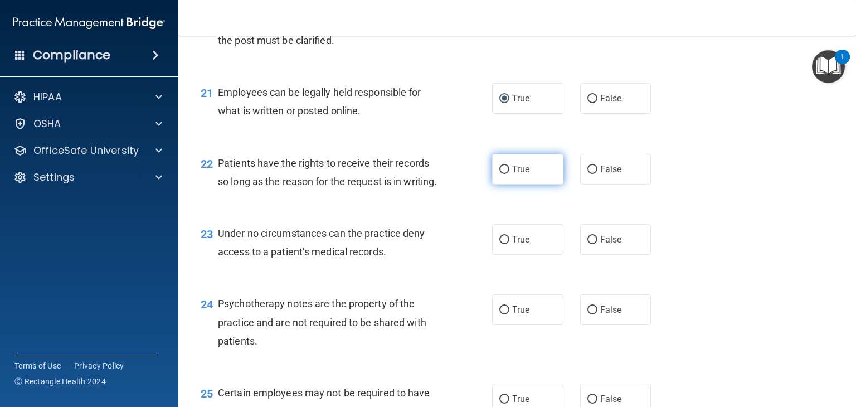
click at [501, 174] on input "True" at bounding box center [504, 170] width 10 height 8
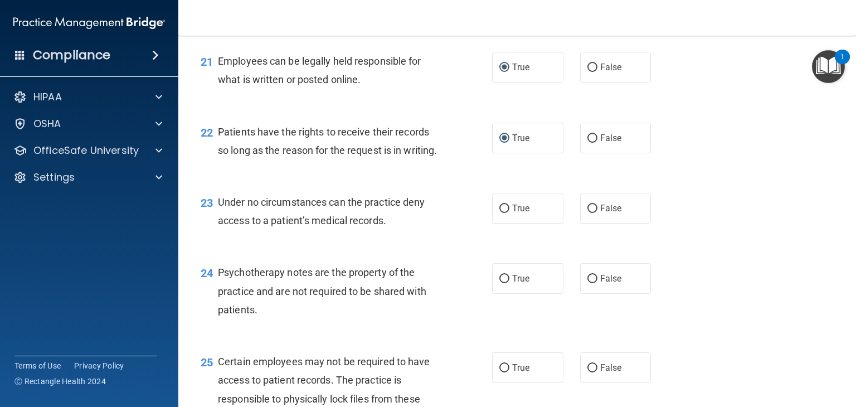
scroll to position [2229, 0]
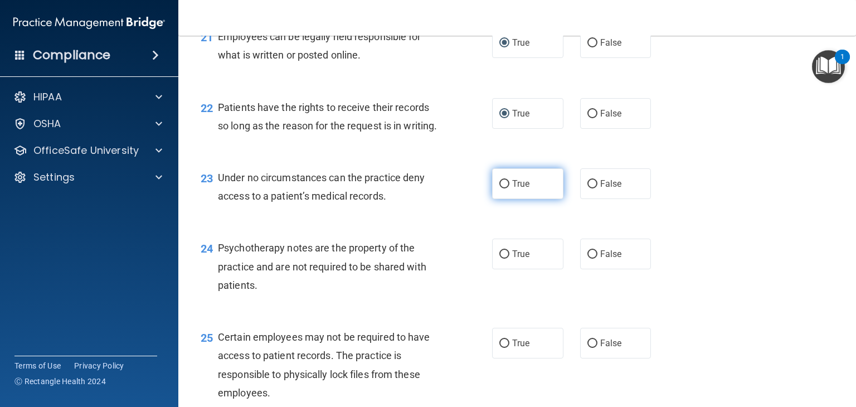
drag, startPoint x: 499, startPoint y: 241, endPoint x: 501, endPoint y: 247, distance: 6.4
click at [499, 188] on input "True" at bounding box center [504, 184] width 10 height 8
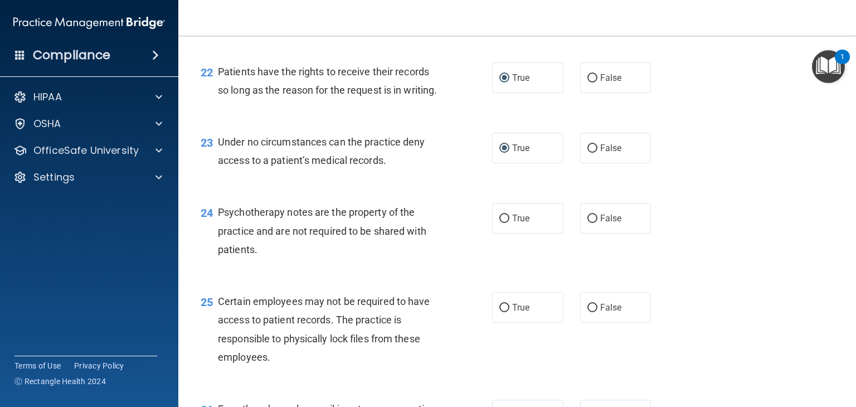
scroll to position [2341, 0]
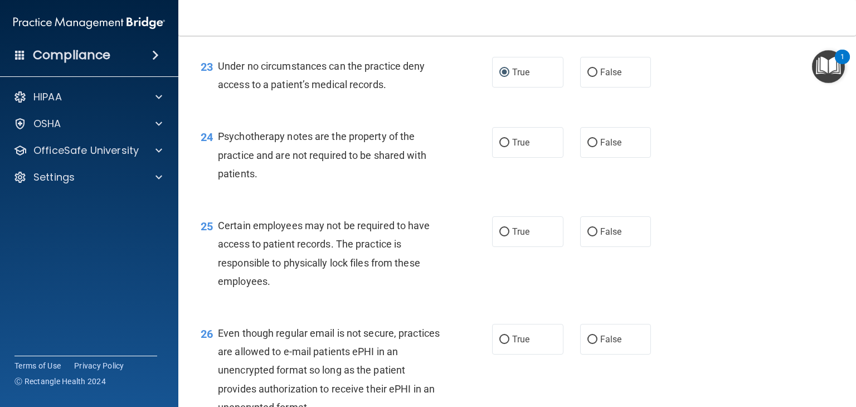
drag, startPoint x: 504, startPoint y: 201, endPoint x: 528, endPoint y: 240, distance: 46.0
click at [504, 147] on input "True" at bounding box center [504, 143] width 10 height 8
click at [587, 236] on input "False" at bounding box center [592, 232] width 10 height 8
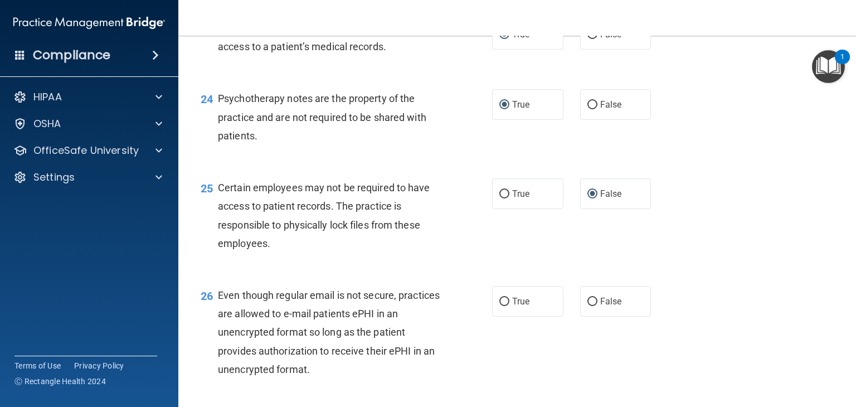
scroll to position [2452, 0]
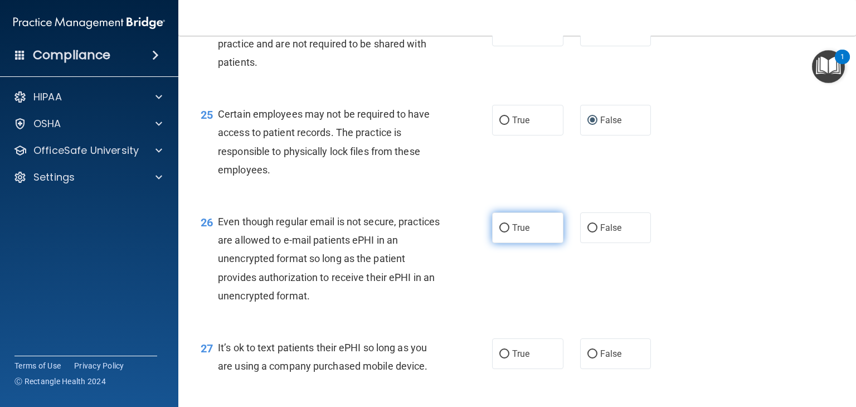
click at [499, 232] on input "True" at bounding box center [504, 228] width 10 height 8
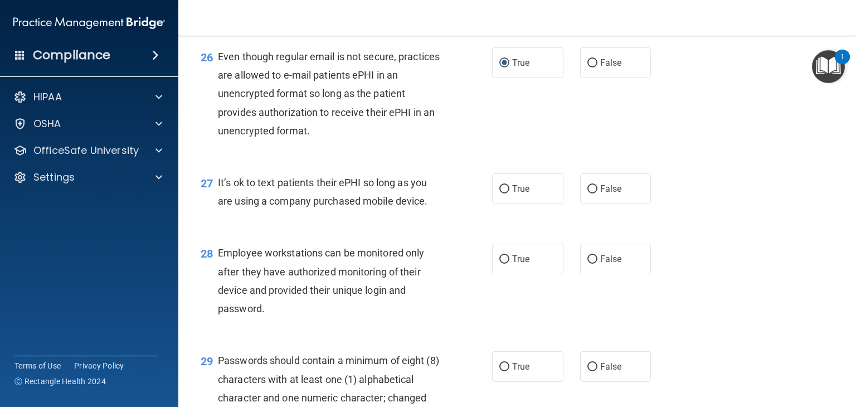
scroll to position [2620, 0]
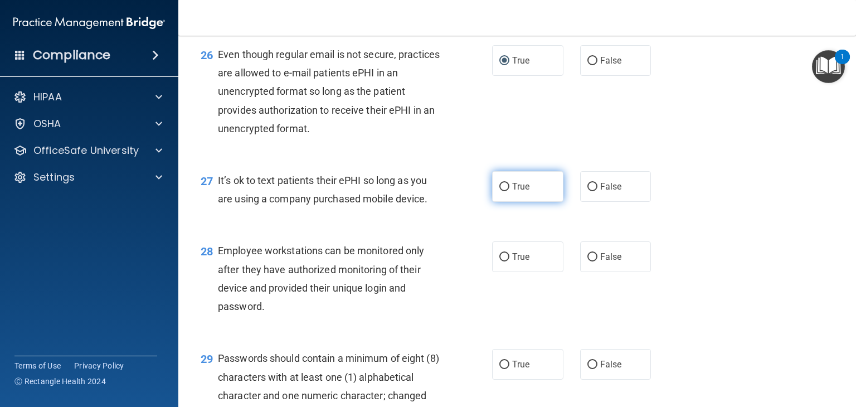
click at [502, 191] on input "True" at bounding box center [504, 187] width 10 height 8
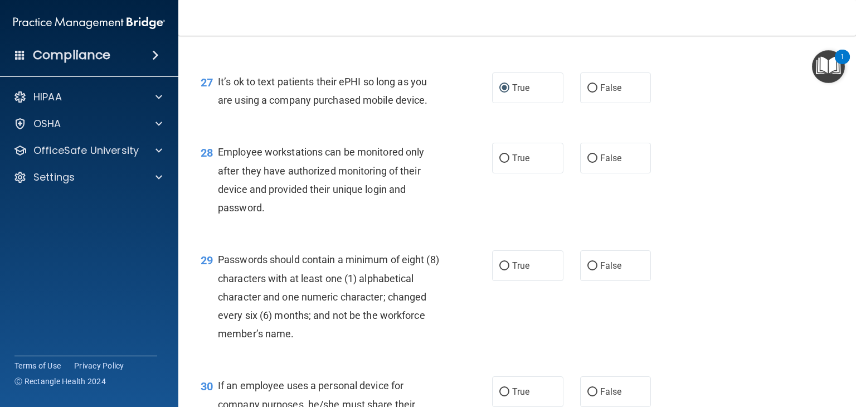
scroll to position [2731, 0]
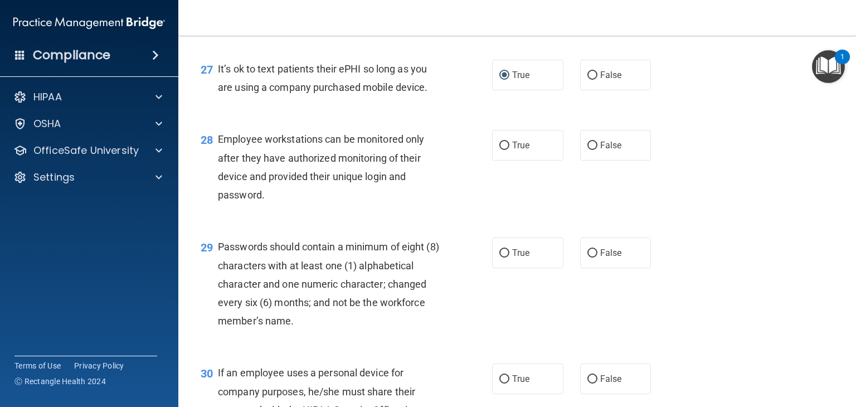
drag, startPoint x: 503, startPoint y: 206, endPoint x: 496, endPoint y: 241, distance: 35.3
click at [502, 161] on label "True" at bounding box center [527, 145] width 71 height 31
click at [502, 150] on input "True" at bounding box center [504, 146] width 10 height 8
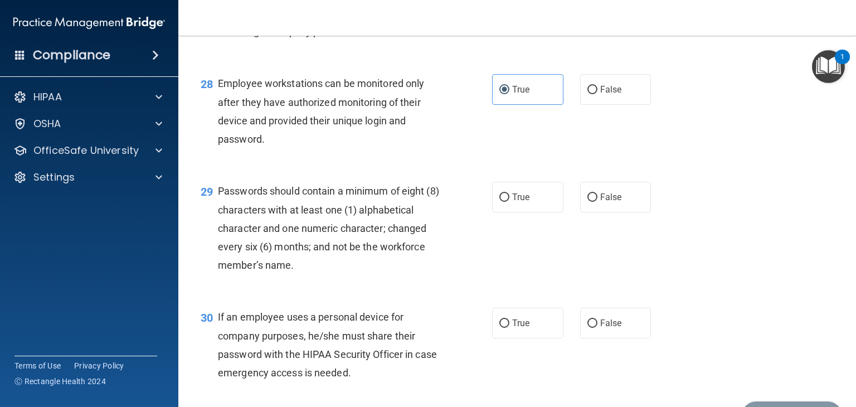
drag, startPoint x: 589, startPoint y: 250, endPoint x: 587, endPoint y: 275, distance: 24.5
click at [587, 212] on label "False" at bounding box center [615, 197] width 71 height 31
click at [587, 202] on input "False" at bounding box center [592, 197] width 10 height 8
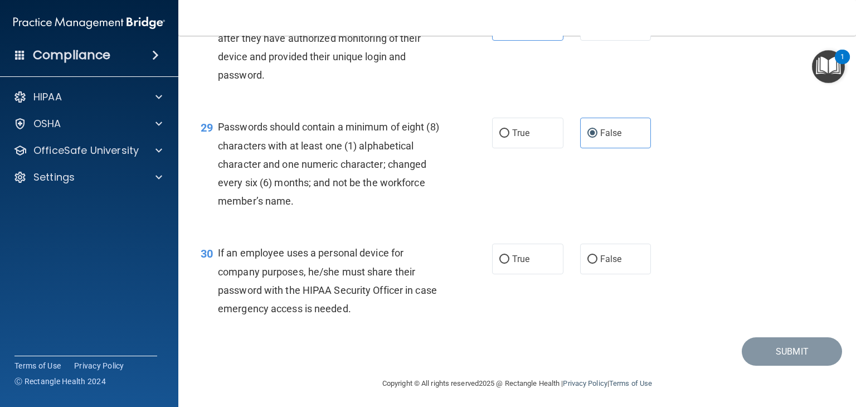
scroll to position [2898, 0]
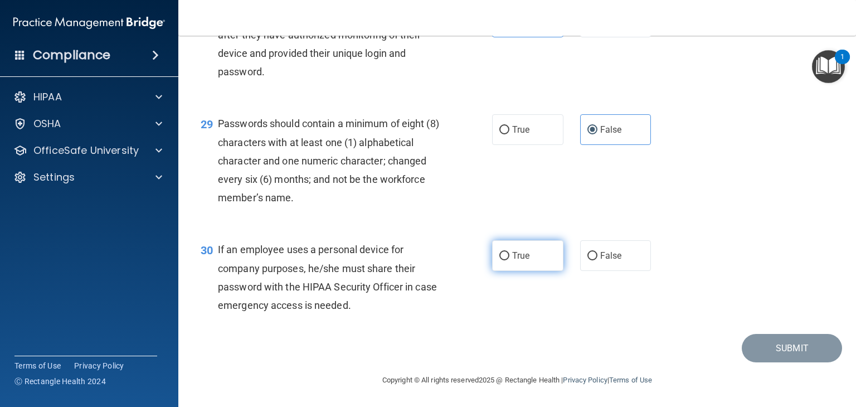
drag, startPoint x: 500, startPoint y: 267, endPoint x: 498, endPoint y: 275, distance: 8.0
click at [500, 260] on input "True" at bounding box center [504, 256] width 10 height 8
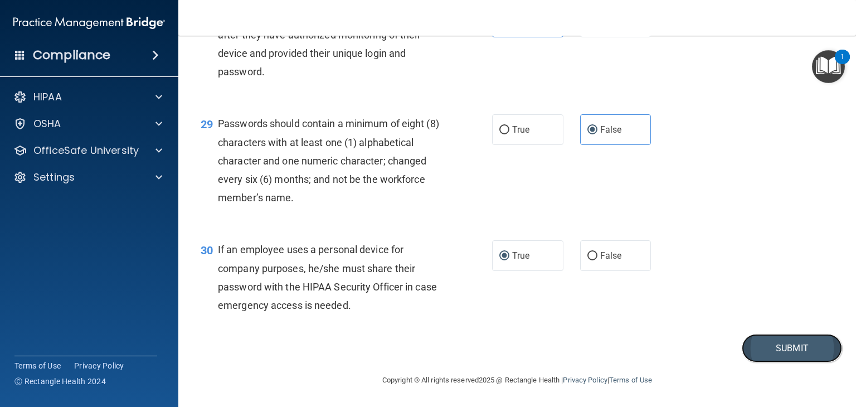
drag, startPoint x: 757, startPoint y: 362, endPoint x: 752, endPoint y: 366, distance: 6.3
click at [756, 359] on button "Submit" at bounding box center [792, 348] width 100 height 28
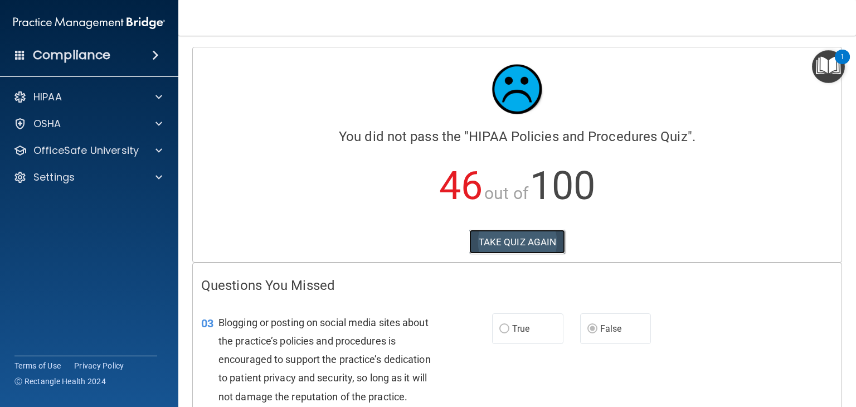
click at [512, 241] on button "TAKE QUIZ AGAIN" at bounding box center [517, 242] width 96 height 25
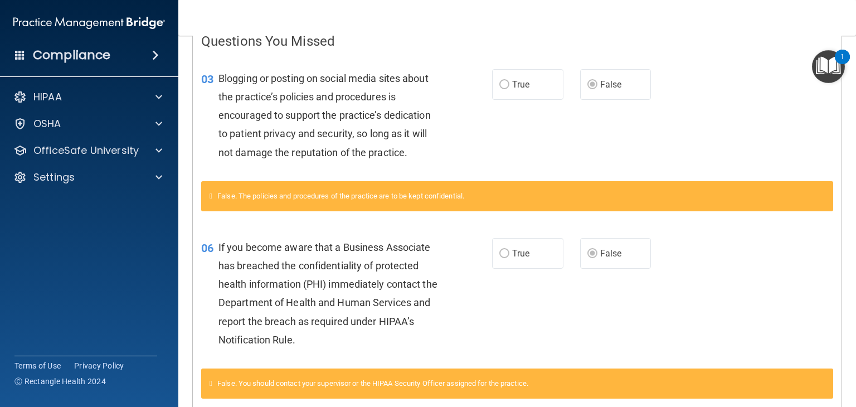
scroll to position [100, 0]
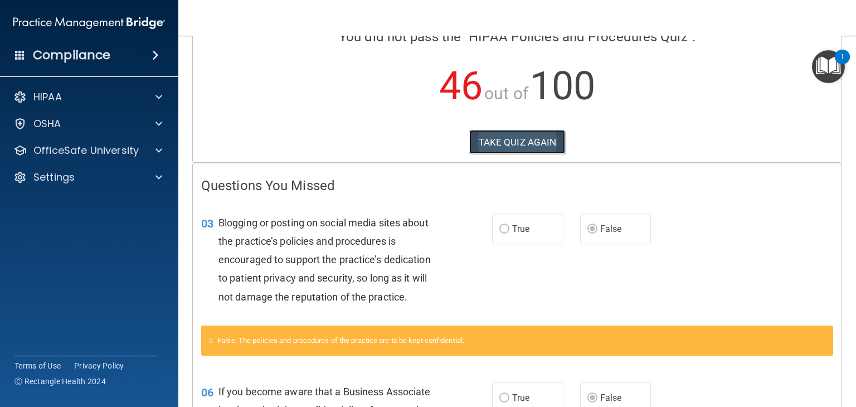
click at [510, 144] on button "TAKE QUIZ AGAIN" at bounding box center [517, 142] width 96 height 25
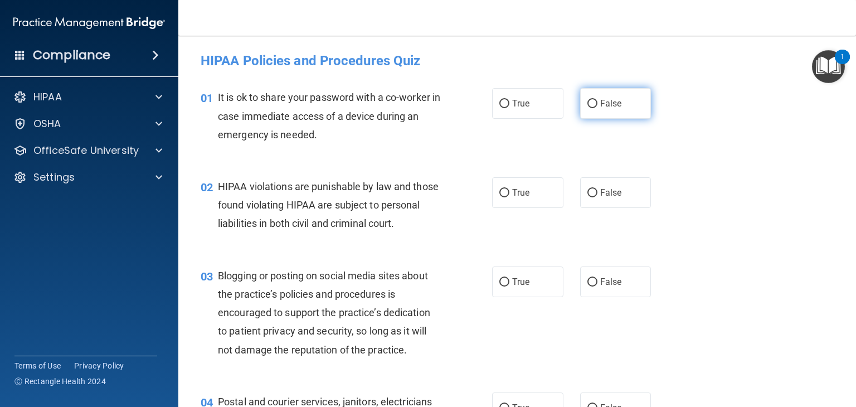
click at [587, 105] on input "False" at bounding box center [592, 104] width 10 height 8
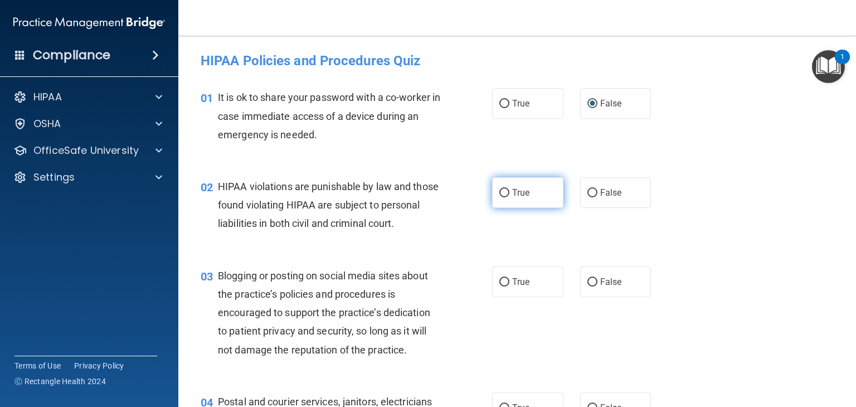
click at [500, 192] on input "True" at bounding box center [504, 193] width 10 height 8
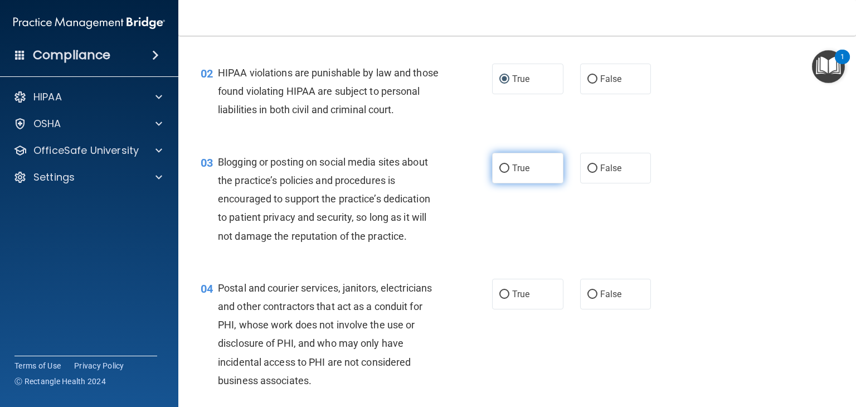
scroll to position [167, 0]
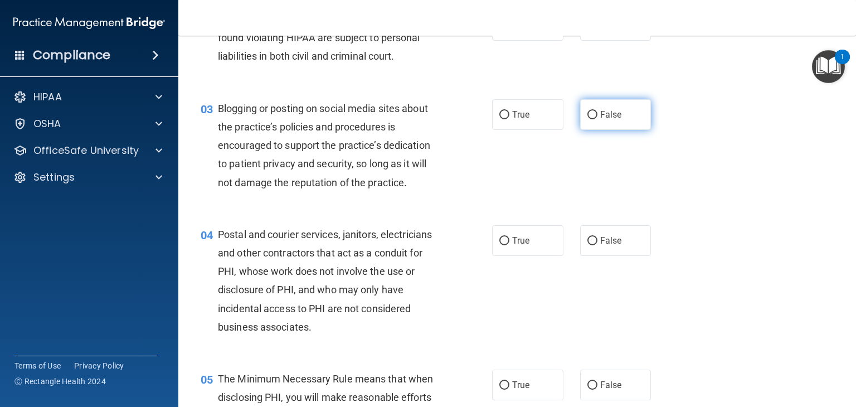
click at [587, 119] on input "False" at bounding box center [592, 115] width 10 height 8
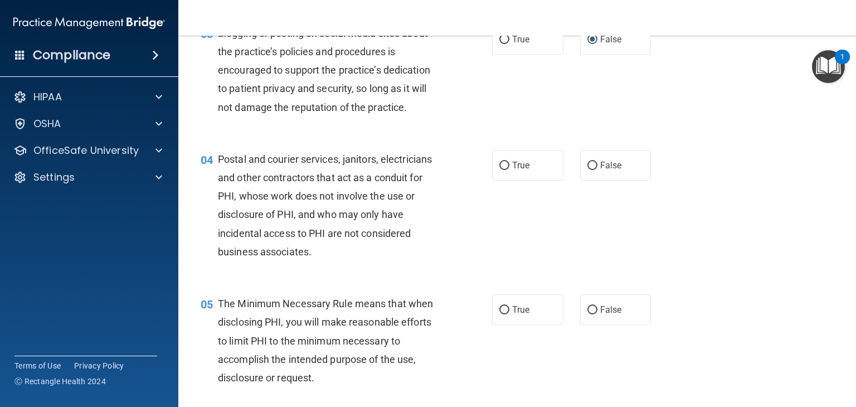
scroll to position [279, 0]
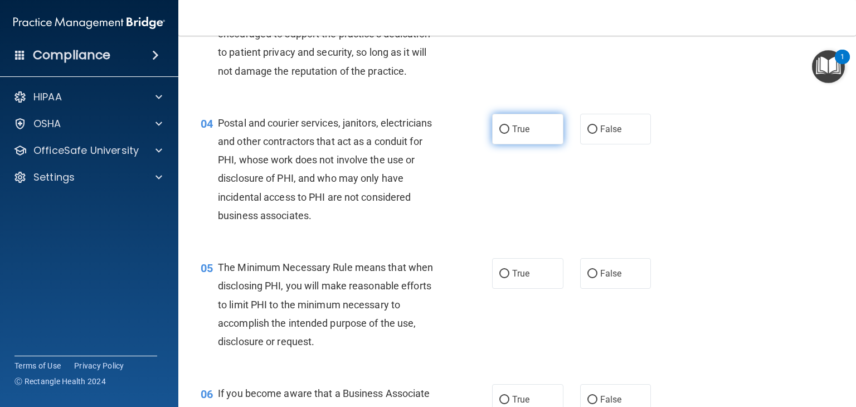
click at [502, 134] on input "True" at bounding box center [504, 129] width 10 height 8
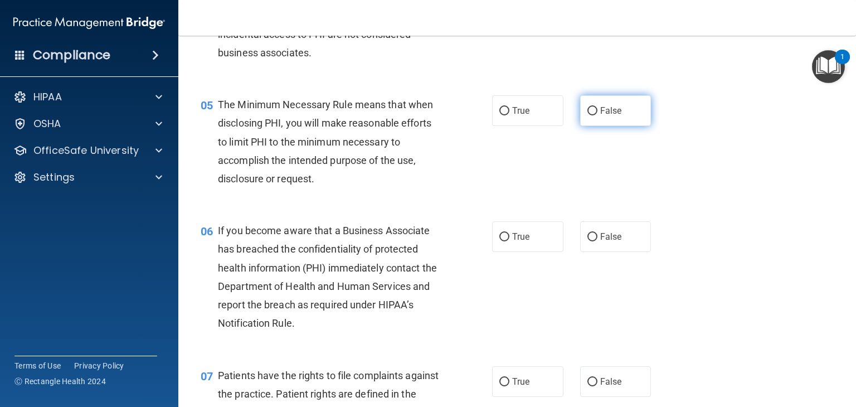
scroll to position [446, 0]
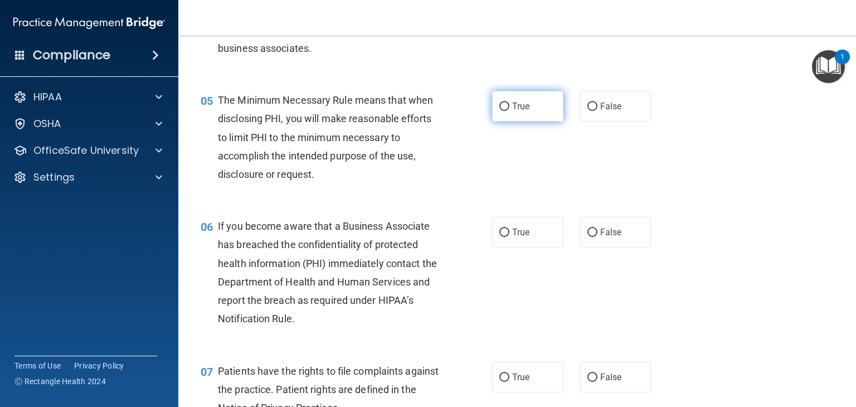
click at [499, 111] on input "True" at bounding box center [504, 107] width 10 height 8
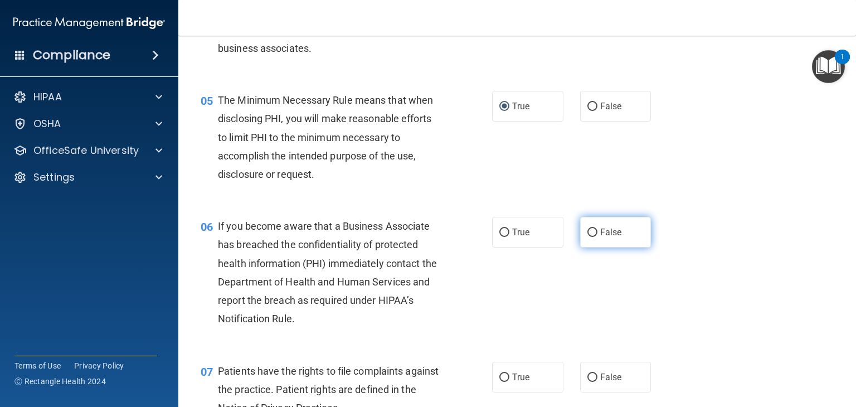
click at [589, 237] on input "False" at bounding box center [592, 233] width 10 height 8
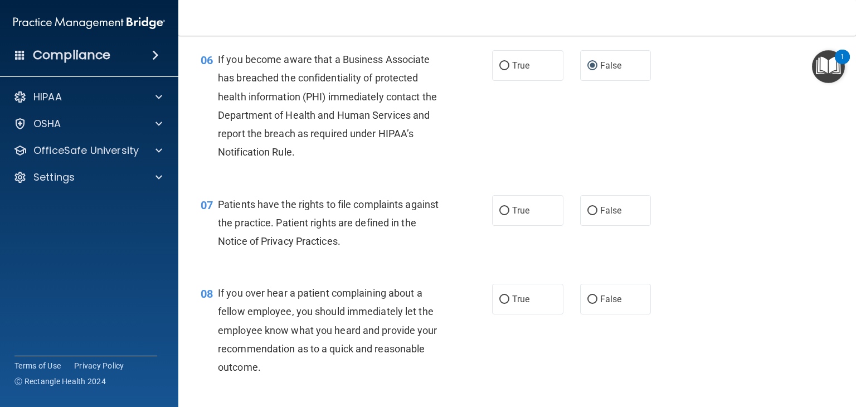
scroll to position [613, 0]
click at [499, 215] on input "True" at bounding box center [504, 210] width 10 height 8
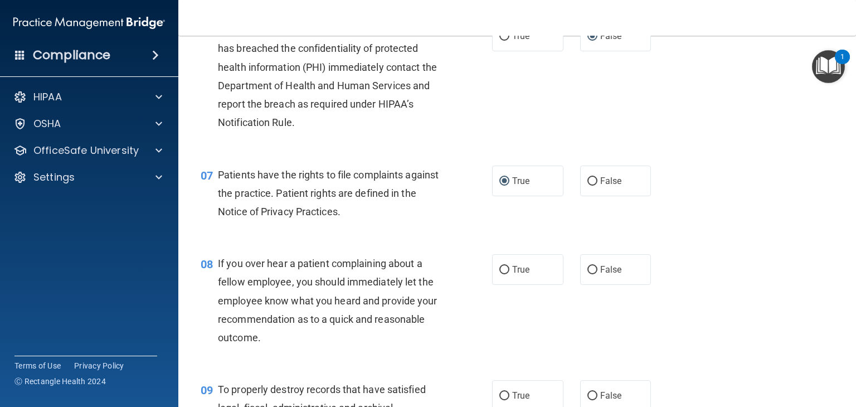
scroll to position [669, 0]
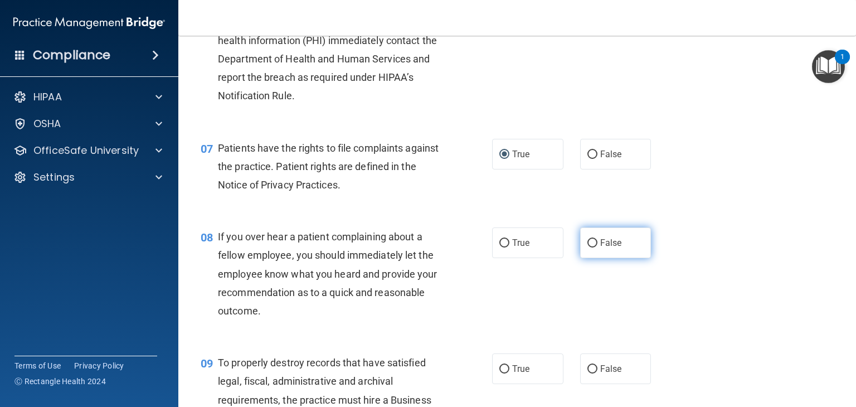
click at [587, 247] on input "False" at bounding box center [592, 243] width 10 height 8
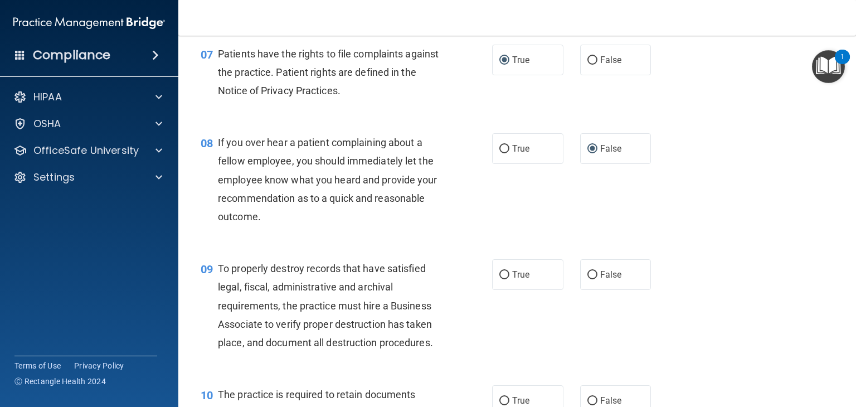
scroll to position [780, 0]
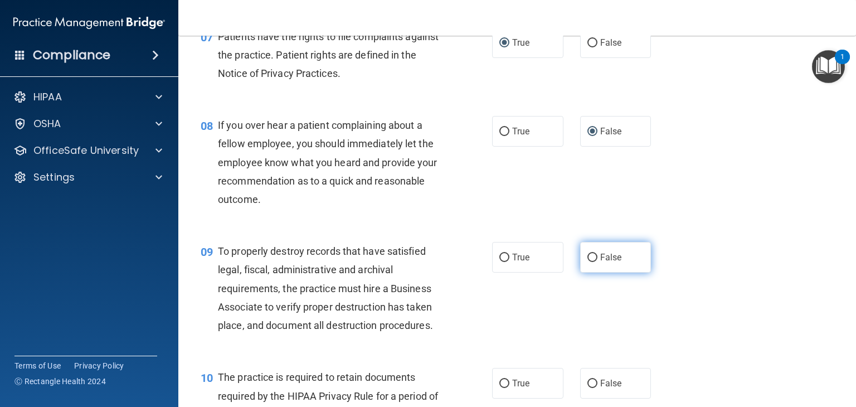
click at [587, 262] on input "False" at bounding box center [592, 258] width 10 height 8
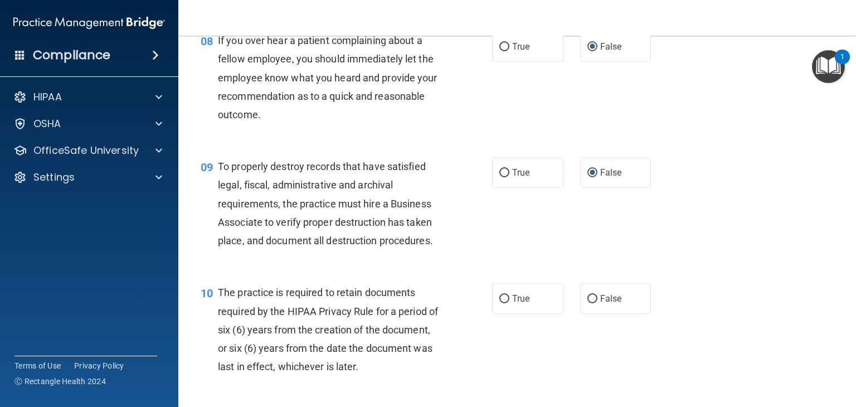
scroll to position [892, 0]
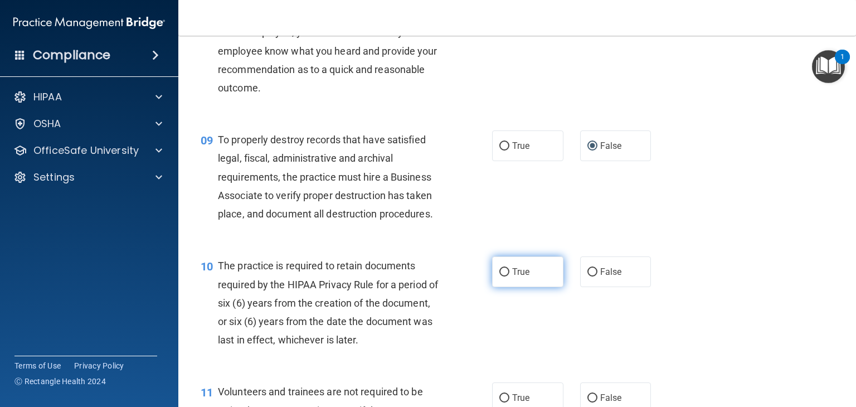
drag, startPoint x: 499, startPoint y: 290, endPoint x: 507, endPoint y: 290, distance: 7.8
click at [500, 276] on input "True" at bounding box center [504, 272] width 10 height 8
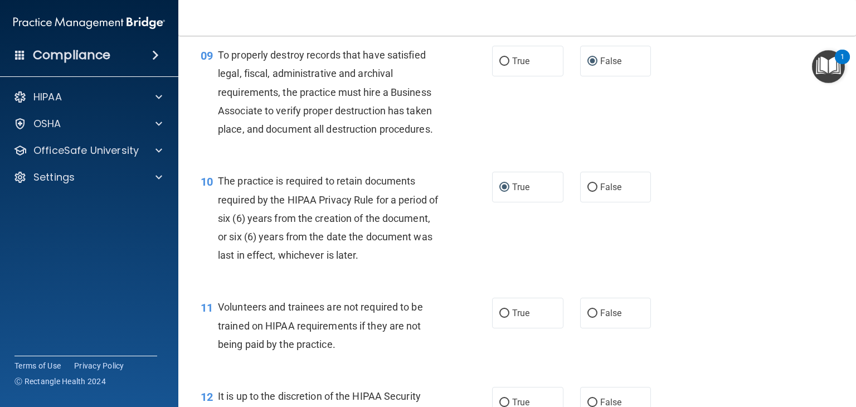
scroll to position [1003, 0]
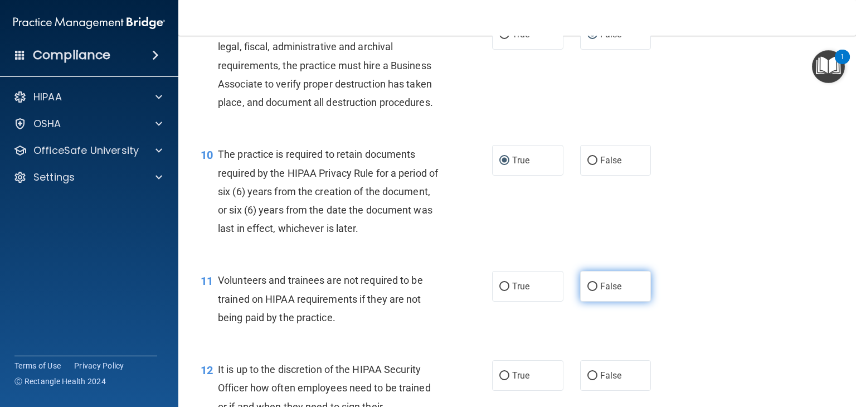
drag, startPoint x: 587, startPoint y: 304, endPoint x: 591, endPoint y: 310, distance: 7.1
click at [587, 291] on input "False" at bounding box center [592, 287] width 10 height 8
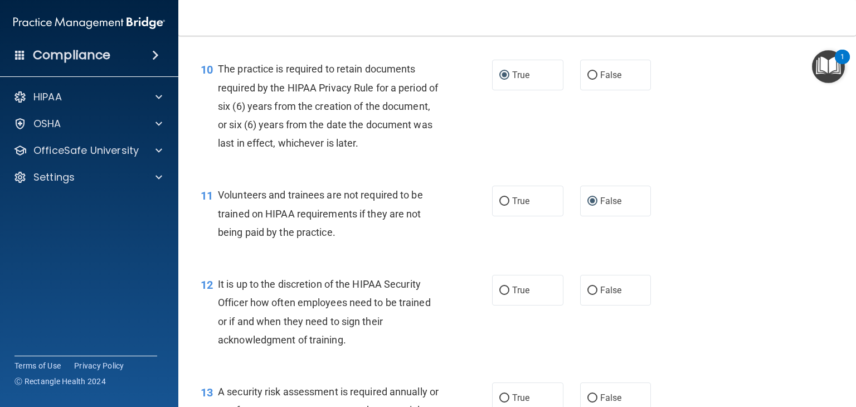
scroll to position [1115, 0]
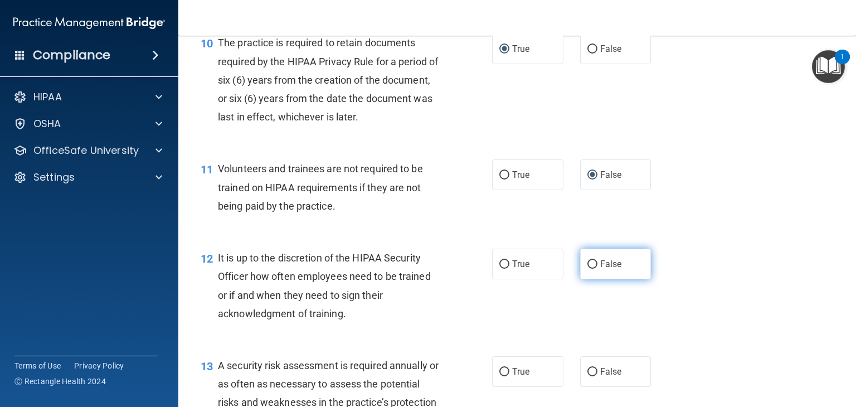
click at [587, 269] on input "False" at bounding box center [592, 264] width 10 height 8
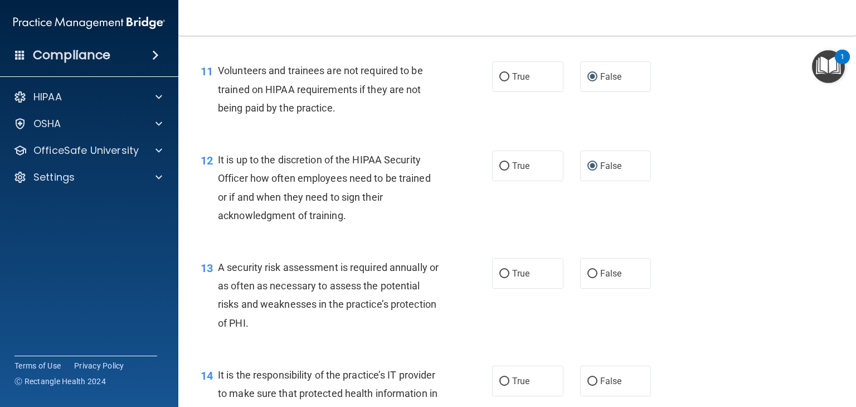
scroll to position [1226, 0]
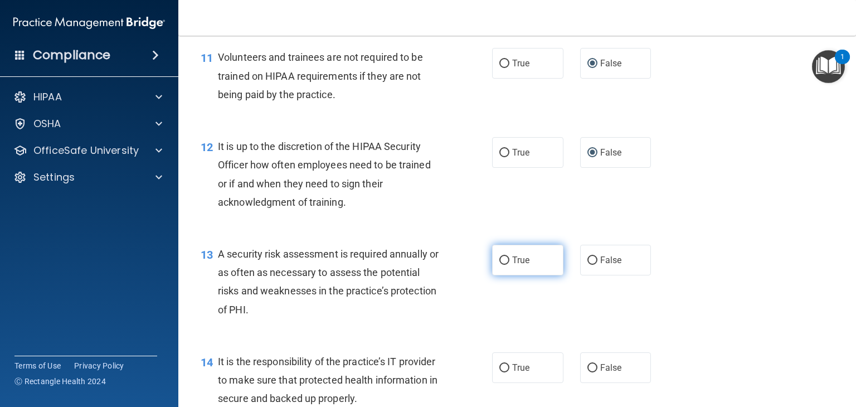
click at [499, 265] on input "True" at bounding box center [504, 260] width 10 height 8
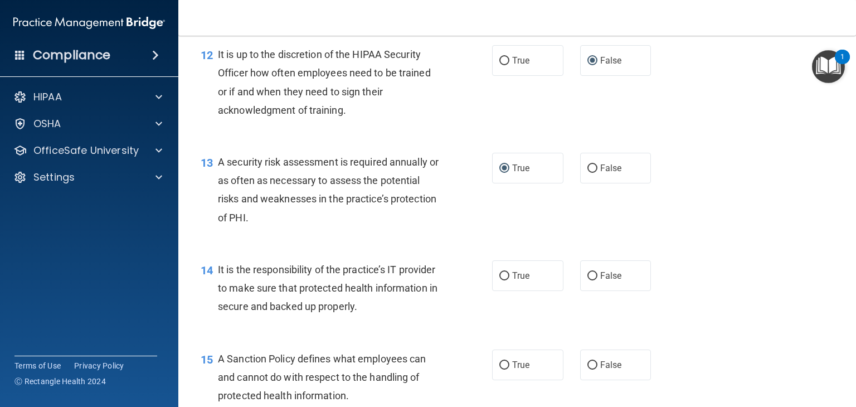
scroll to position [1338, 0]
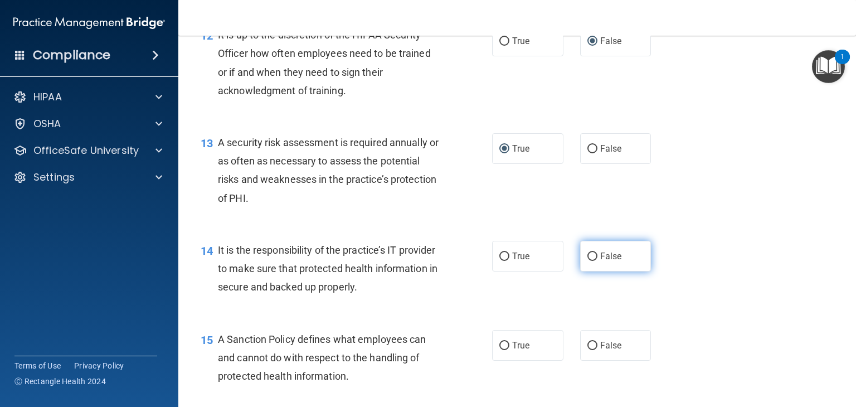
click at [589, 261] on input "False" at bounding box center [592, 256] width 10 height 8
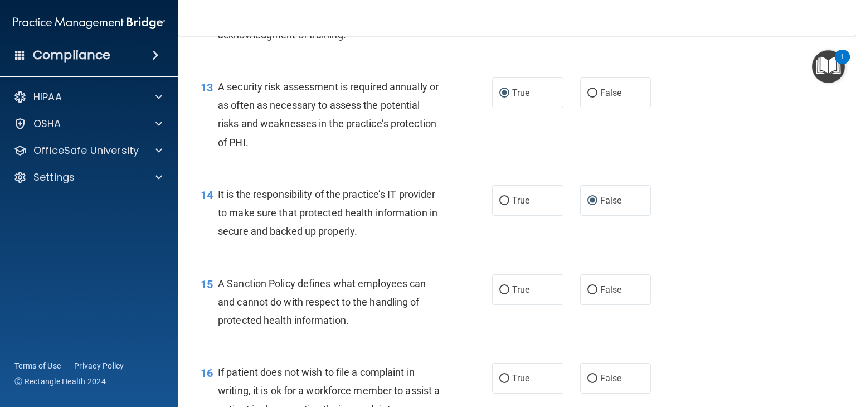
scroll to position [1449, 0]
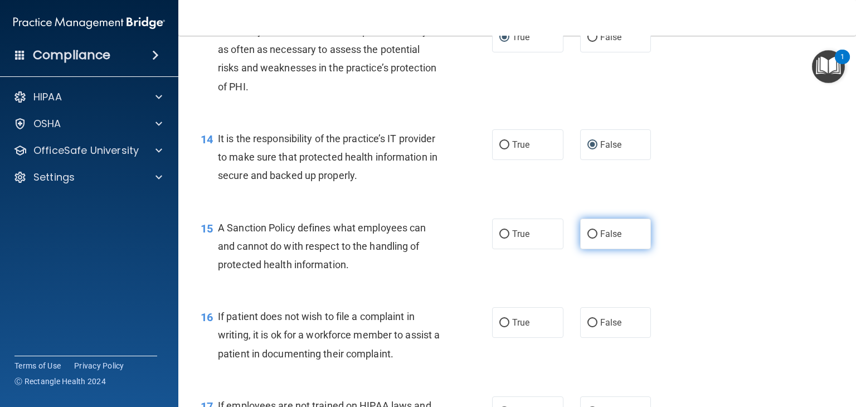
click at [587, 239] on input "False" at bounding box center [592, 234] width 10 height 8
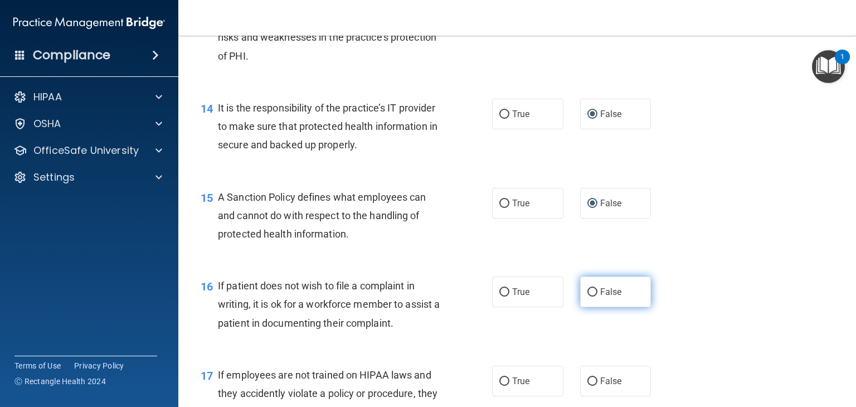
scroll to position [1505, 0]
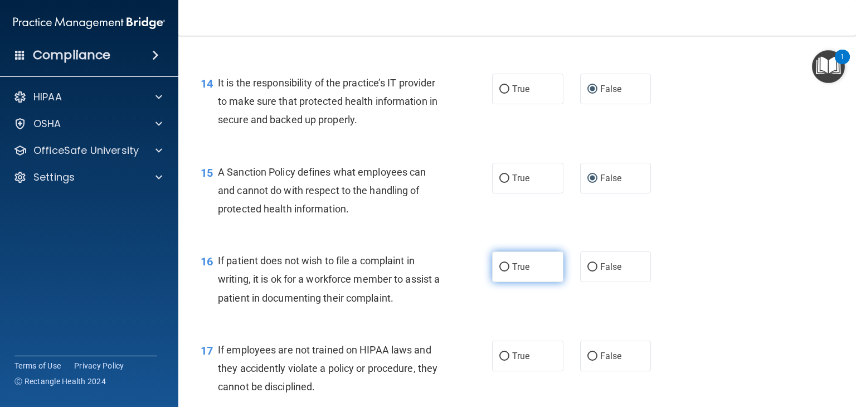
click at [499, 271] on input "True" at bounding box center [504, 267] width 10 height 8
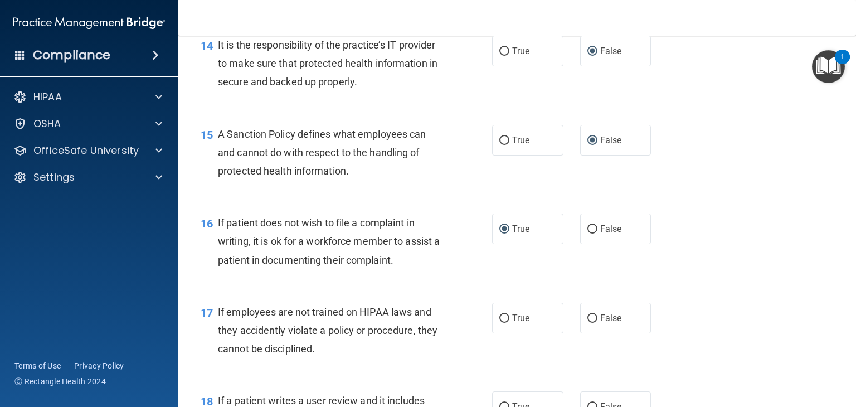
scroll to position [1616, 0]
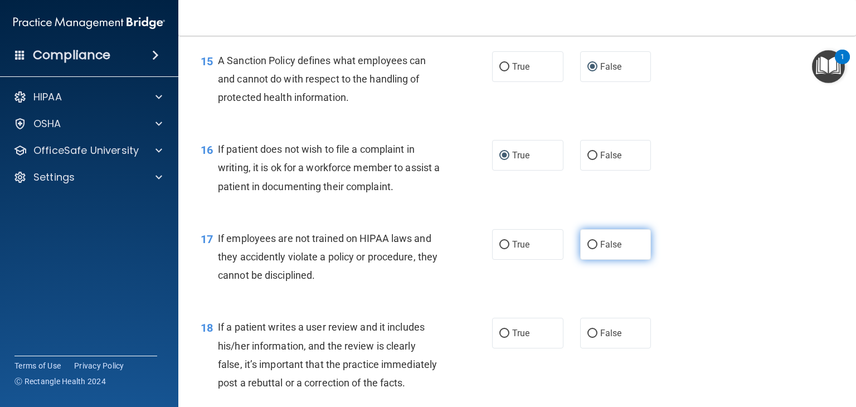
click at [589, 249] on input "False" at bounding box center [592, 245] width 10 height 8
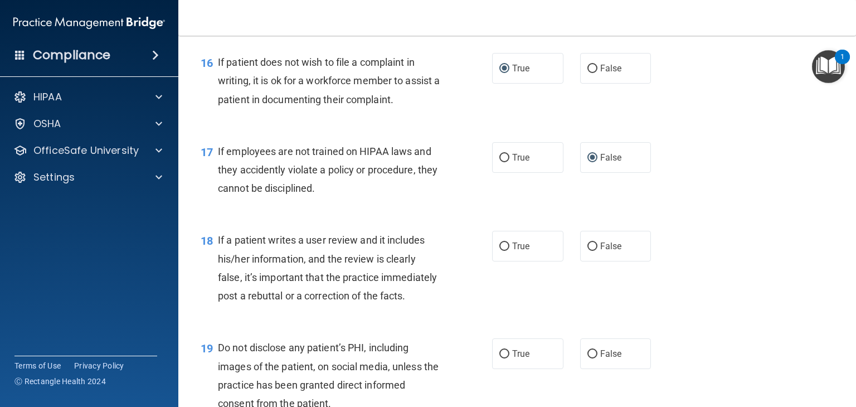
scroll to position [1728, 0]
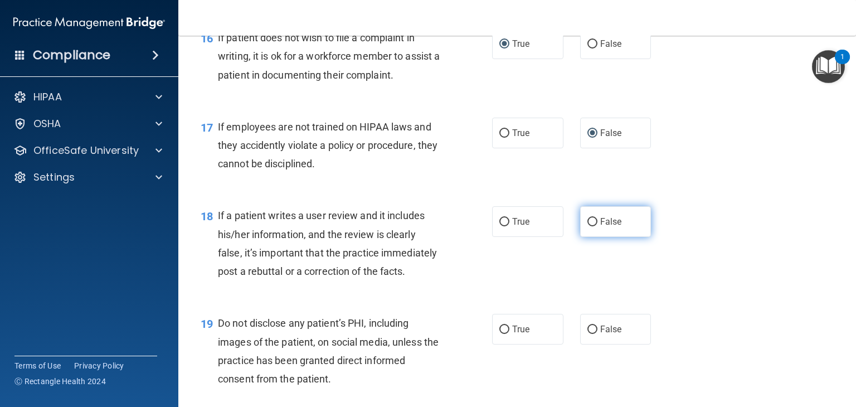
drag, startPoint x: 582, startPoint y: 239, endPoint x: 626, endPoint y: 252, distance: 45.5
click at [587, 226] on input "False" at bounding box center [592, 222] width 10 height 8
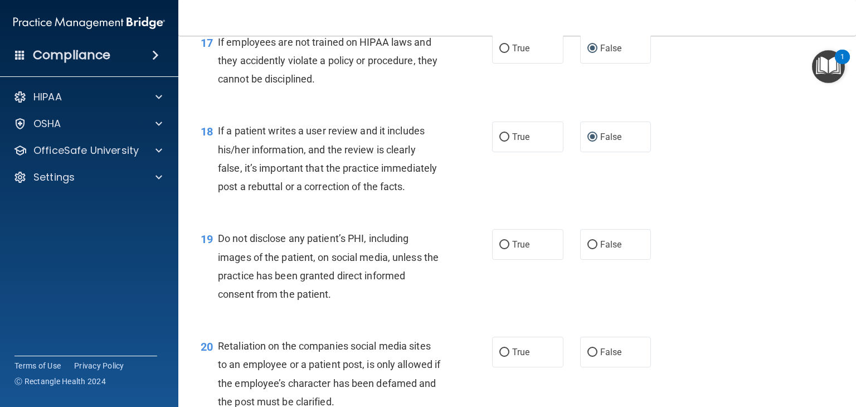
scroll to position [1895, 0]
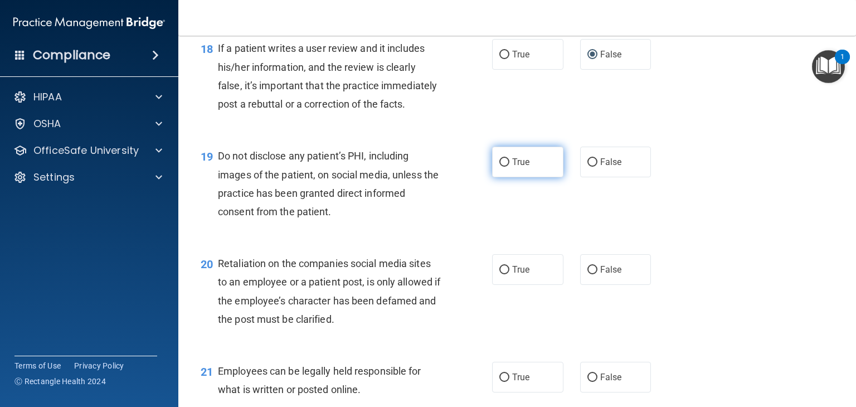
click at [502, 167] on input "True" at bounding box center [504, 162] width 10 height 8
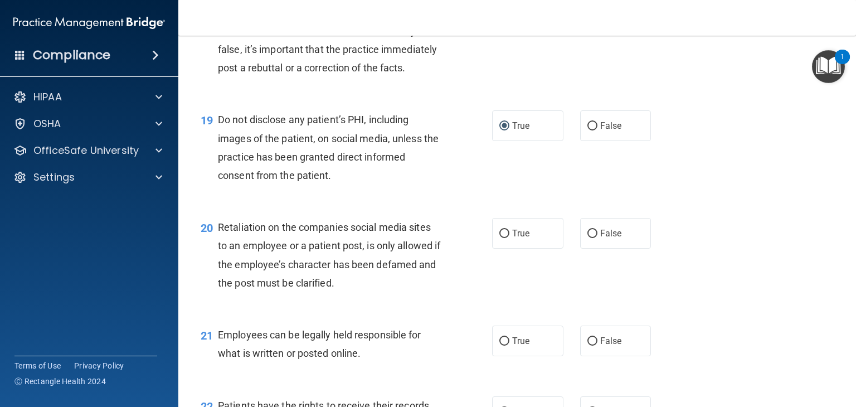
scroll to position [1951, 0]
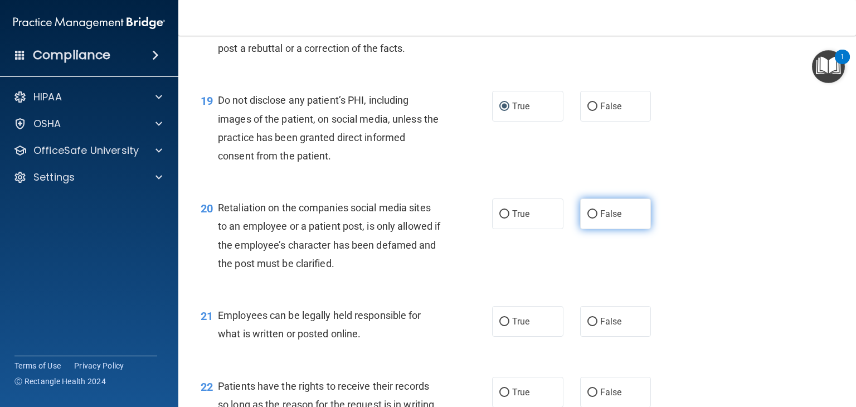
drag, startPoint x: 586, startPoint y: 251, endPoint x: 597, endPoint y: 255, distance: 11.1
click at [587, 218] on input "False" at bounding box center [592, 214] width 10 height 8
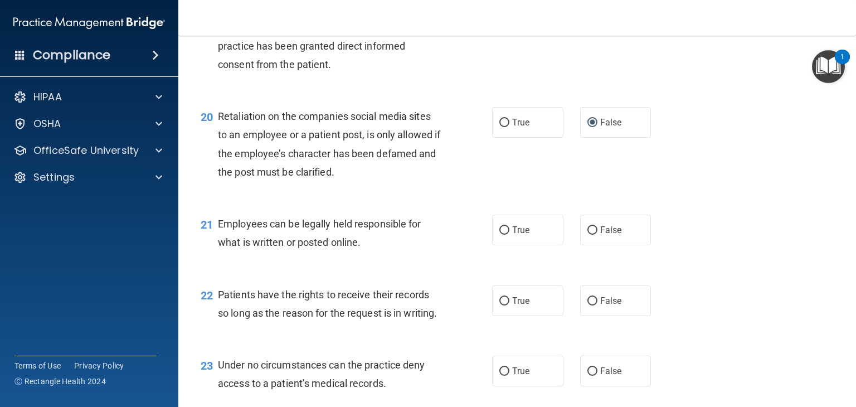
scroll to position [2062, 0]
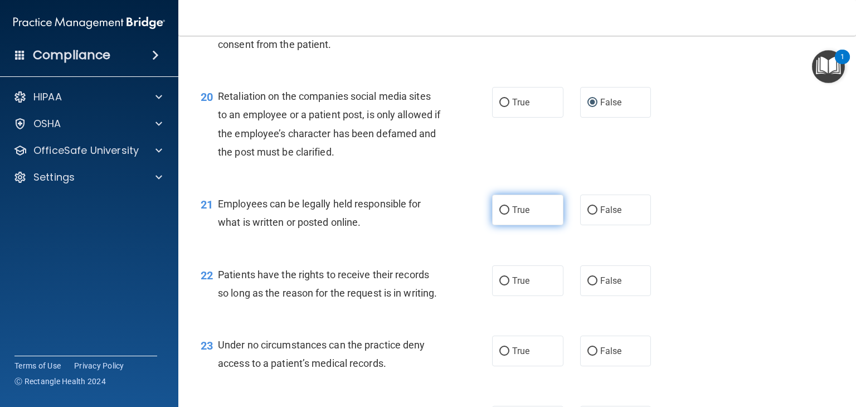
click at [499, 215] on input "True" at bounding box center [504, 210] width 10 height 8
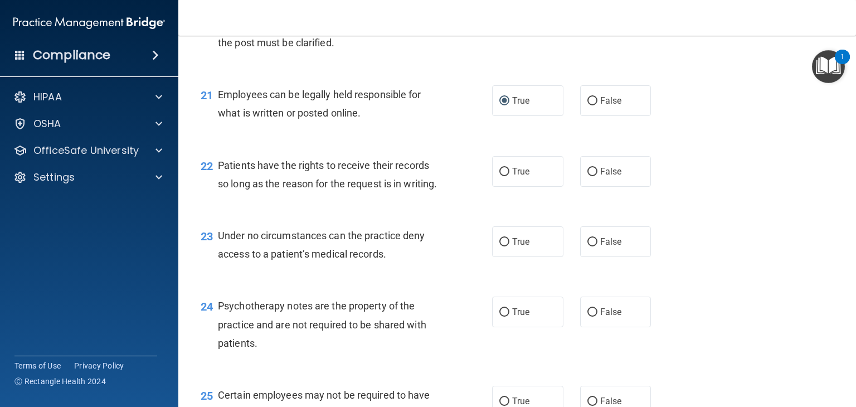
scroll to position [2174, 0]
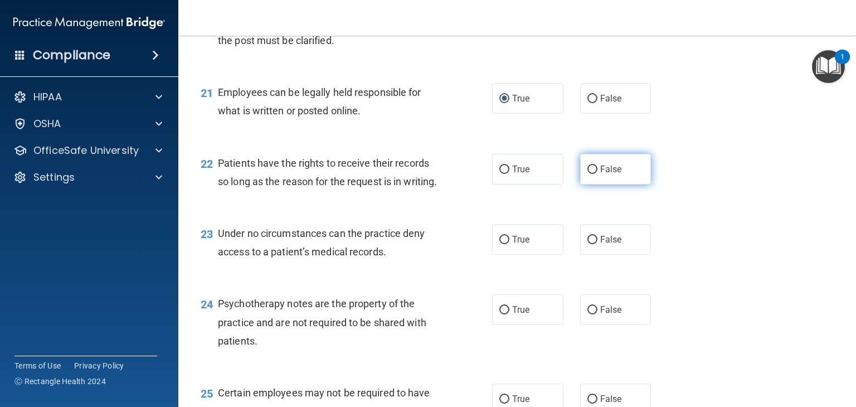
click at [587, 174] on input "False" at bounding box center [592, 170] width 10 height 8
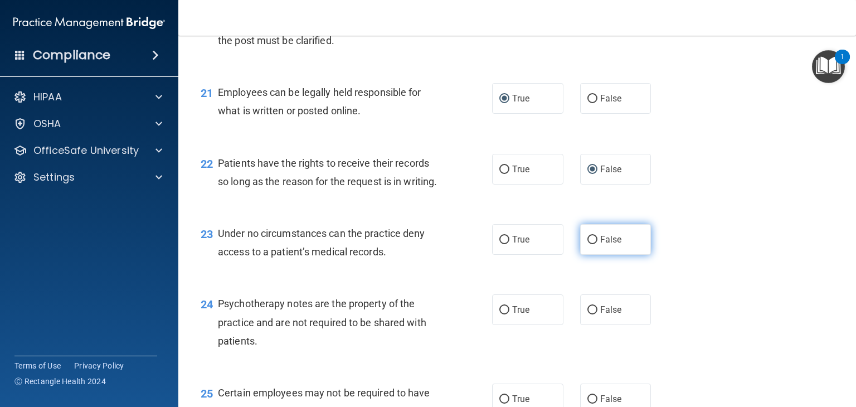
click at [587, 244] on input "False" at bounding box center [592, 240] width 10 height 8
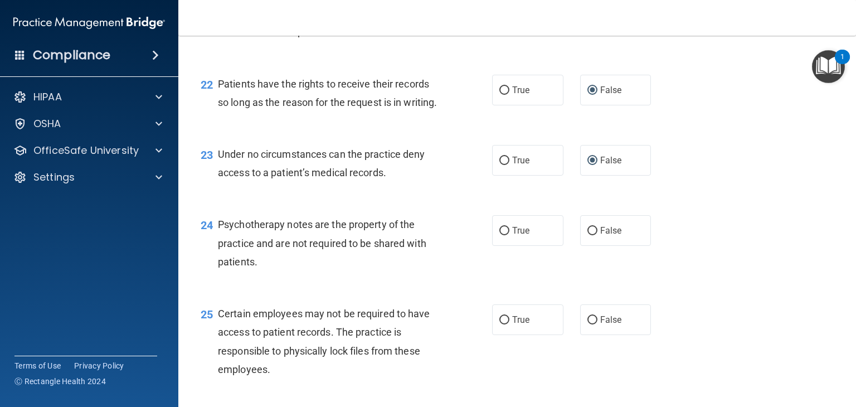
scroll to position [2285, 0]
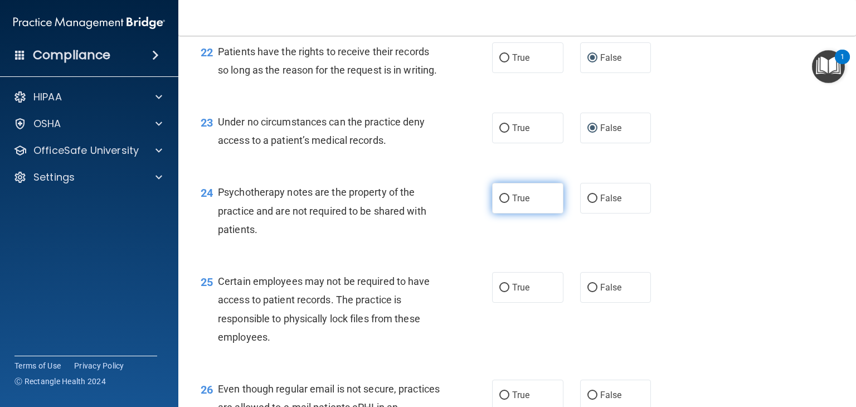
click at [499, 203] on input "True" at bounding box center [504, 199] width 10 height 8
click at [499, 292] on input "True" at bounding box center [504, 288] width 10 height 8
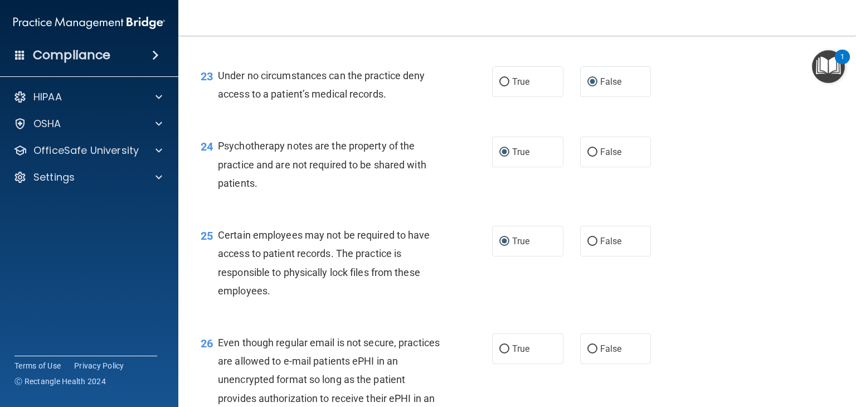
scroll to position [2397, 0]
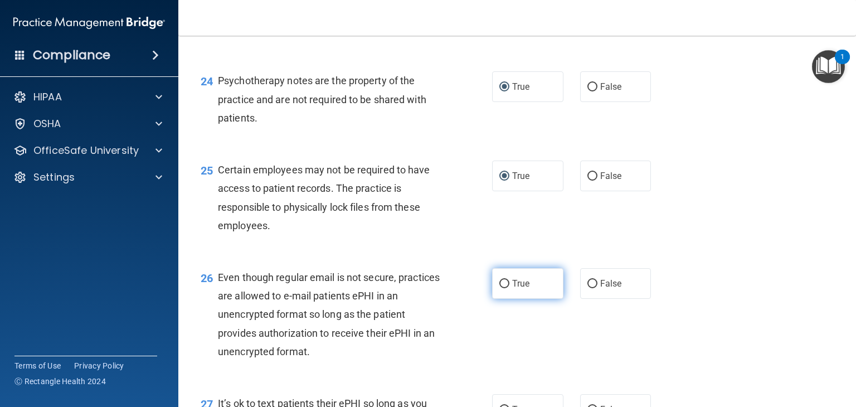
drag, startPoint x: 500, startPoint y: 339, endPoint x: 524, endPoint y: 349, distance: 25.8
click at [501, 288] on input "True" at bounding box center [504, 284] width 10 height 8
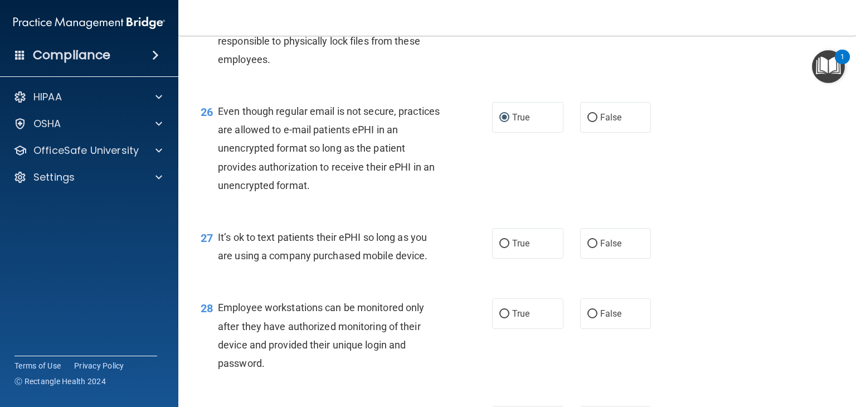
scroll to position [2564, 0]
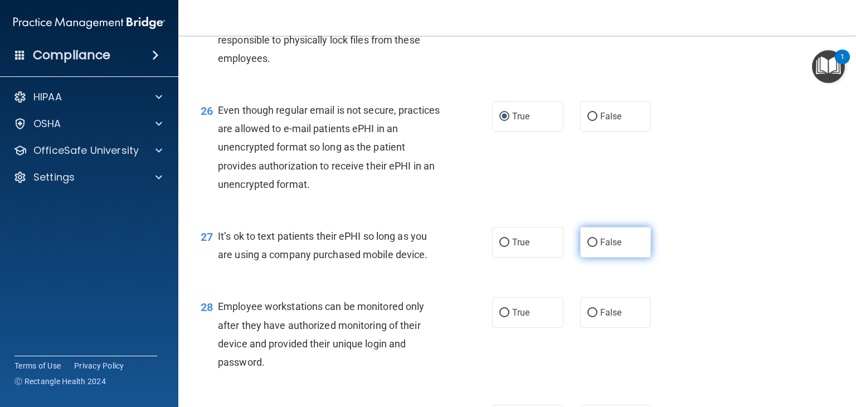
click at [587, 247] on input "False" at bounding box center [592, 243] width 10 height 8
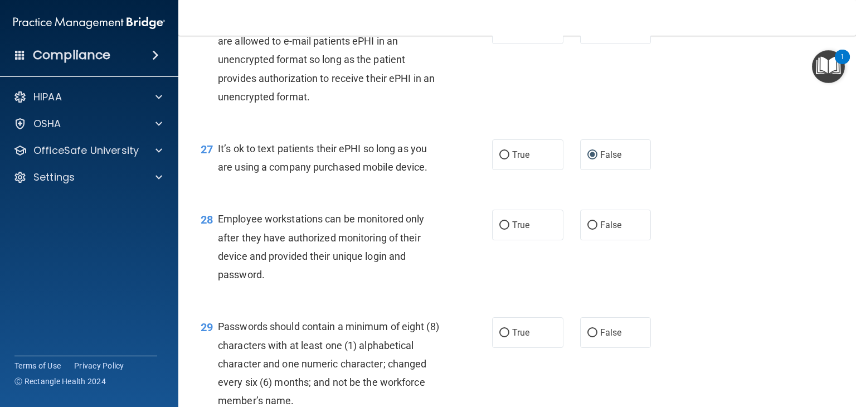
scroll to position [2675, 0]
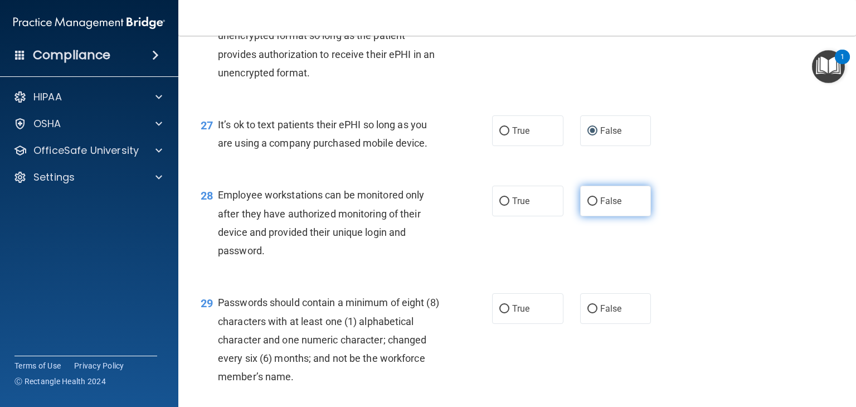
click at [590, 206] on input "False" at bounding box center [592, 201] width 10 height 8
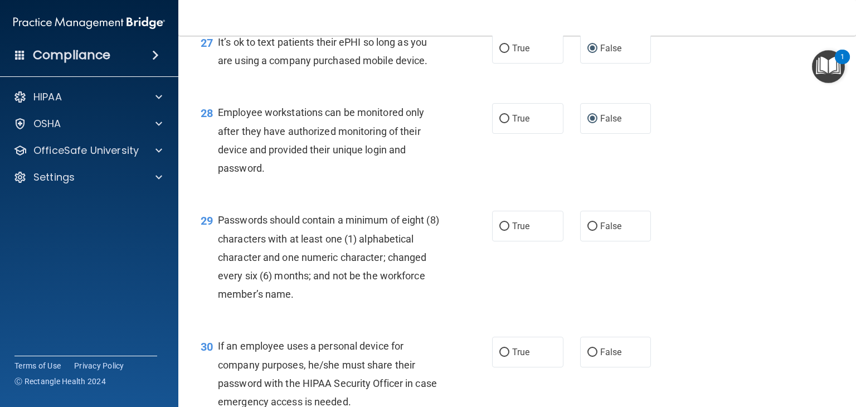
scroll to position [2787, 0]
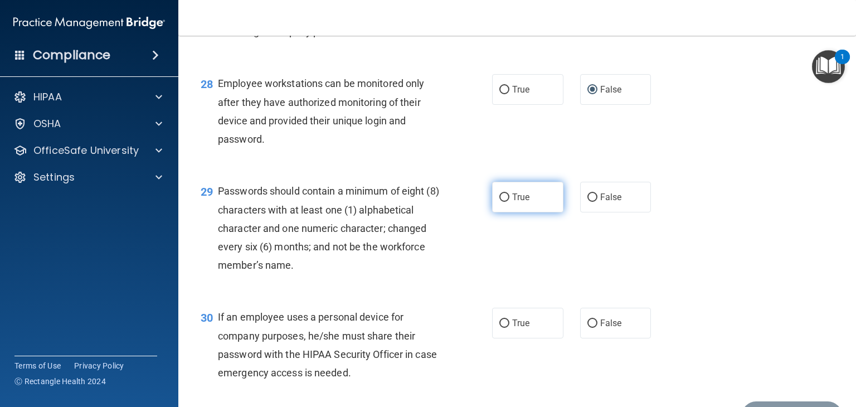
click at [500, 202] on input "True" at bounding box center [504, 197] width 10 height 8
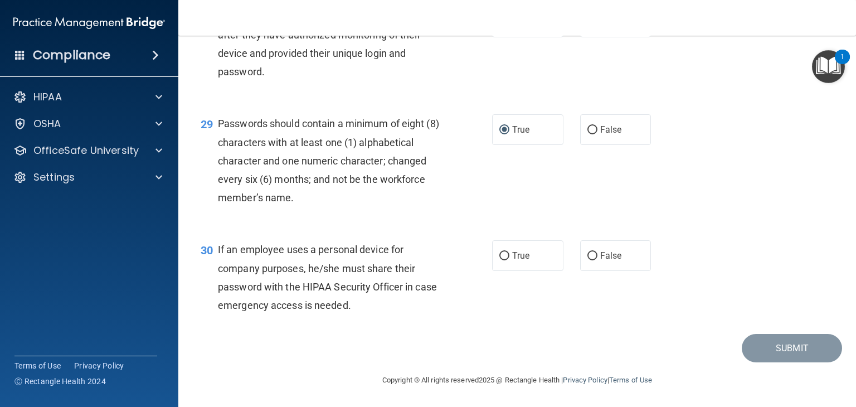
scroll to position [2910, 0]
click at [589, 255] on input "False" at bounding box center [592, 256] width 10 height 8
click at [793, 351] on button "Submit" at bounding box center [792, 348] width 100 height 28
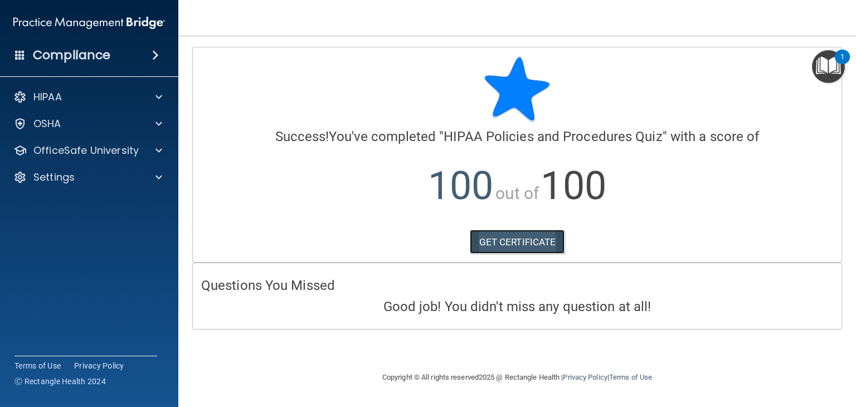
click at [538, 247] on link "GET CERTIFICATE" at bounding box center [517, 242] width 95 height 25
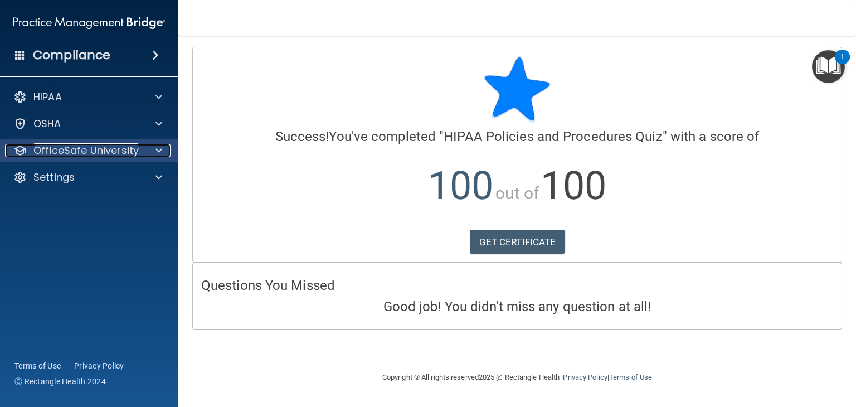
click at [127, 153] on p "OfficeSafe University" at bounding box center [85, 150] width 105 height 13
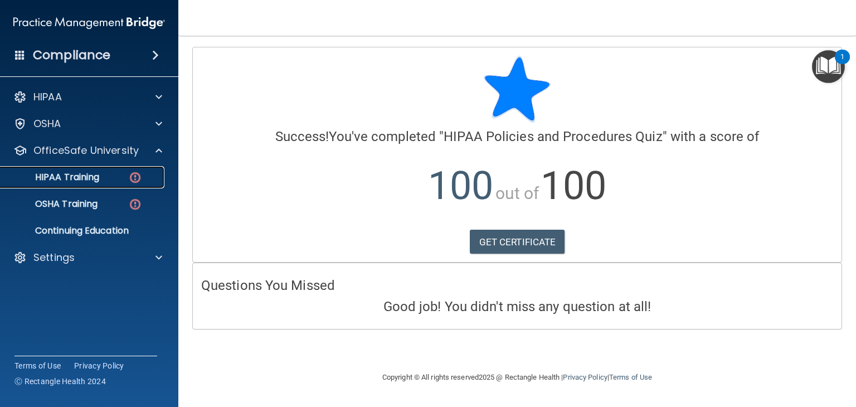
click at [136, 174] on img at bounding box center [135, 178] width 14 height 14
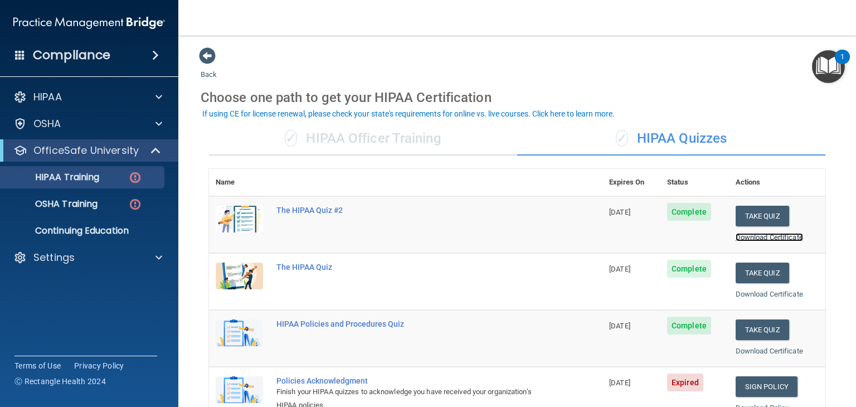
click at [746, 237] on link "Download Certificate" at bounding box center [769, 237] width 67 height 8
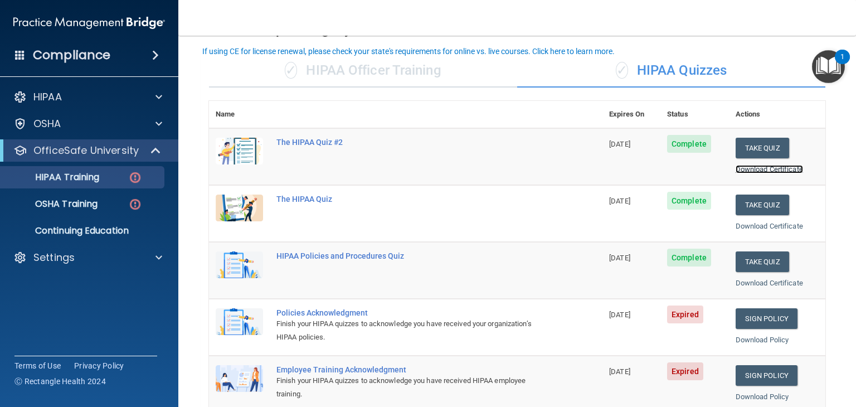
scroll to position [111, 0]
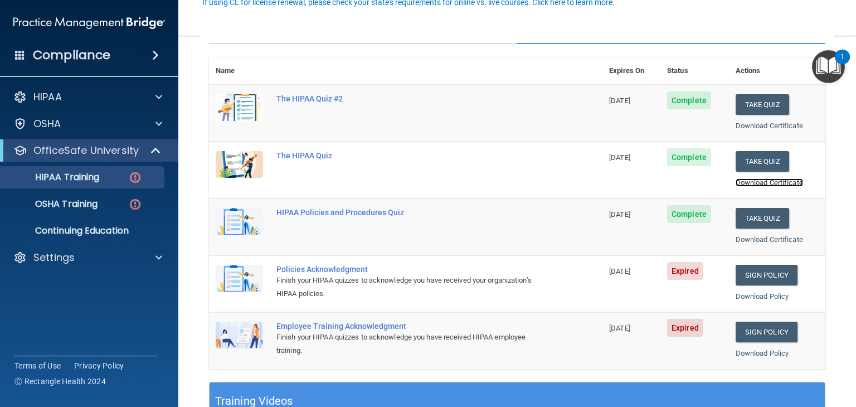
click at [758, 181] on link "Download Certificate" at bounding box center [769, 182] width 67 height 8
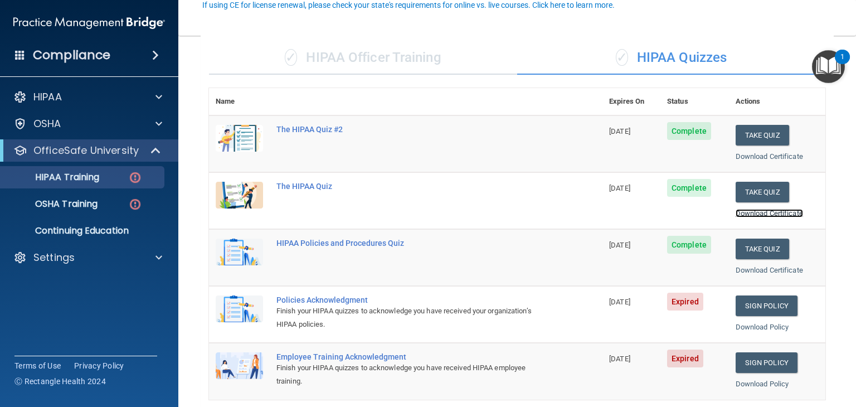
scroll to position [0, 0]
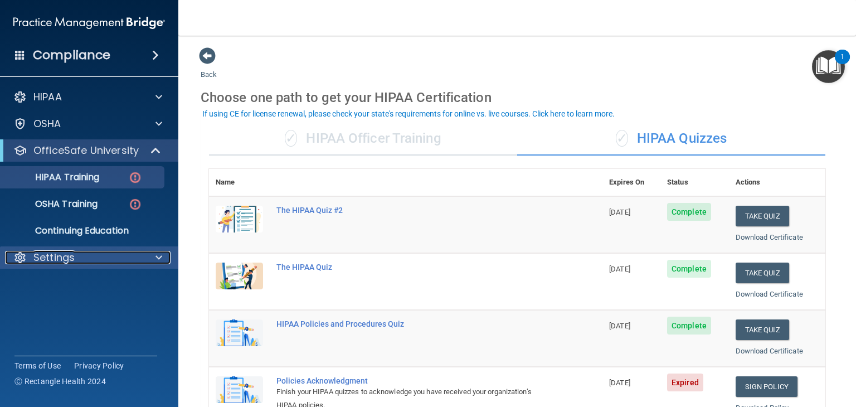
click at [160, 255] on span at bounding box center [159, 257] width 7 height 13
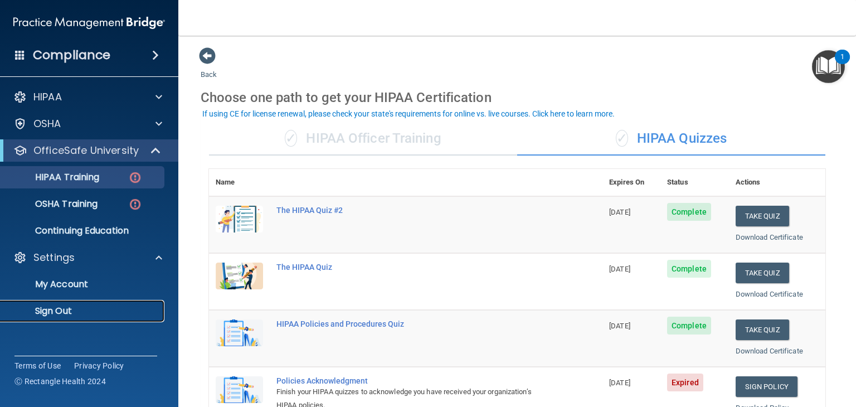
click at [49, 312] on p "Sign Out" at bounding box center [83, 310] width 152 height 11
